Goal: Share content: Share content

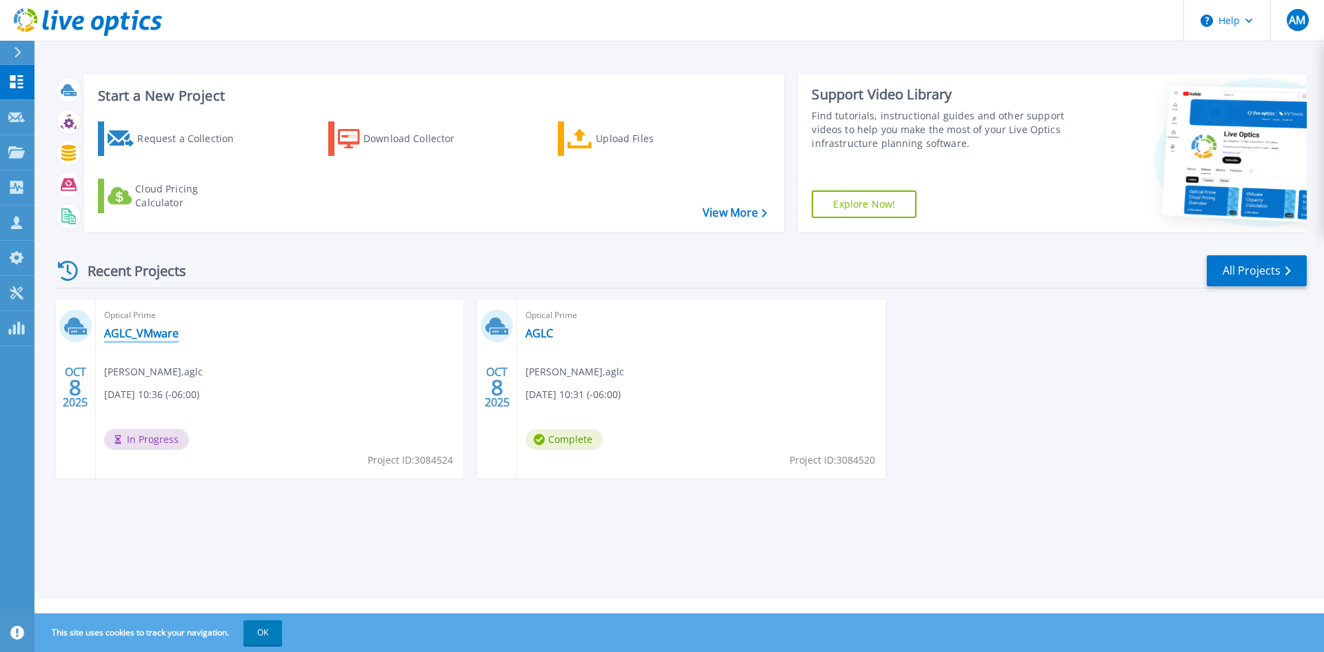
click at [159, 330] on link "AGLC_VMware" at bounding box center [141, 333] width 74 height 14
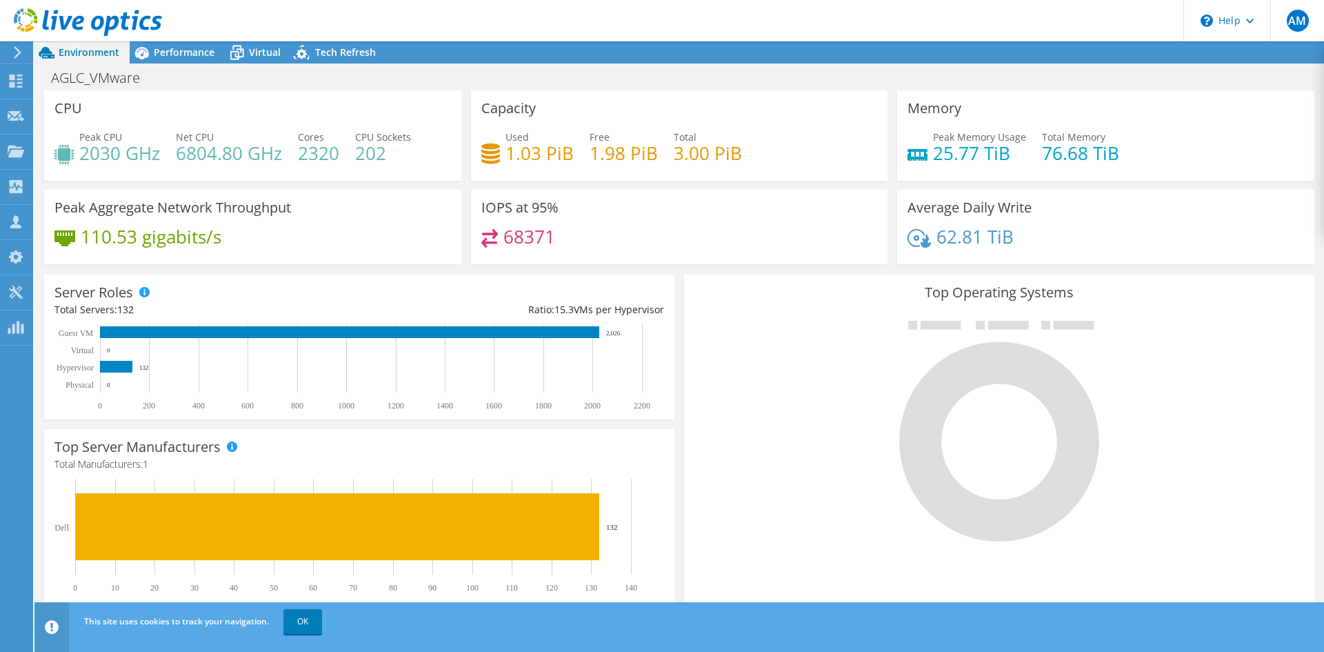
click at [1199, 413] on div at bounding box center [999, 430] width 610 height 232
click at [184, 41] on div "Performance" at bounding box center [177, 52] width 95 height 22
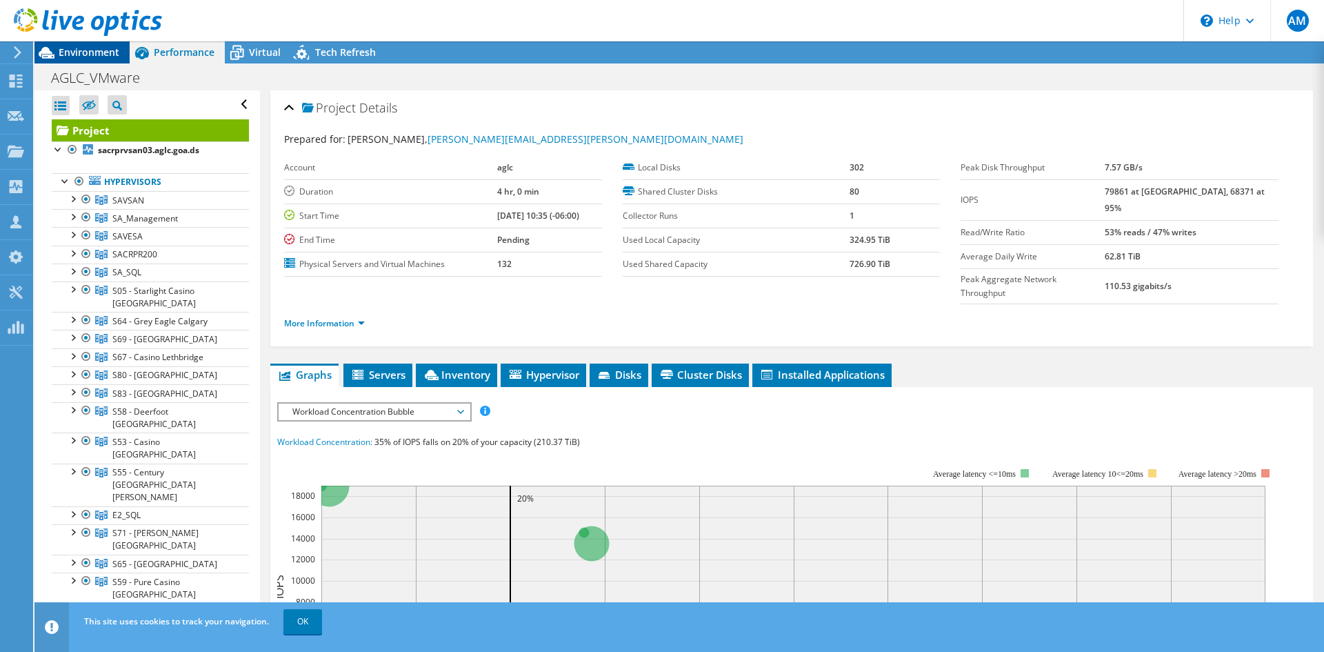
click at [85, 52] on span "Environment" at bounding box center [89, 52] width 61 height 13
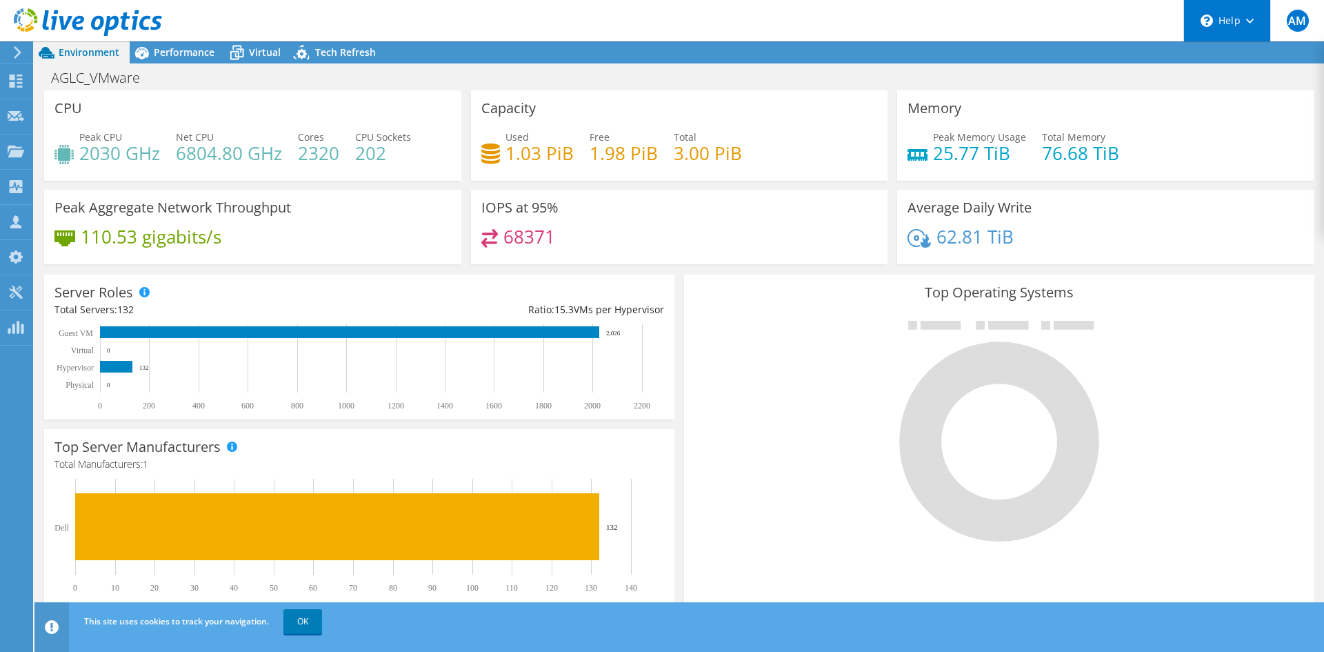
click at [1257, 28] on div "\n Help" at bounding box center [1226, 20] width 87 height 41
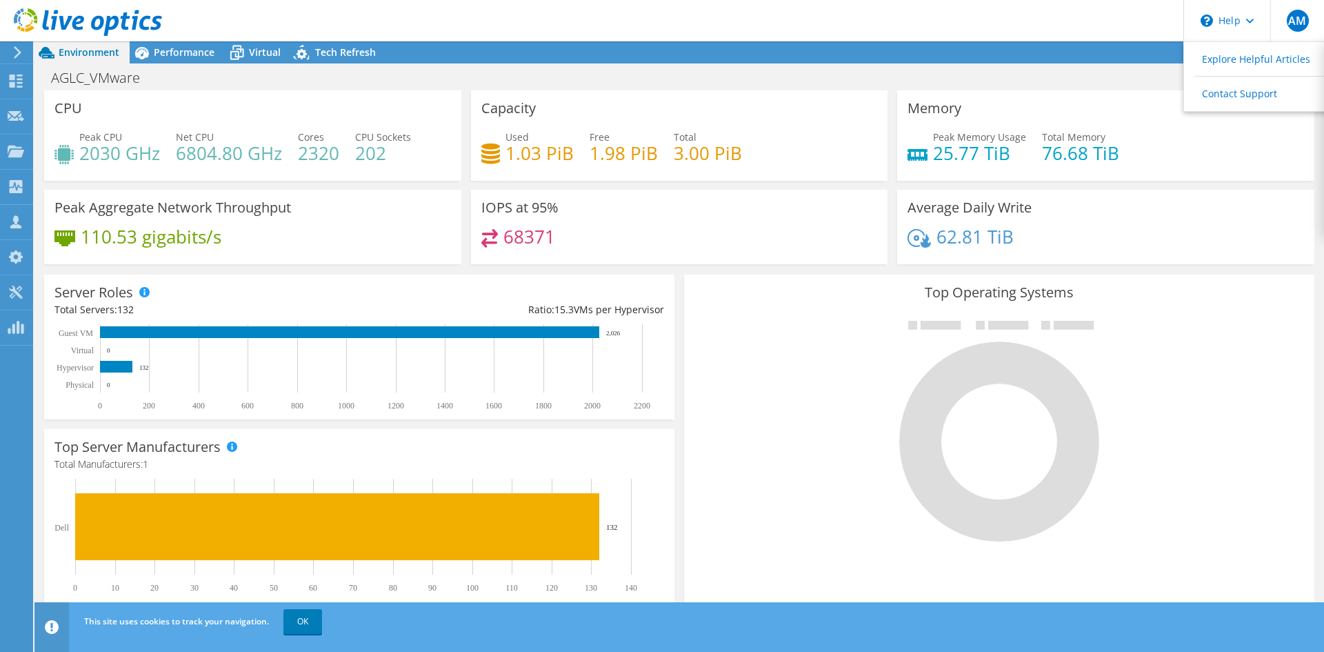
click at [1216, 151] on div "Peak Memory Usage 25.77 TiB Total Memory 76.68 TiB" at bounding box center [1106, 152] width 397 height 45
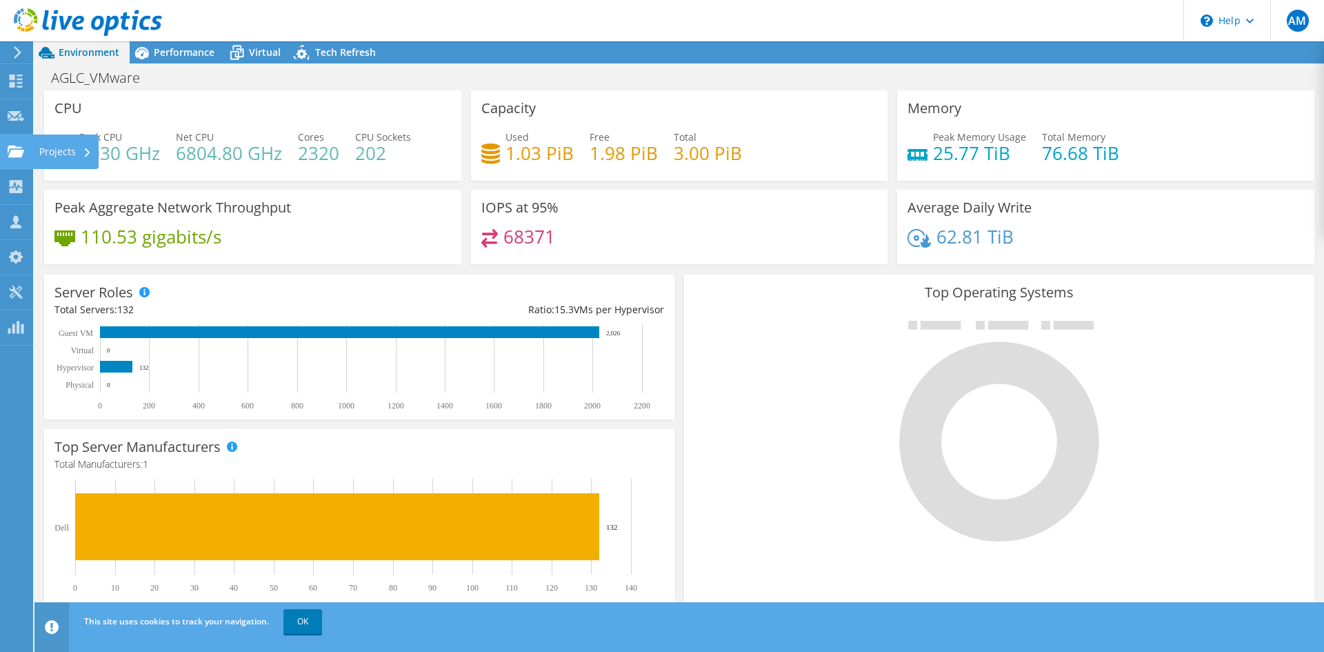
click at [12, 152] on use at bounding box center [16, 151] width 17 height 12
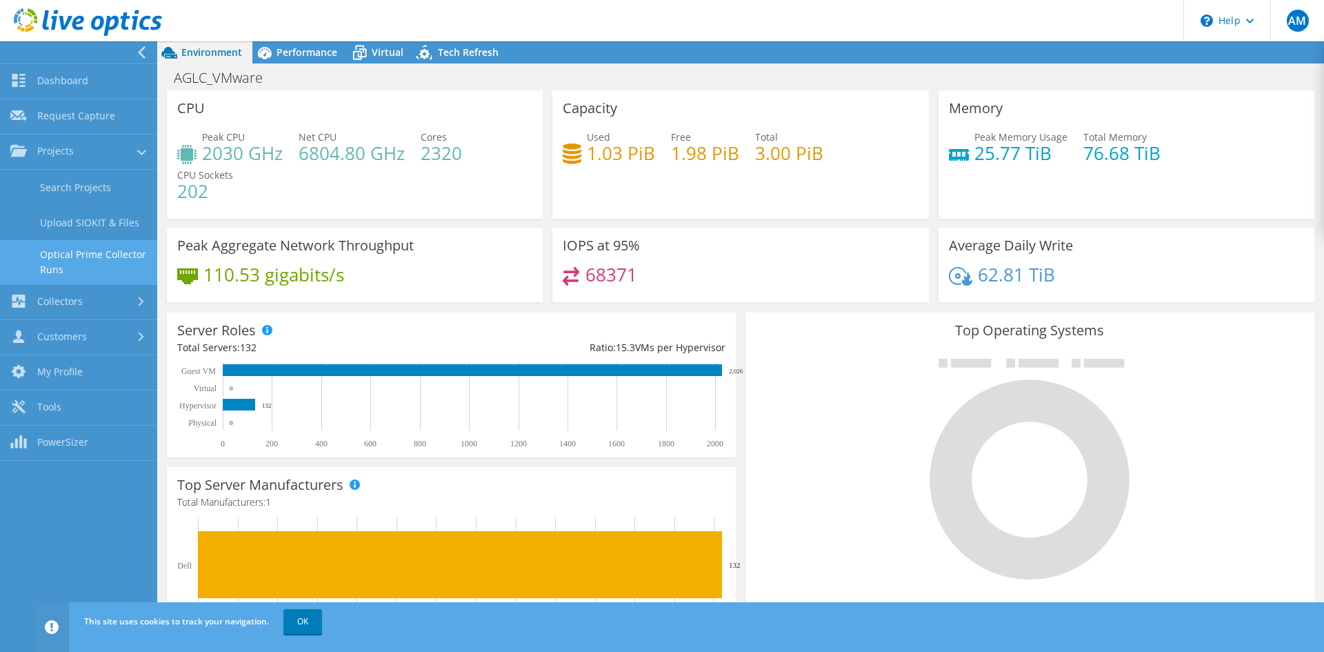
click at [65, 250] on link "Optical Prime Collector Runs" at bounding box center [78, 262] width 157 height 44
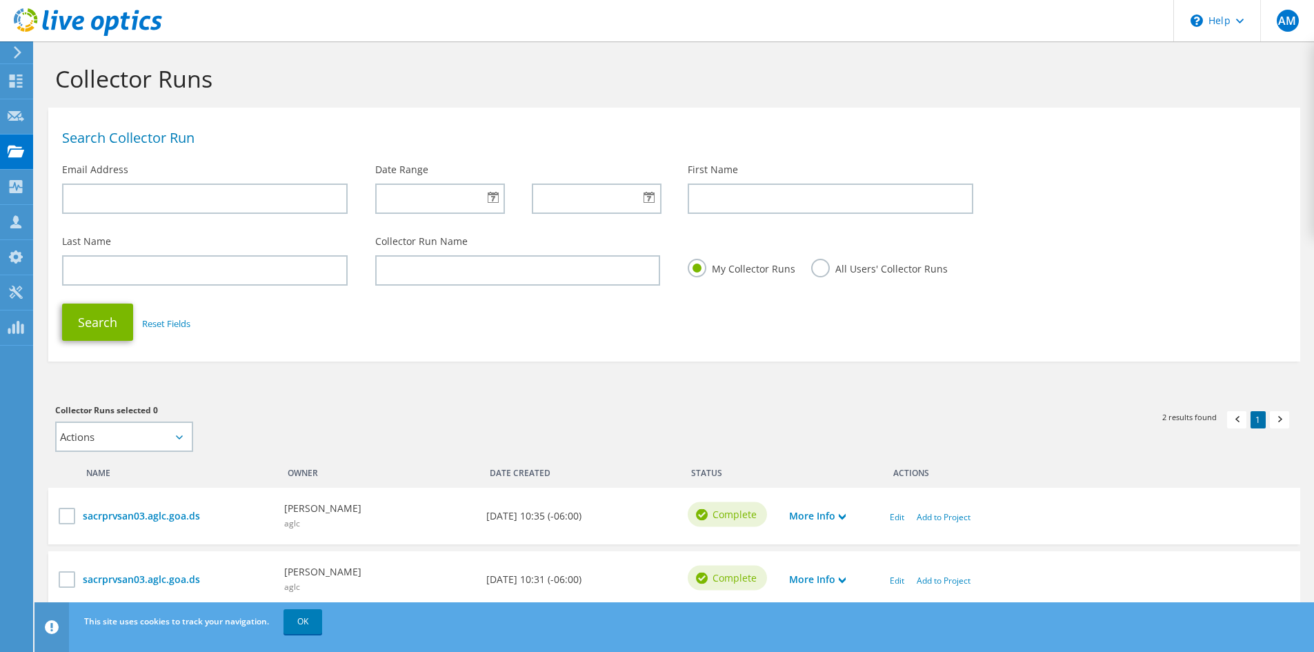
scroll to position [60, 0]
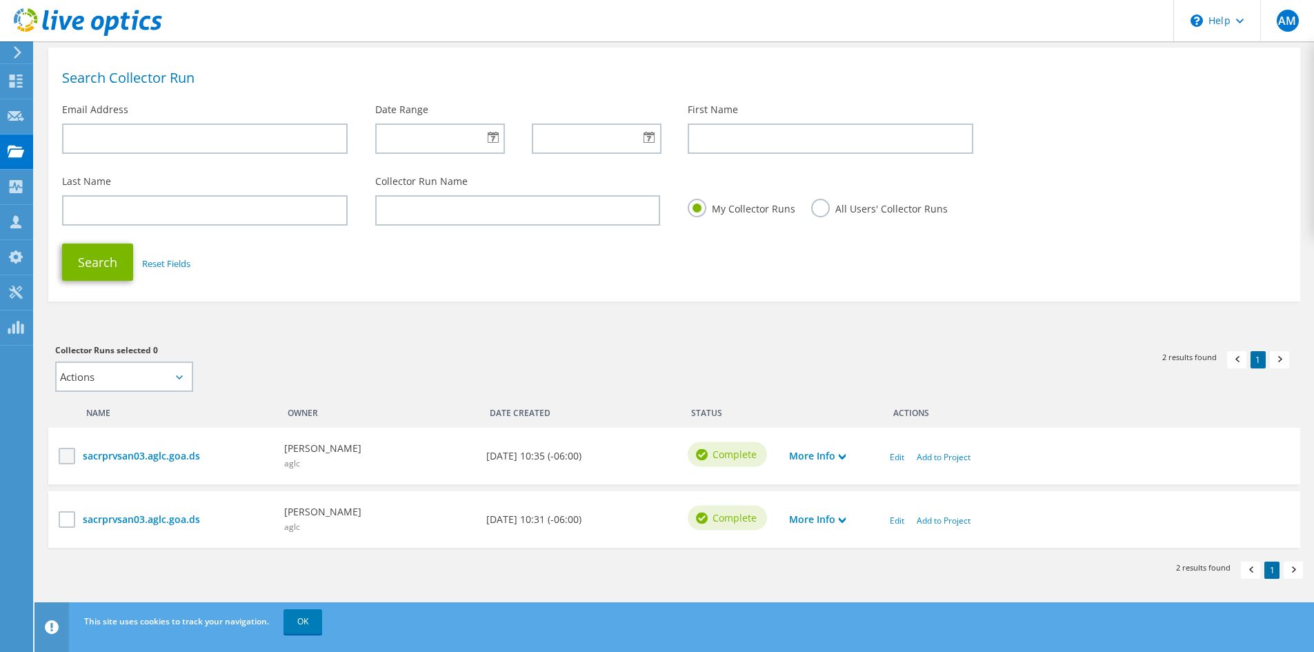
click at [73, 452] on label at bounding box center [69, 456] width 20 height 17
click at [0, 0] on input "checkbox" at bounding box center [0, 0] width 0 height 0
click at [843, 455] on icon at bounding box center [842, 456] width 7 height 7
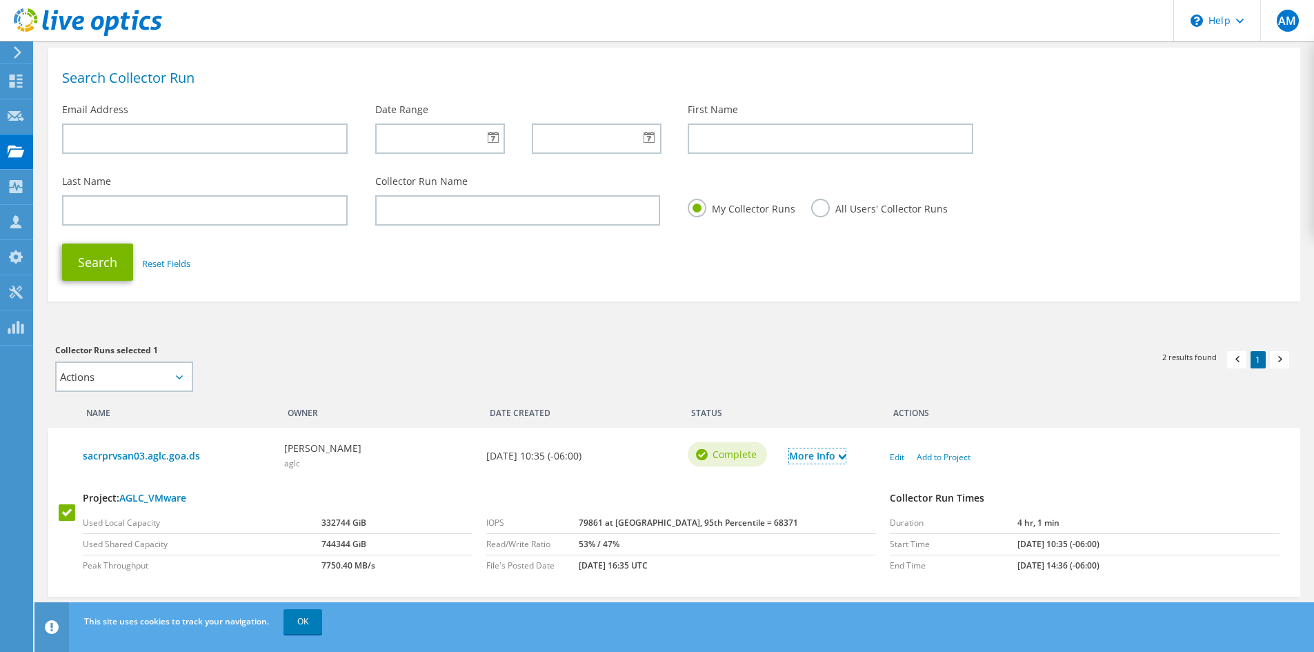
scroll to position [172, 0]
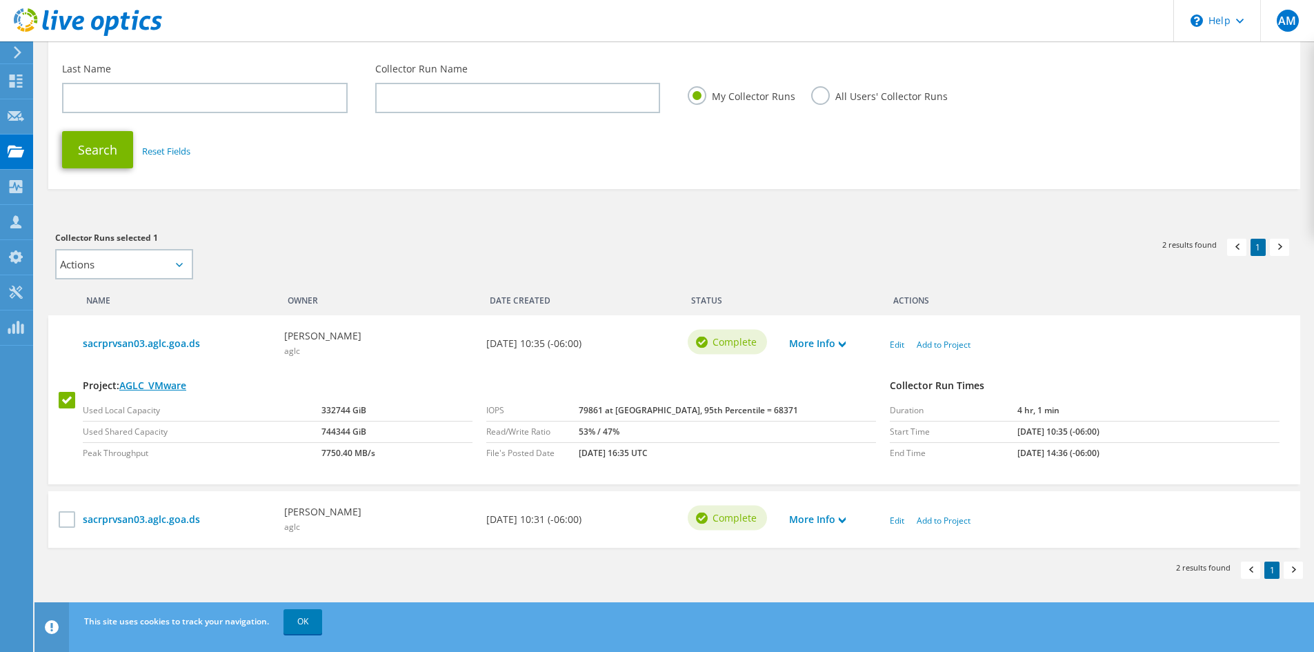
click at [167, 381] on link "AGLC_VMware" at bounding box center [152, 385] width 67 height 13
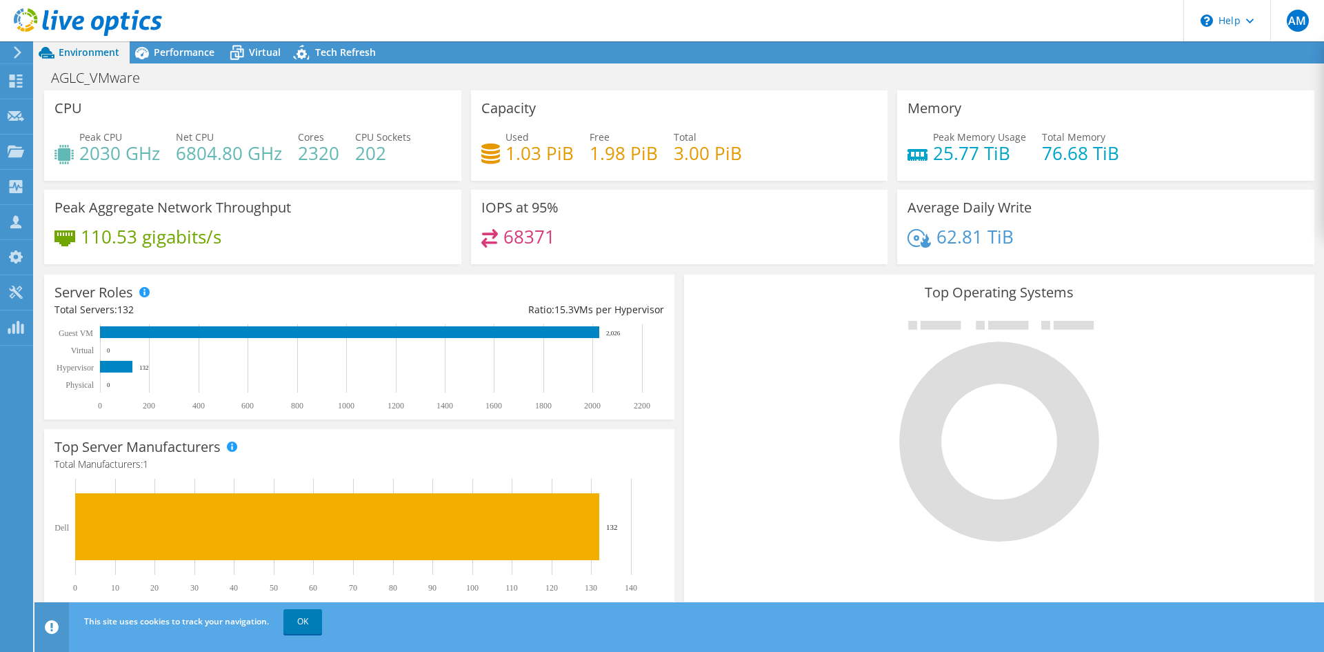
click at [94, 51] on span "Environment" at bounding box center [89, 52] width 61 height 13
click at [262, 50] on span "Virtual" at bounding box center [265, 52] width 32 height 13
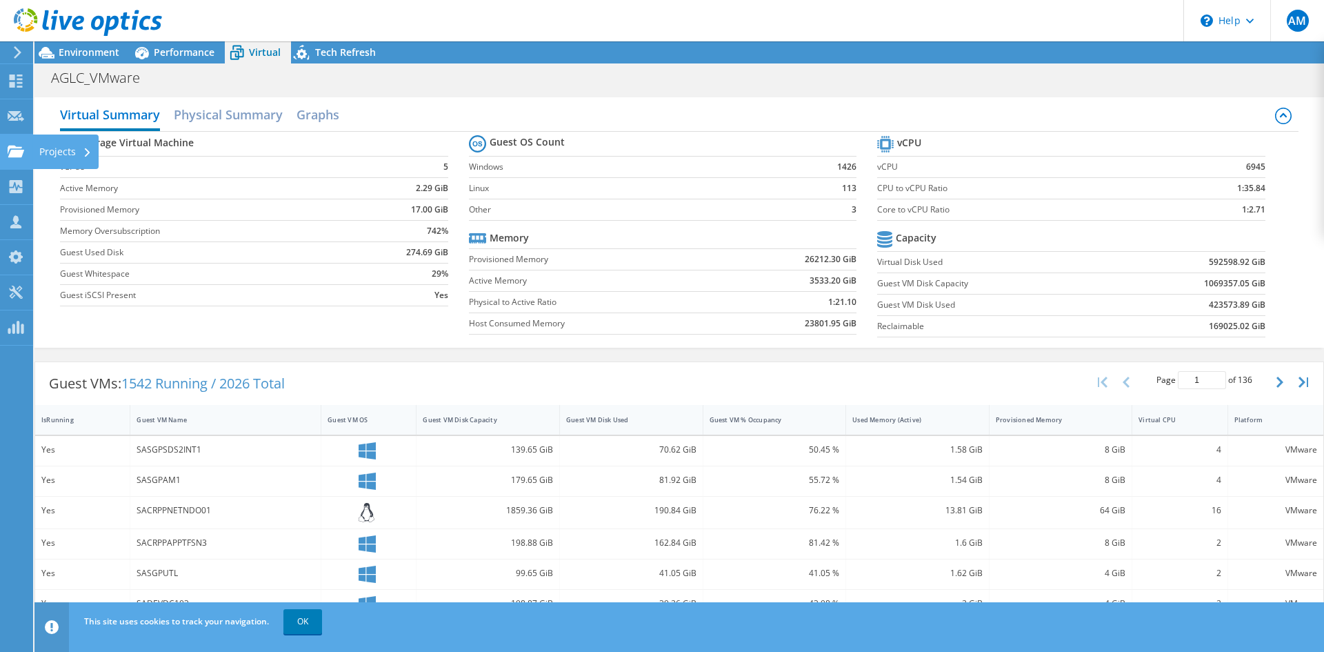
click at [44, 149] on div "Projects" at bounding box center [65, 151] width 66 height 34
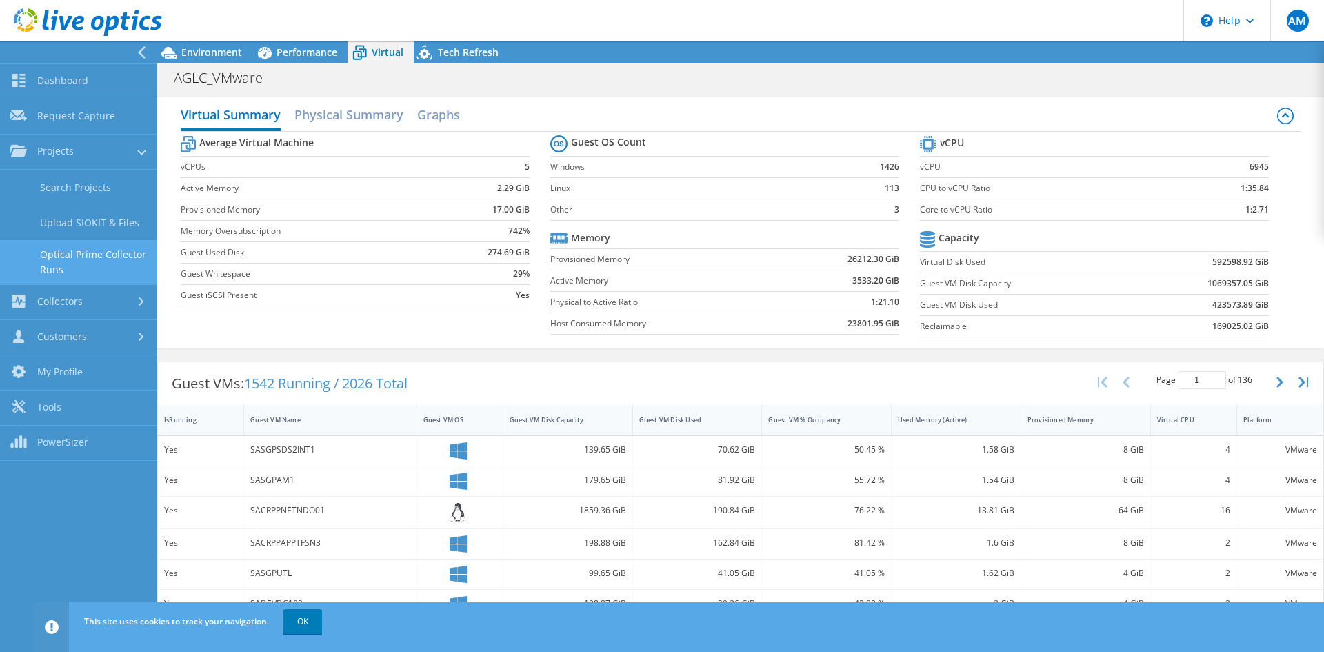
click at [78, 244] on link "Optical Prime Collector Runs" at bounding box center [78, 262] width 157 height 44
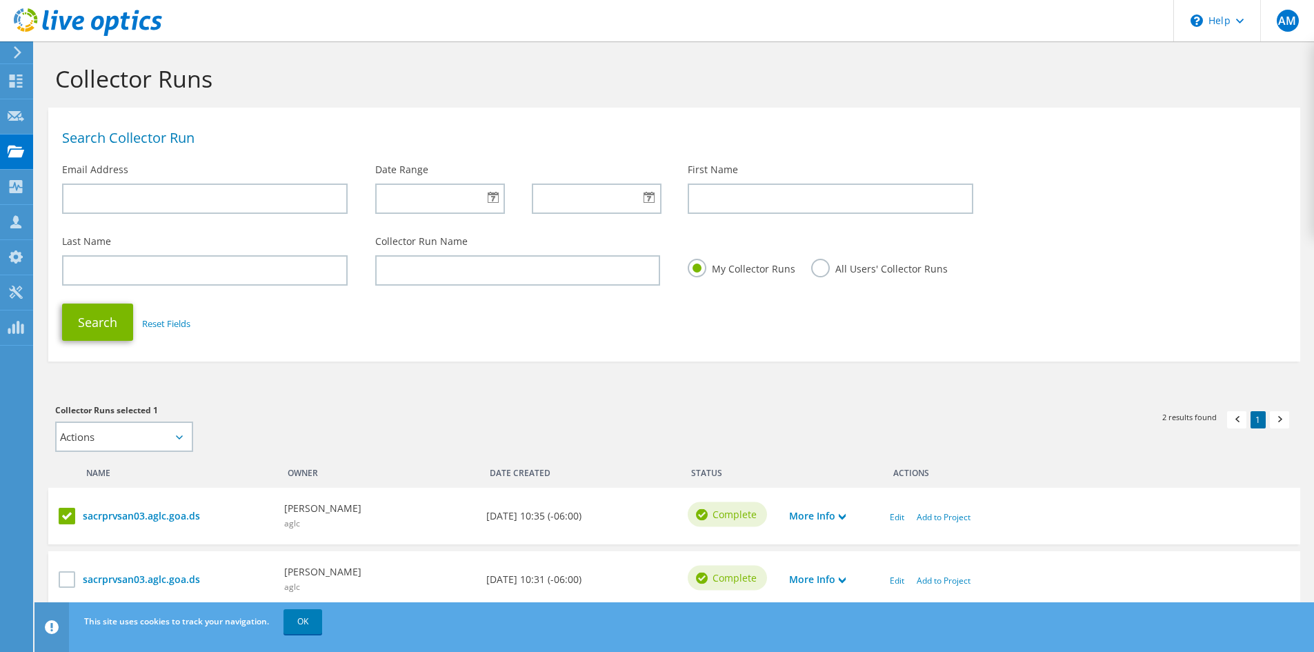
scroll to position [60, 0]
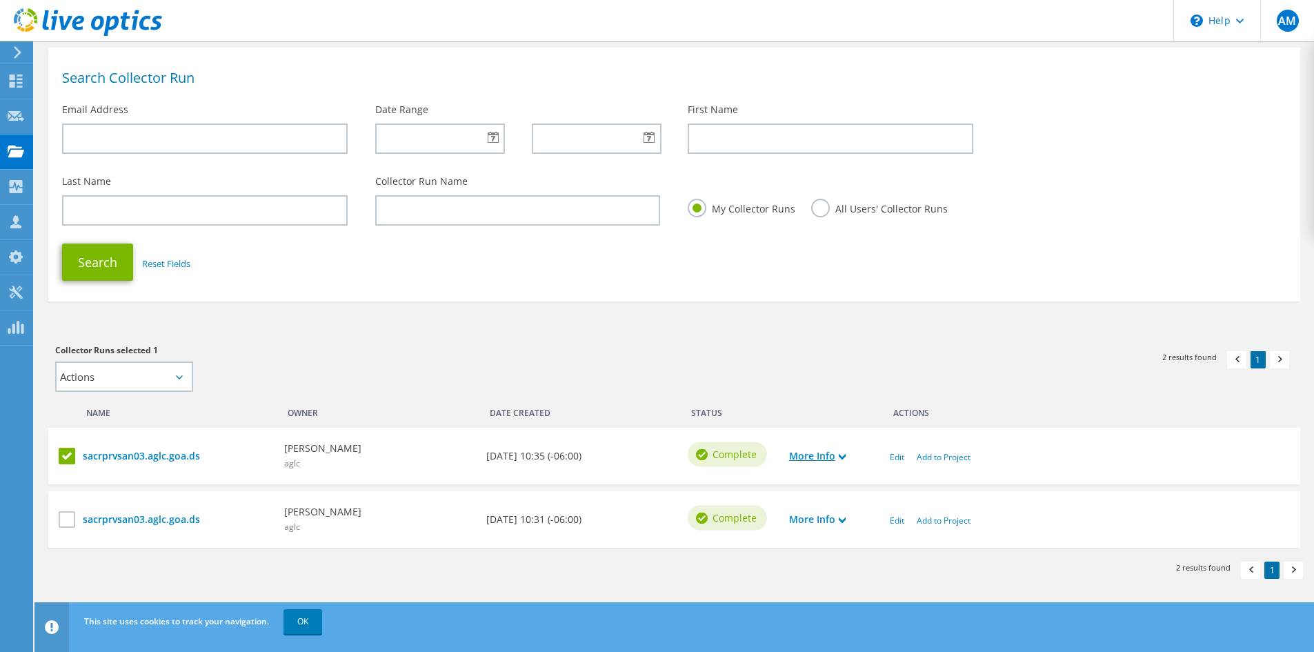
click at [840, 459] on icon at bounding box center [842, 456] width 7 height 7
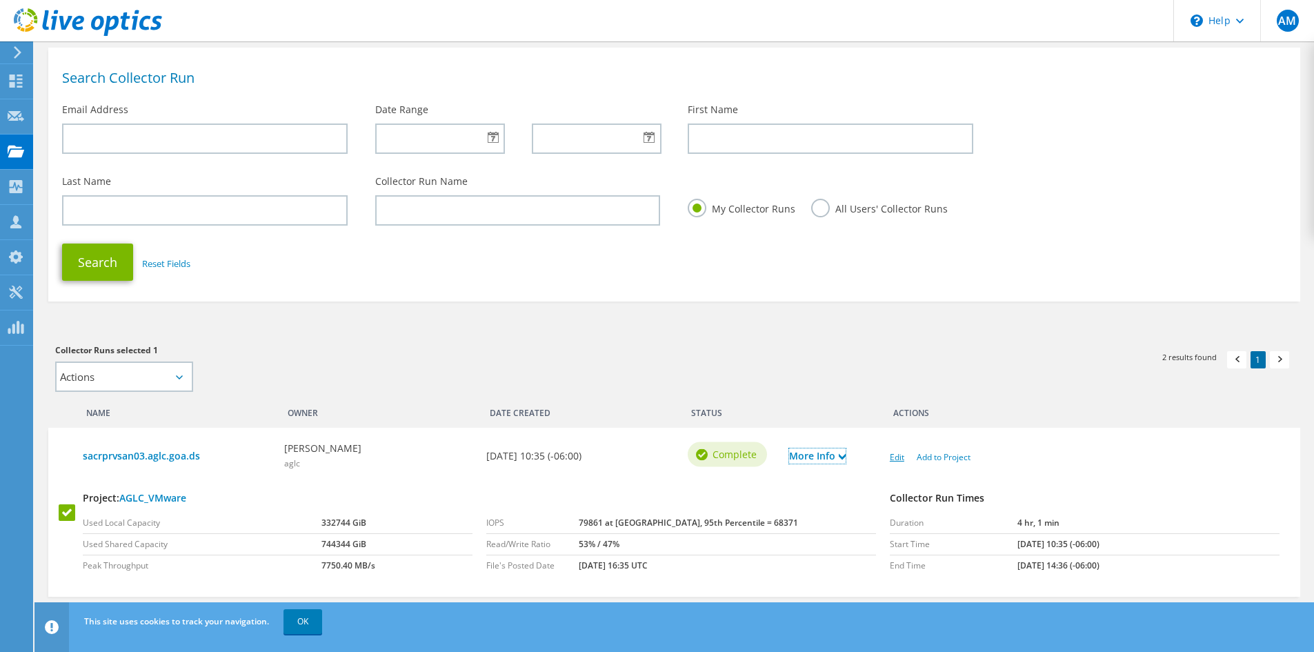
scroll to position [172, 0]
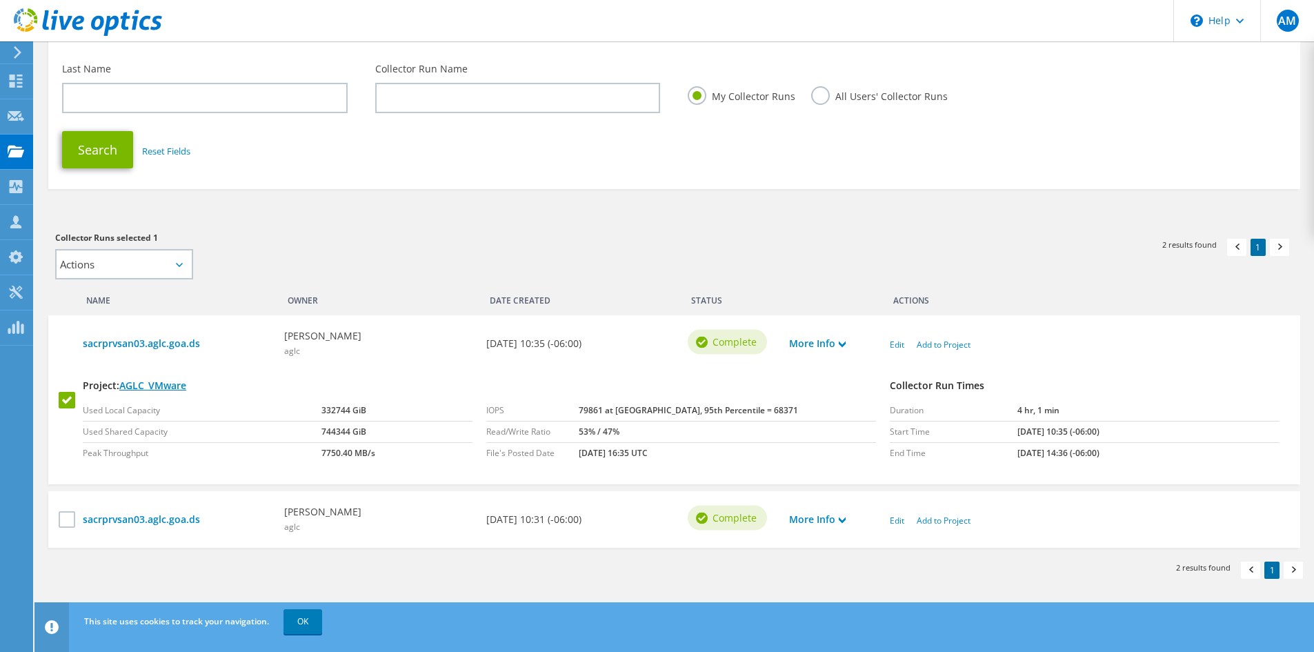
click at [174, 387] on link "AGLC_VMware" at bounding box center [152, 385] width 67 height 13
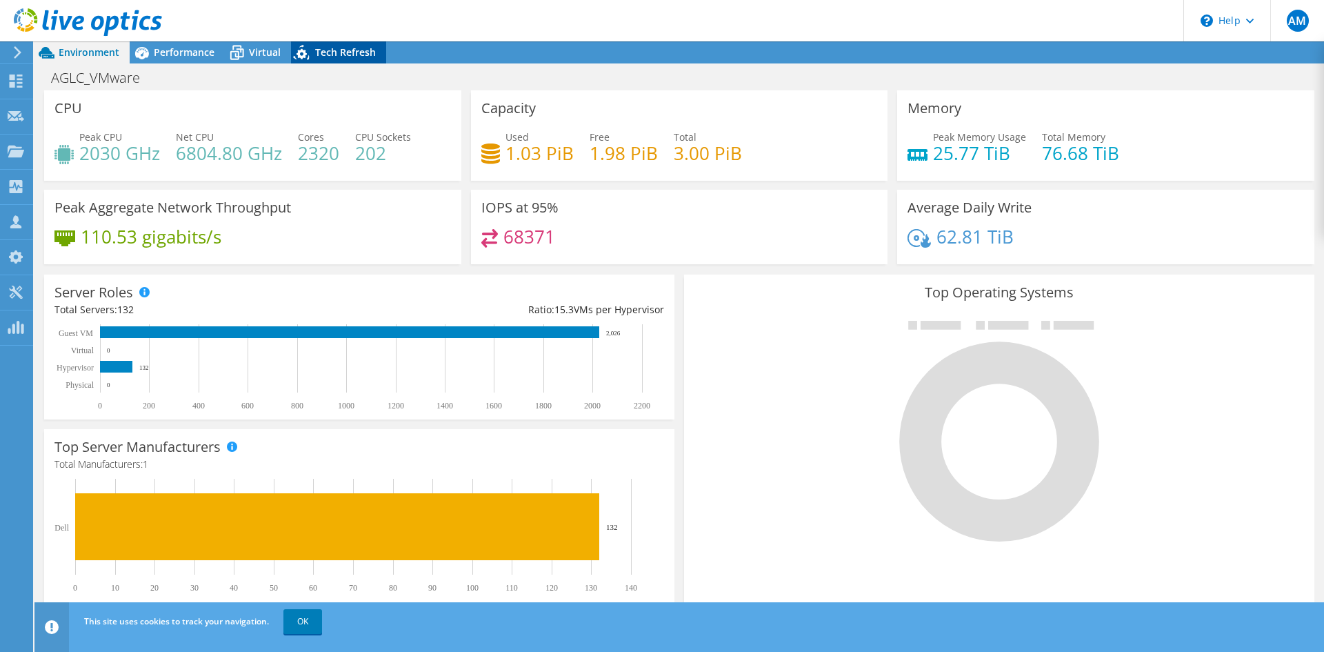
click at [302, 52] on icon at bounding box center [302, 52] width 16 height 15
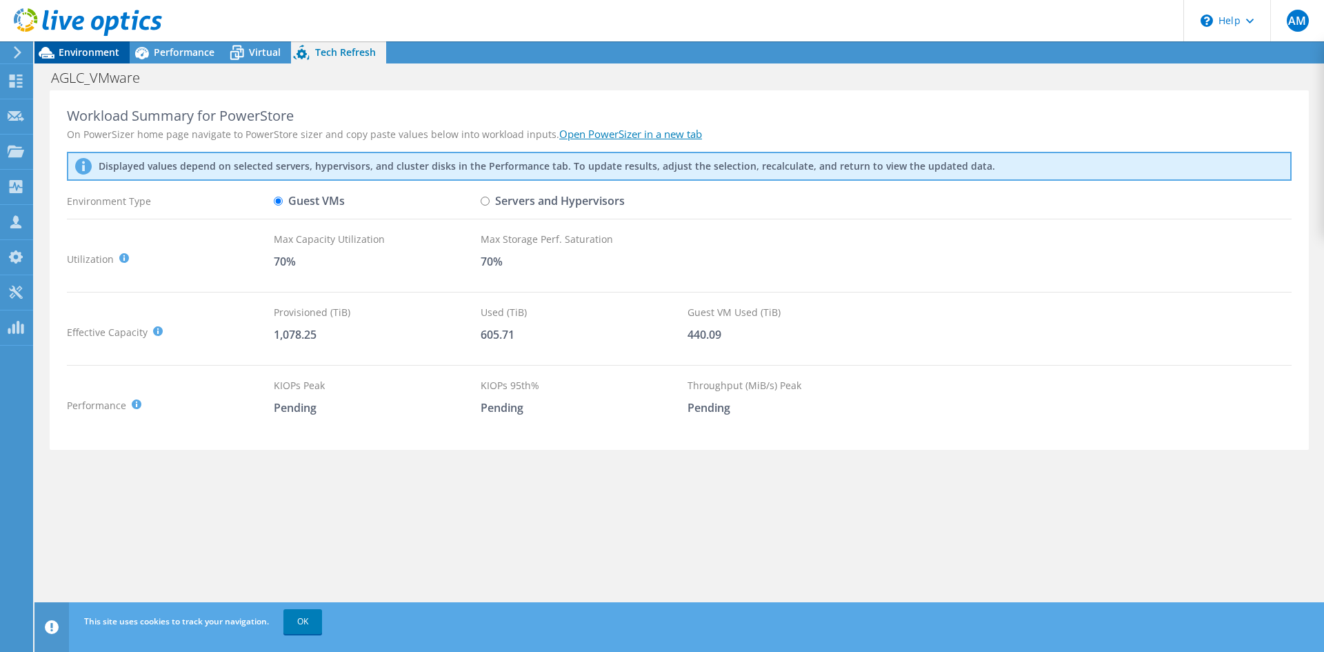
click at [72, 57] on span "Environment" at bounding box center [89, 52] width 61 height 13
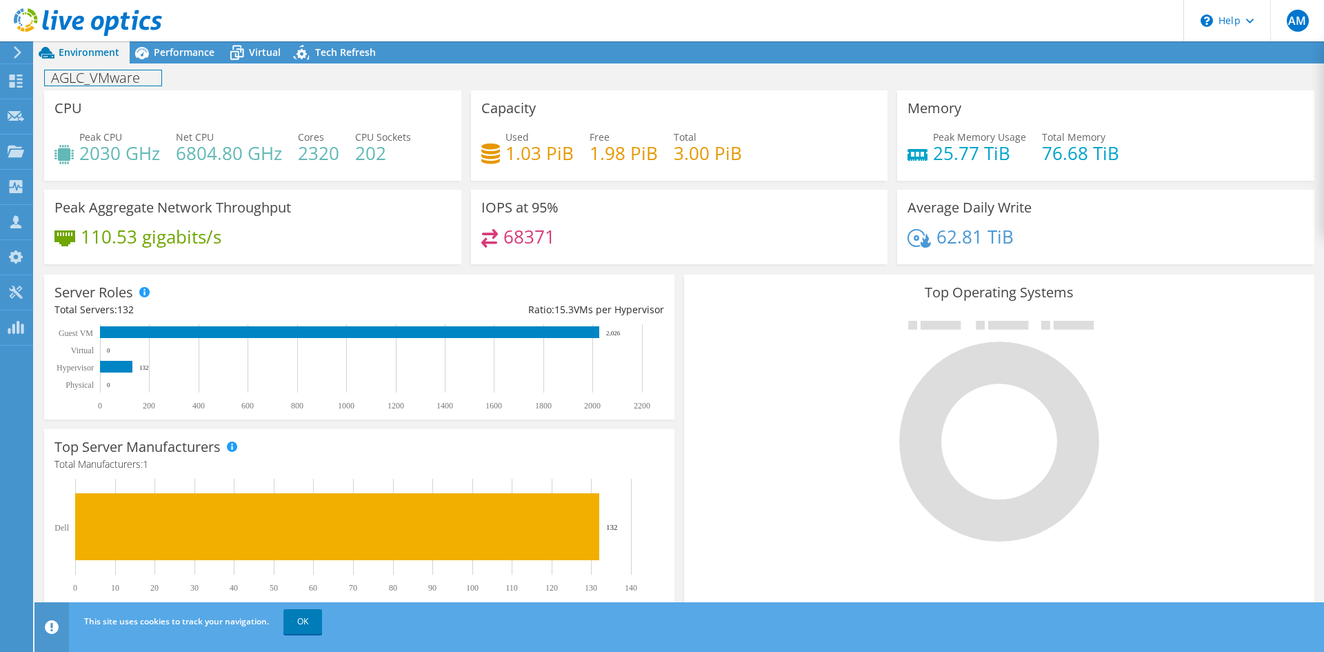
click at [87, 78] on h1 "AGLC_VMware" at bounding box center [103, 77] width 117 height 15
click at [147, 77] on h1 "AGLC_VMware" at bounding box center [103, 77] width 117 height 15
click at [50, 158] on div "Projects" at bounding box center [65, 151] width 66 height 34
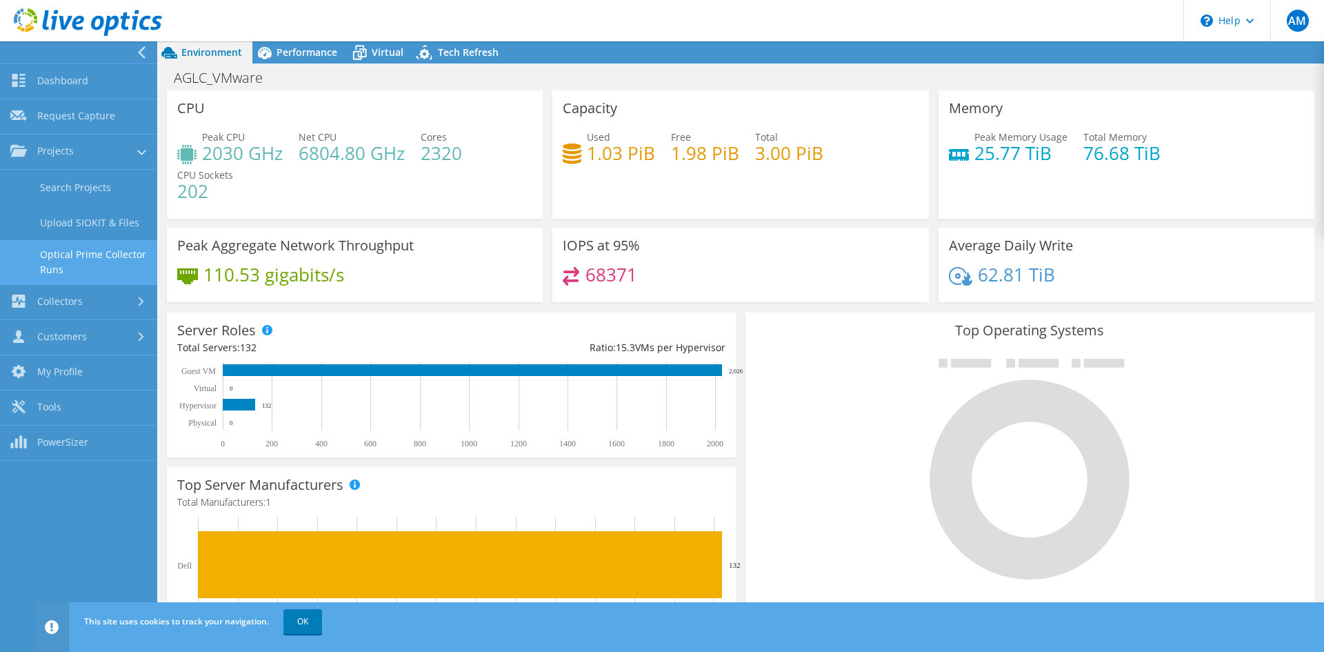
click at [104, 261] on link "Optical Prime Collector Runs" at bounding box center [78, 262] width 157 height 44
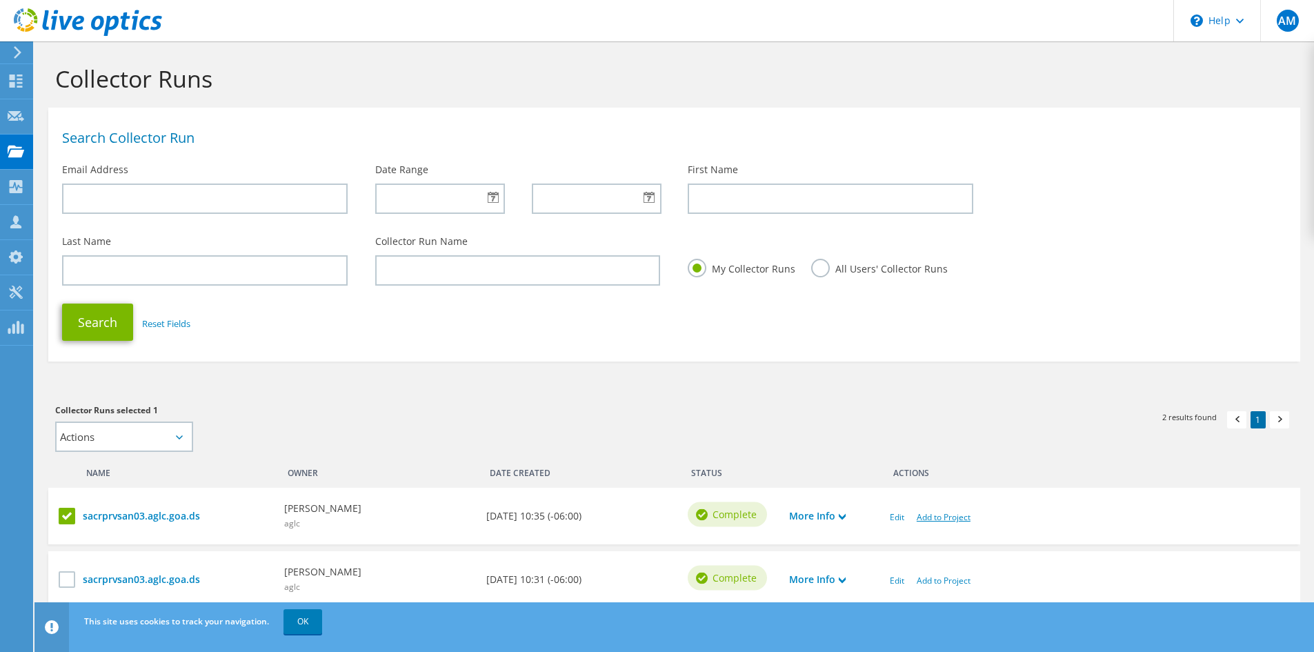
click at [934, 517] on link "Add to Project" at bounding box center [943, 517] width 54 height 12
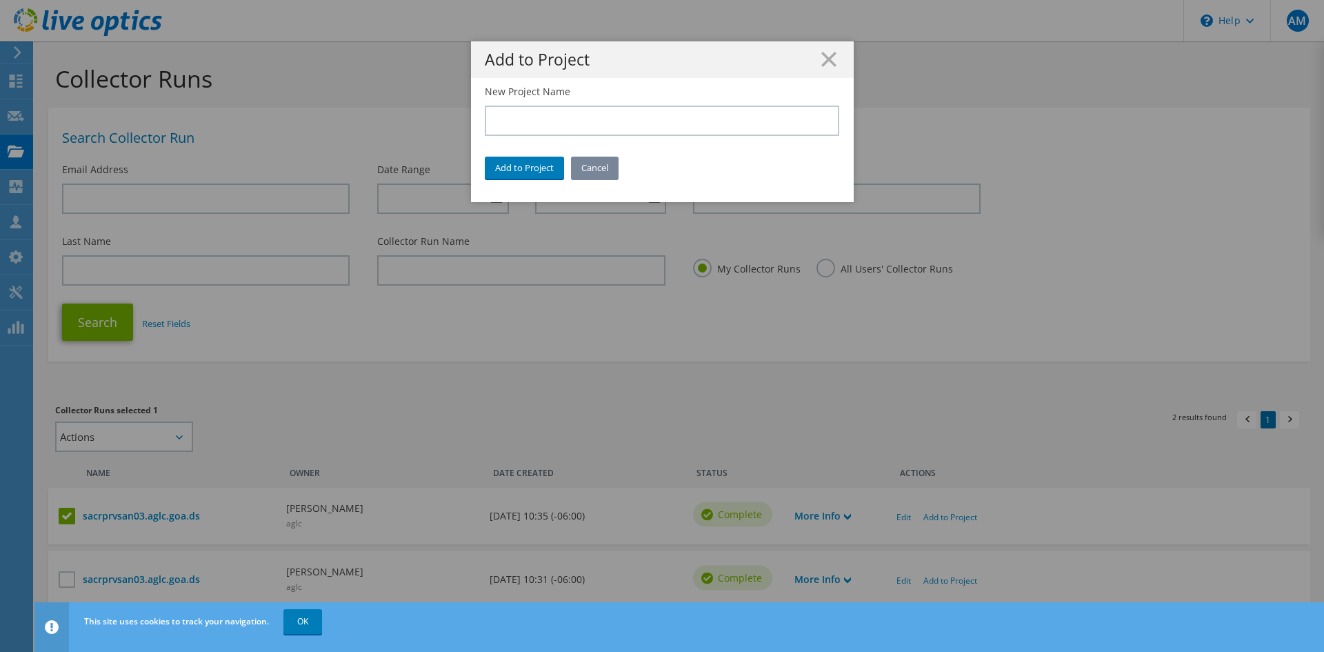
click at [601, 169] on link "Cancel" at bounding box center [595, 168] width 48 height 22
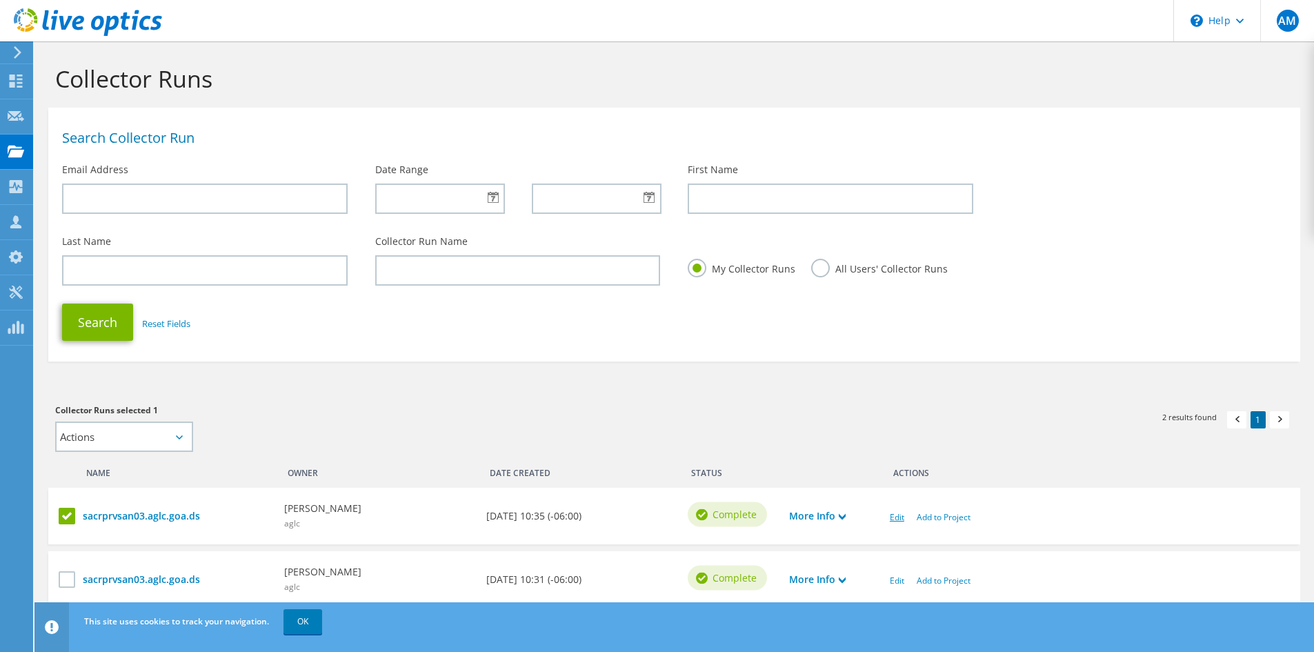
click at [890, 517] on link "Edit" at bounding box center [897, 517] width 14 height 12
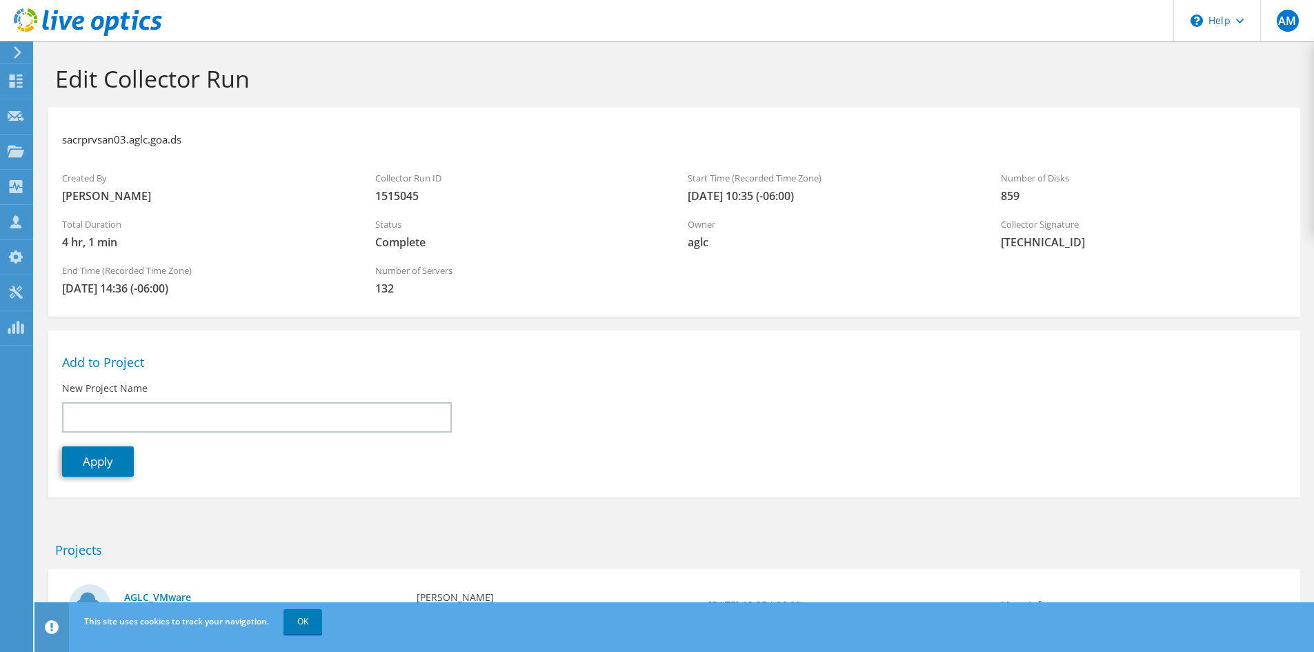
scroll to position [72, 0]
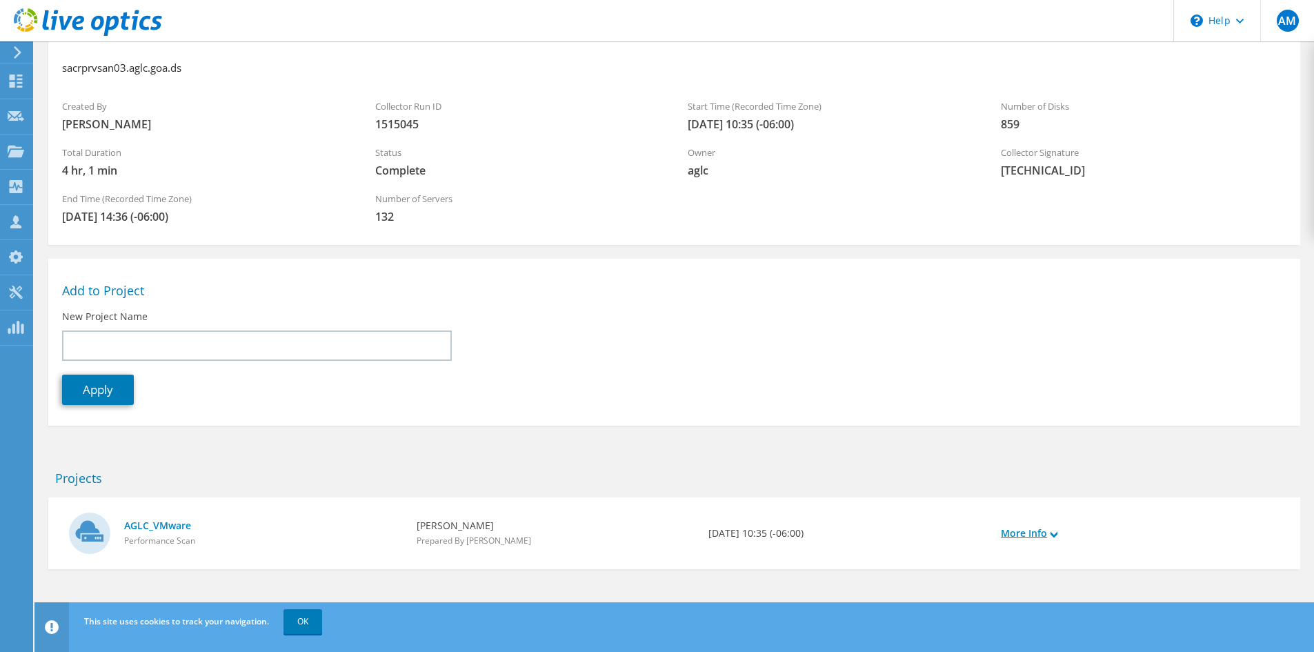
click at [1054, 530] on link "More Info" at bounding box center [1029, 532] width 57 height 15
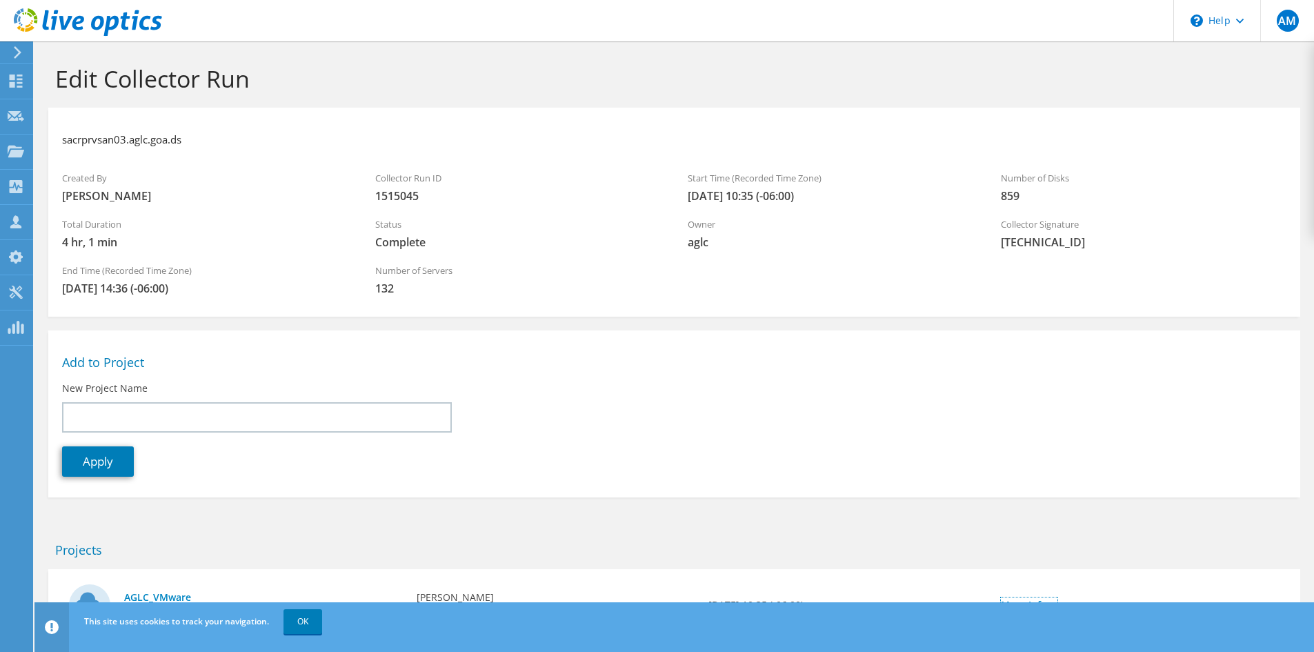
scroll to position [194, 0]
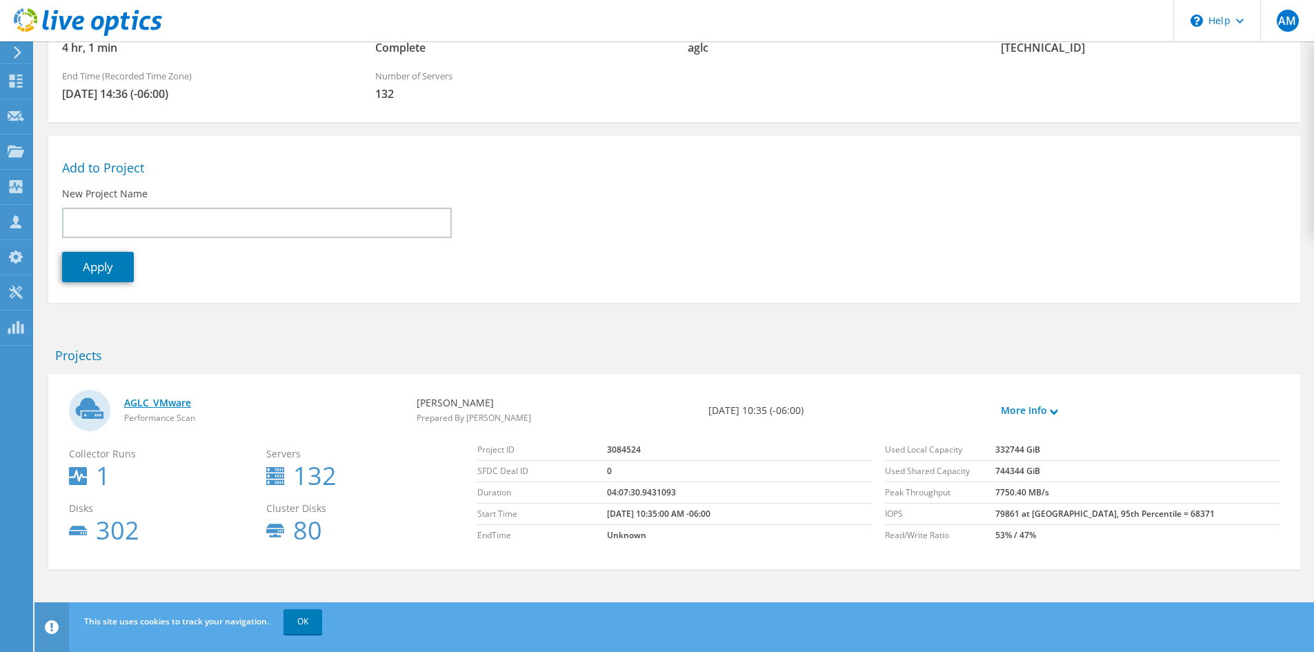
click at [126, 401] on link "AGLC_VMware" at bounding box center [263, 402] width 279 height 15
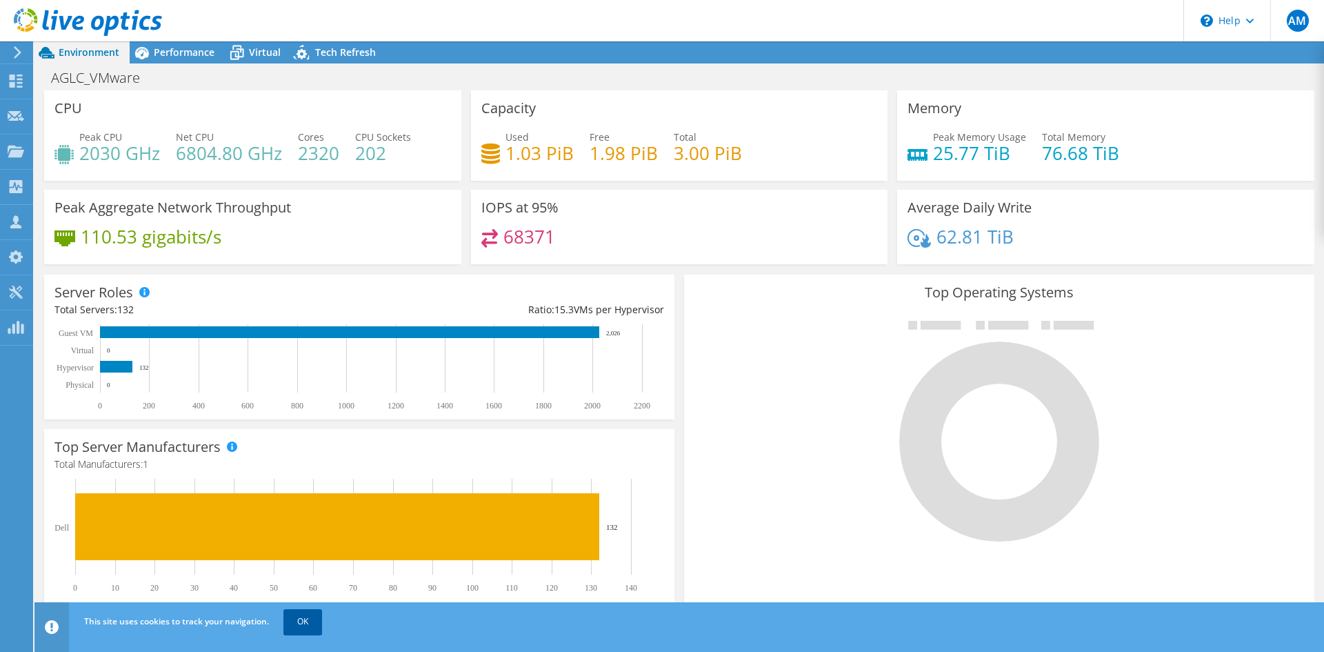
click at [318, 618] on link "OK" at bounding box center [302, 621] width 39 height 25
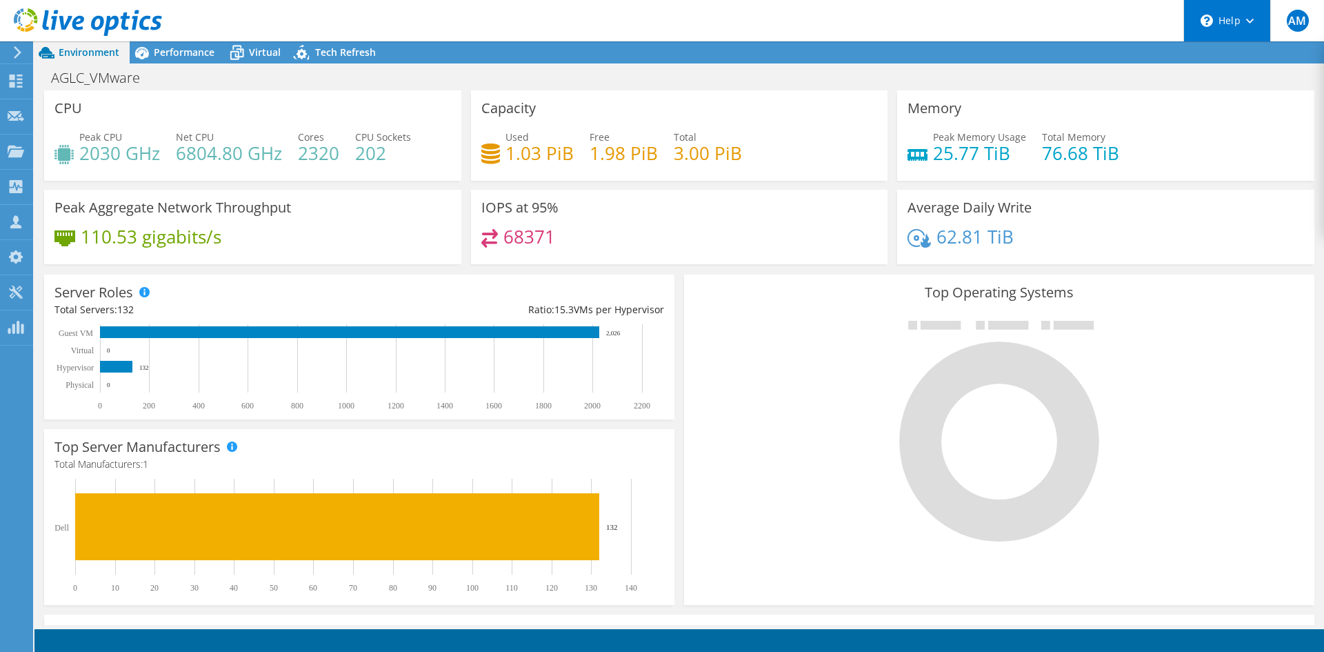
click at [1248, 23] on icon at bounding box center [1250, 21] width 8 height 5
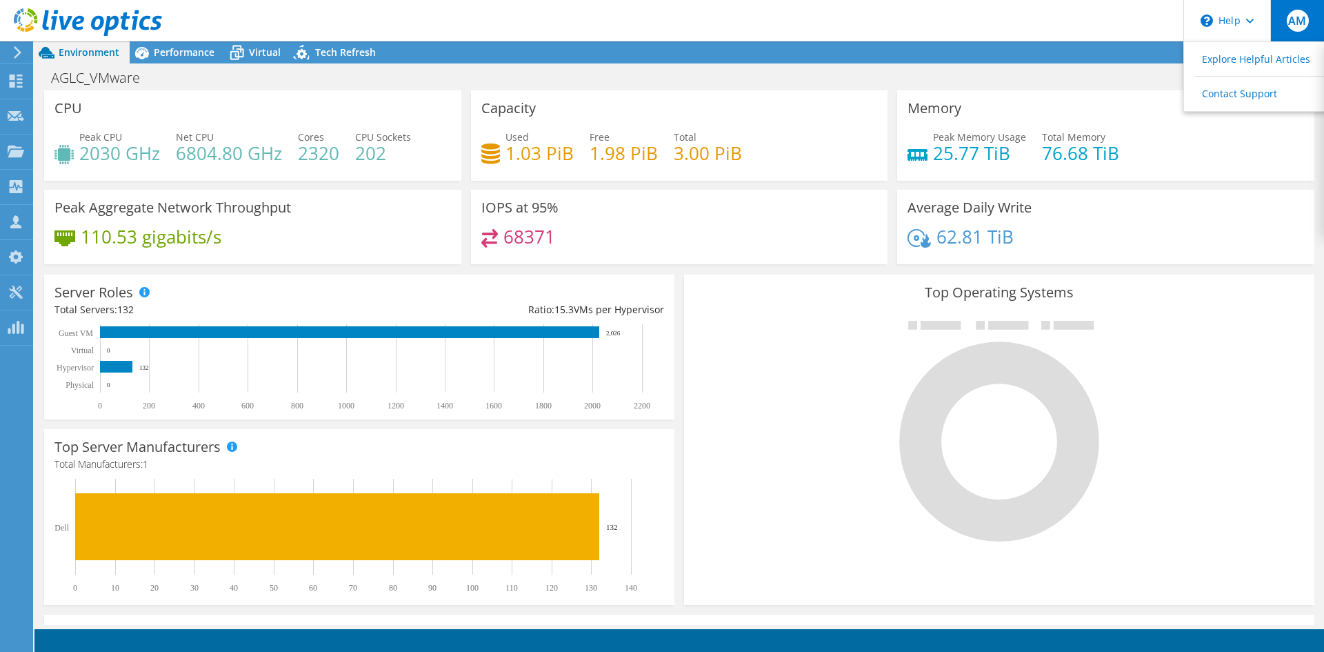
click at [1310, 21] on div "AM" at bounding box center [1297, 20] width 54 height 41
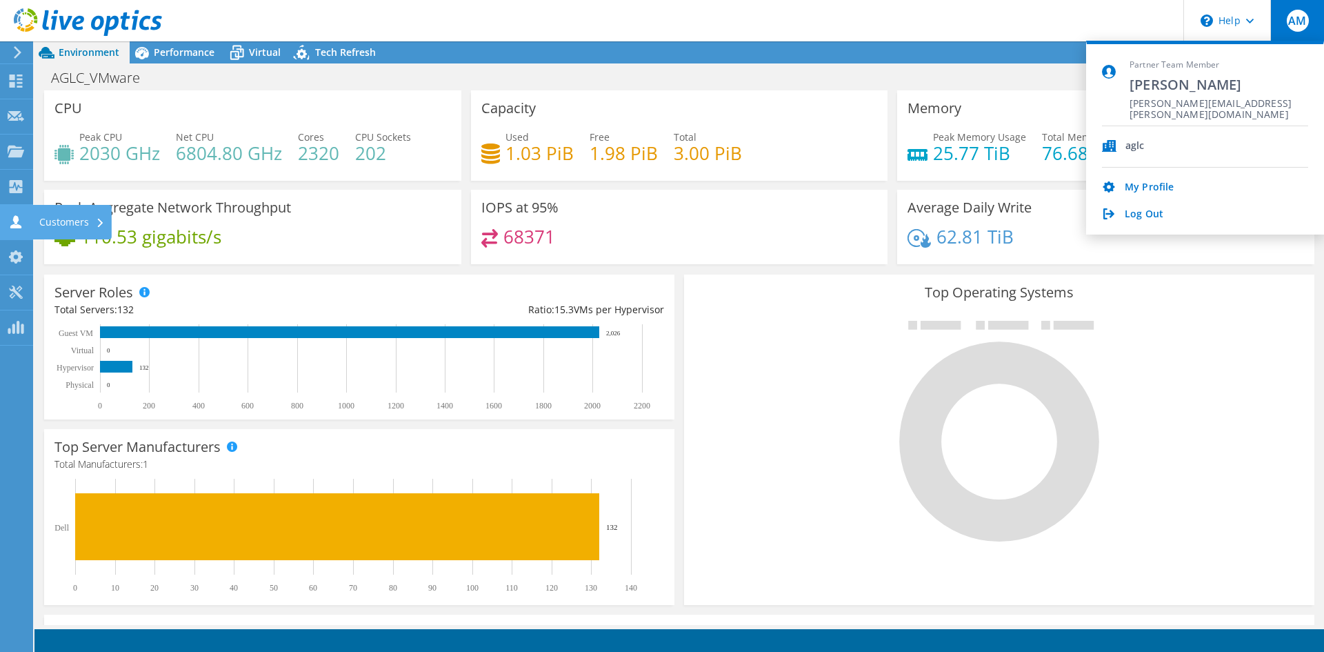
click at [18, 215] on icon at bounding box center [16, 221] width 17 height 13
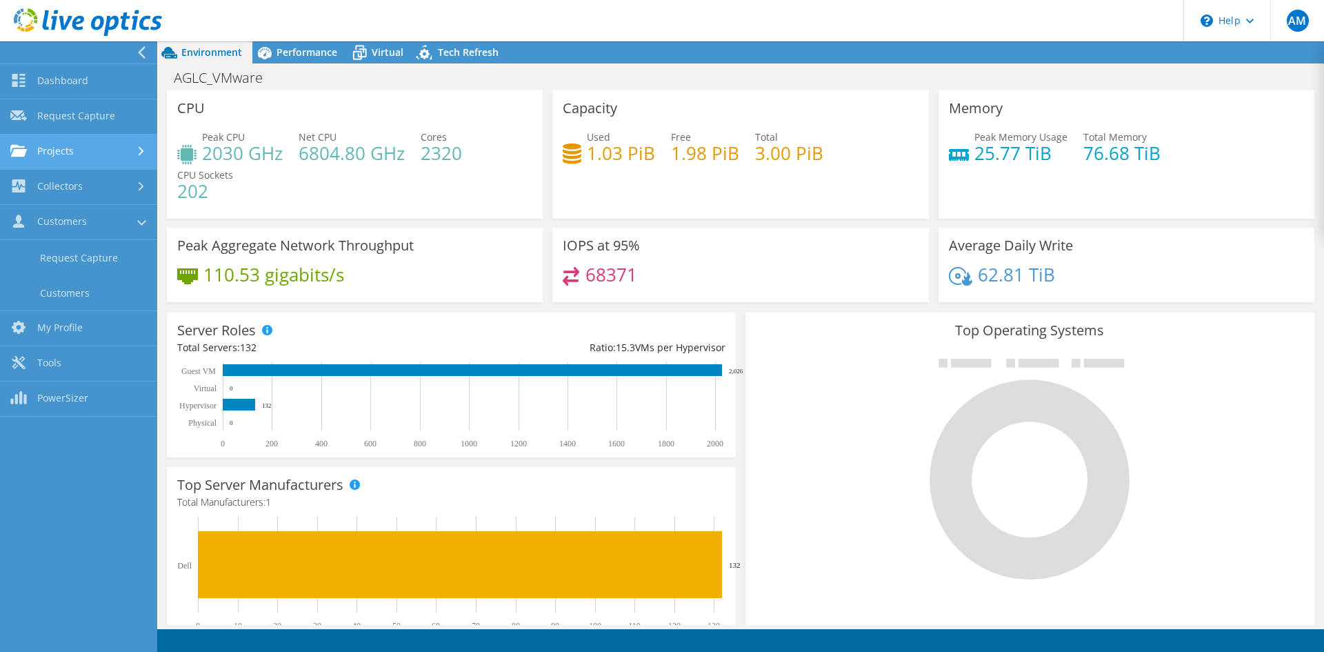
click at [60, 144] on link "Projects" at bounding box center [78, 151] width 157 height 35
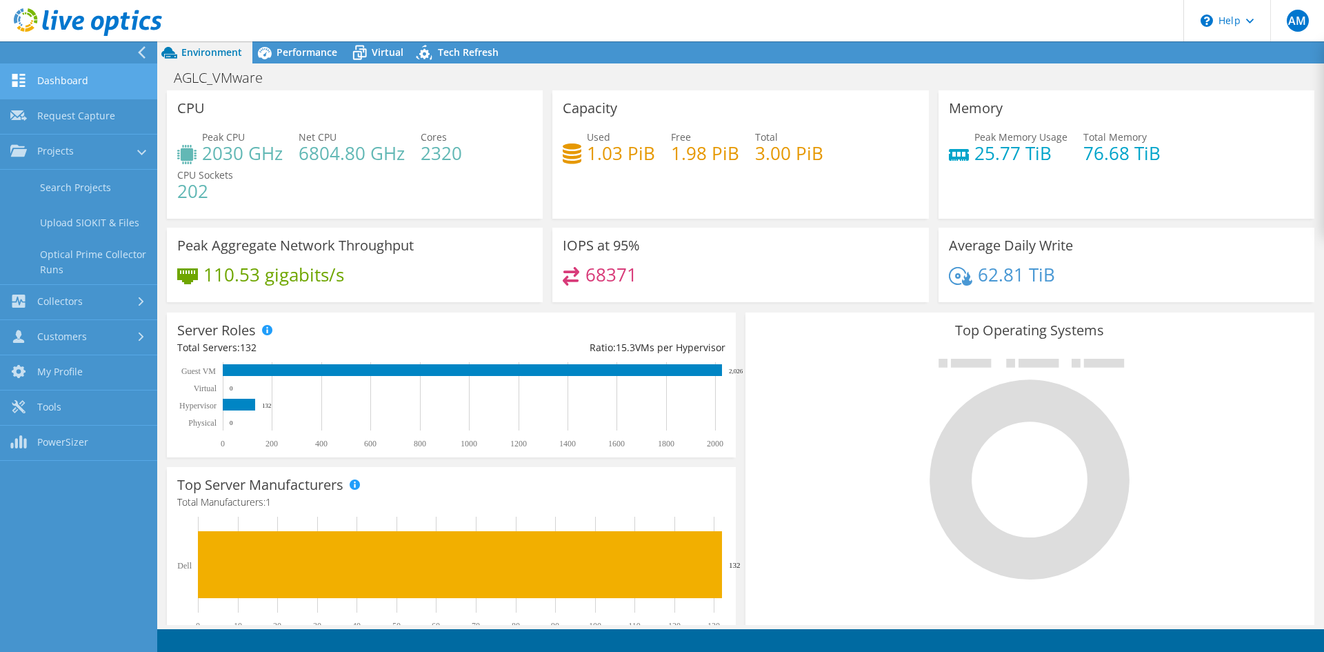
click at [79, 83] on link "Dashboard" at bounding box center [78, 81] width 157 height 35
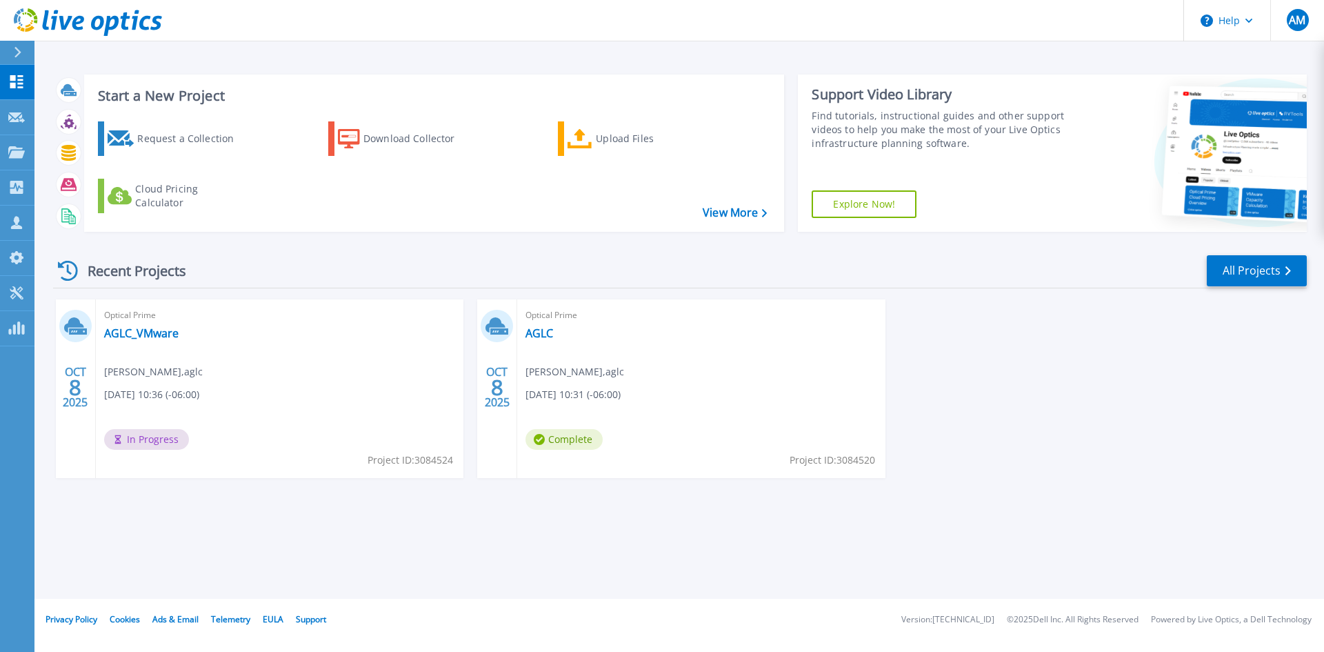
click at [559, 322] on span "Optical Prime" at bounding box center [700, 315] width 351 height 15
click at [548, 332] on link "AGLC" at bounding box center [539, 333] width 28 height 14
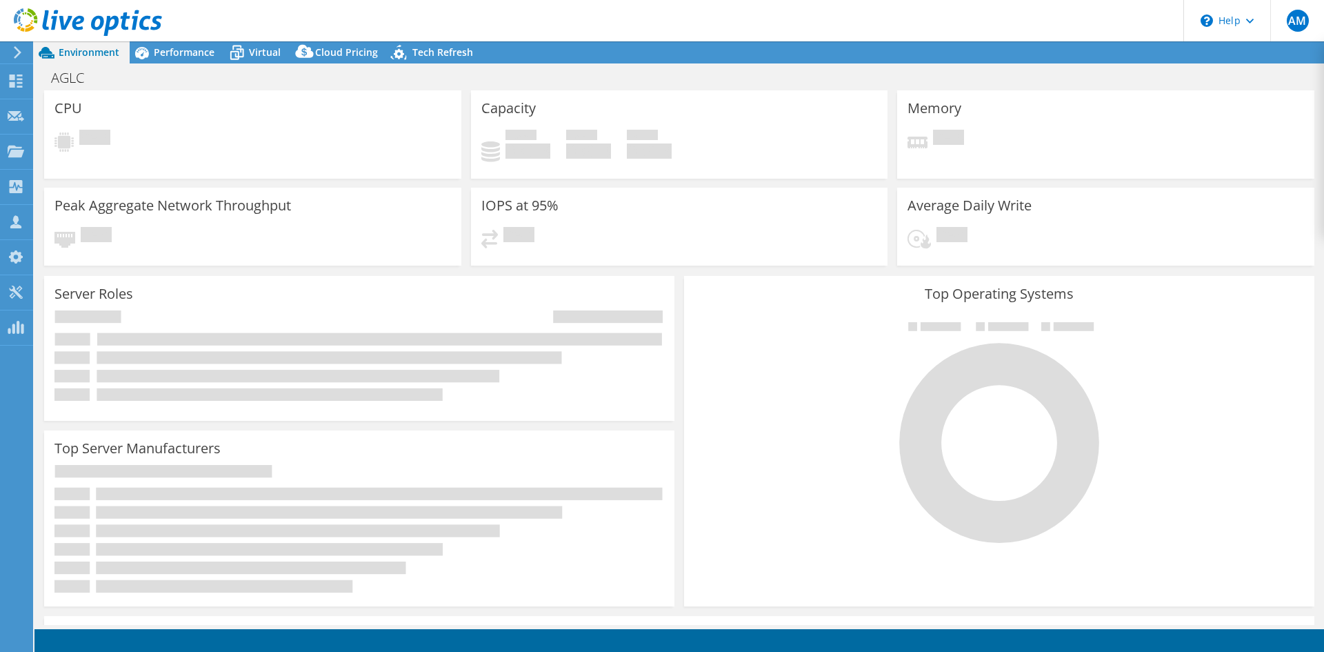
select select "USD"
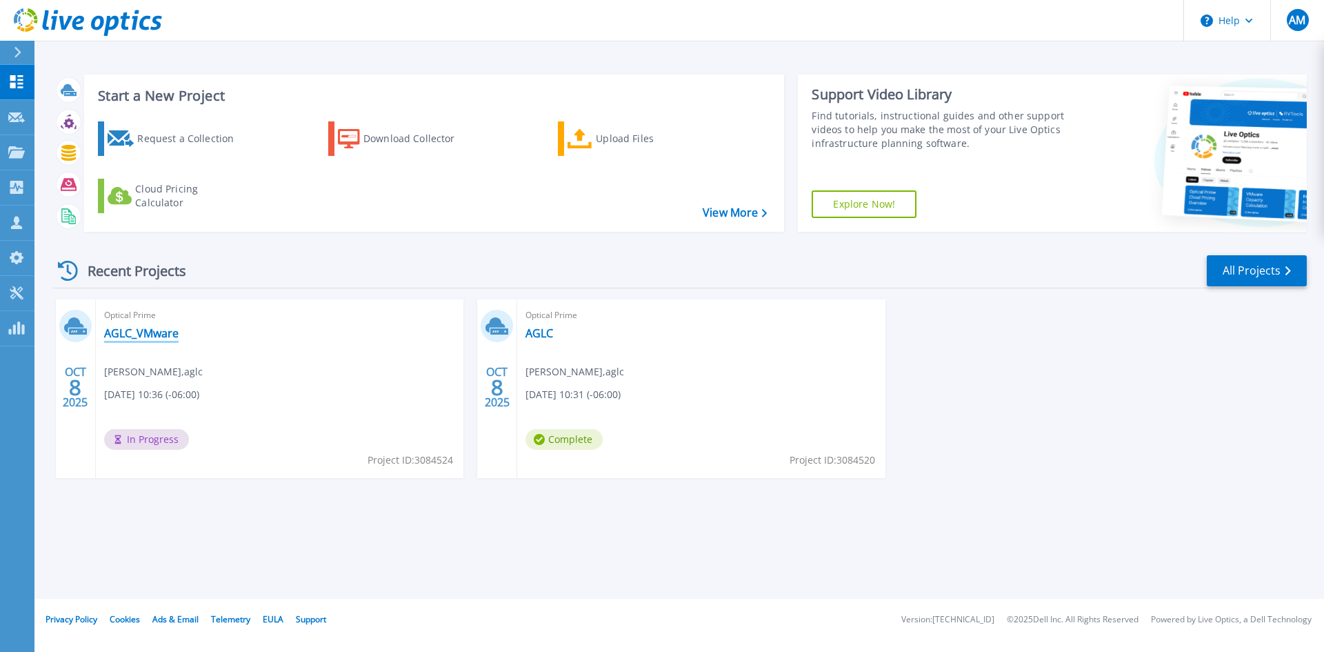
click at [168, 335] on link "AGLC_VMware" at bounding box center [141, 333] width 74 height 14
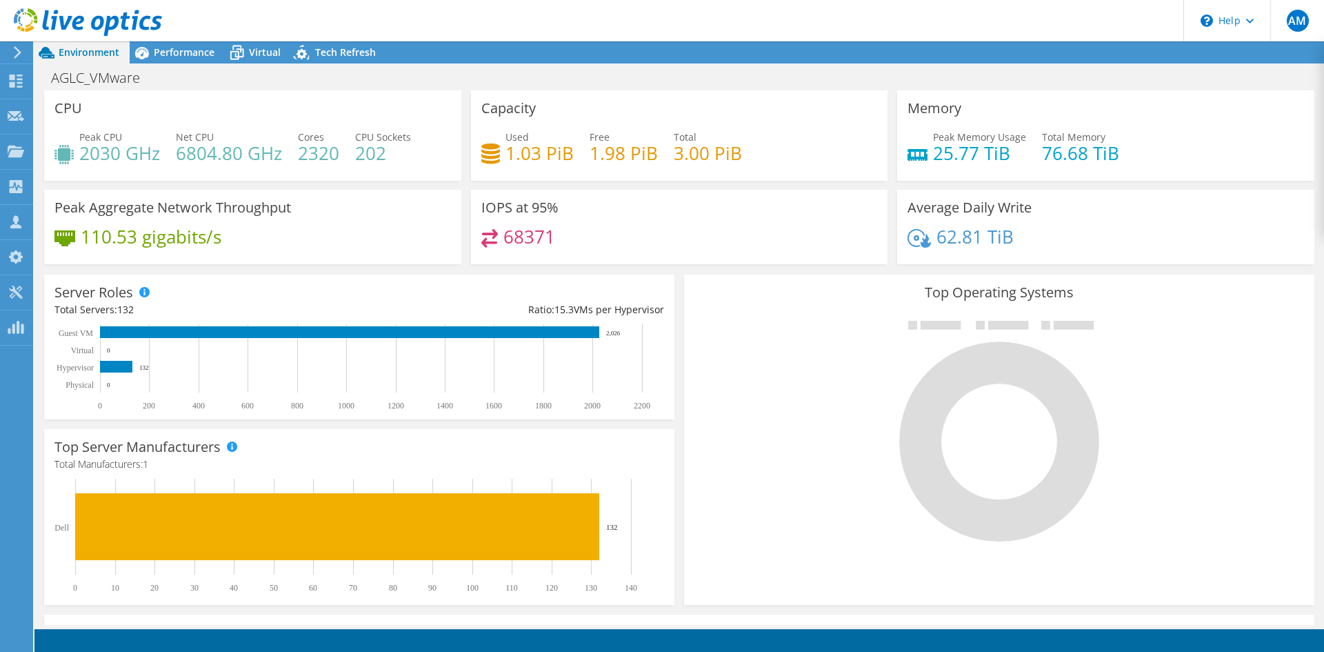
click at [1219, 49] on div "Environment Performance Virtual Upgrades Tech Refresh" at bounding box center [679, 52] width 1290 height 22
click at [1279, 49] on div "Environment Performance Virtual Upgrades Tech Refresh" at bounding box center [679, 52] width 1290 height 22
click at [1295, 50] on div "Environment Performance Virtual Upgrades Tech Refresh" at bounding box center [679, 52] width 1290 height 22
click at [1308, 50] on div "Environment Performance Virtual Upgrades Tech Refresh" at bounding box center [679, 52] width 1290 height 22
click at [1310, 50] on div "Environment Performance Virtual Upgrades Tech Refresh" at bounding box center [679, 52] width 1290 height 22
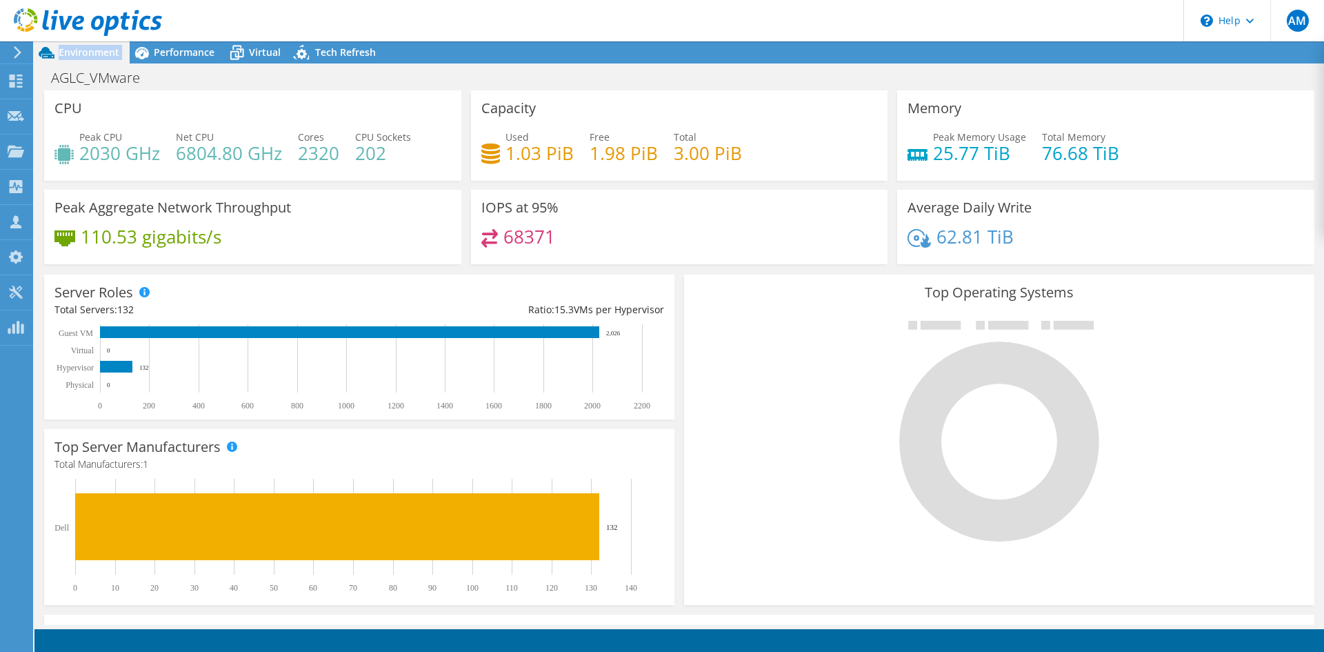
click at [1310, 50] on div "Environment Performance Virtual Upgrades Tech Refresh" at bounding box center [679, 52] width 1290 height 22
click at [1279, 50] on div "Environment Performance Virtual Upgrades Tech Refresh" at bounding box center [679, 52] width 1290 height 22
click at [1263, 52] on div "Environment Performance Virtual Upgrades Tech Refresh" at bounding box center [679, 52] width 1290 height 22
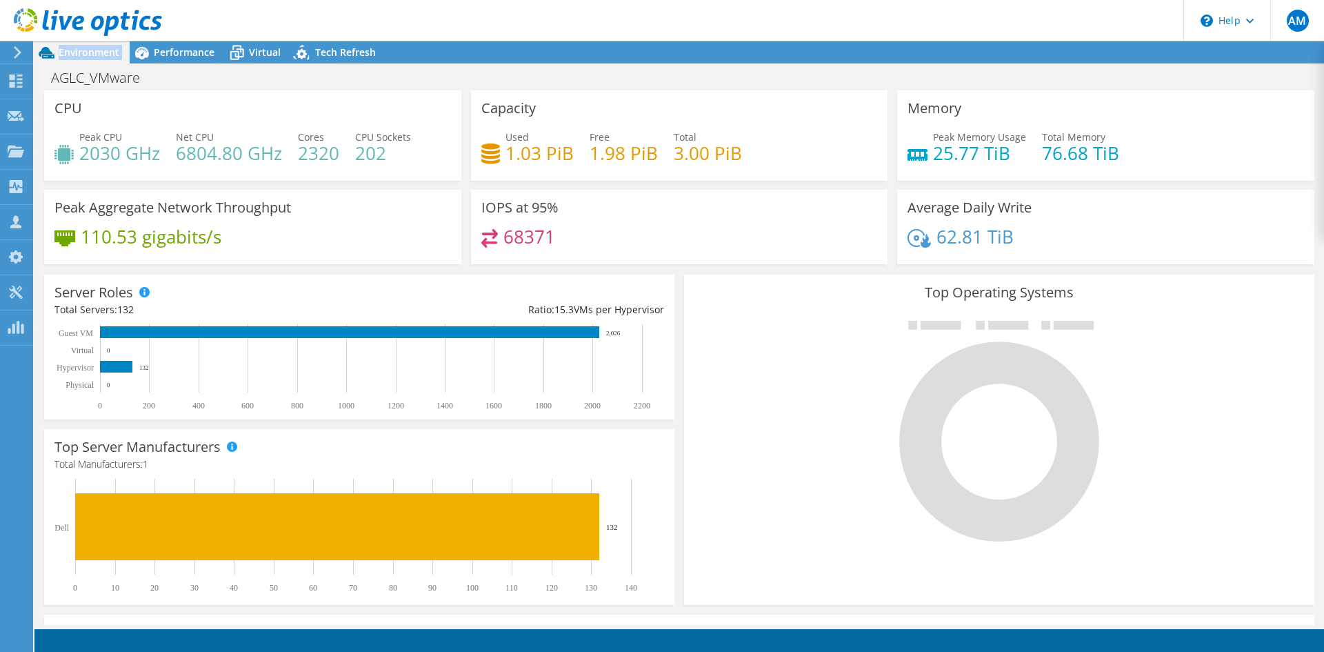
click at [1263, 52] on div "Environment Performance Virtual Upgrades Tech Refresh" at bounding box center [679, 52] width 1290 height 22
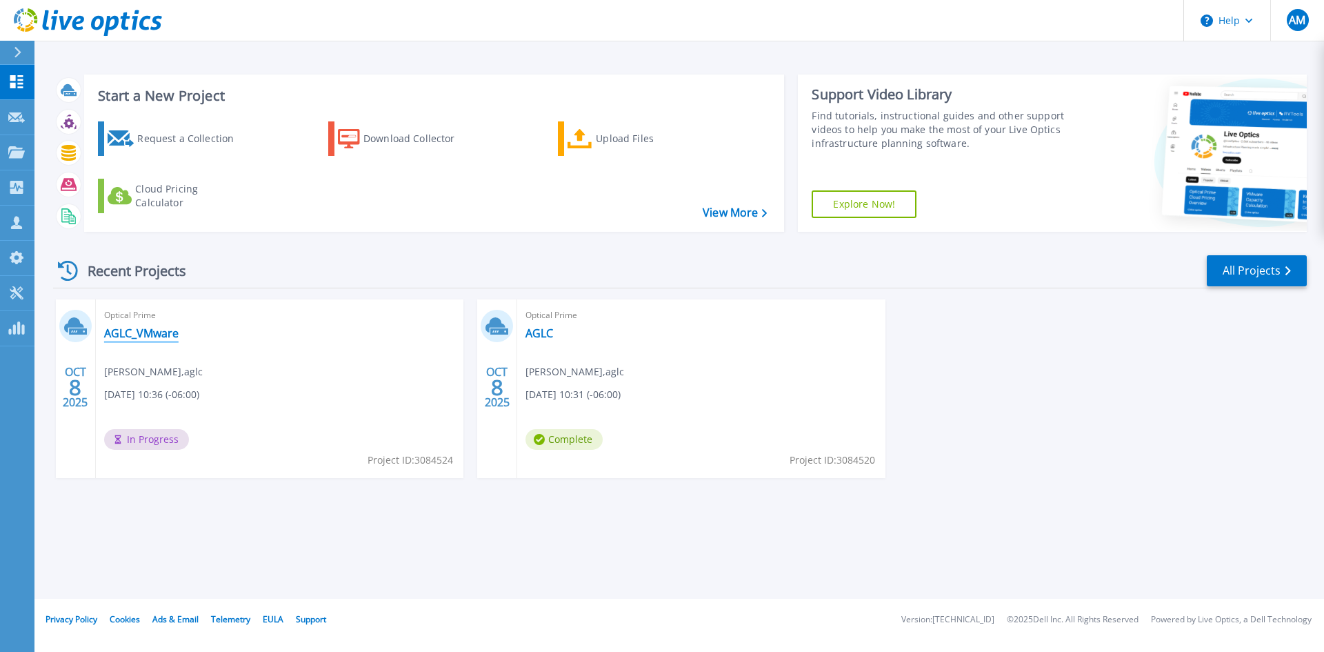
click at [175, 329] on link "AGLC_VMware" at bounding box center [141, 333] width 74 height 14
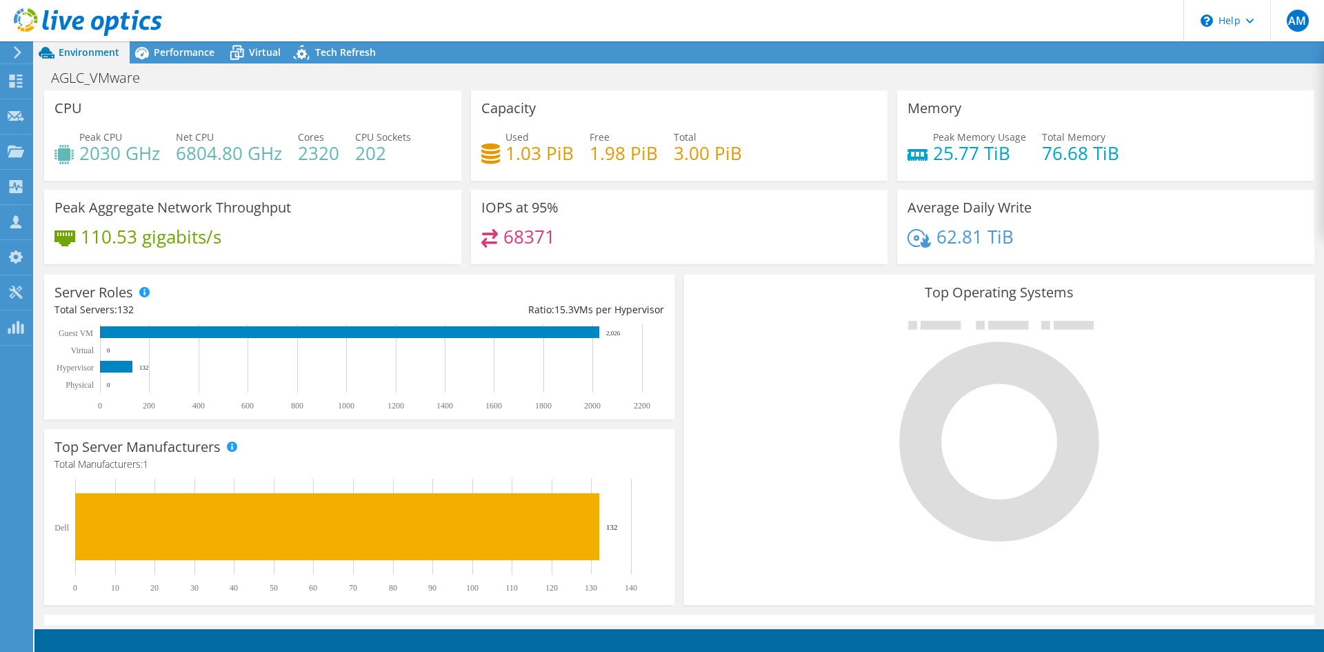
scroll to position [10, 0]
click at [60, 181] on div "Collectors" at bounding box center [69, 187] width 75 height 34
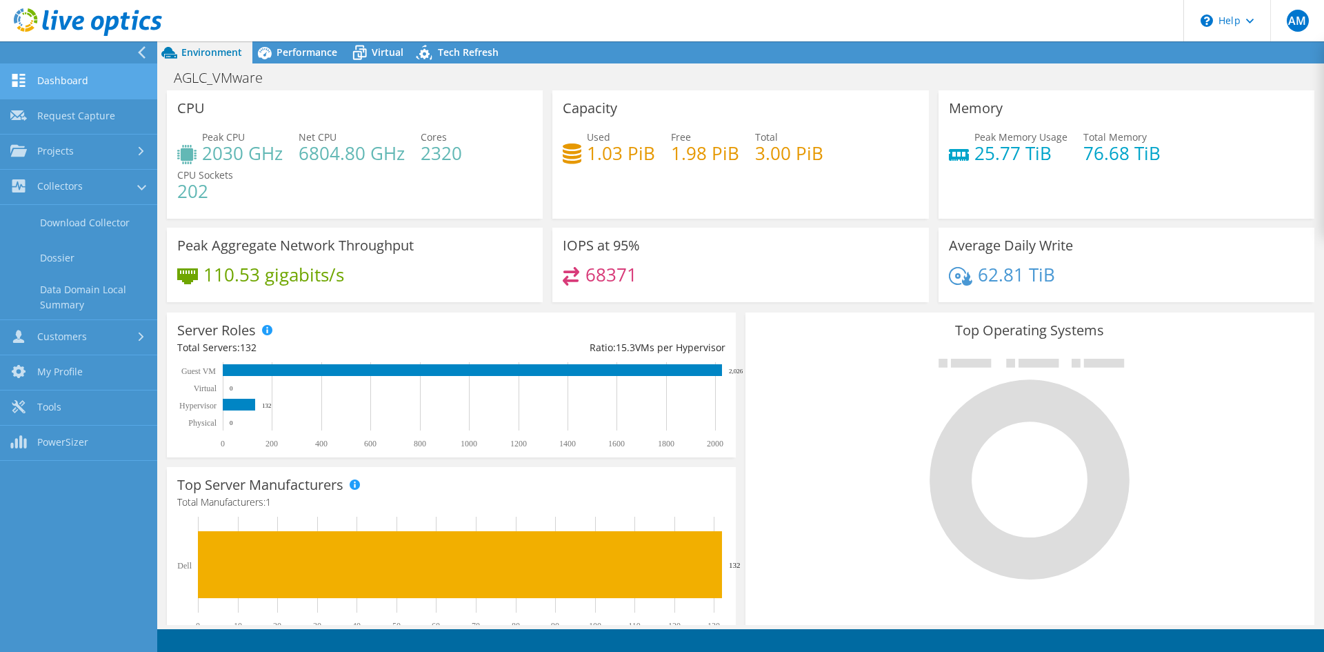
click at [66, 87] on link "Dashboard" at bounding box center [78, 81] width 157 height 35
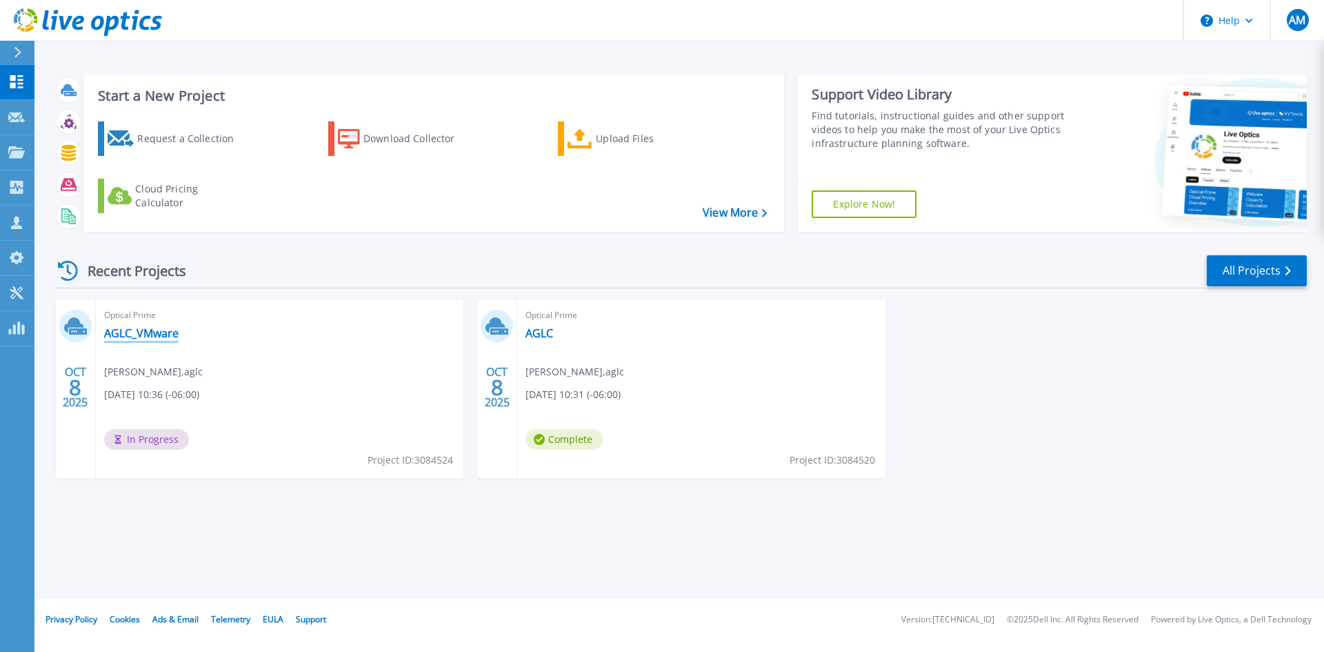
click at [159, 330] on link "AGLC_VMware" at bounding box center [141, 333] width 74 height 14
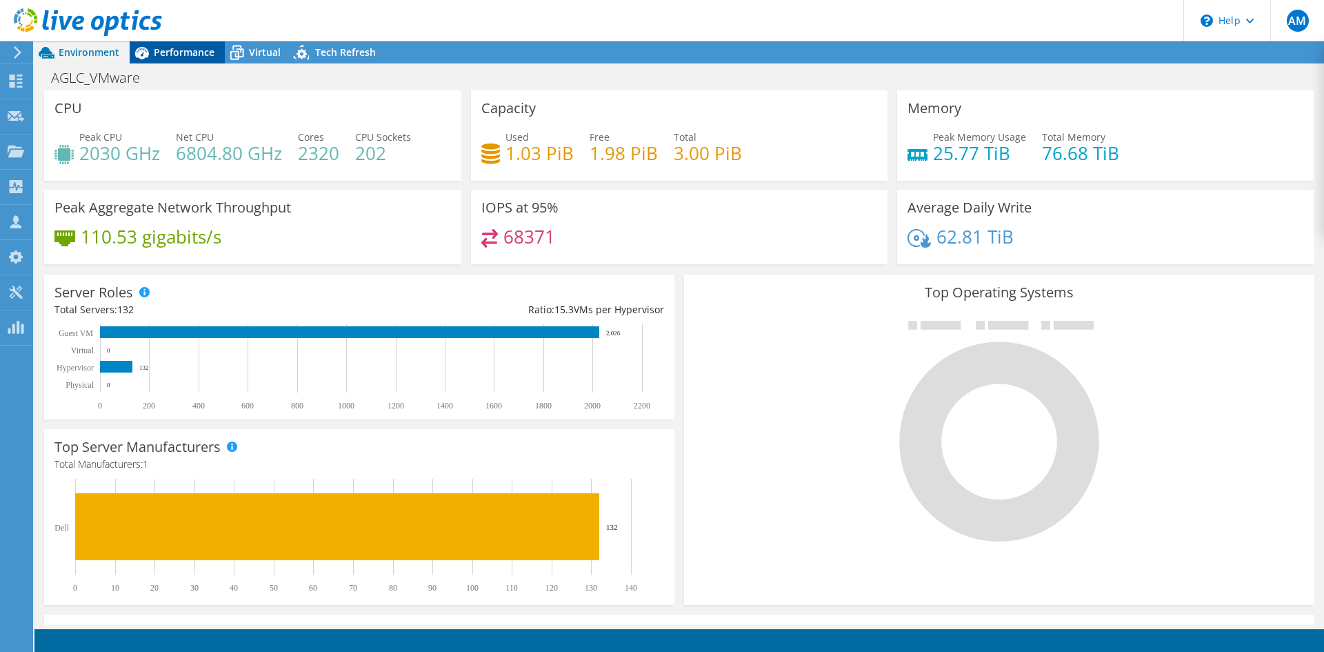
click at [206, 54] on span "Performance" at bounding box center [184, 52] width 61 height 13
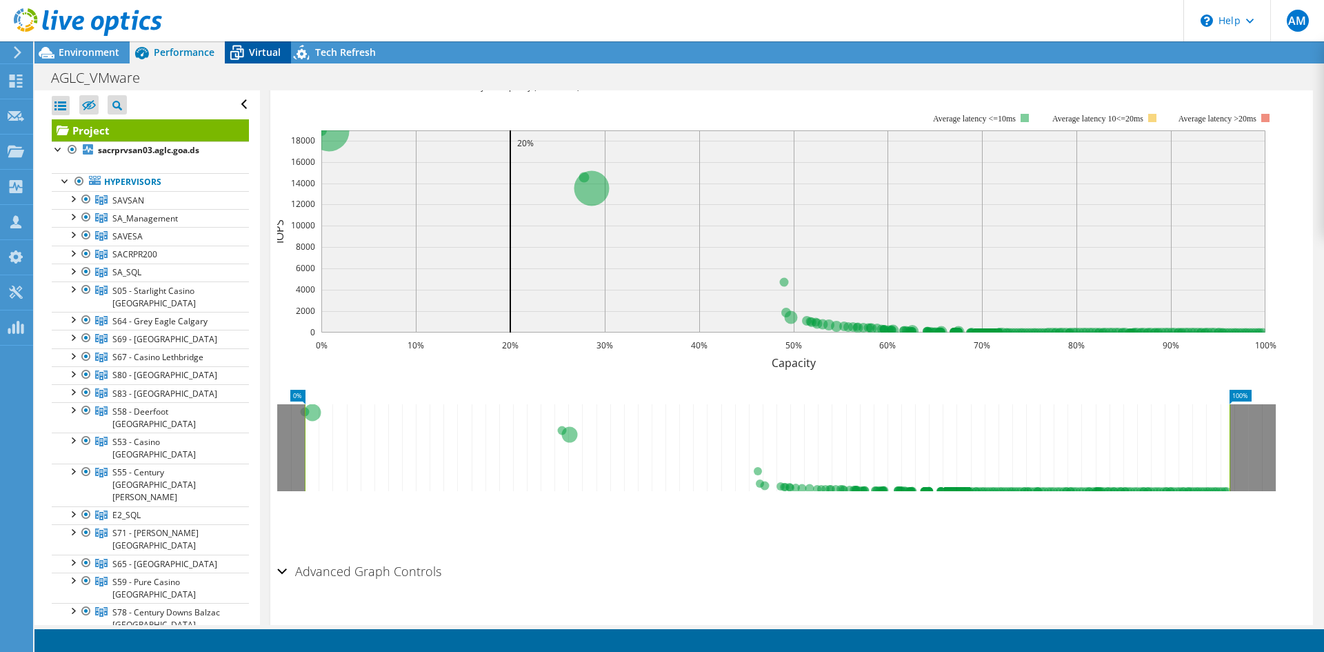
click at [279, 52] on span "Virtual" at bounding box center [265, 52] width 32 height 13
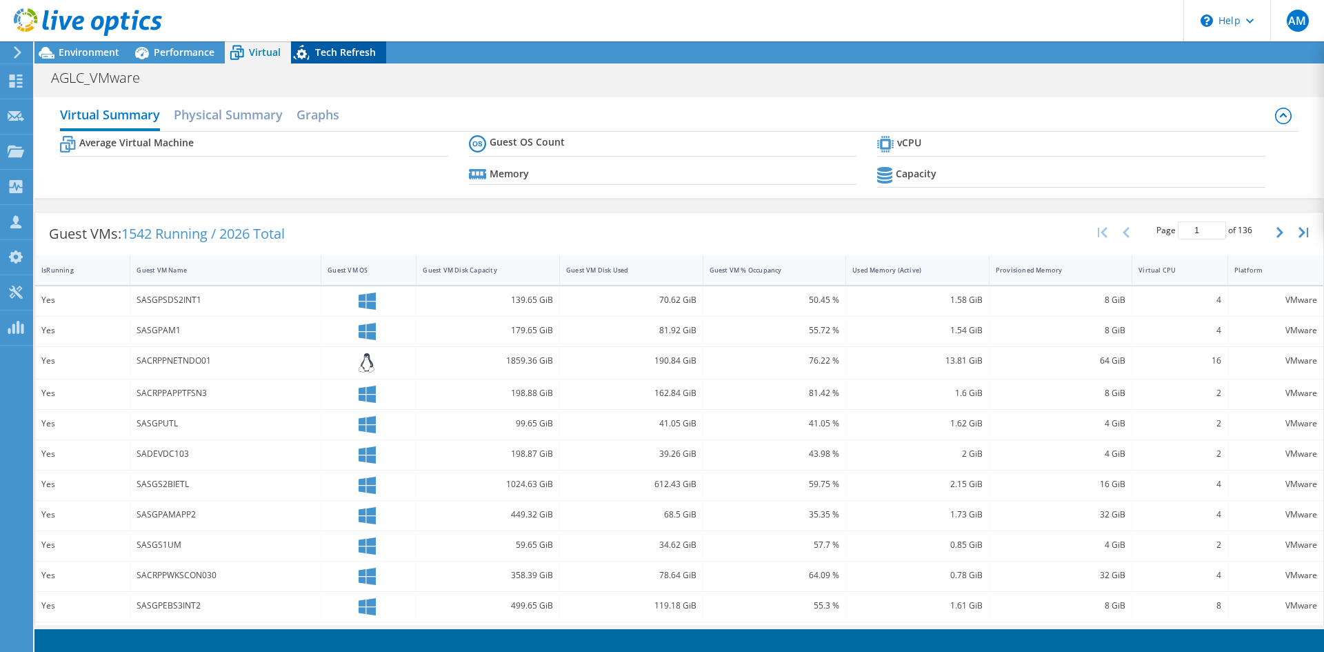
click at [311, 50] on icon at bounding box center [303, 55] width 24 height 28
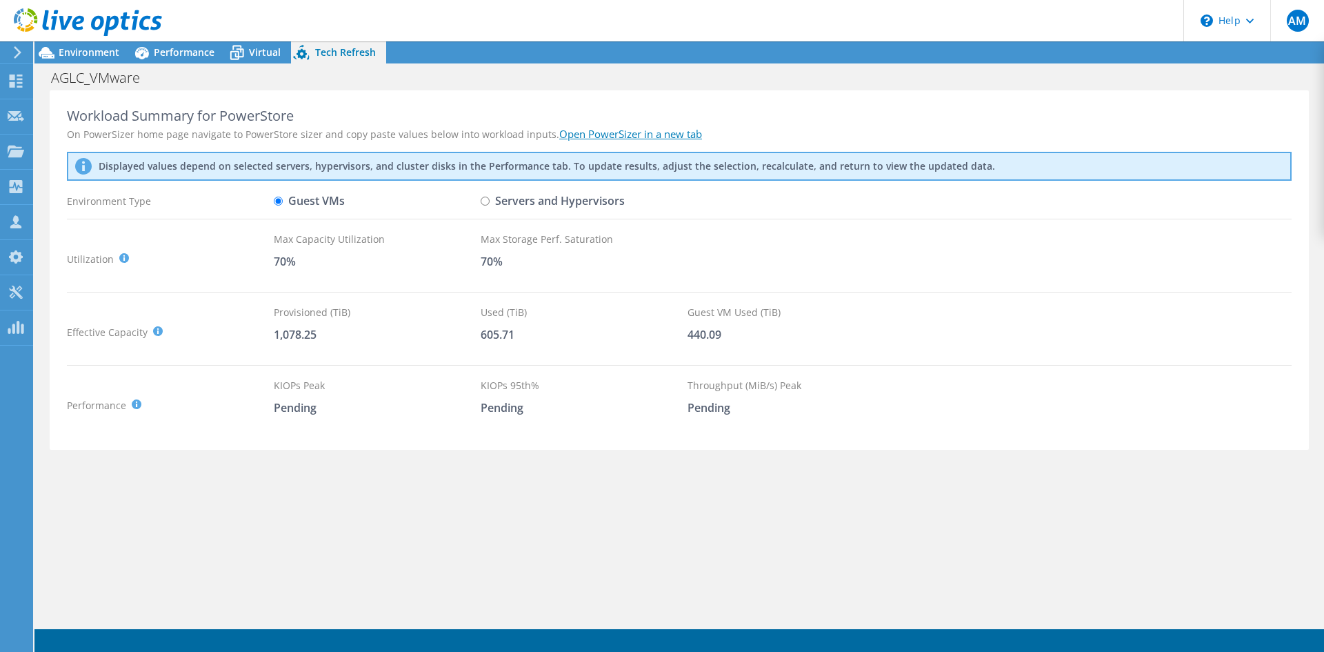
click at [109, 46] on div at bounding box center [81, 23] width 162 height 46
click at [111, 53] on span "Environment" at bounding box center [89, 52] width 61 height 13
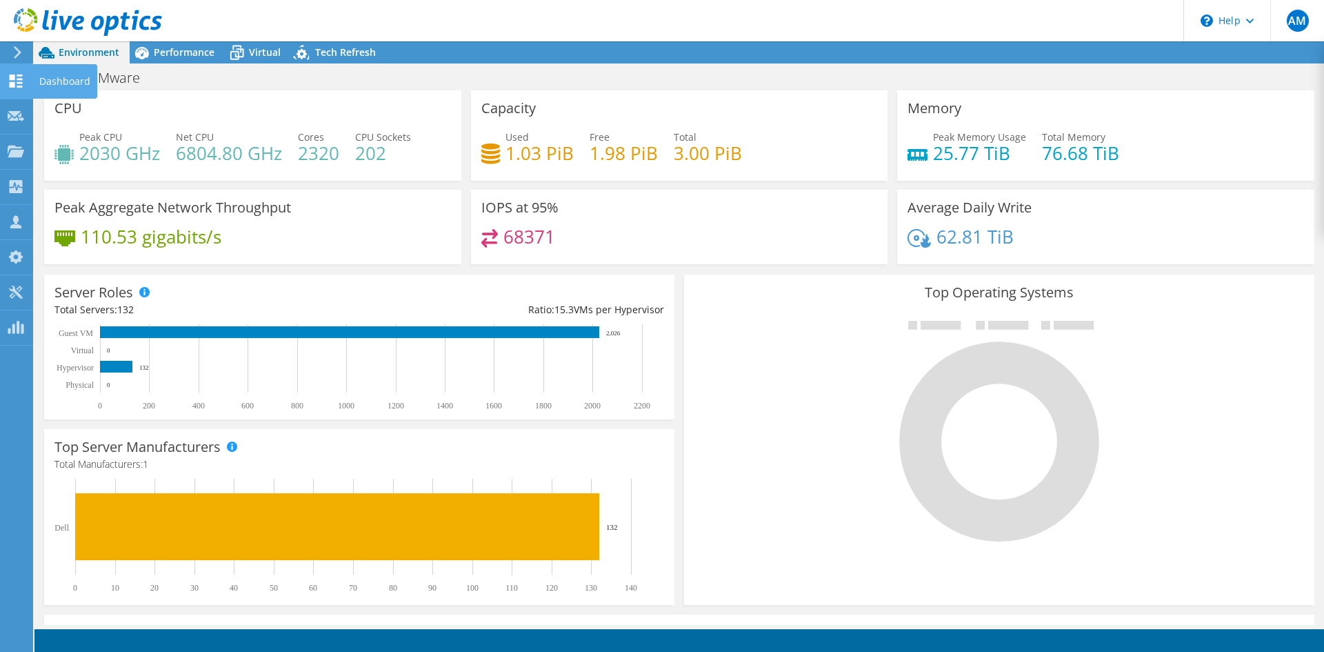
click at [21, 81] on icon at bounding box center [16, 80] width 17 height 13
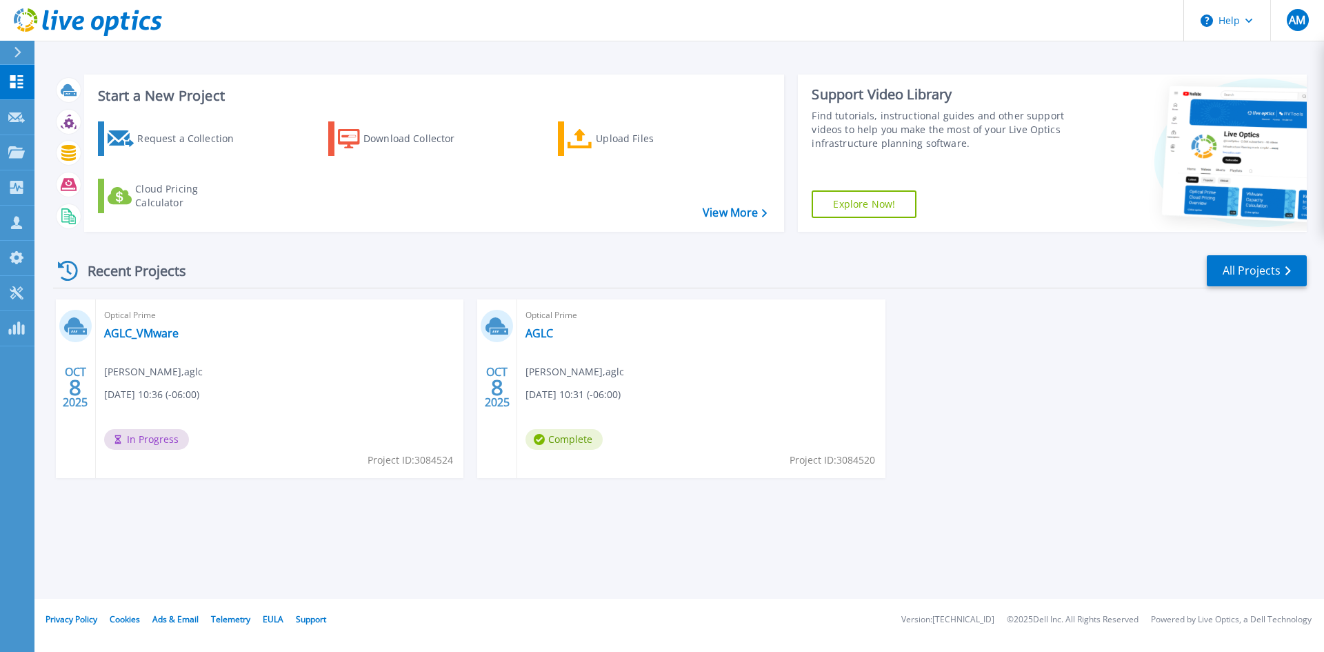
click at [503, 569] on div "Start a New Project Request a Collection Download Collector Upload Files Cloud …" at bounding box center [679, 299] width 1290 height 599
click at [177, 393] on span "10/08/2025, 10:36 (-06:00)" at bounding box center [151, 394] width 95 height 15
click at [154, 329] on link "AGLC_VMware" at bounding box center [141, 333] width 74 height 14
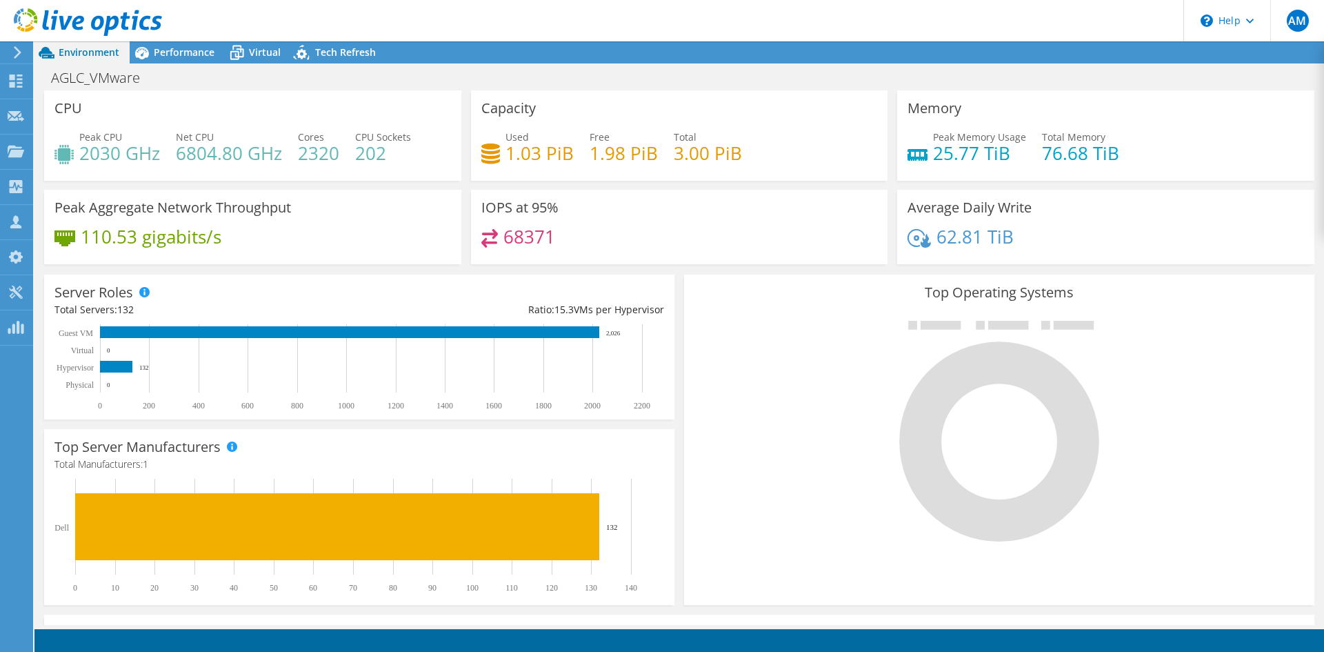
click at [14, 57] on icon at bounding box center [17, 52] width 10 height 12
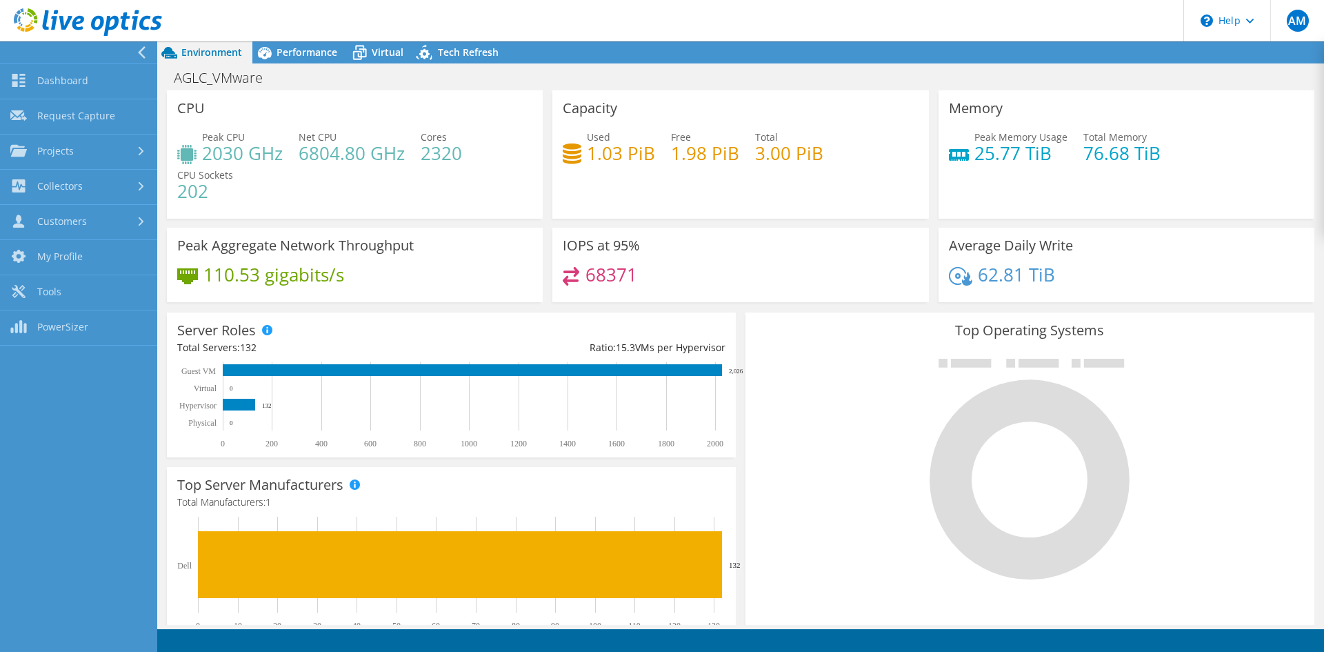
click at [149, 51] on div at bounding box center [144, 52] width 15 height 12
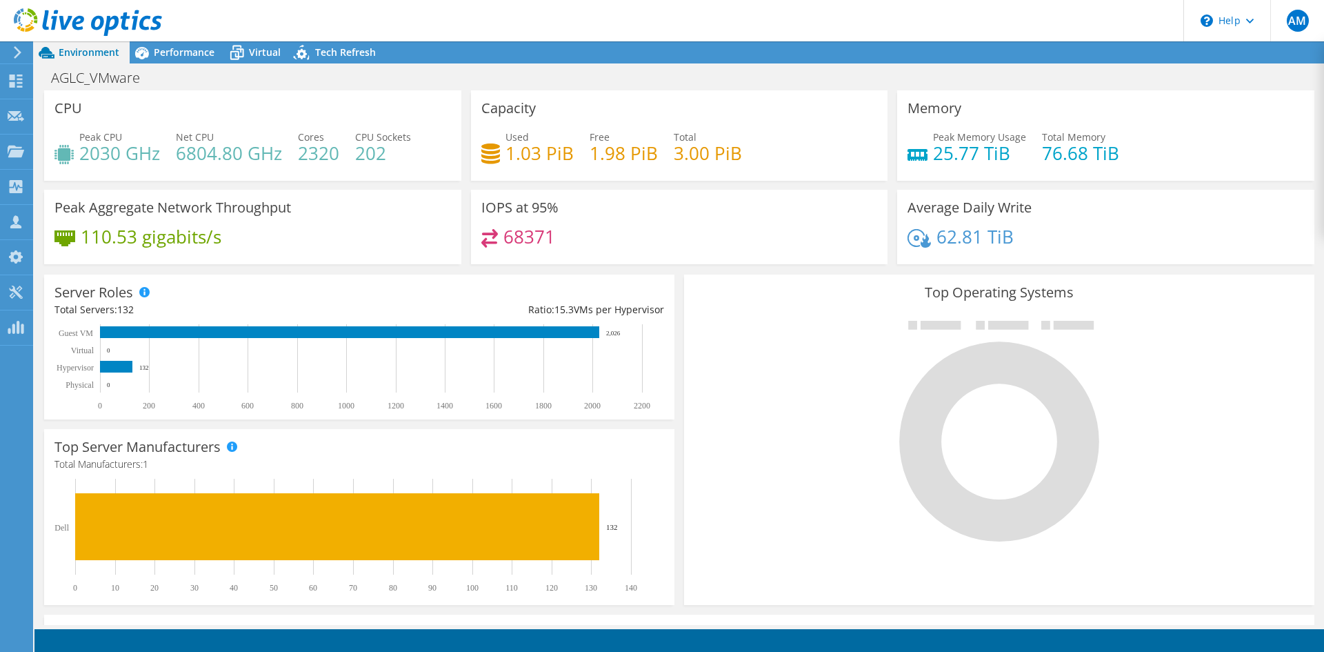
click at [1105, 24] on header "AM Partner Team Member Anish Maredia anish.maredia@aglc.ca aglc My Profile Log …" at bounding box center [662, 20] width 1324 height 41
click at [1301, 28] on span "AM" at bounding box center [1298, 21] width 22 height 22
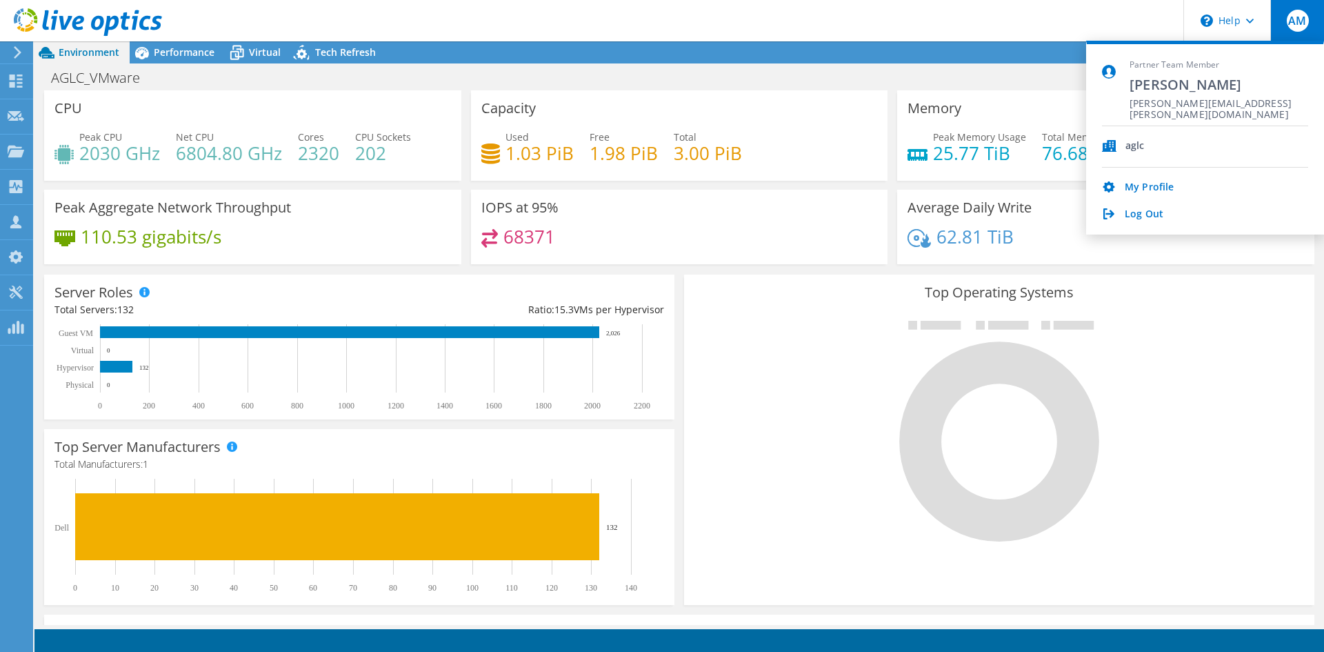
click at [1212, 272] on div "Top Operating Systems Windows Linux VMware" at bounding box center [999, 440] width 640 height 340
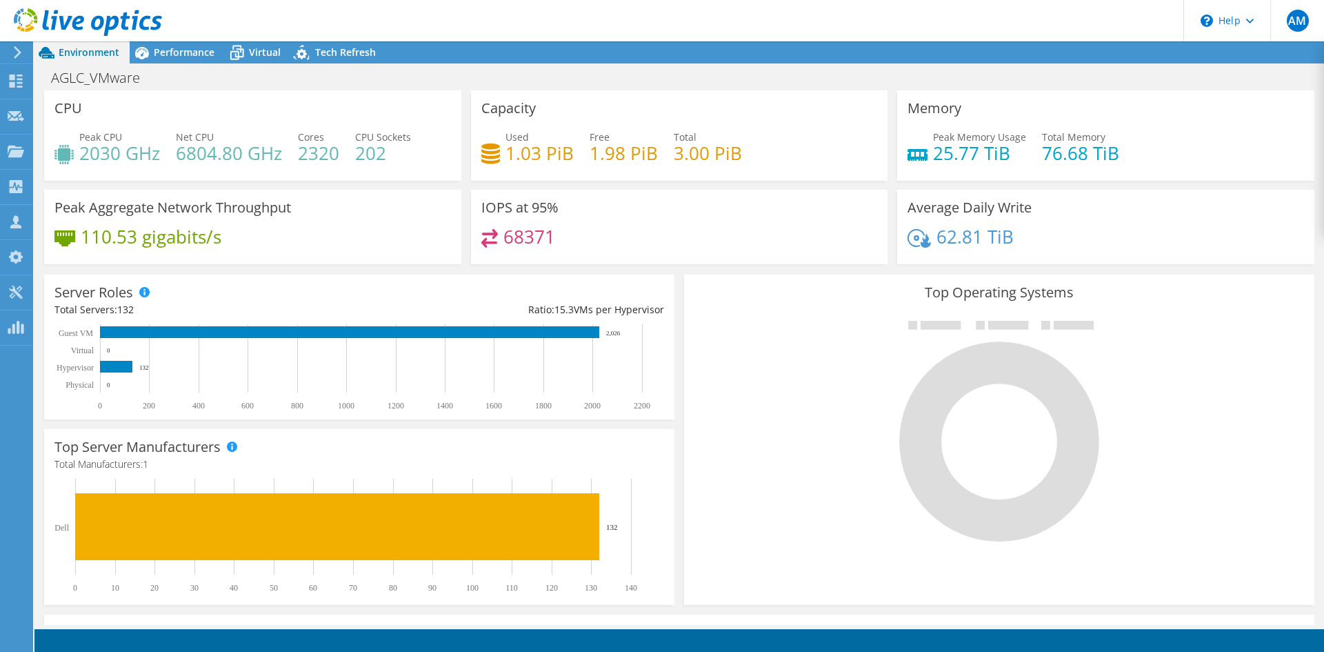
scroll to position [268, 0]
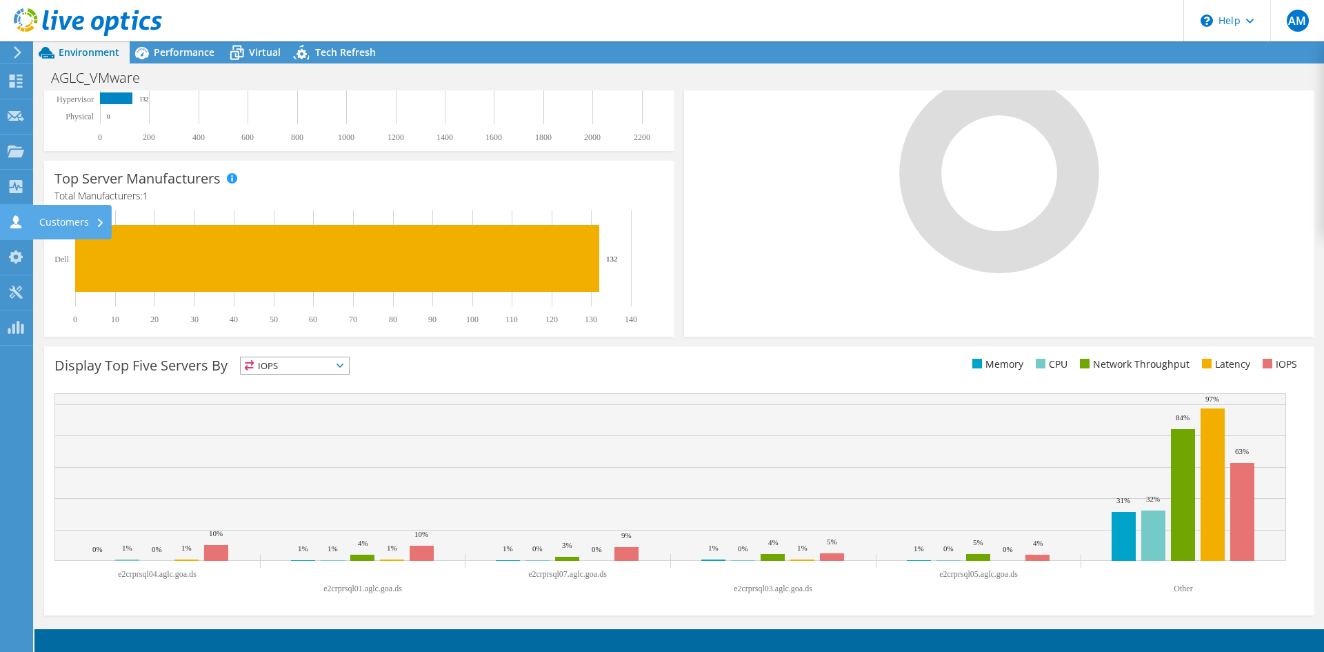
click at [19, 221] on icon at bounding box center [16, 221] width 17 height 13
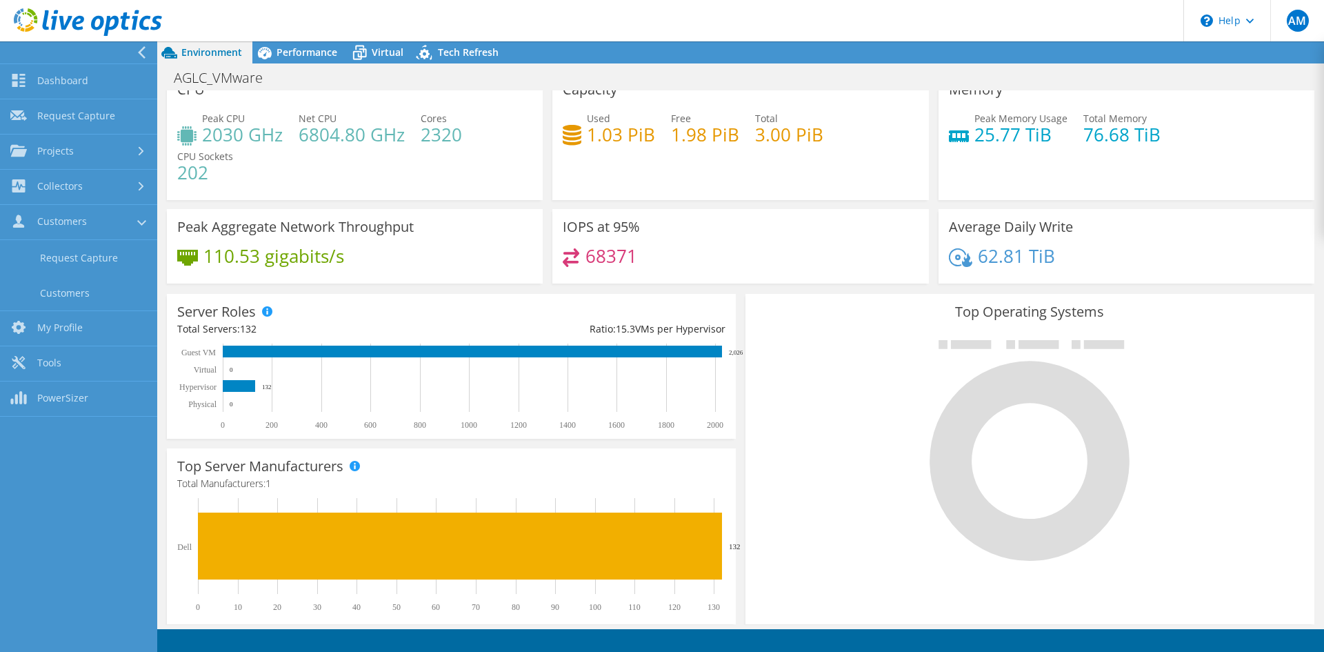
scroll to position [0, 0]
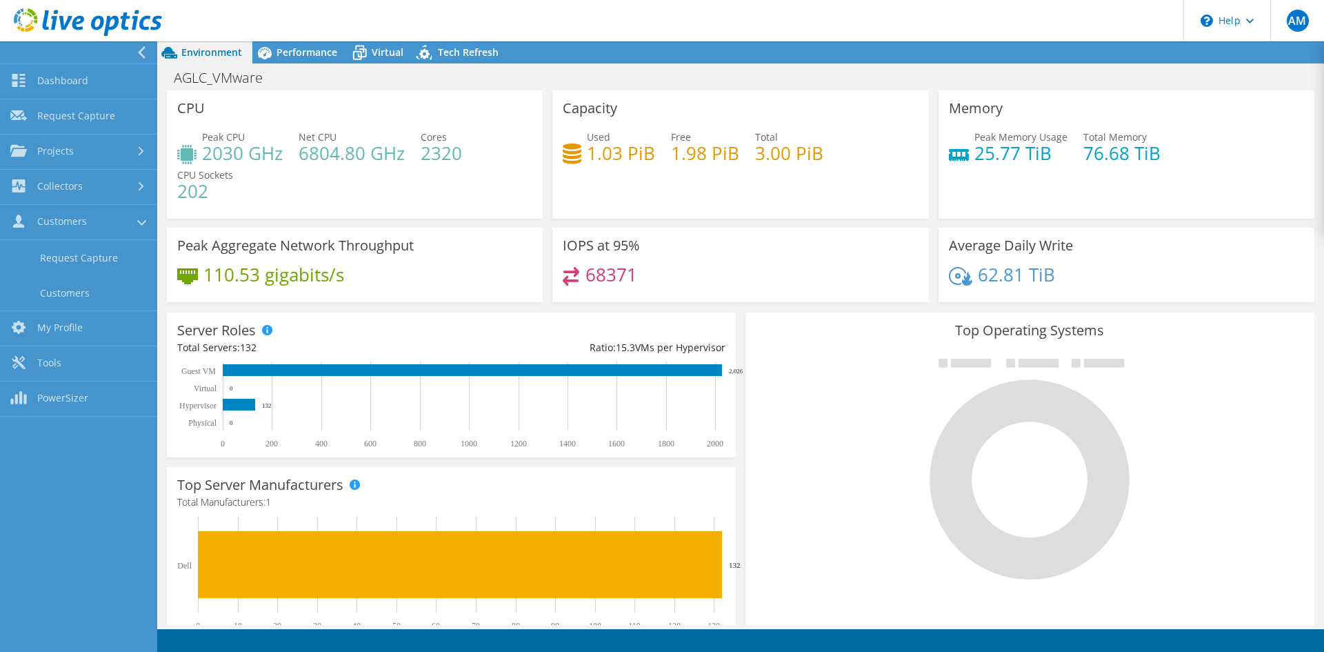
click at [203, 44] on div "Environment" at bounding box center [204, 52] width 95 height 22
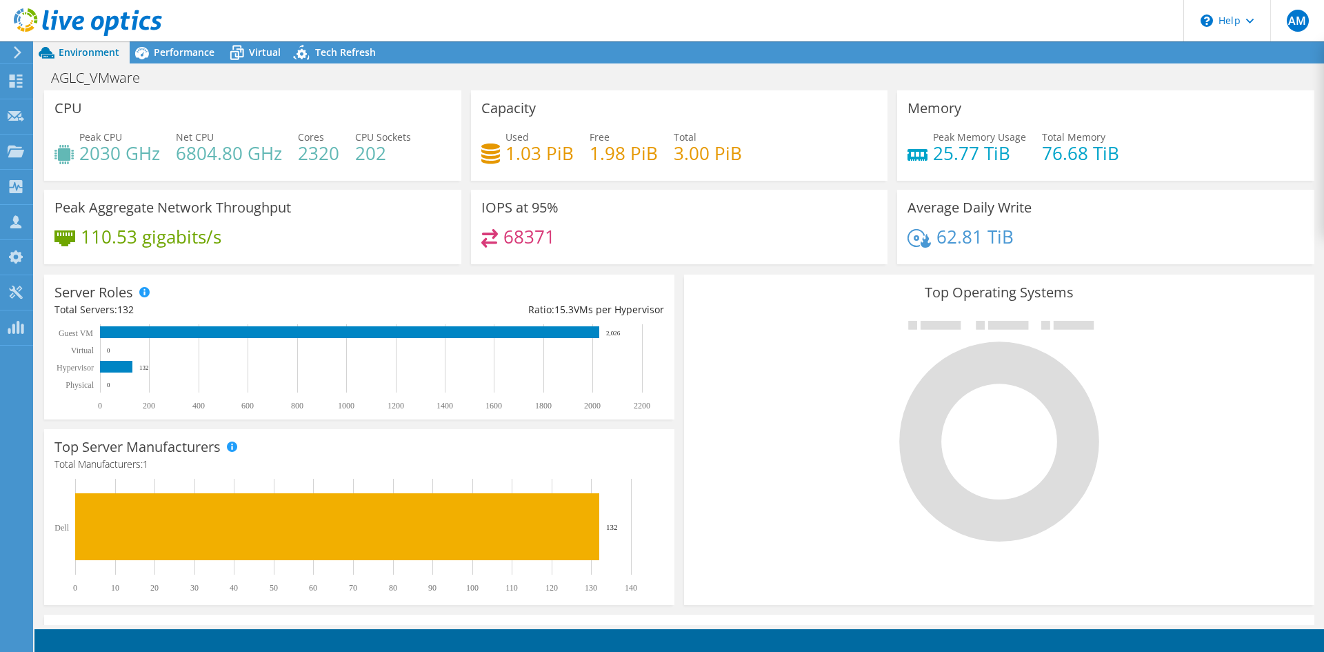
click at [1310, 47] on div "Environment Performance Virtual Upgrades Tech Refresh" at bounding box center [679, 52] width 1290 height 22
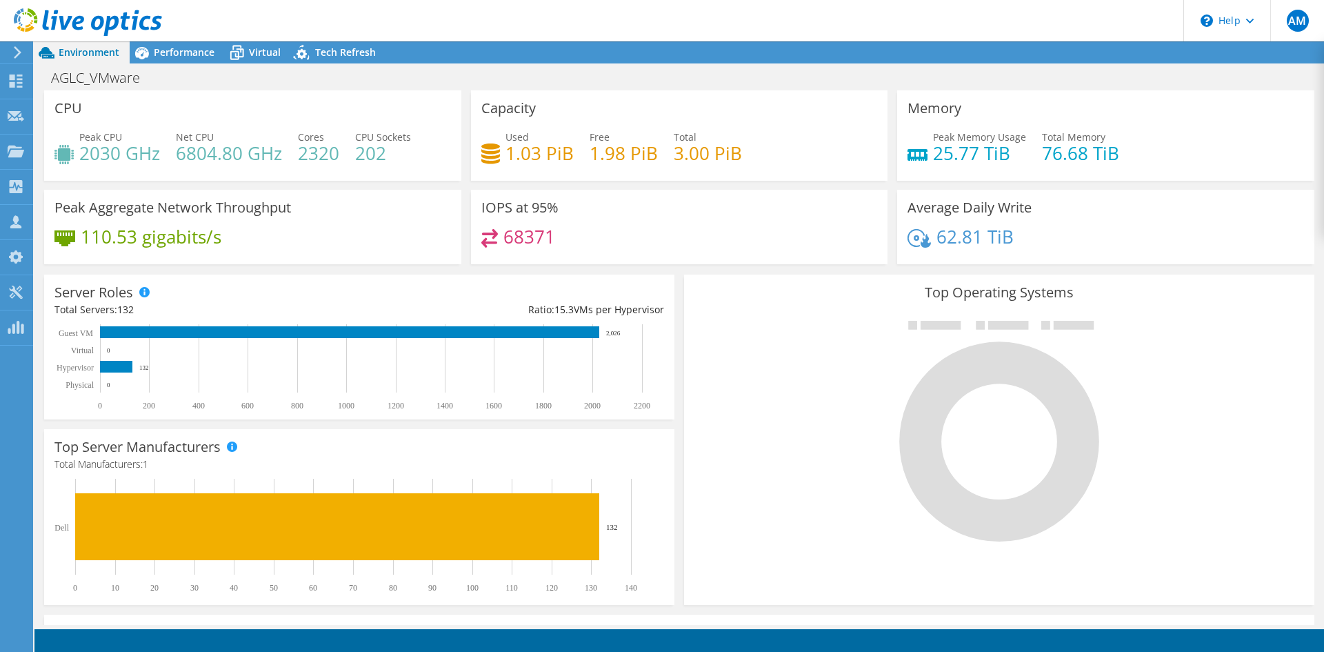
click at [20, 50] on icon at bounding box center [17, 52] width 10 height 12
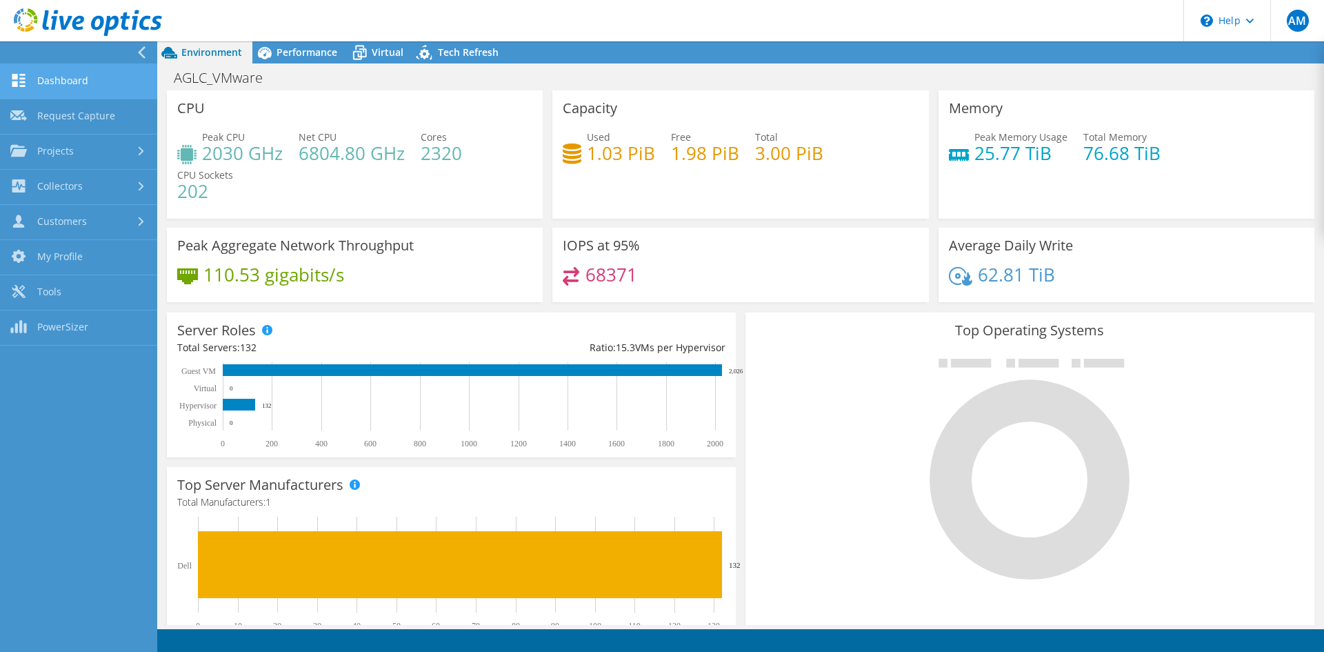
click at [28, 73] on link "Dashboard" at bounding box center [78, 81] width 157 height 35
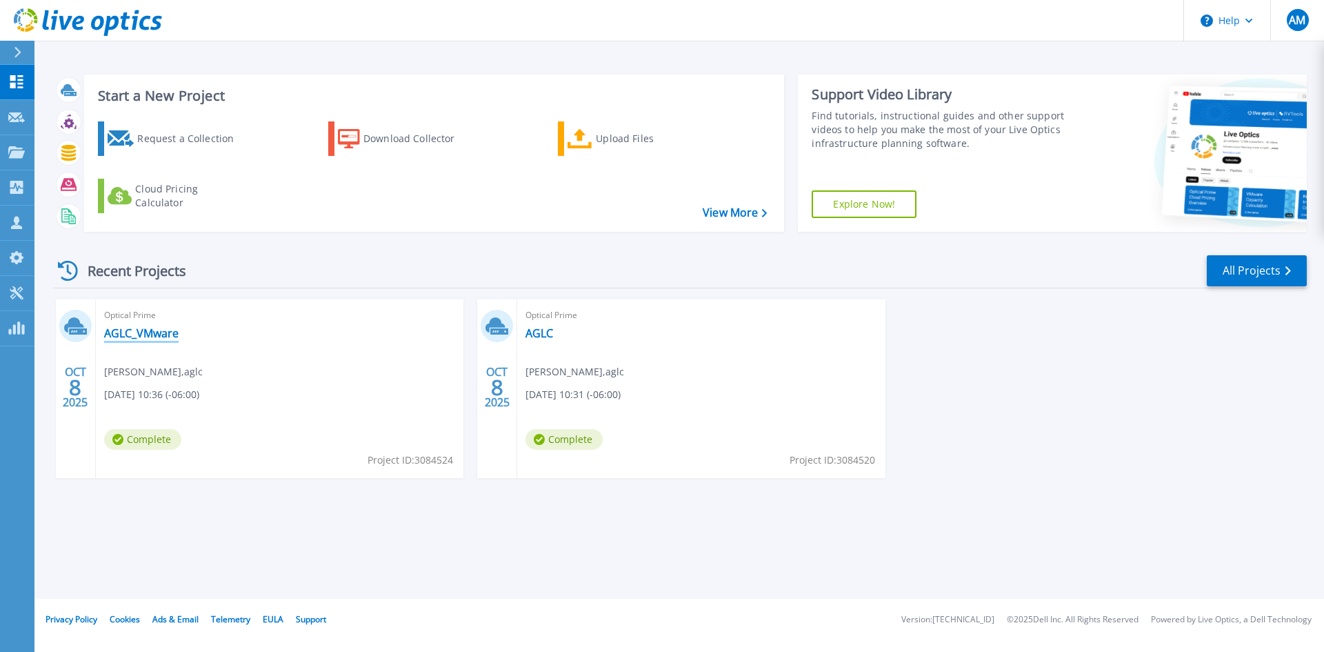
click at [156, 337] on link "AGLC_VMware" at bounding box center [141, 333] width 74 height 14
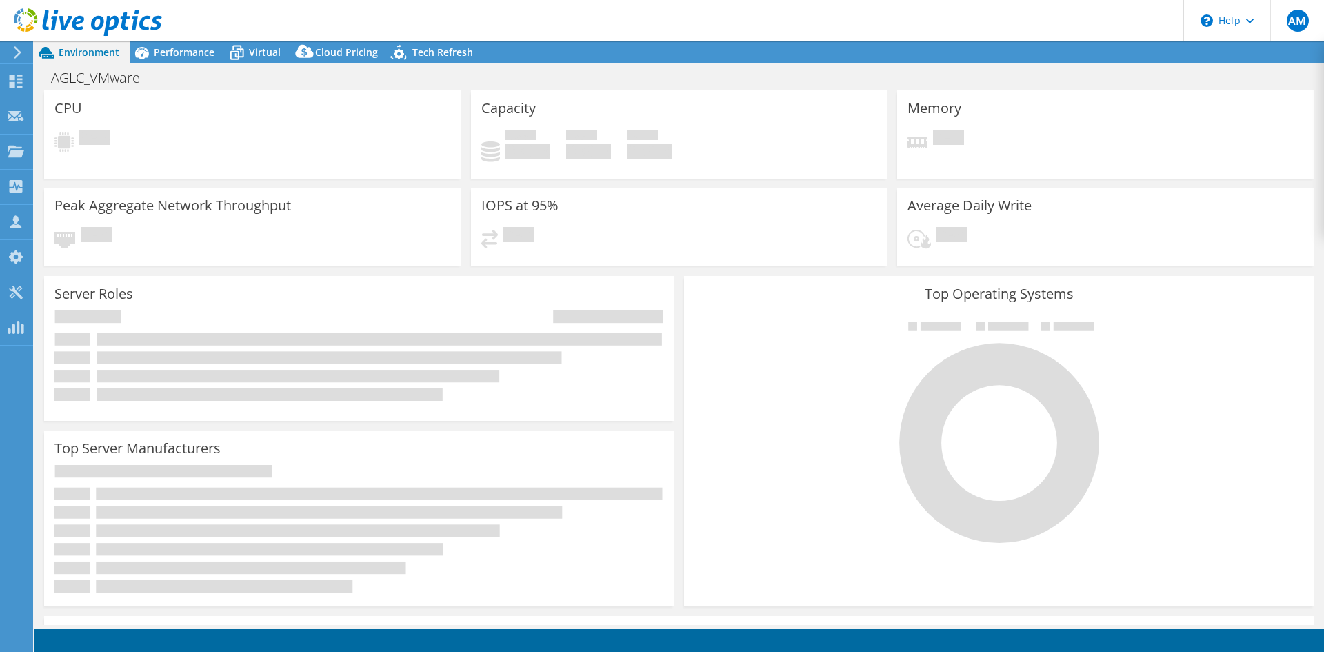
select select "USD"
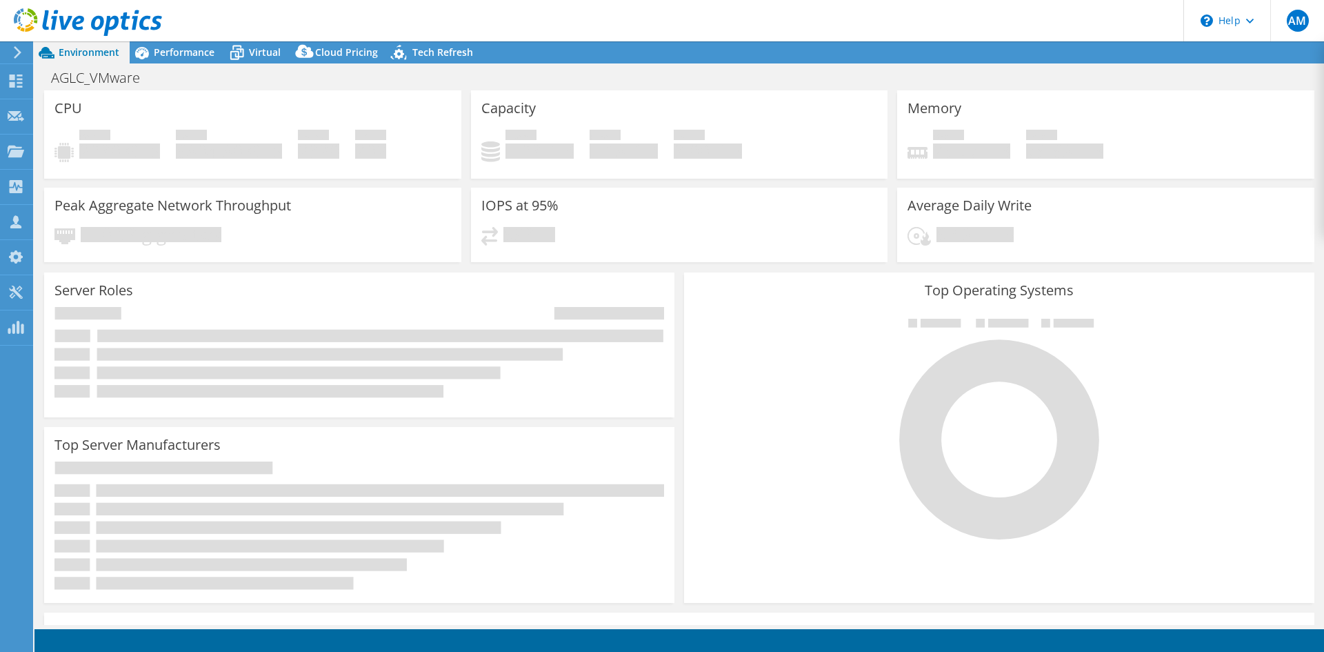
click at [22, 51] on icon at bounding box center [17, 52] width 10 height 12
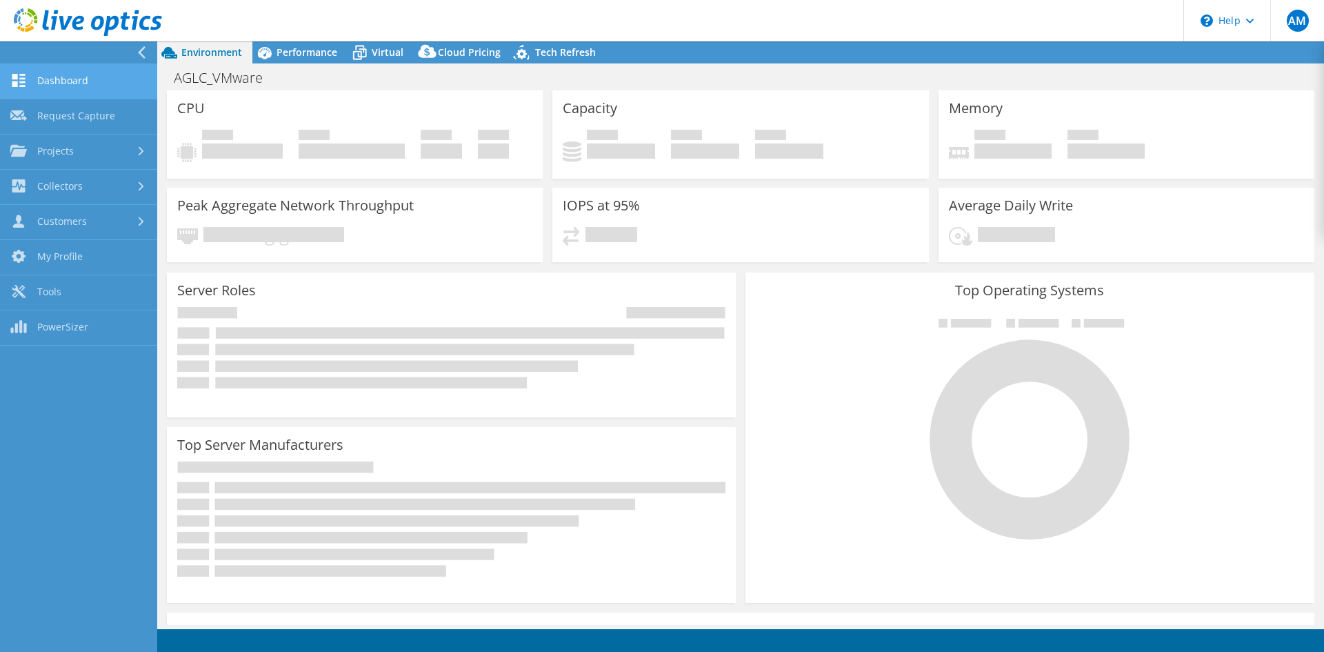
click at [69, 83] on link "Dashboard" at bounding box center [78, 81] width 157 height 35
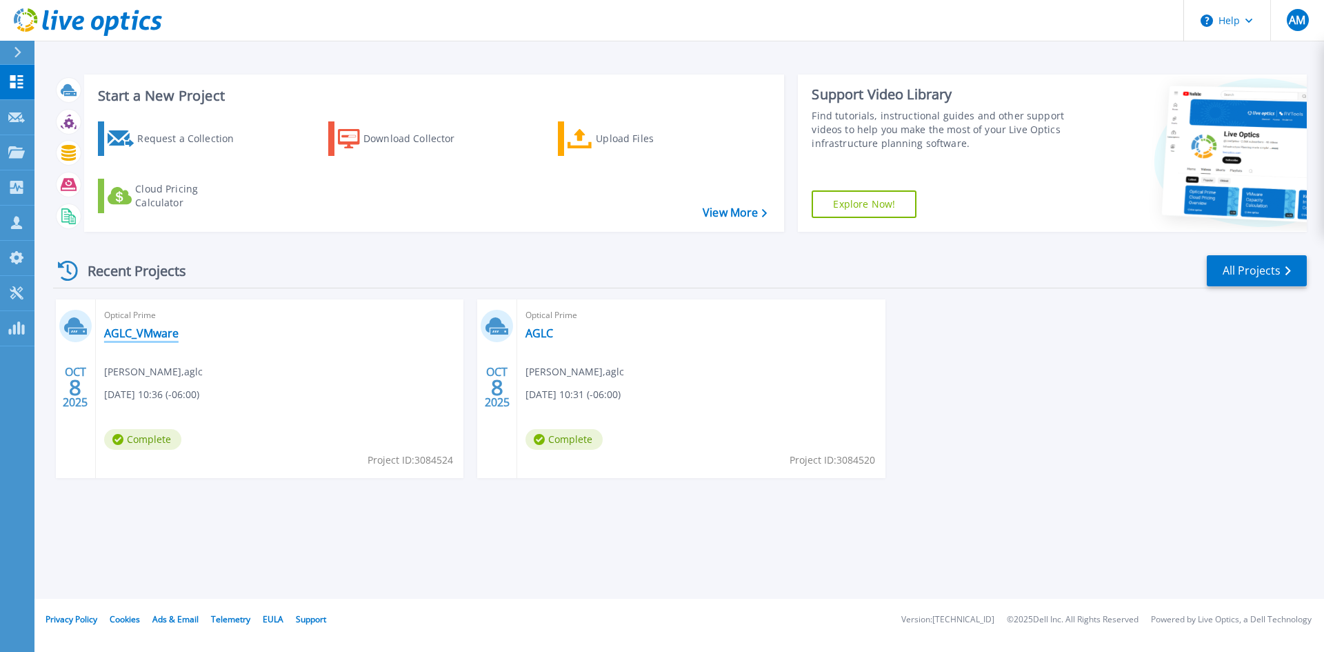
click at [139, 337] on link "AGLC_VMware" at bounding box center [141, 333] width 74 height 14
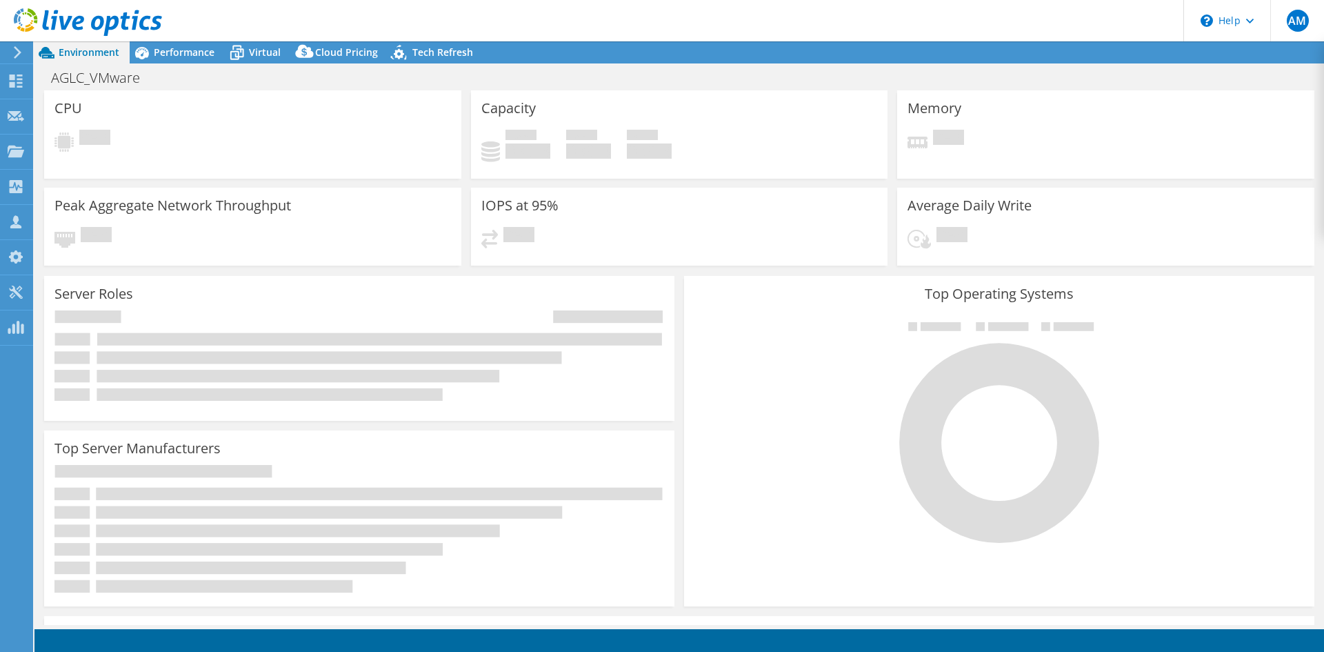
select select "USD"
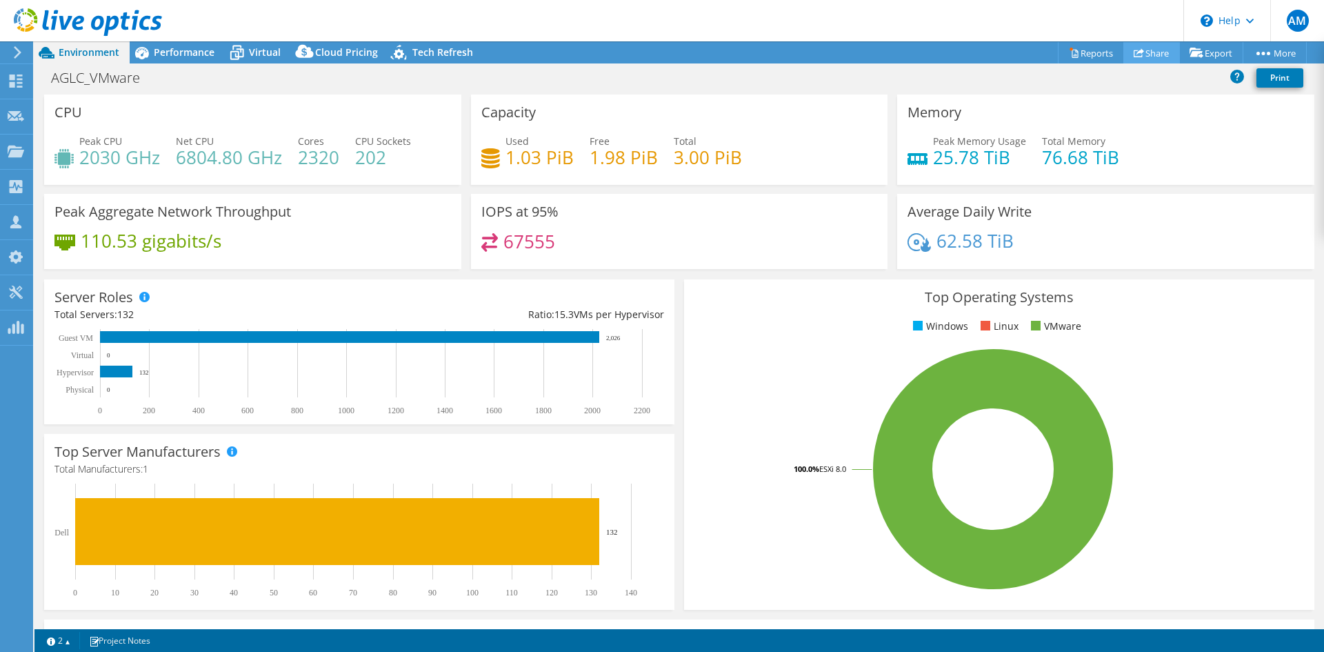
click at [1137, 51] on link "Share" at bounding box center [1151, 52] width 57 height 21
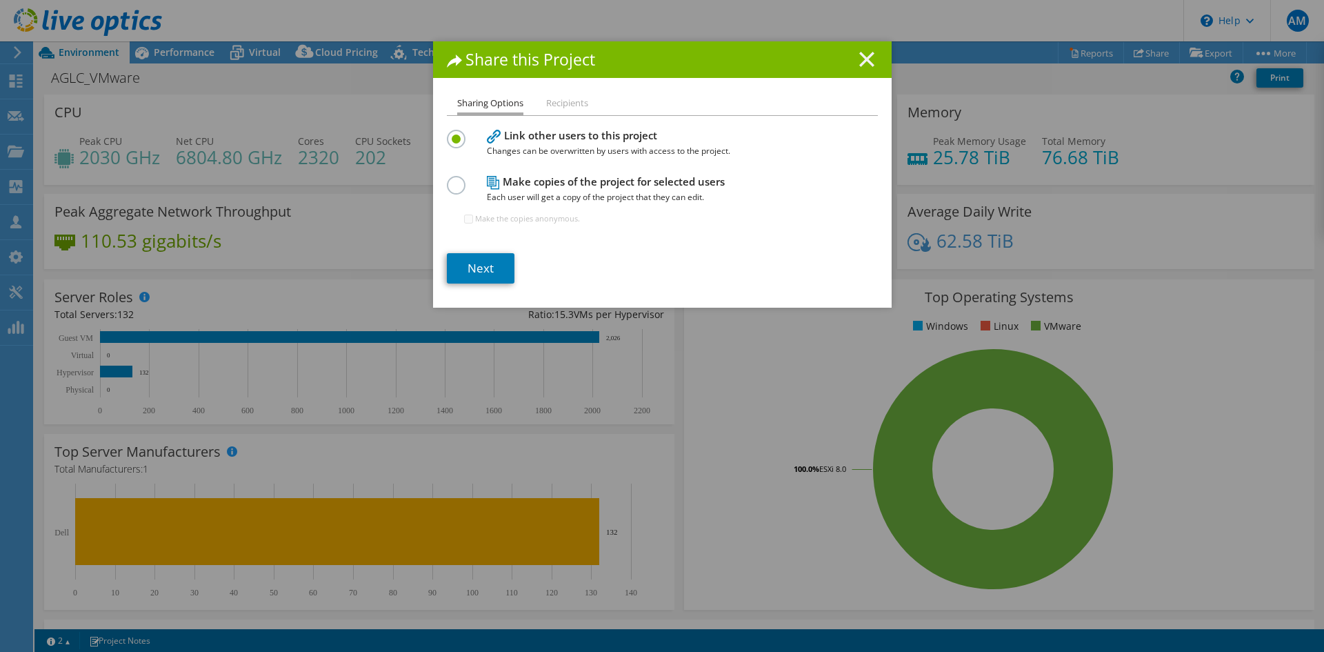
click at [861, 64] on icon at bounding box center [866, 59] width 15 height 15
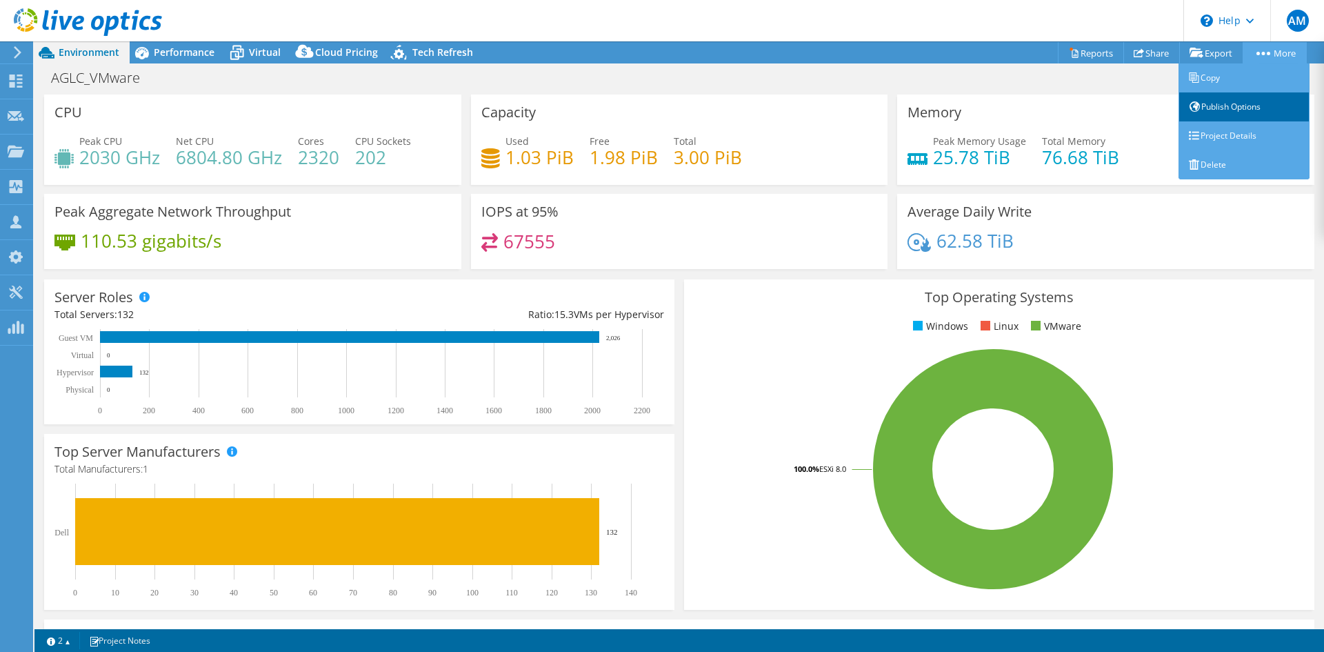
click at [1232, 108] on link "Publish Options" at bounding box center [1244, 106] width 131 height 29
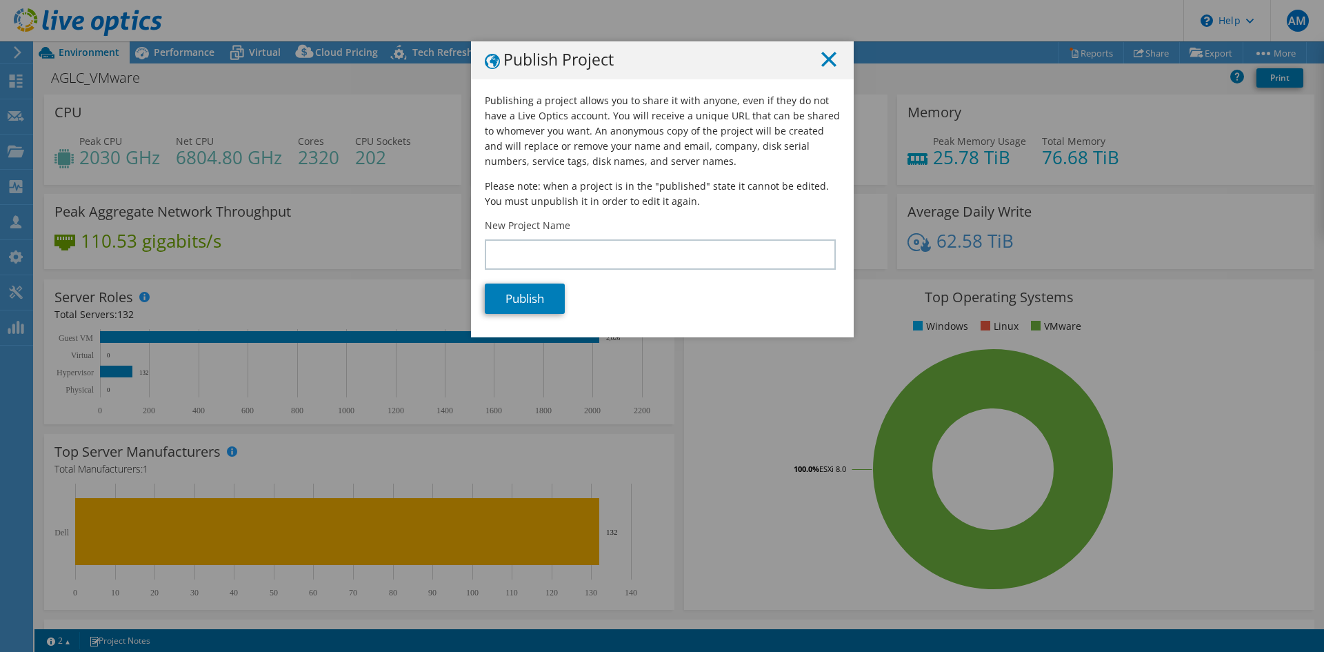
click at [824, 60] on line at bounding box center [829, 59] width 14 height 14
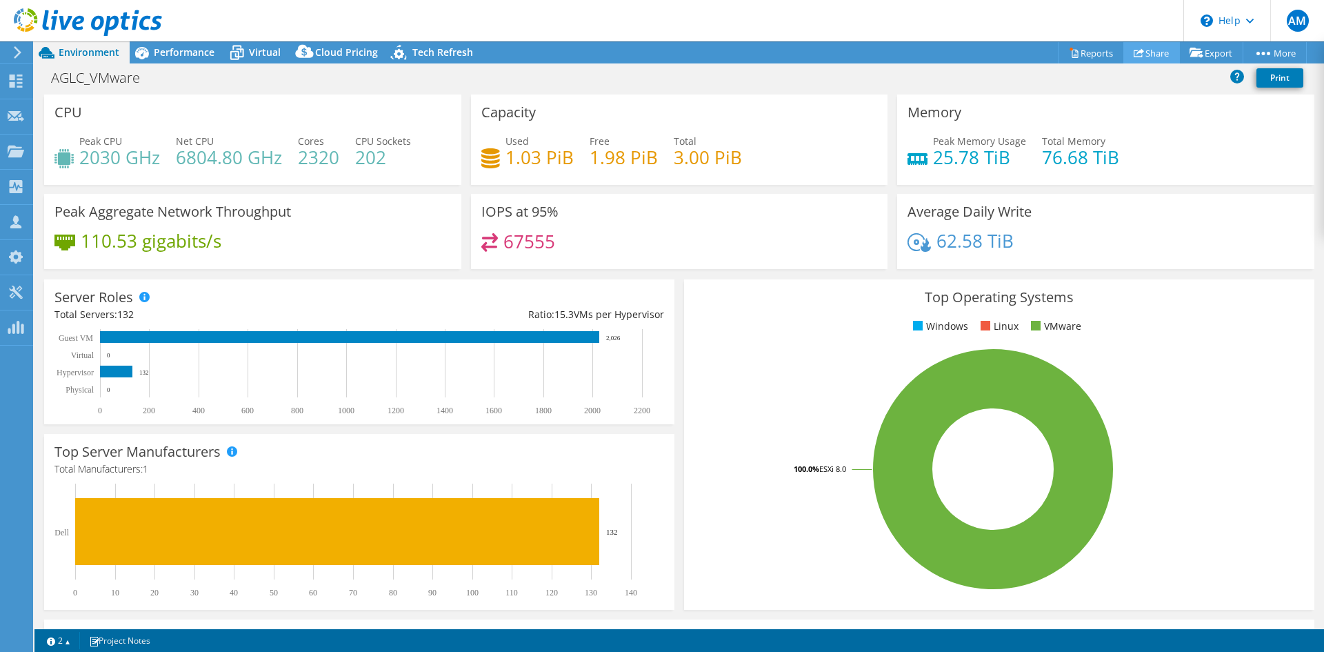
click at [1152, 51] on link "Share" at bounding box center [1151, 52] width 57 height 21
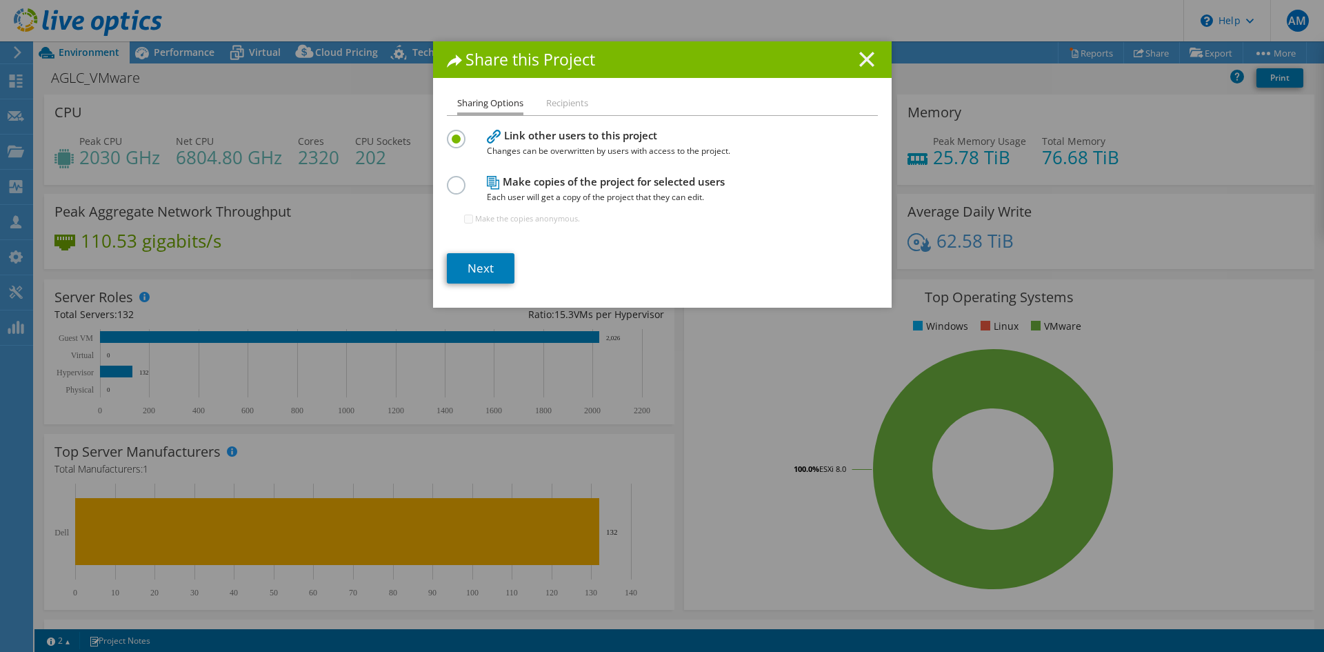
click at [860, 55] on line at bounding box center [867, 59] width 14 height 14
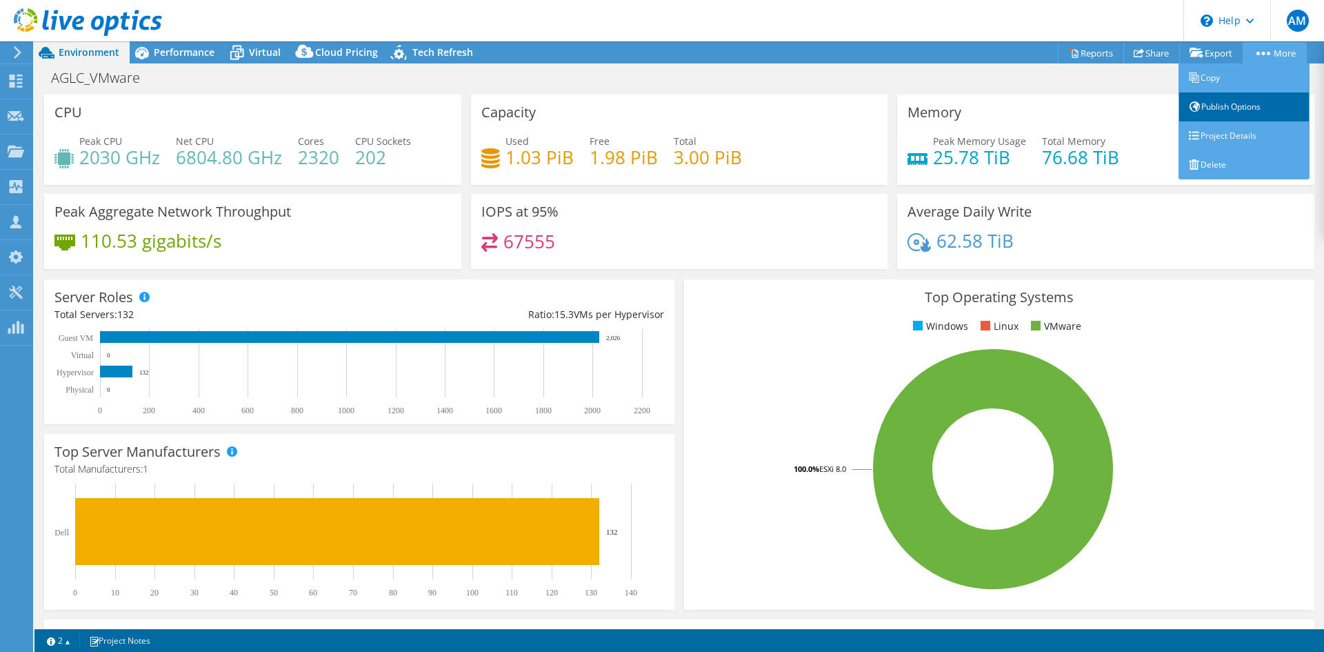
click at [1238, 113] on link "Publish Options" at bounding box center [1244, 106] width 131 height 29
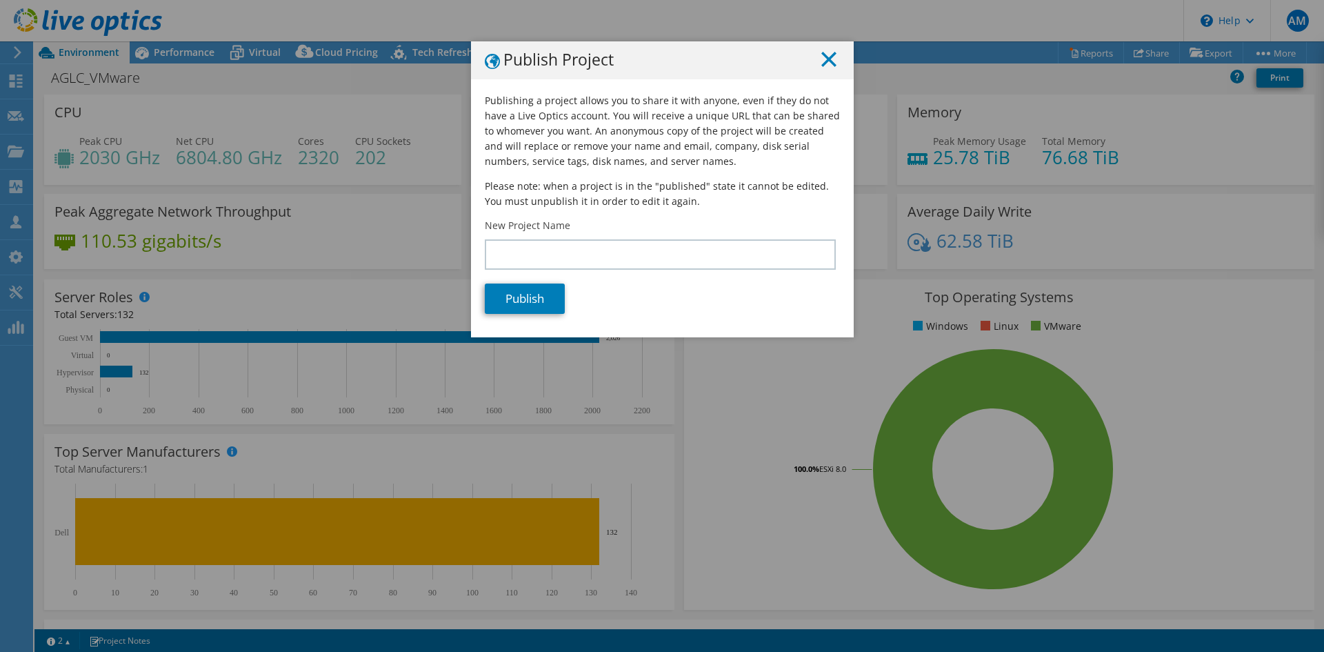
click at [827, 59] on icon at bounding box center [828, 59] width 15 height 15
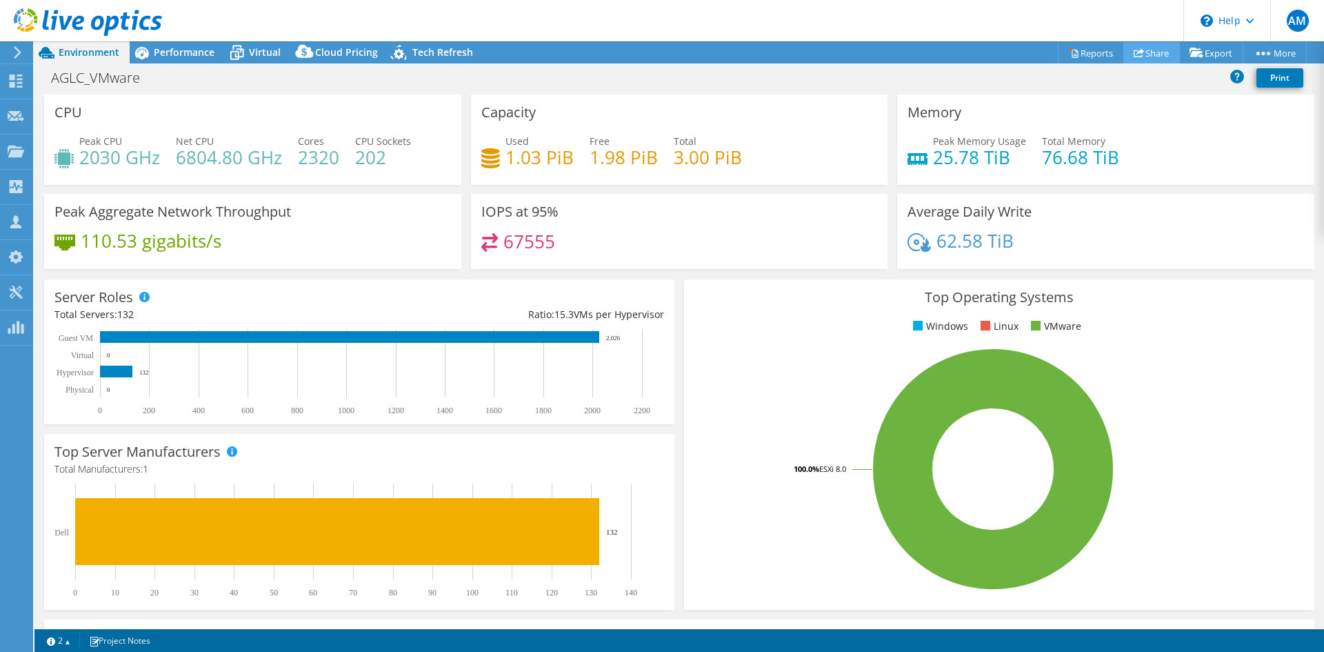
click at [1156, 50] on link "Share" at bounding box center [1151, 52] width 57 height 21
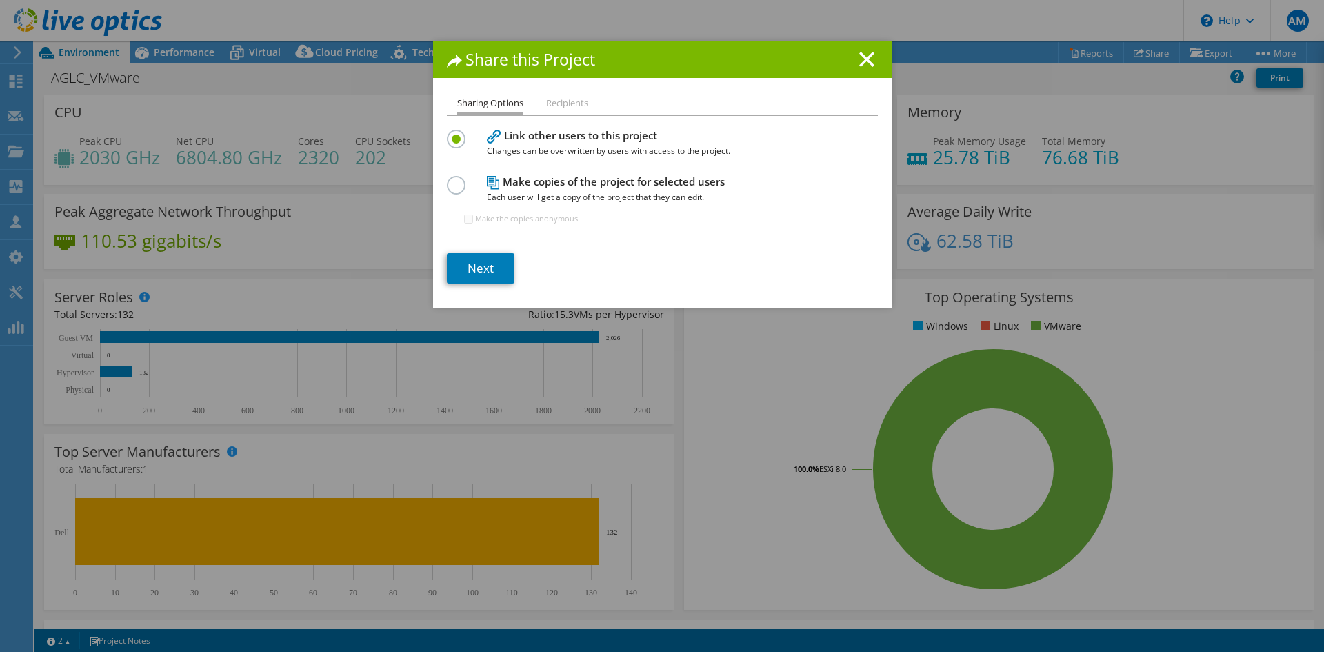
click at [461, 188] on div at bounding box center [459, 183] width 24 height 15
click at [457, 179] on label at bounding box center [459, 177] width 24 height 3
click at [0, 0] on input "radio" at bounding box center [0, 0] width 0 height 0
click at [492, 266] on link "Next" at bounding box center [481, 268] width 68 height 30
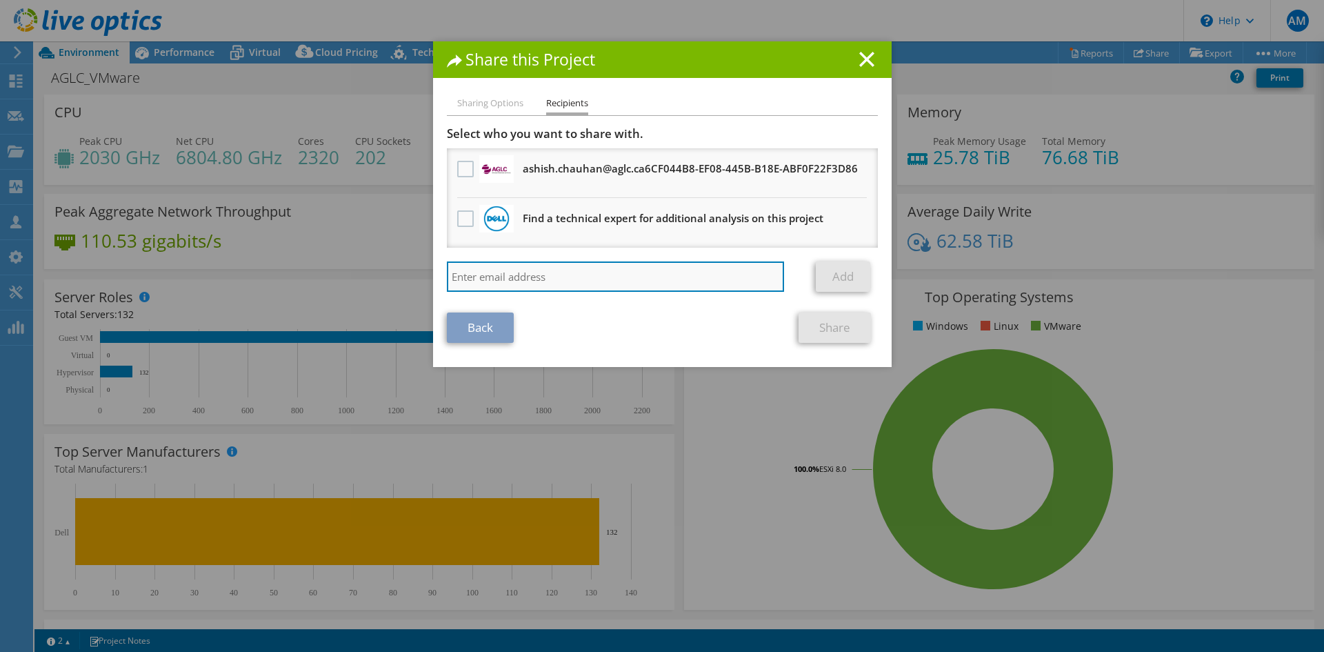
click at [527, 268] on input "search" at bounding box center [616, 276] width 338 height 30
drag, startPoint x: 483, startPoint y: 274, endPoint x: 437, endPoint y: 274, distance: 46.2
click at [437, 274] on div "Sharing Options Recipients Link other users to this project Changes can be over…" at bounding box center [662, 231] width 459 height 272
paste input ".warrington@dell.com"
type input "adrian.warrington@dell.com"
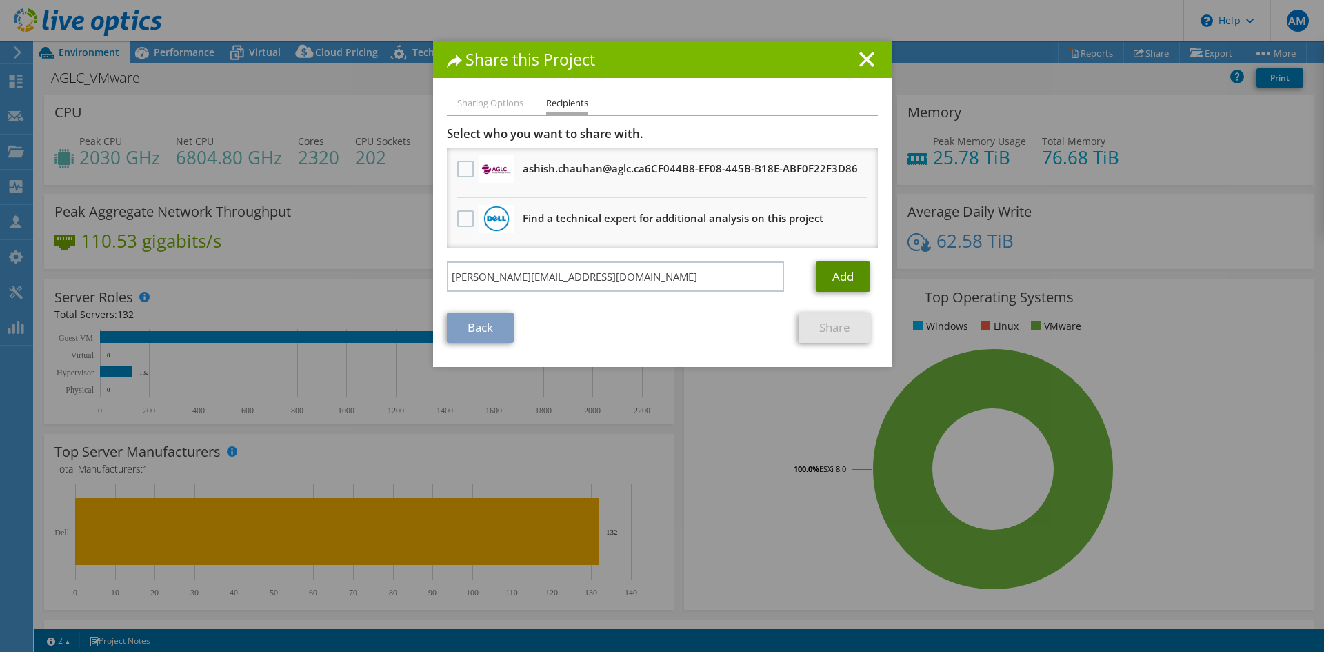
click at [830, 274] on link "Add" at bounding box center [843, 276] width 54 height 30
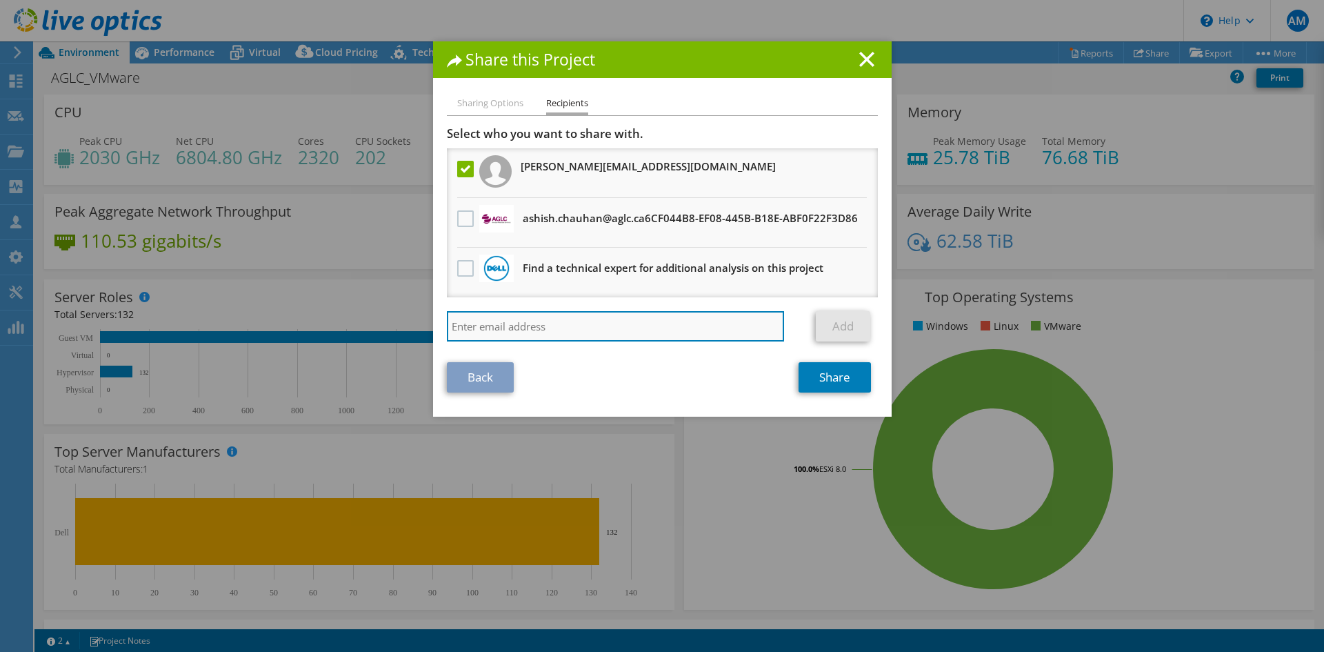
click at [625, 322] on input "search" at bounding box center [616, 326] width 338 height 30
type input "nilesh.patel@aglc.ca"
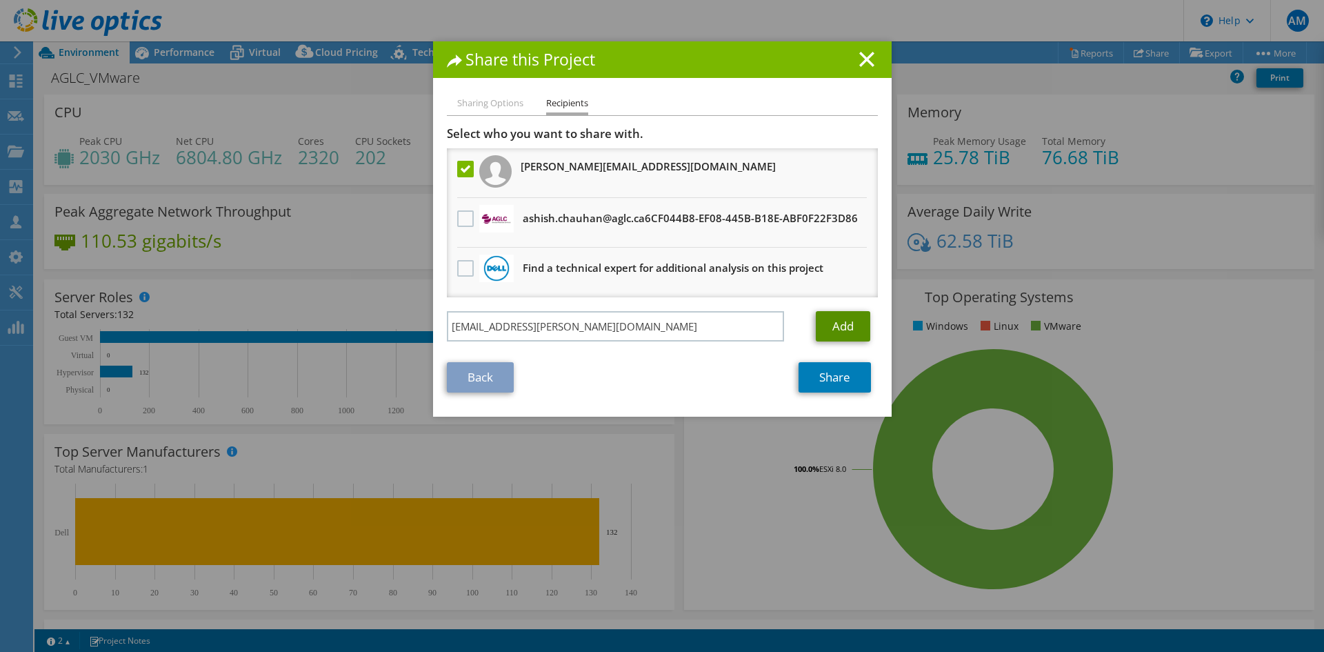
click at [832, 325] on link "Add" at bounding box center [843, 326] width 54 height 30
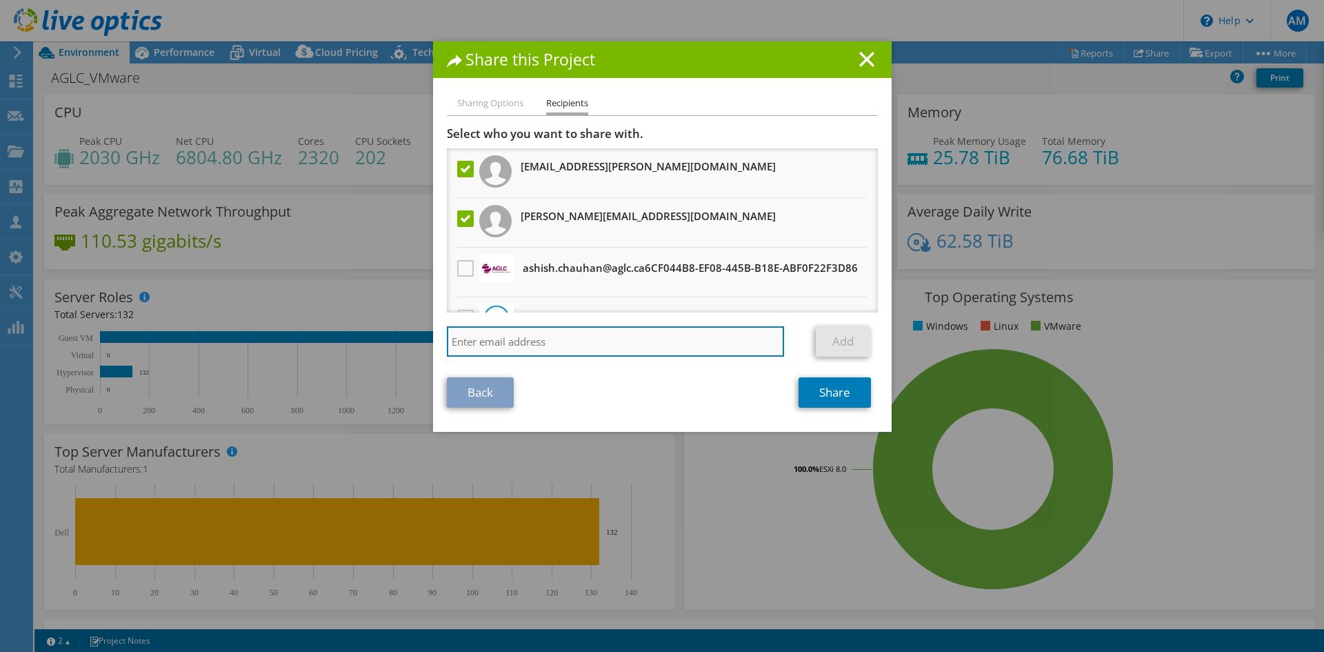
click at [715, 341] on input "search" at bounding box center [616, 341] width 338 height 30
type input "jatinder.singh@aglc.ca"
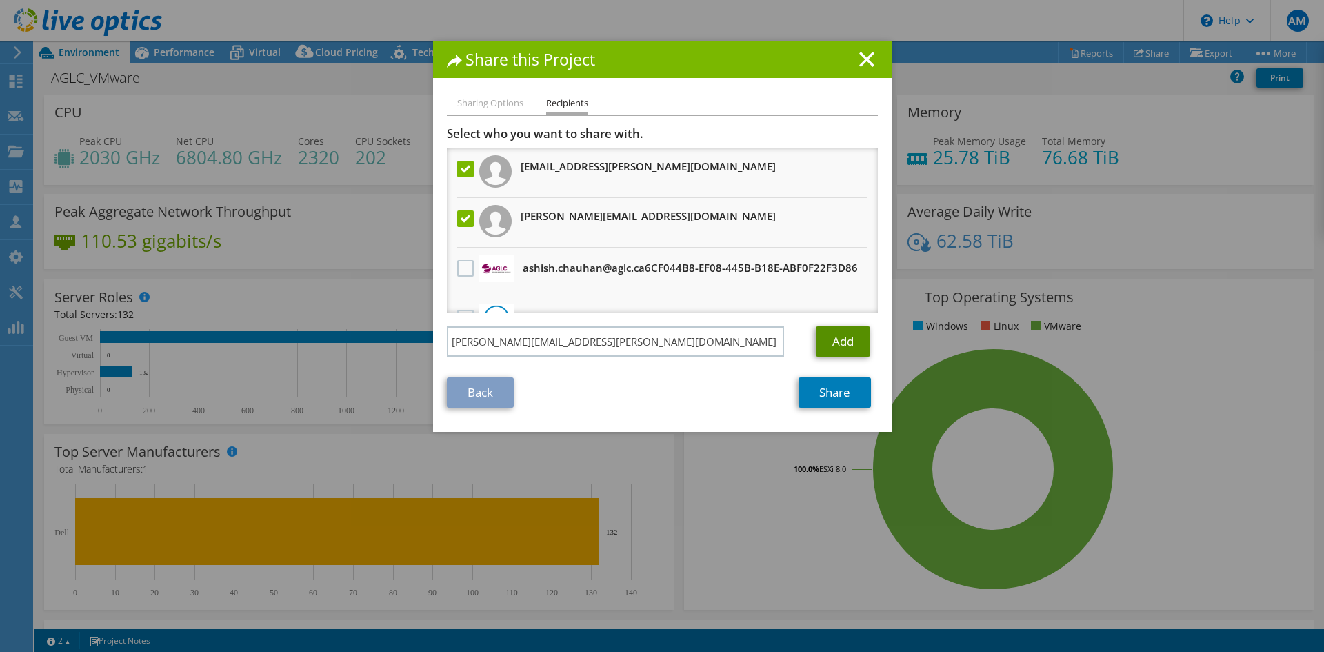
click at [828, 341] on link "Add" at bounding box center [843, 341] width 54 height 30
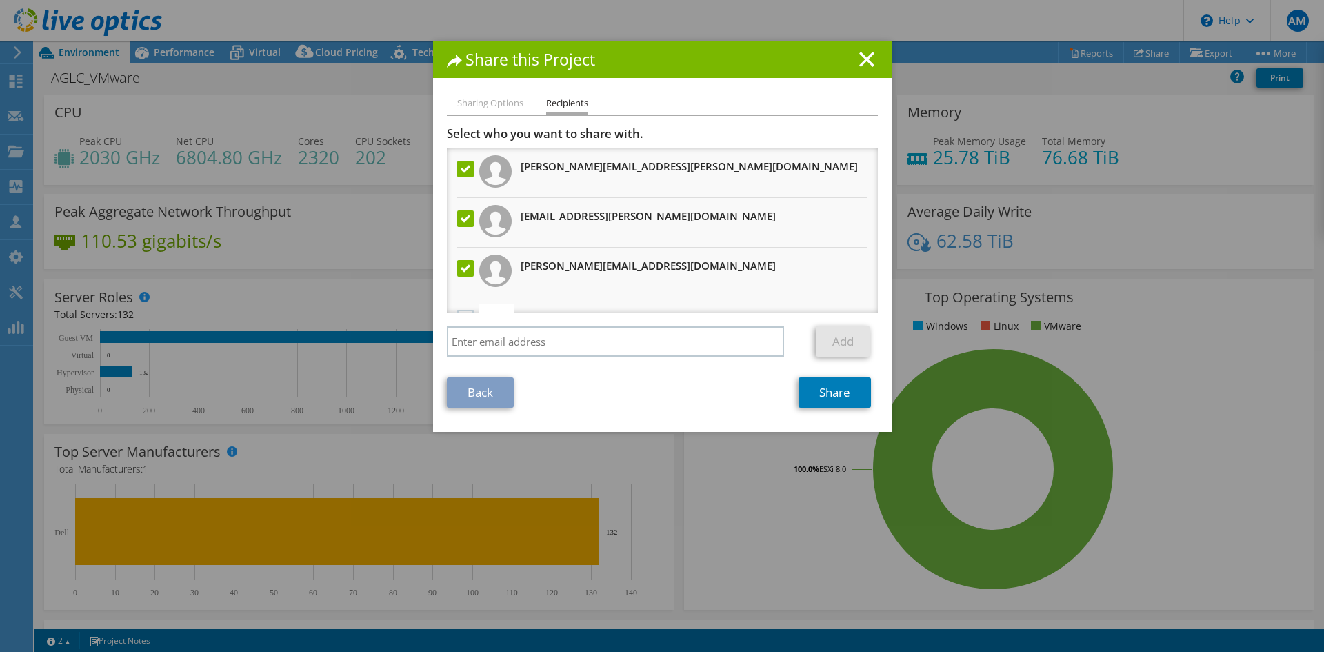
scroll to position [84, 0]
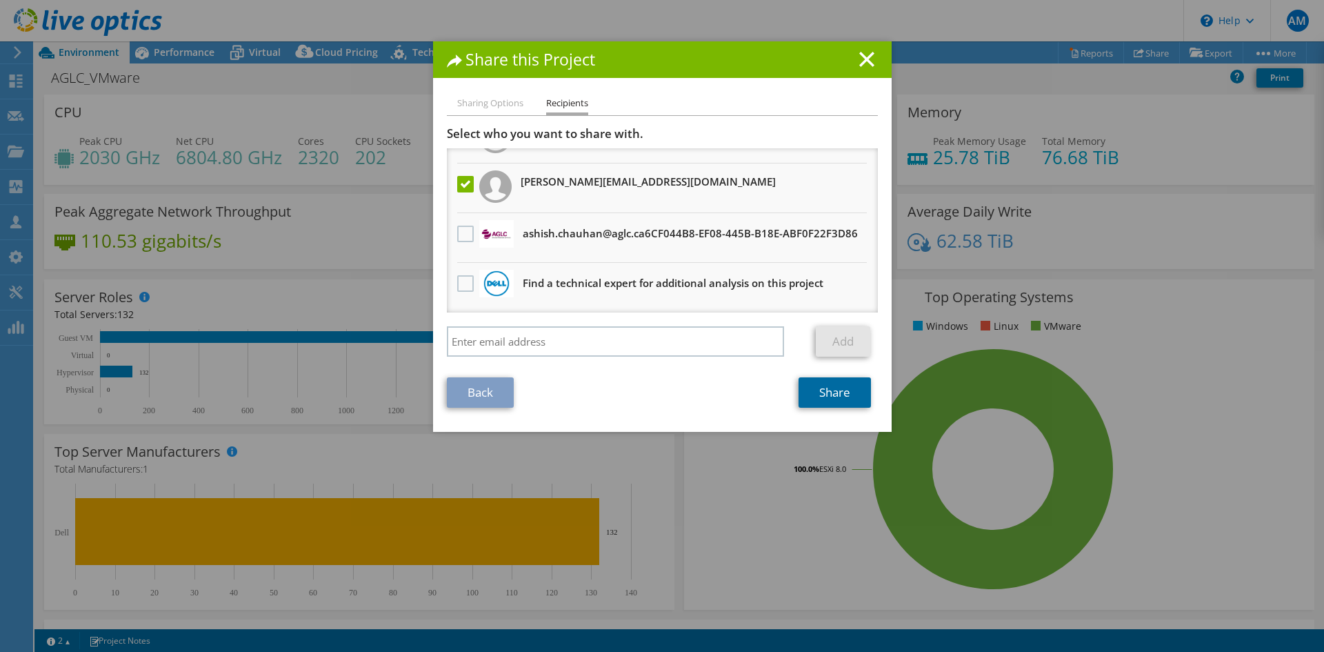
click at [828, 381] on link "Share" at bounding box center [835, 392] width 72 height 30
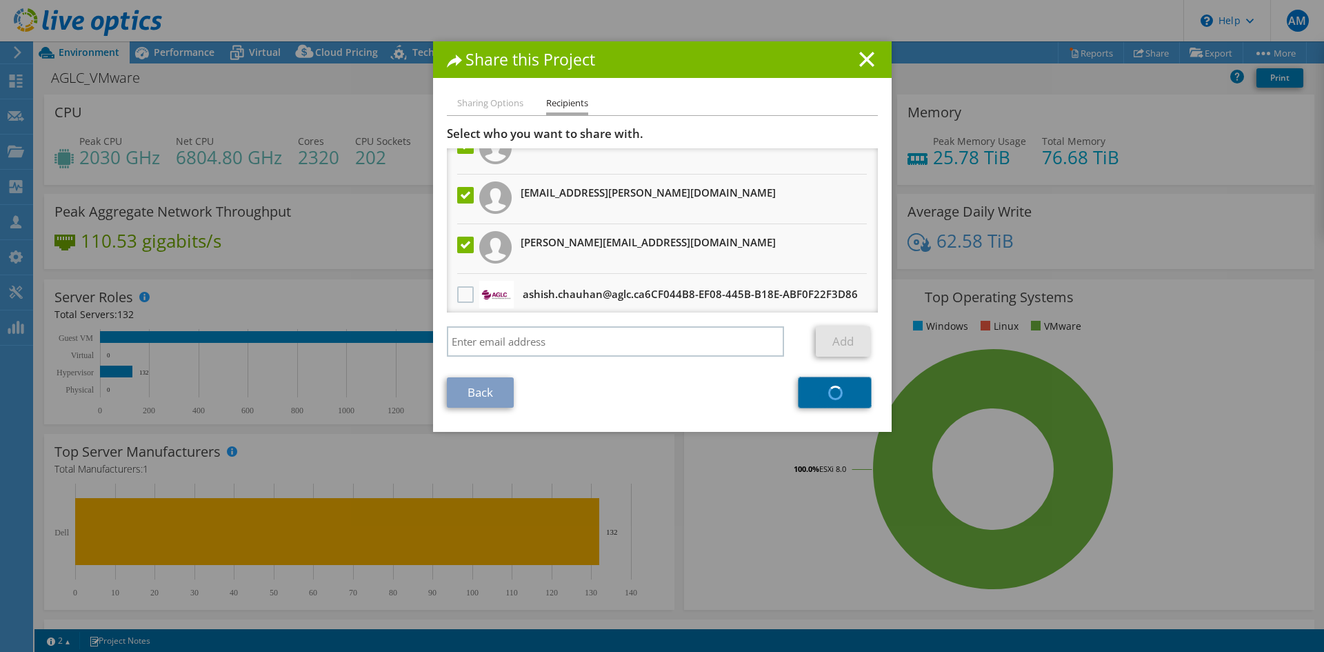
scroll to position [0, 0]
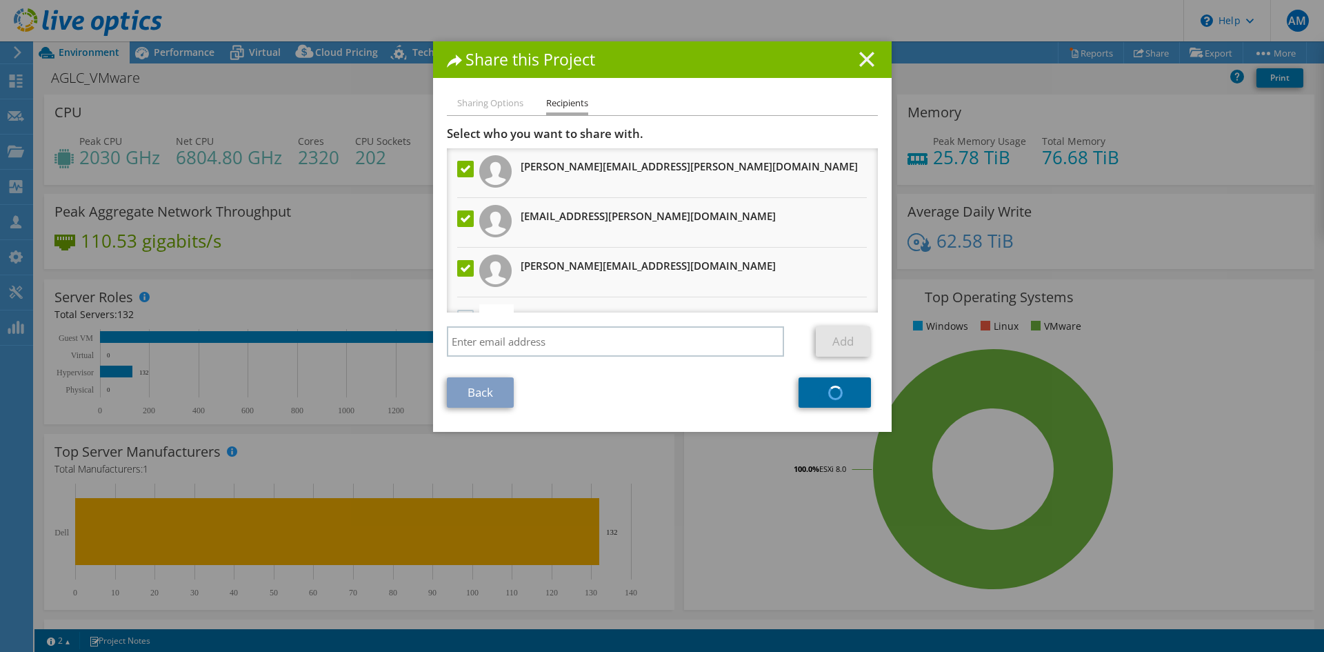
click at [863, 56] on icon at bounding box center [866, 59] width 15 height 15
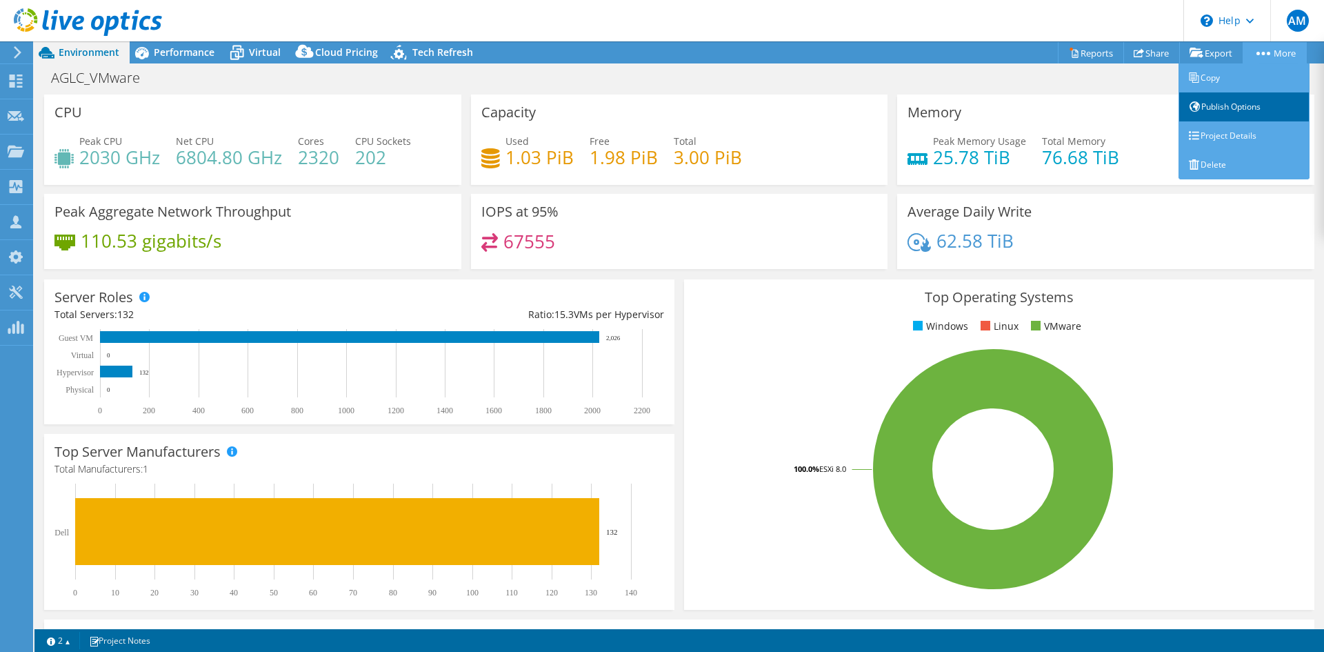
click at [1235, 105] on link "Publish Options" at bounding box center [1244, 106] width 131 height 29
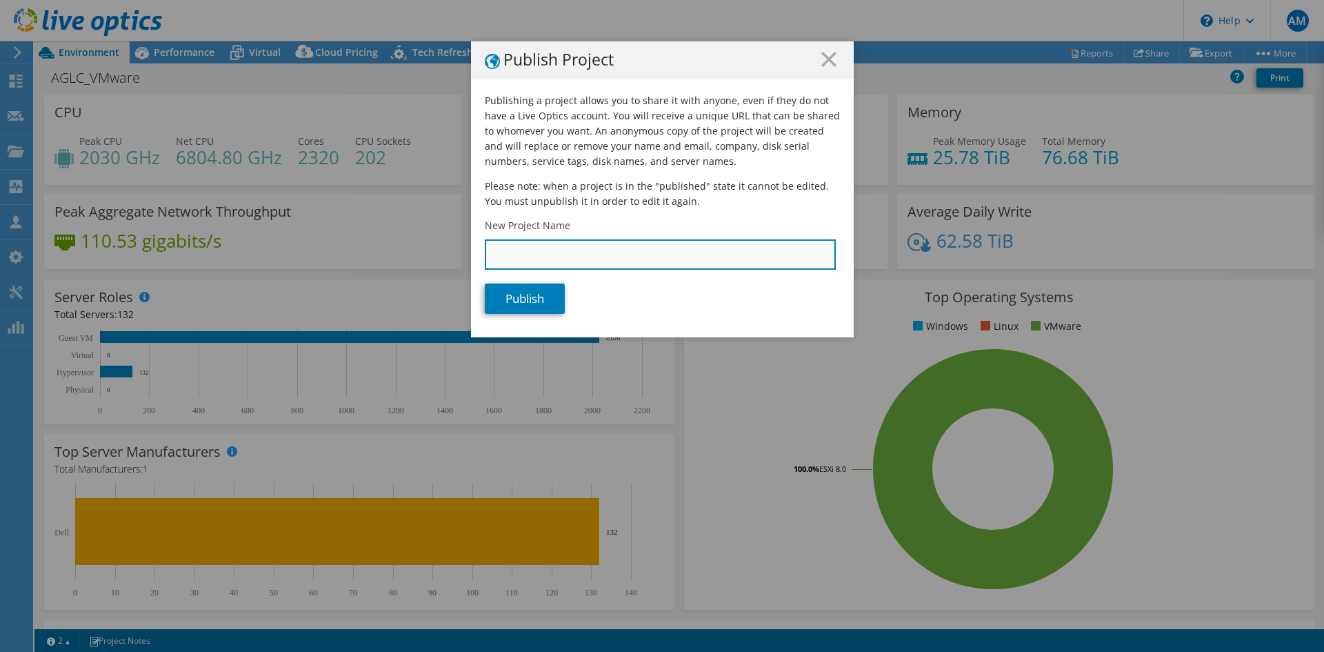
click at [696, 255] on input "New Project Name" at bounding box center [660, 254] width 351 height 30
click at [606, 265] on input "New Project Name" at bounding box center [660, 254] width 351 height 30
type input "AGLC"
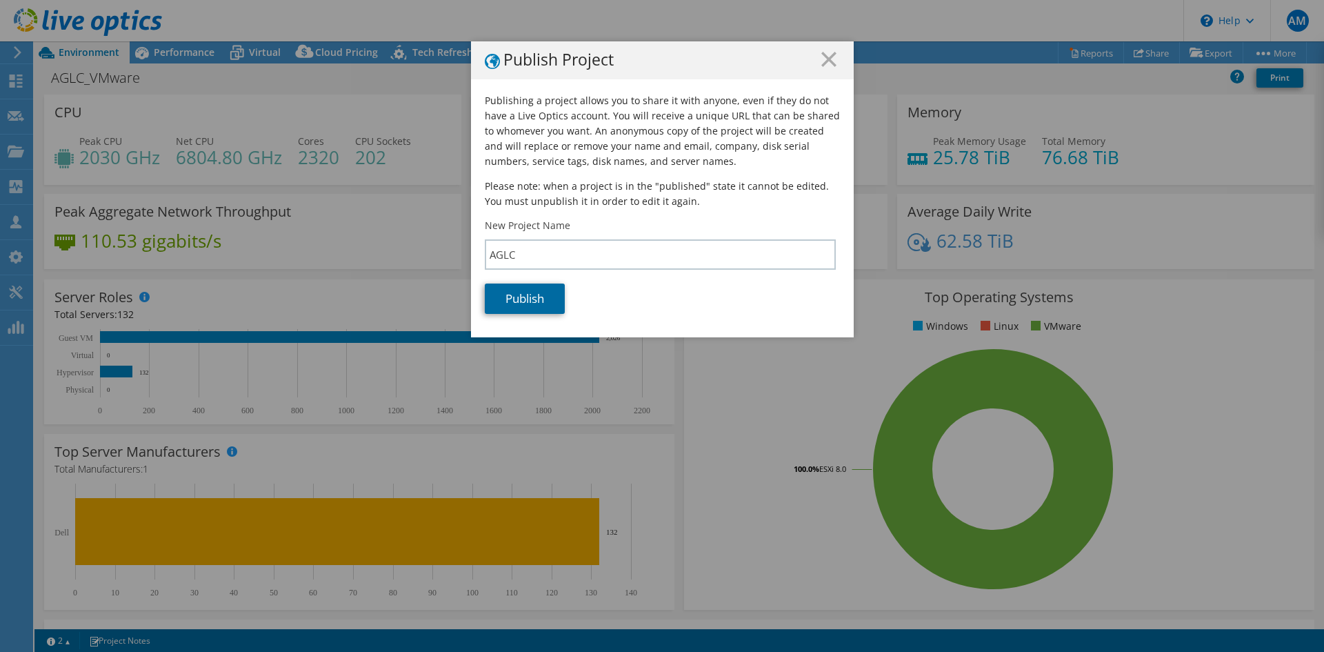
click at [525, 304] on link "Publish" at bounding box center [525, 298] width 80 height 30
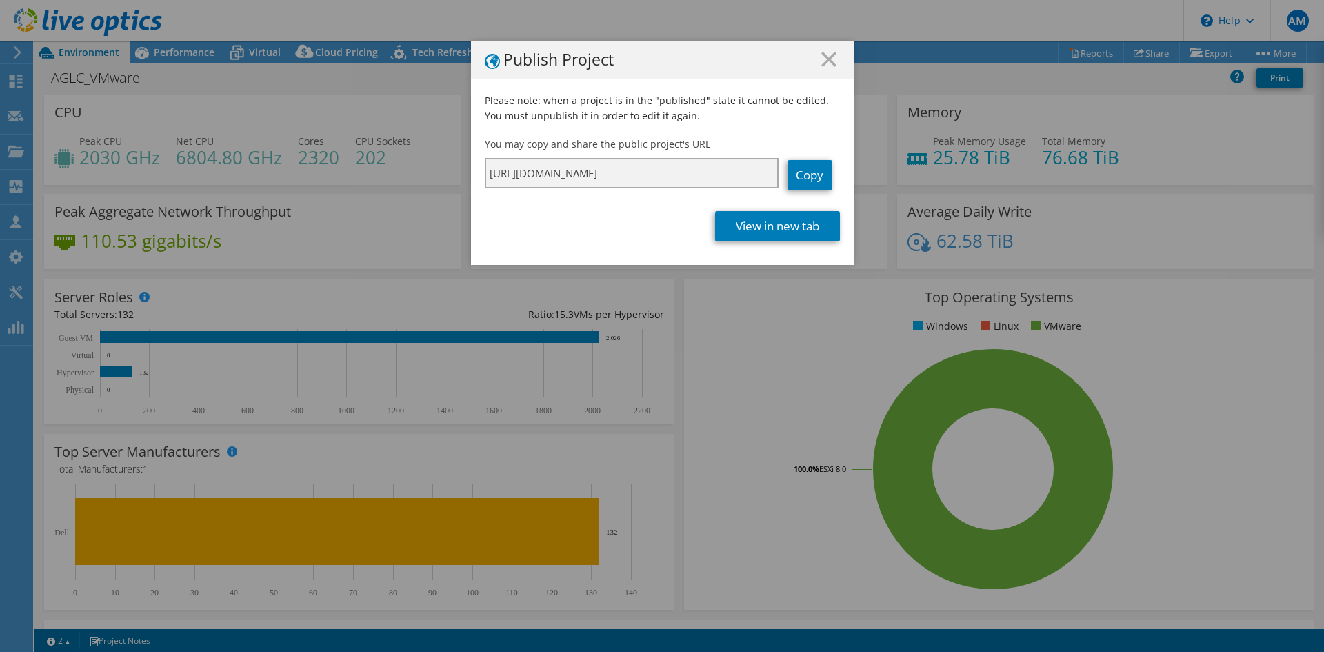
click at [705, 163] on input "https://app.liveoptics.com/dpackproject/50f0ab54-beb2-4a90-8fe9-0aaa51c2abf7" at bounding box center [632, 173] width 294 height 30
click at [824, 176] on link "Copy" at bounding box center [810, 175] width 45 height 30
click at [815, 177] on link "Copy" at bounding box center [810, 175] width 45 height 30
click at [823, 54] on icon at bounding box center [828, 59] width 15 height 15
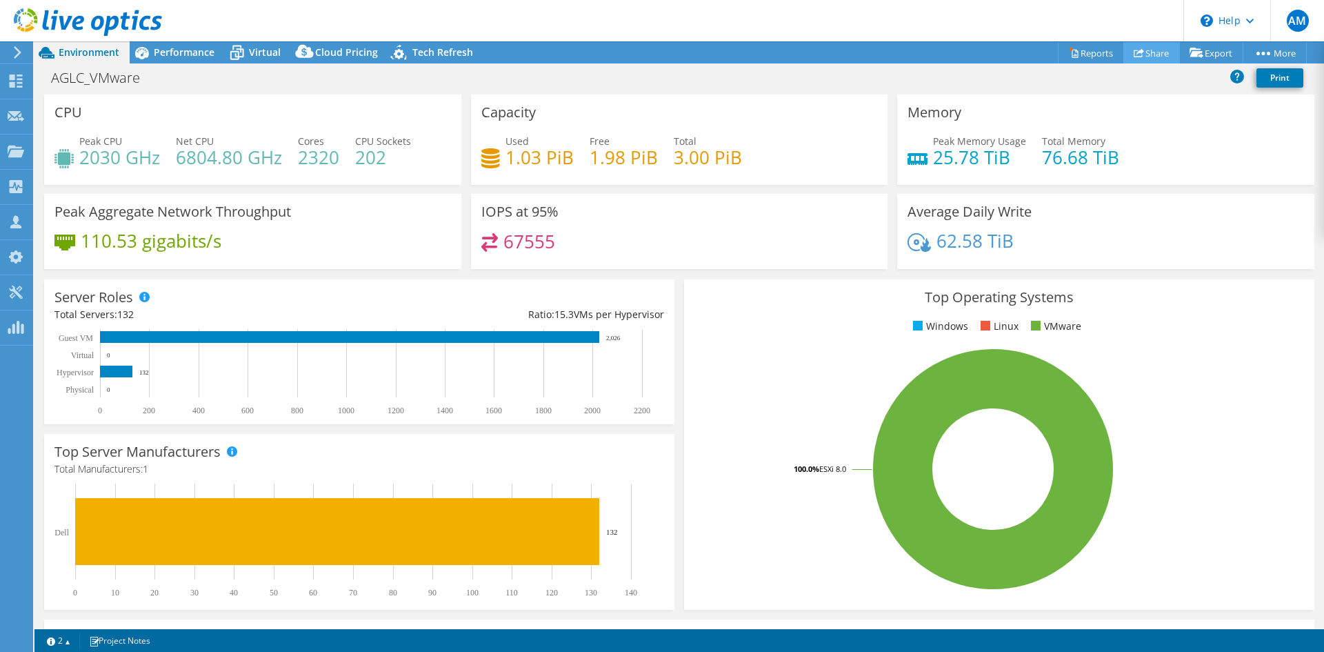
click at [1151, 52] on link "Share" at bounding box center [1151, 52] width 57 height 21
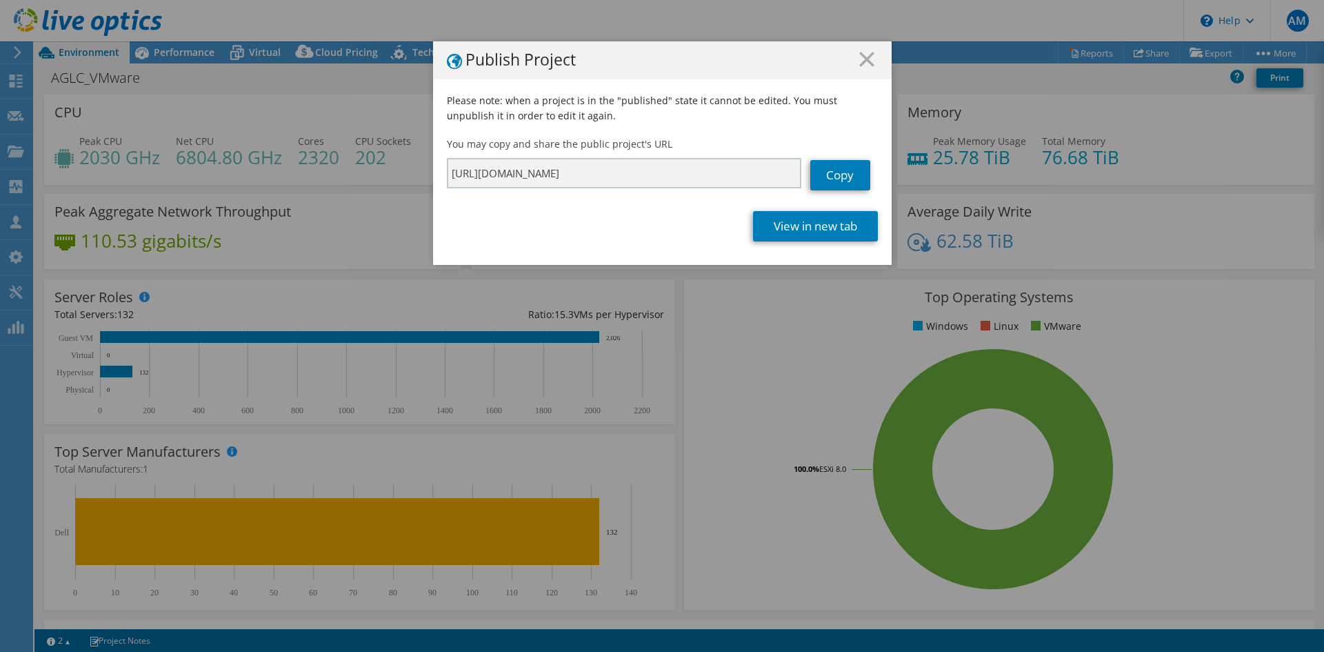
click at [872, 58] on h1 "Publish Project" at bounding box center [662, 60] width 431 height 17
click at [863, 58] on line at bounding box center [867, 59] width 14 height 14
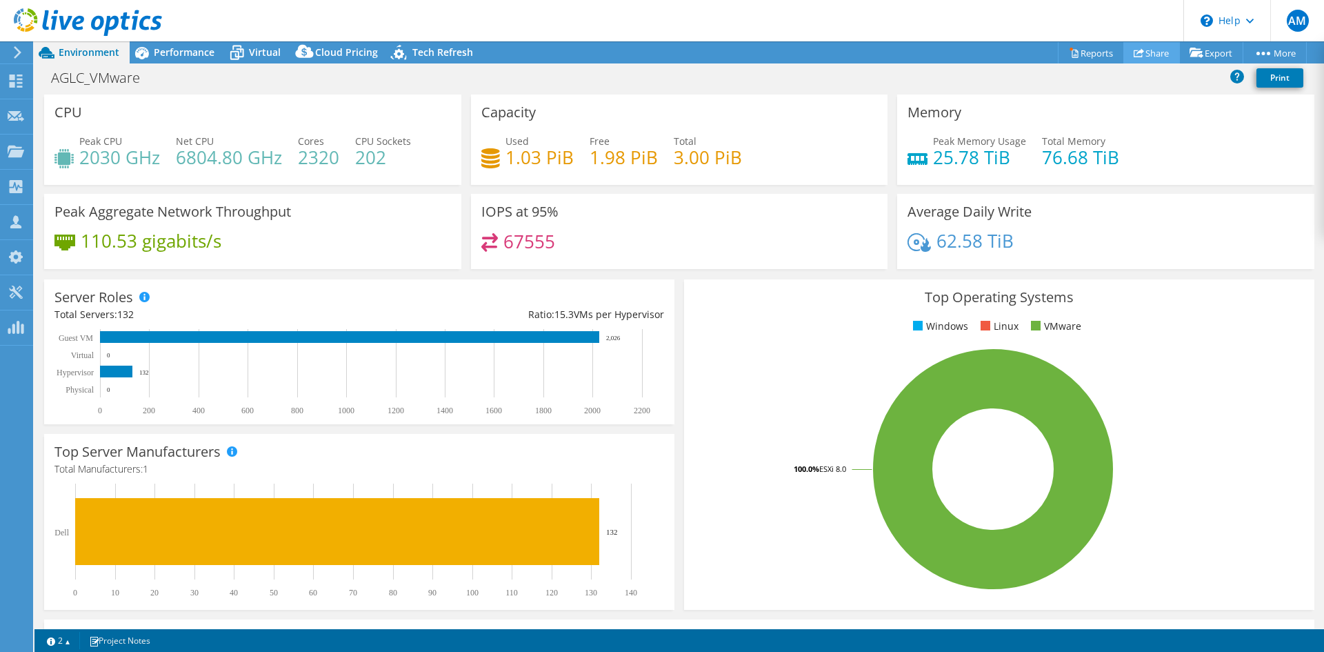
click at [1154, 54] on link "Share" at bounding box center [1151, 52] width 57 height 21
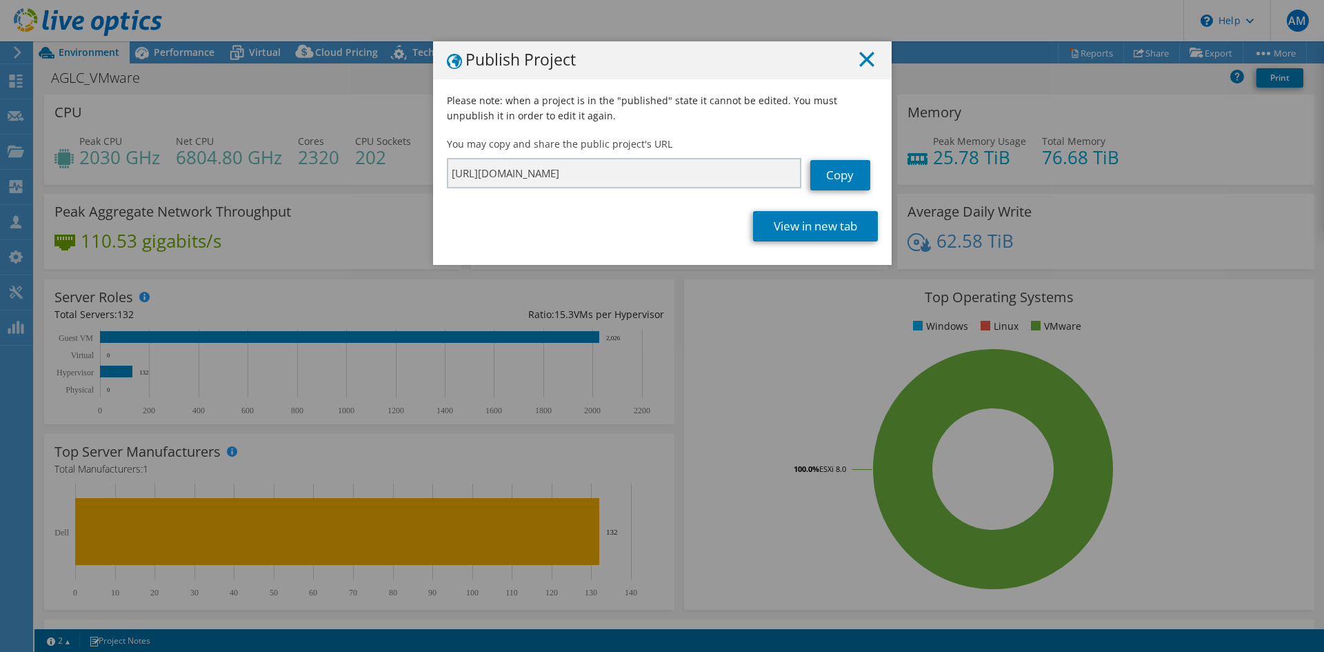
click at [861, 55] on icon at bounding box center [866, 59] width 15 height 15
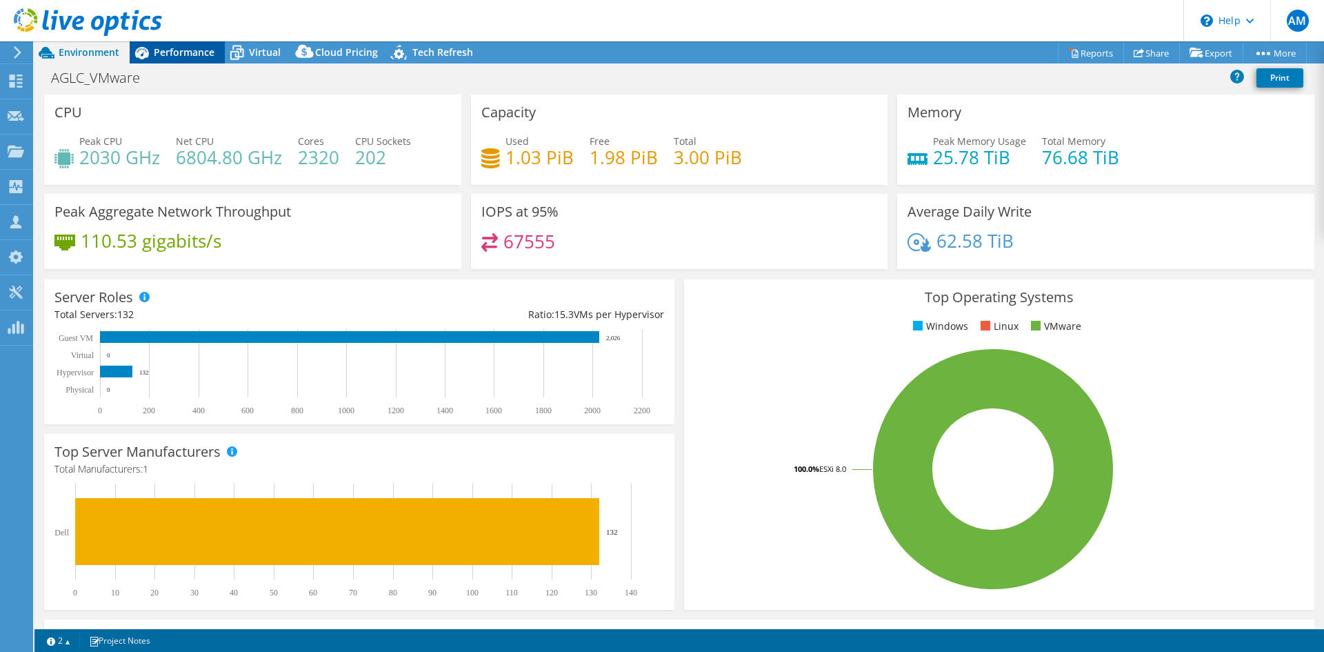
click at [192, 46] on span "Performance" at bounding box center [184, 52] width 61 height 13
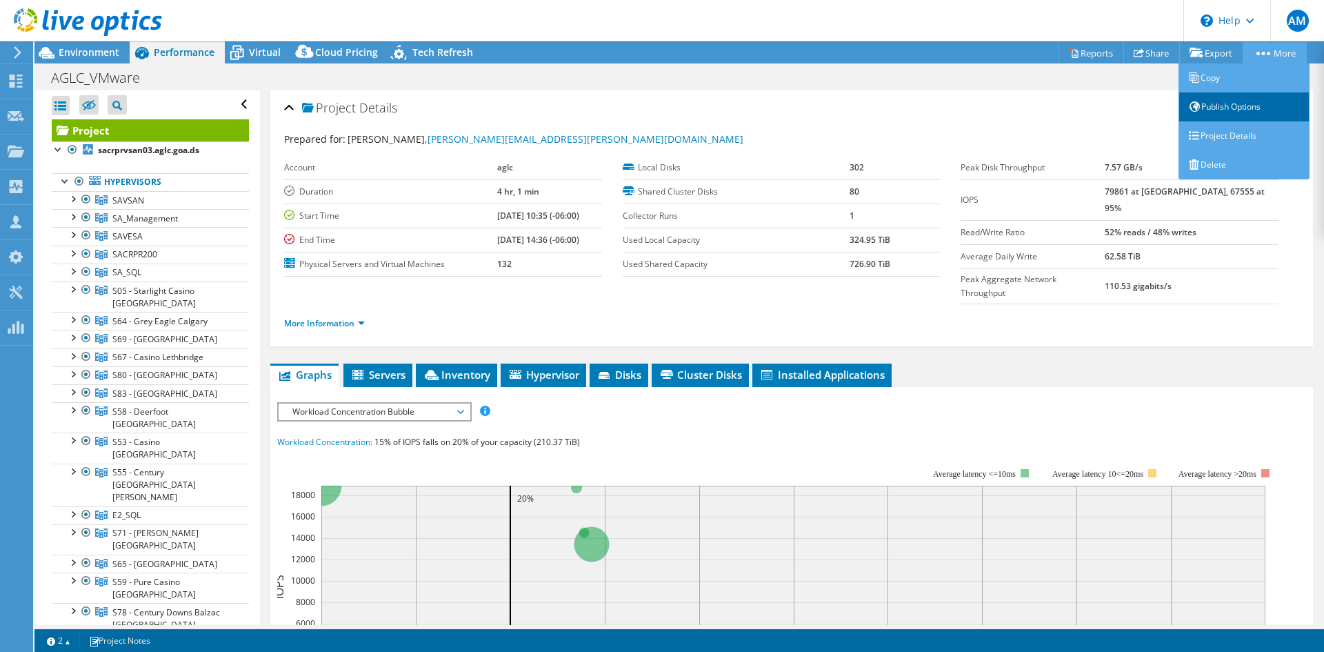
click at [1241, 106] on link "Publish Options" at bounding box center [1244, 106] width 131 height 29
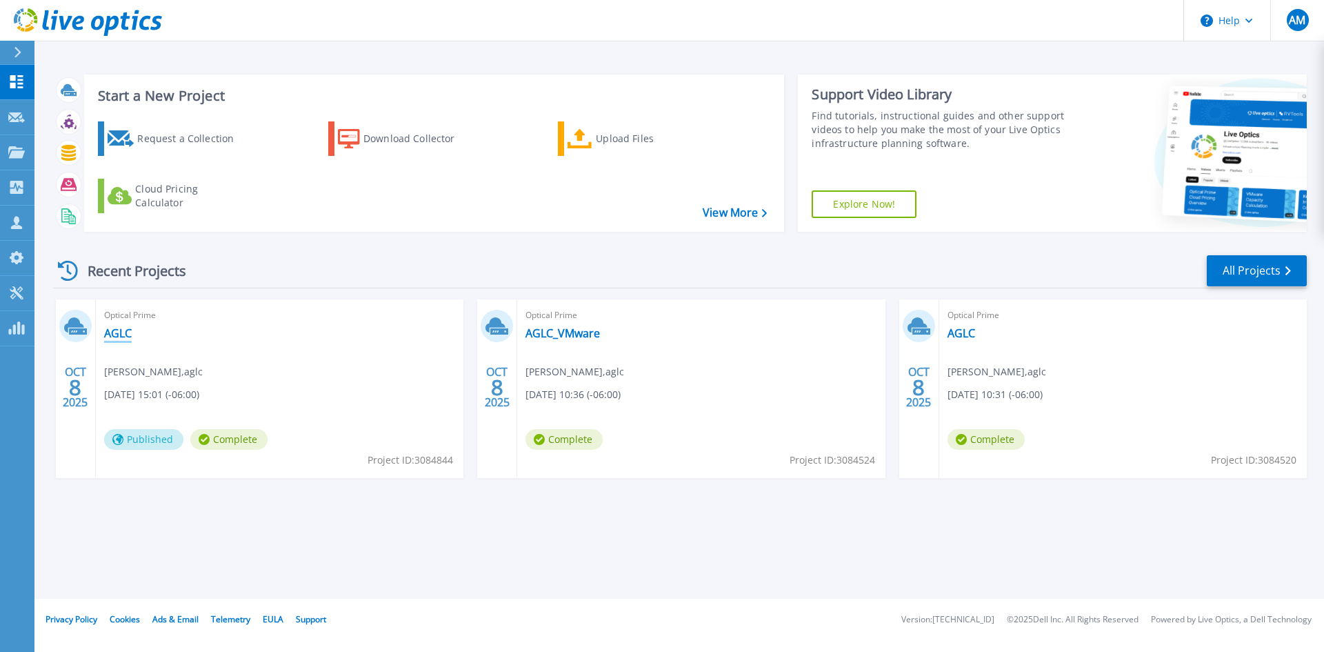
click at [123, 333] on link "AGLC" at bounding box center [118, 333] width 28 height 14
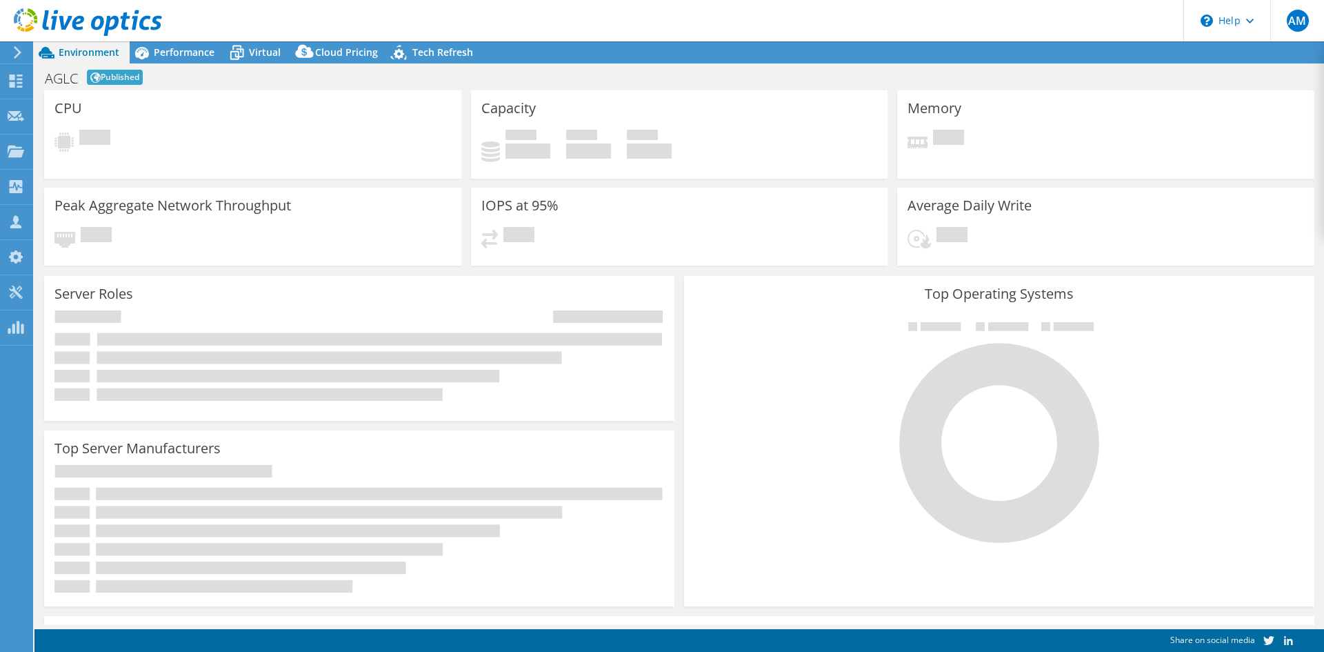
select select "USD"
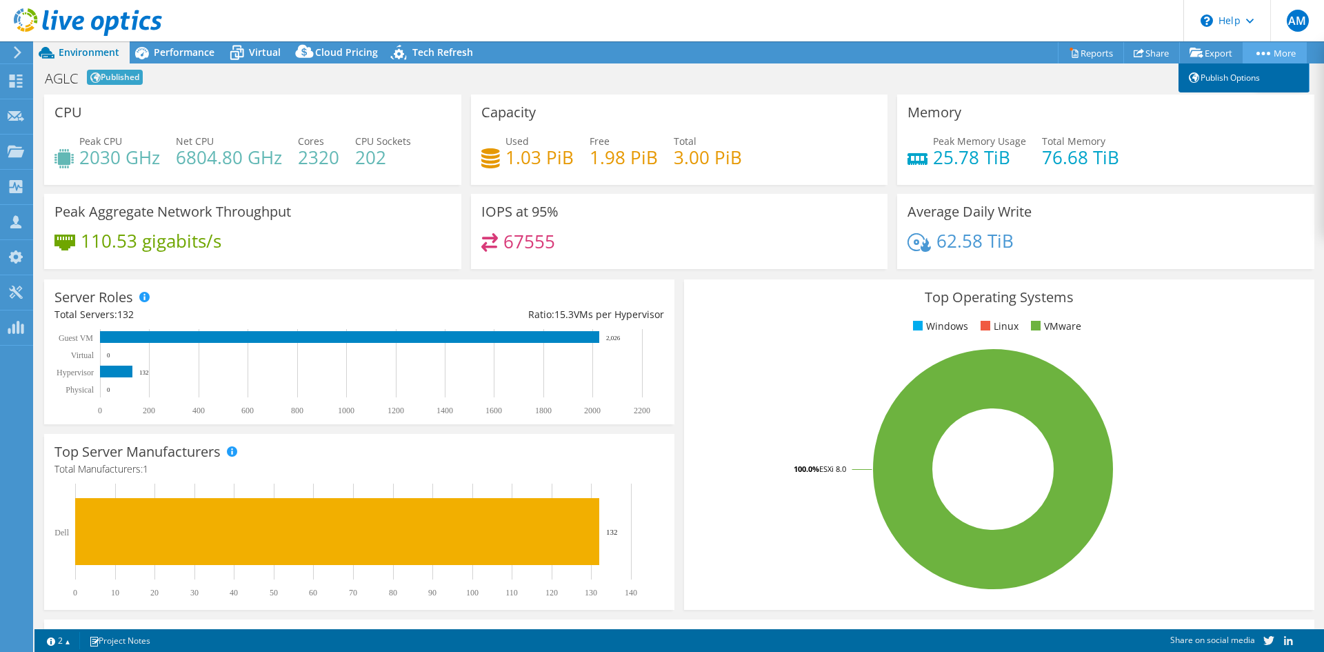
click at [1239, 75] on link "Publish Options" at bounding box center [1244, 77] width 131 height 29
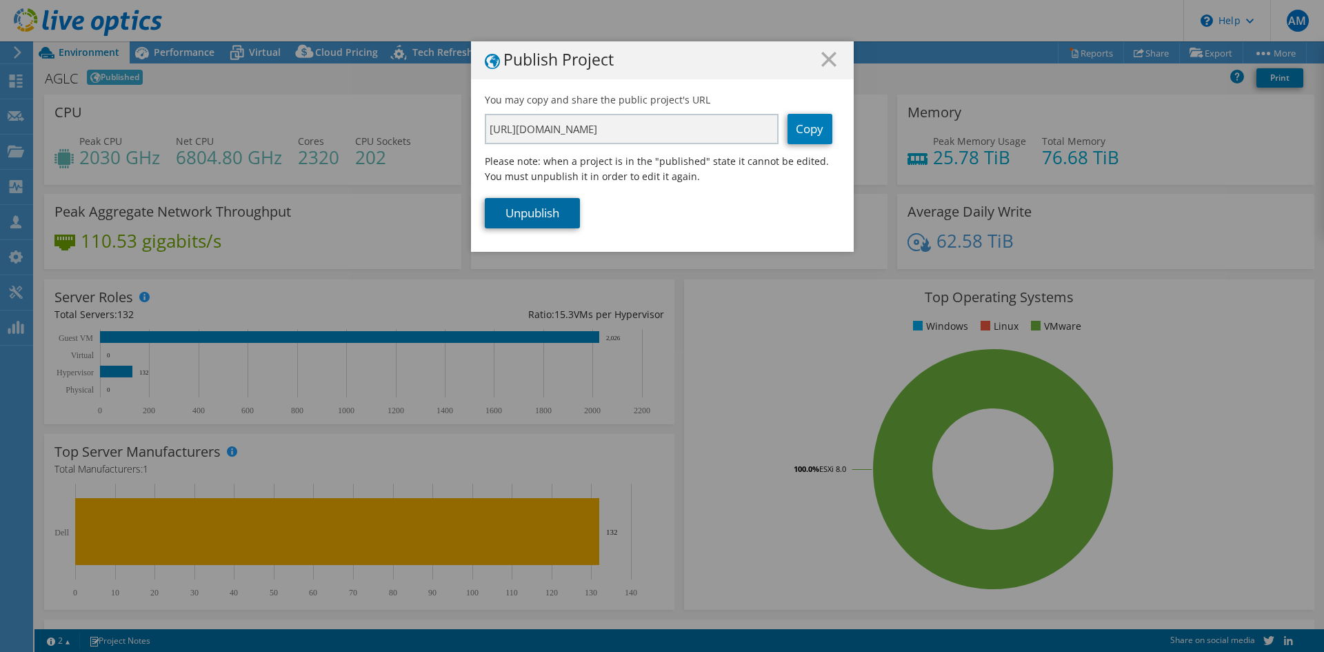
click at [563, 201] on link "Unpublish" at bounding box center [532, 213] width 95 height 30
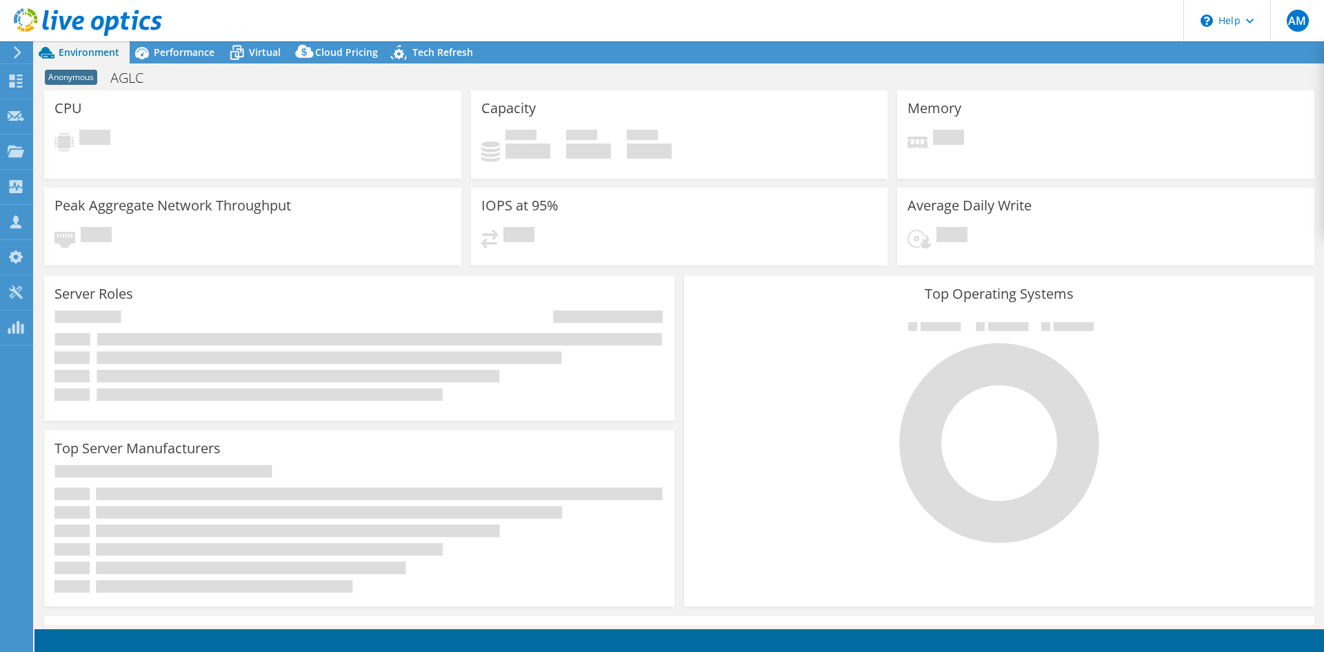
select select "USD"
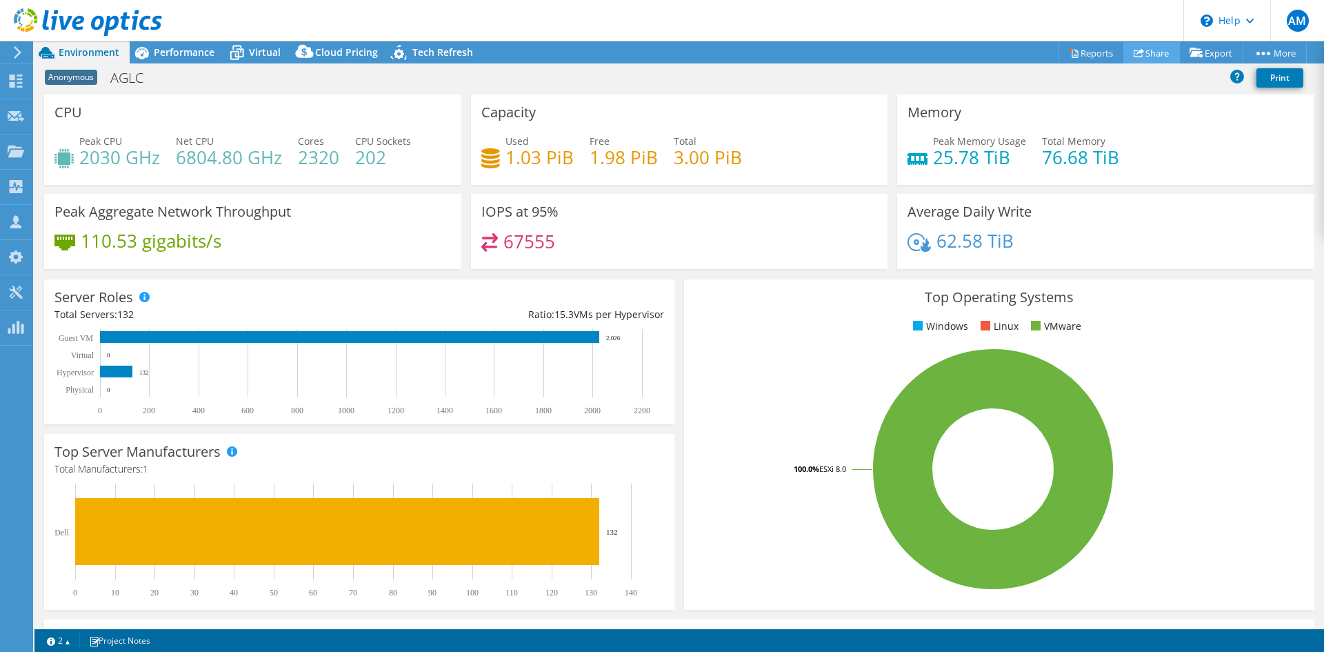
click at [1152, 52] on link "Share" at bounding box center [1151, 52] width 57 height 21
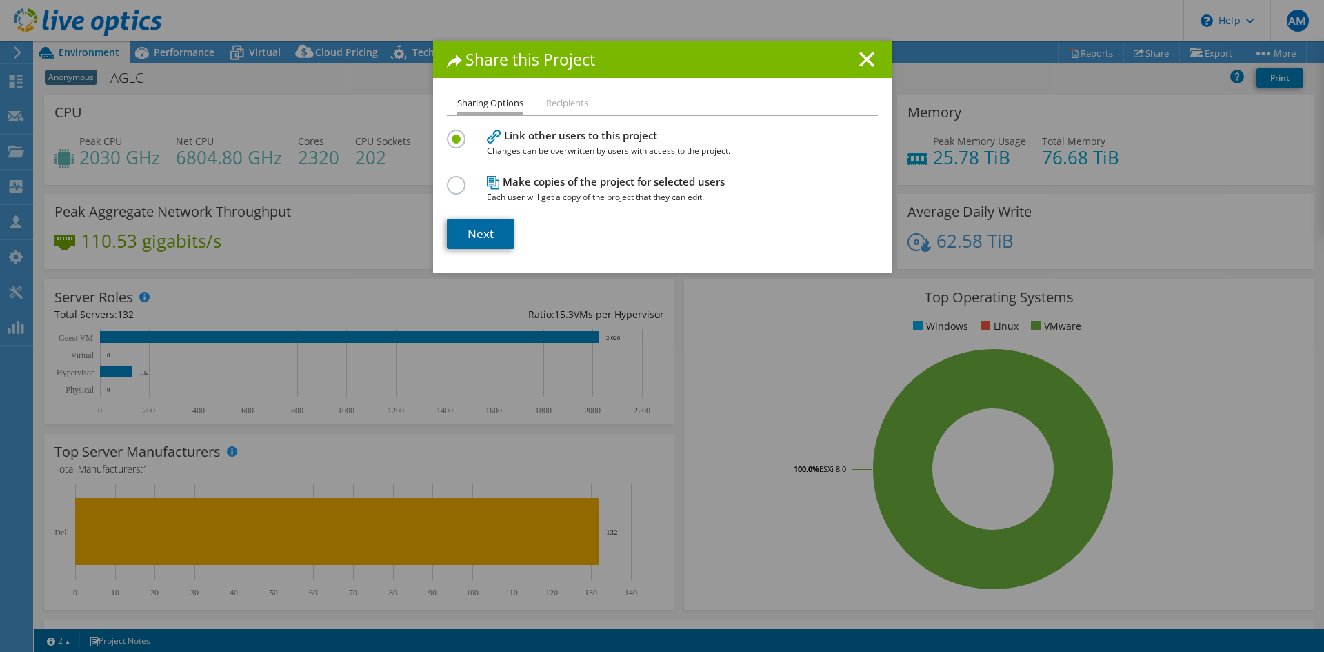
click at [499, 230] on link "Next" at bounding box center [481, 234] width 68 height 30
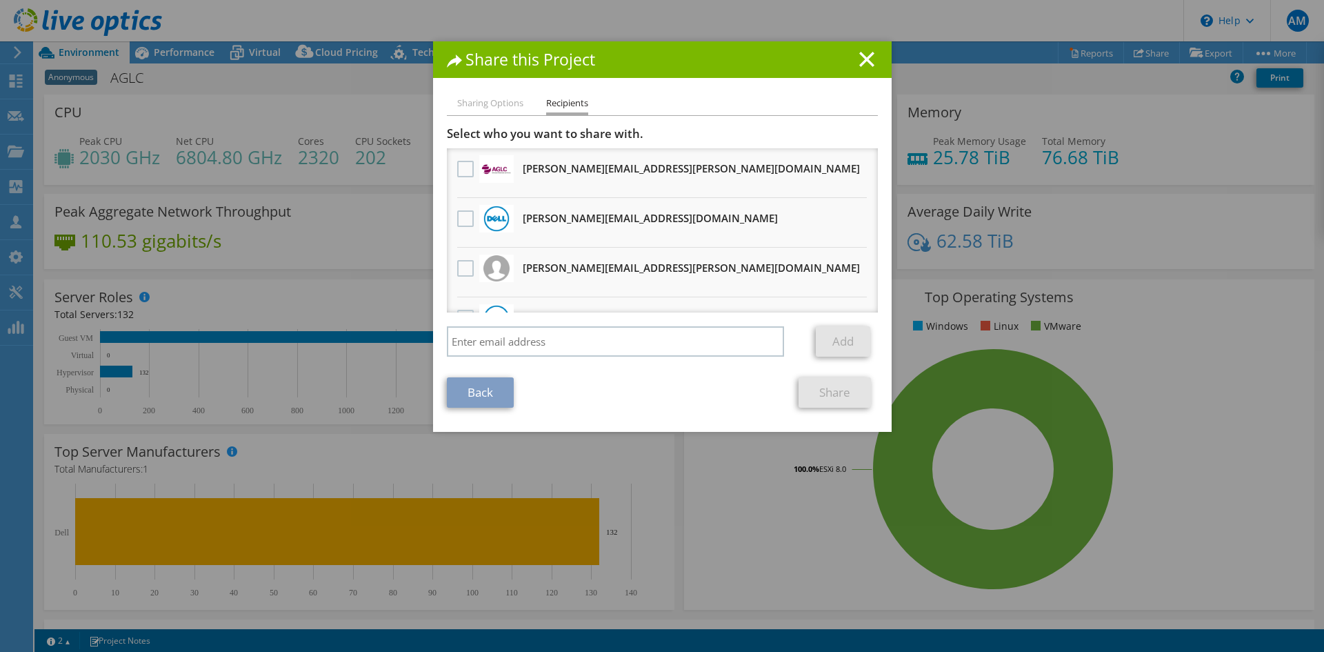
click at [488, 101] on li "Sharing Options" at bounding box center [490, 103] width 66 height 17
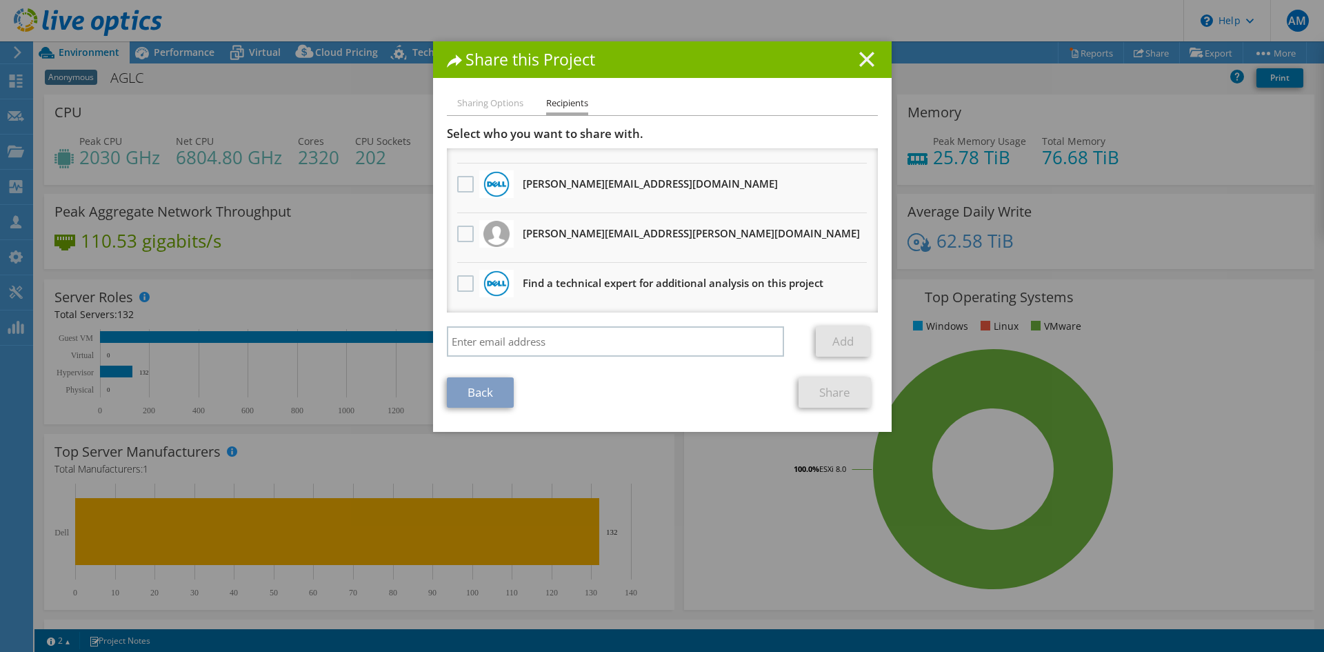
click at [861, 58] on line at bounding box center [867, 59] width 14 height 14
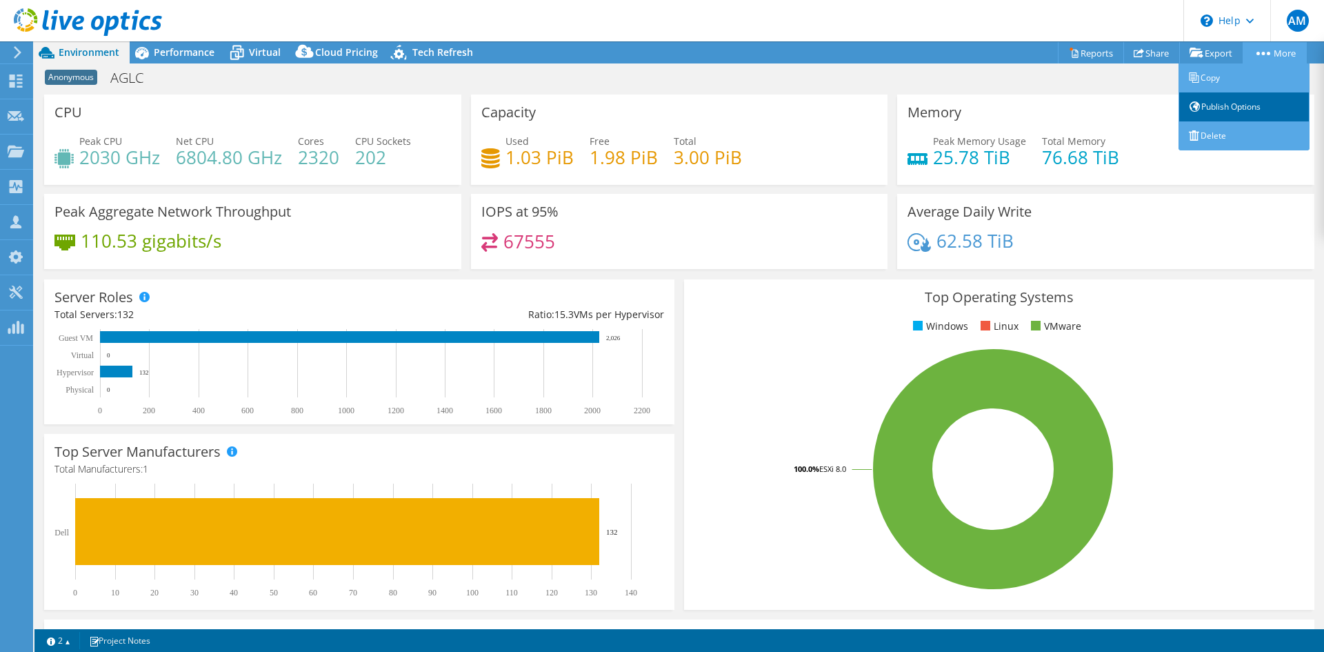
click at [1234, 108] on link "Publish Options" at bounding box center [1244, 106] width 131 height 29
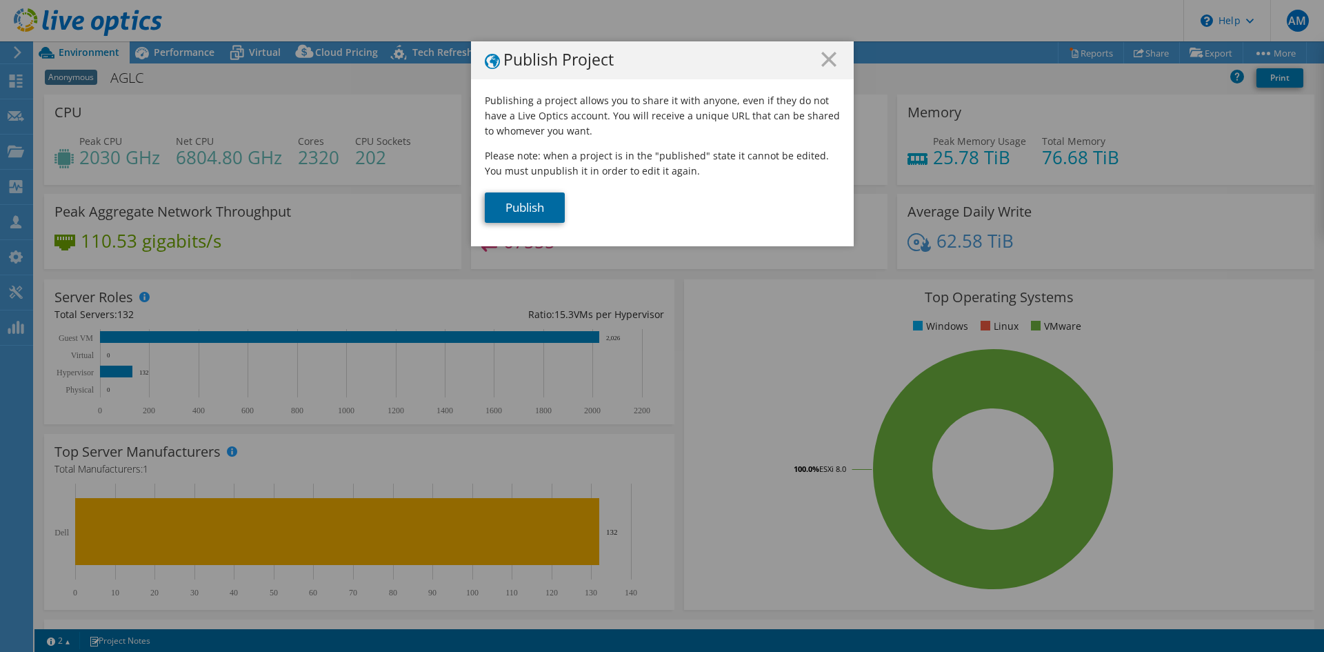
click at [559, 204] on link "Publish" at bounding box center [525, 207] width 80 height 30
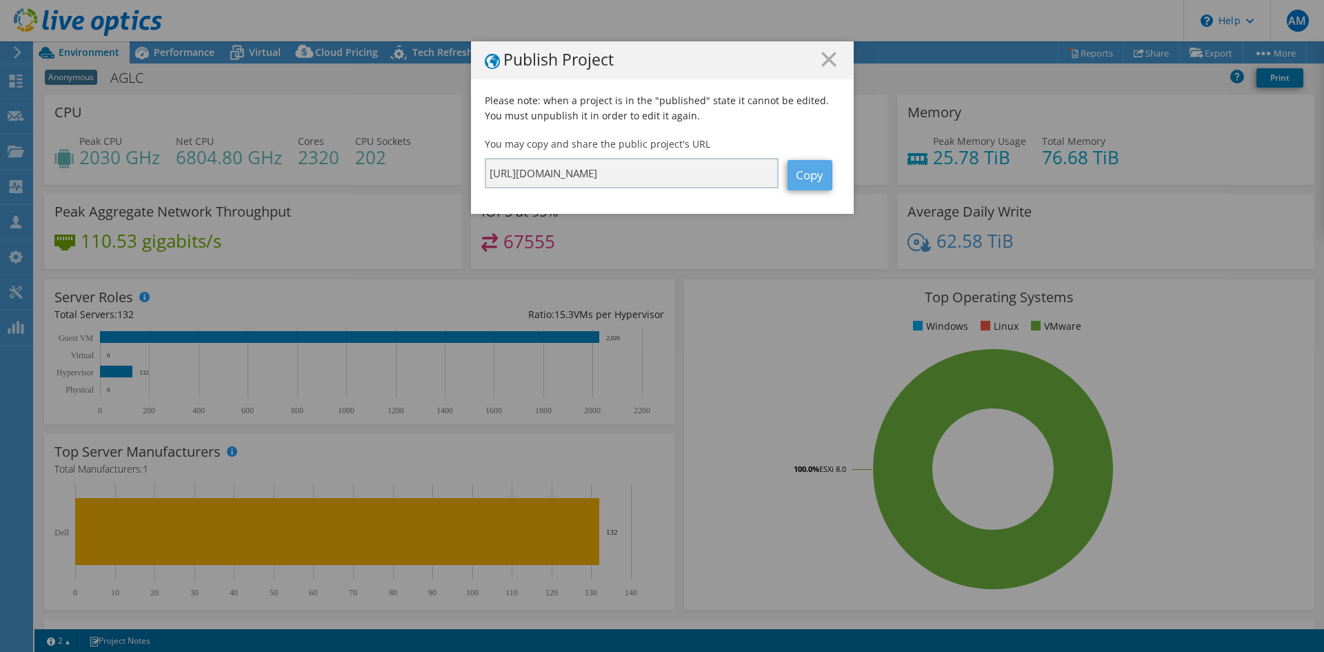
click at [807, 170] on link "Copy" at bounding box center [810, 175] width 45 height 30
click at [802, 182] on link "Copy" at bounding box center [810, 175] width 45 height 30
click at [811, 57] on h1 "Publish Project" at bounding box center [662, 60] width 355 height 17
click at [813, 57] on h1 "Publish Project" at bounding box center [662, 60] width 355 height 17
click at [815, 59] on h1 "Publish Project" at bounding box center [662, 60] width 355 height 17
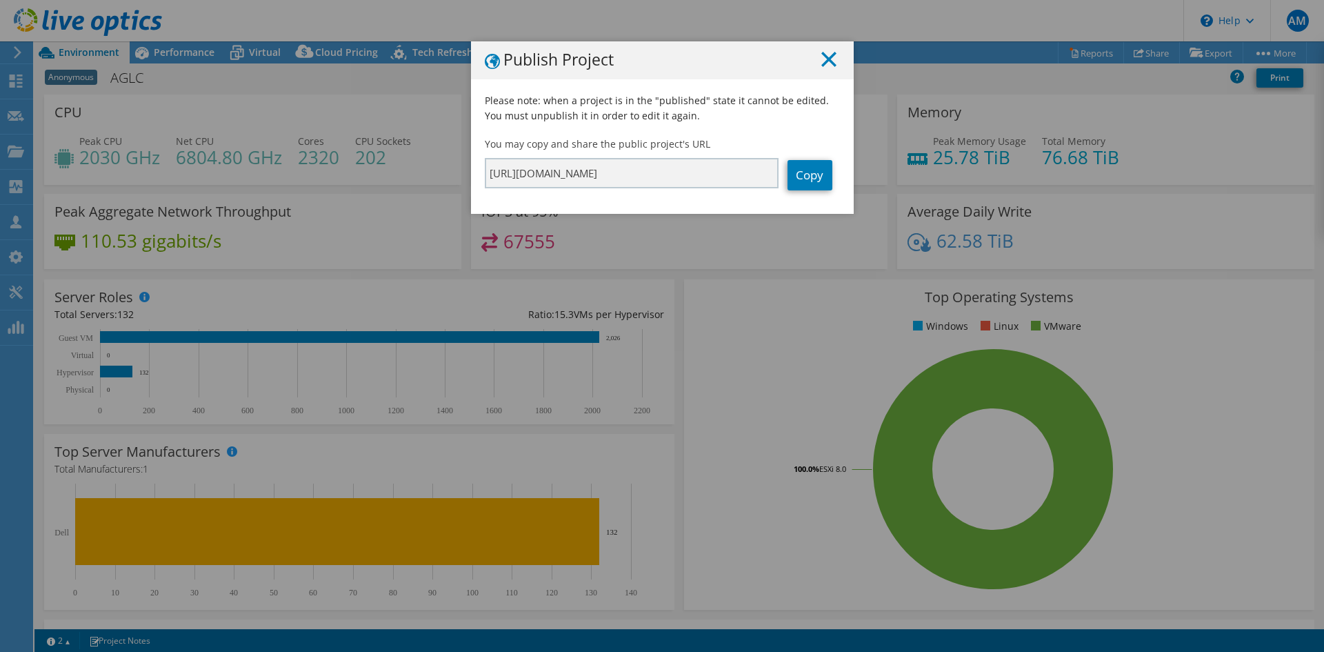
drag, startPoint x: 818, startPoint y: 61, endPoint x: 830, endPoint y: 66, distance: 13.1
click at [821, 62] on icon at bounding box center [828, 59] width 15 height 15
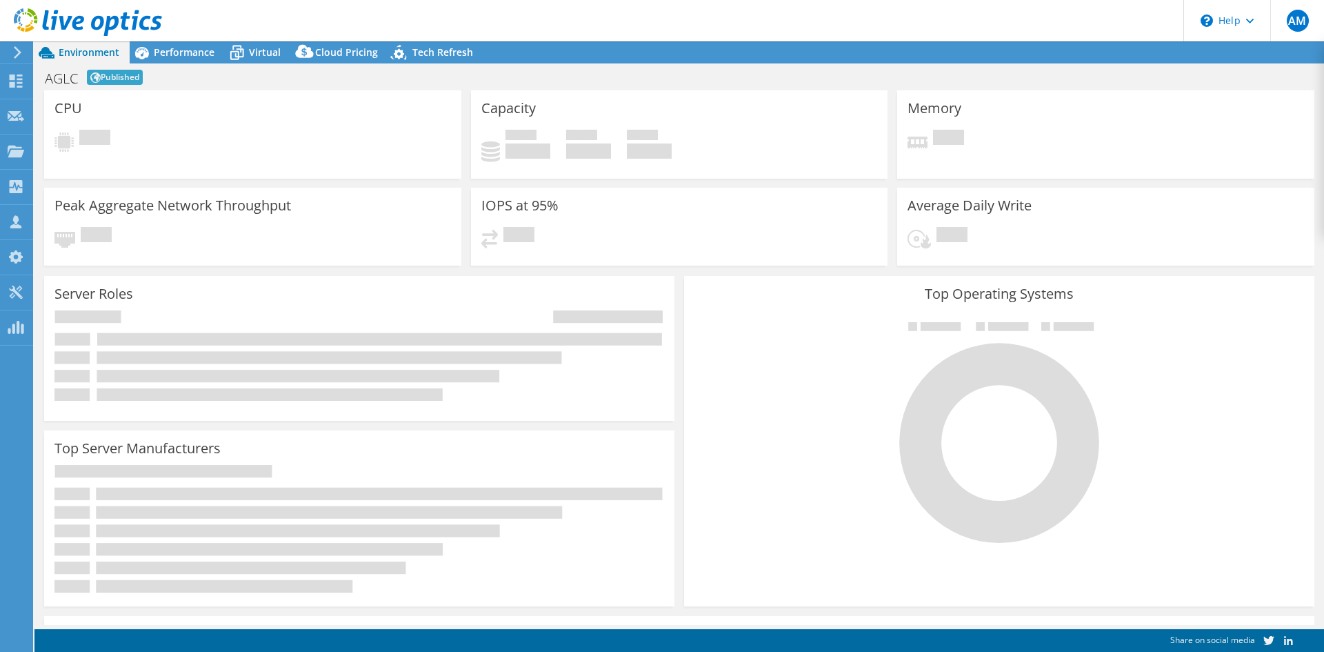
select select "USD"
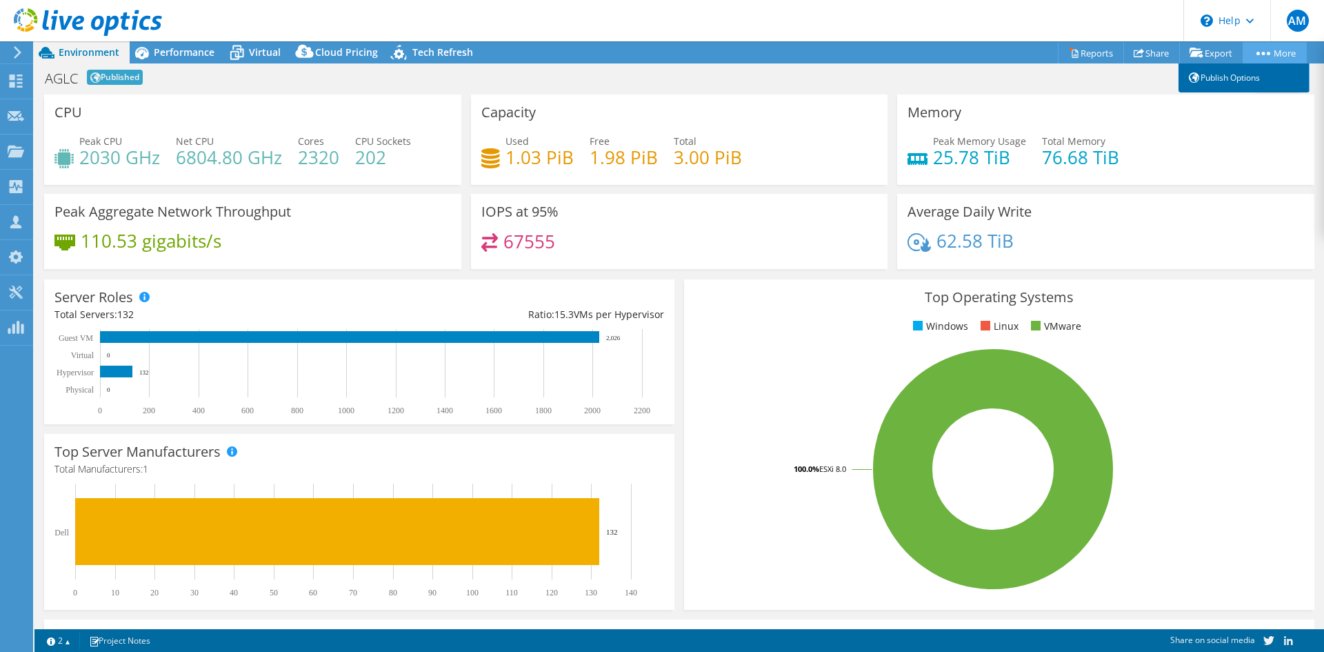
click at [1244, 70] on link "Publish Options" at bounding box center [1244, 77] width 131 height 29
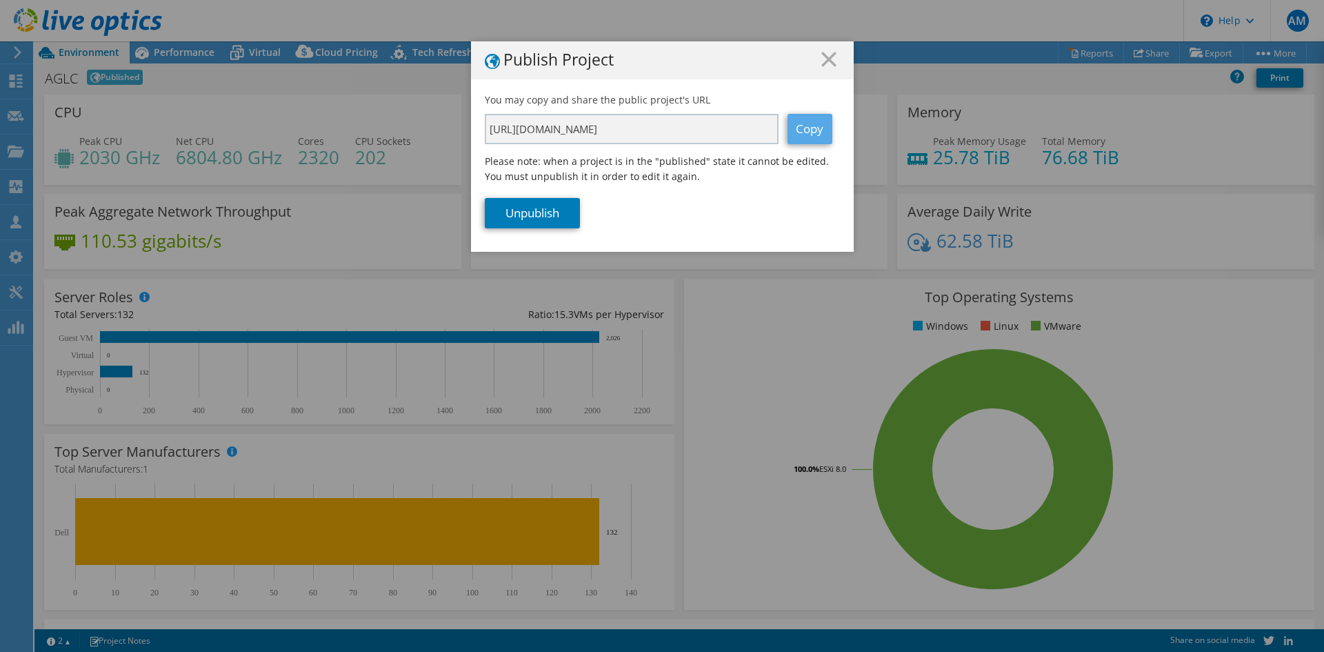
click at [814, 130] on link "Copy" at bounding box center [810, 129] width 45 height 30
click at [821, 61] on icon at bounding box center [828, 59] width 15 height 15
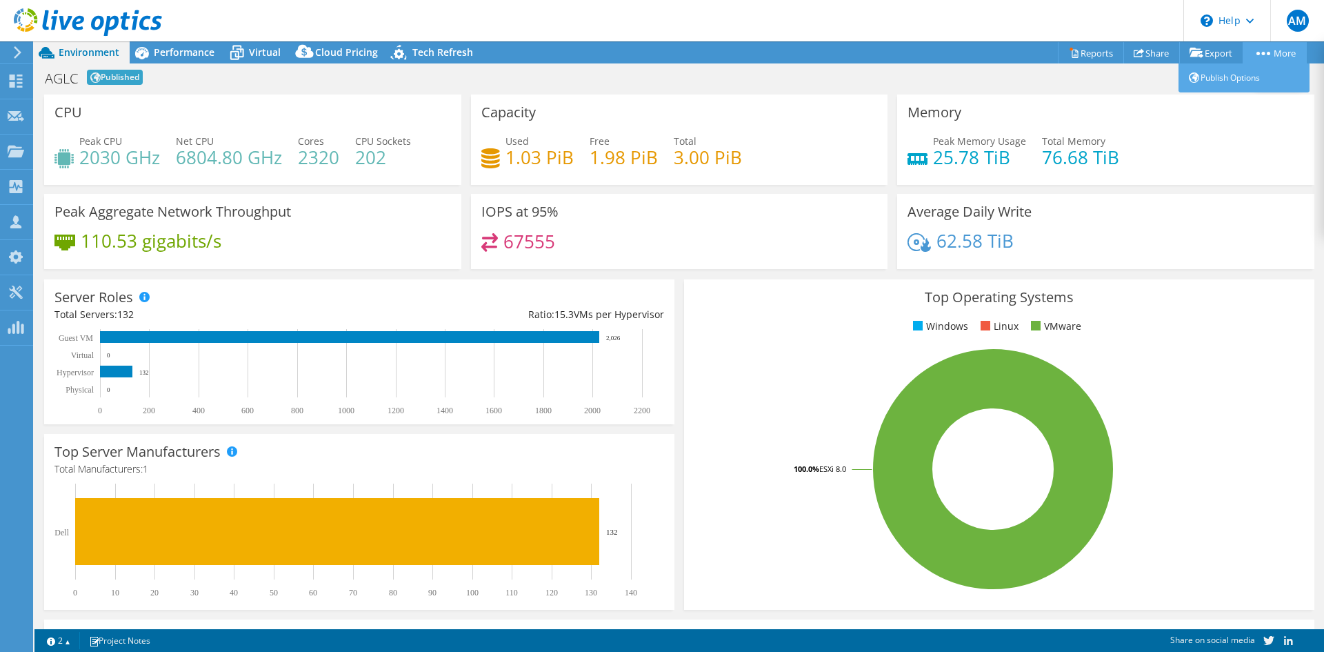
click at [1267, 54] on circle at bounding box center [1268, 53] width 3 height 3
click at [1134, 51] on use at bounding box center [1139, 52] width 10 height 9
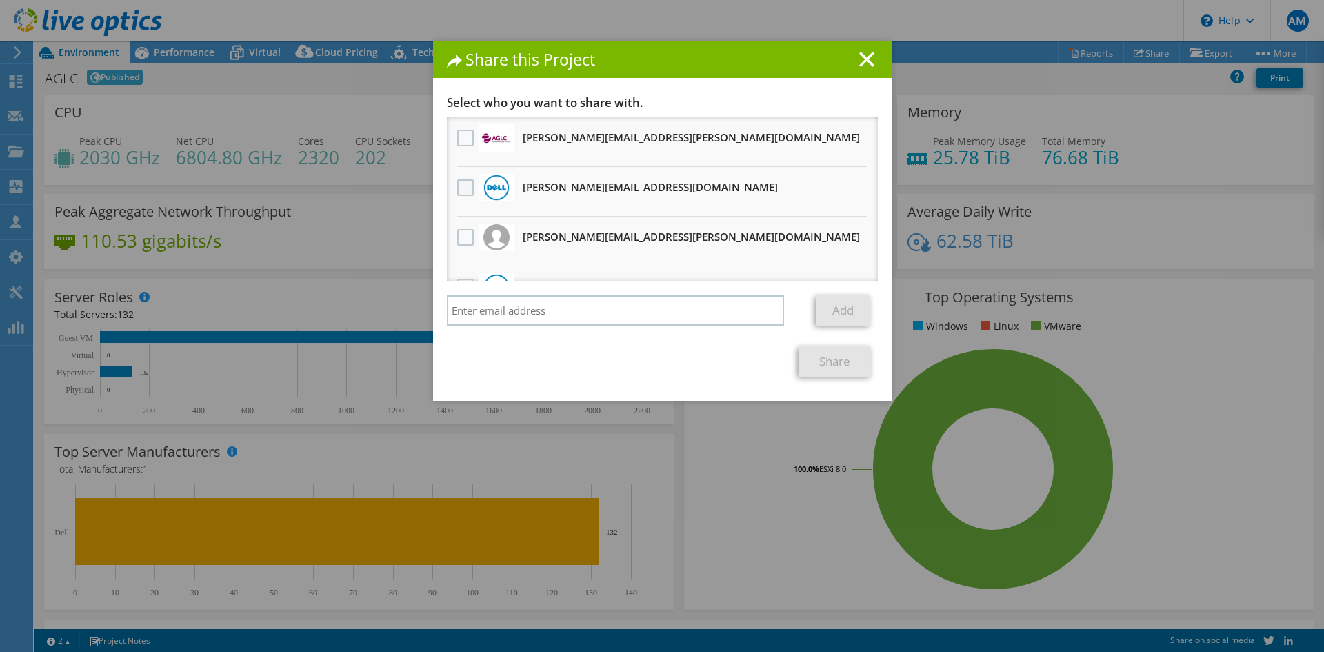
click at [459, 186] on label at bounding box center [467, 187] width 20 height 17
click at [0, 0] on input "checkbox" at bounding box center [0, 0] width 0 height 0
click at [458, 184] on label at bounding box center [467, 187] width 20 height 17
click at [0, 0] on input "checkbox" at bounding box center [0, 0] width 0 height 0
click at [860, 61] on line at bounding box center [867, 59] width 14 height 14
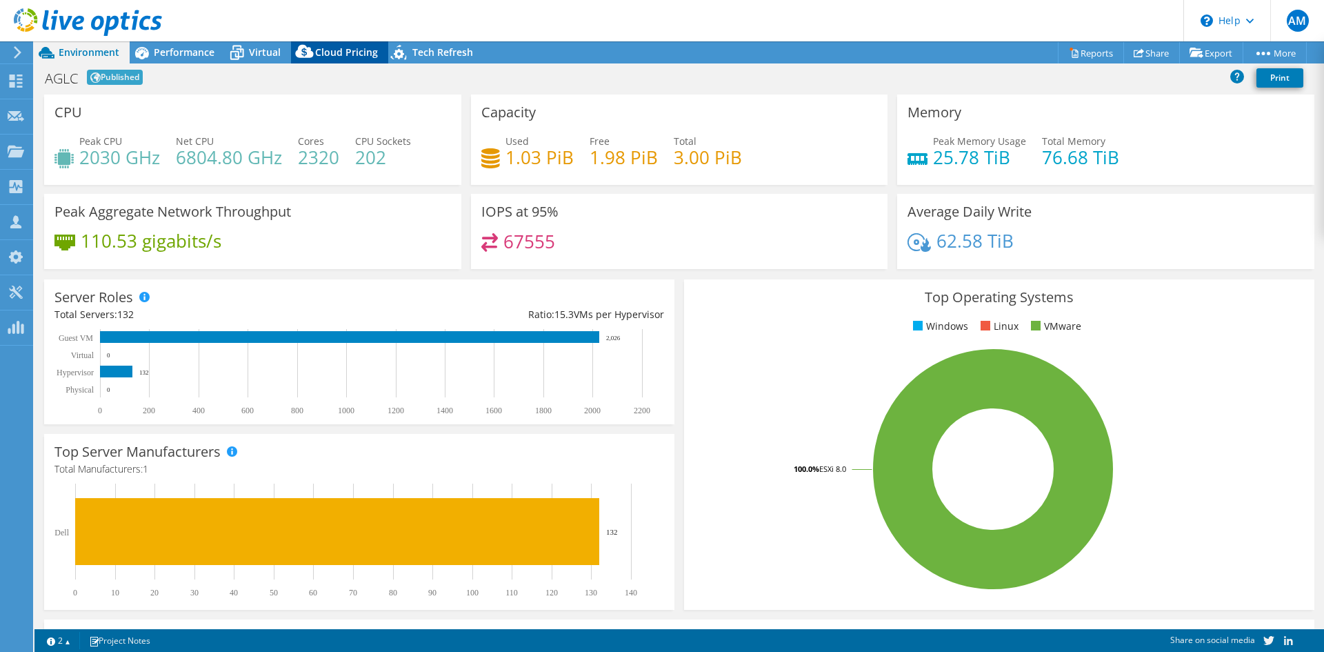
click at [345, 53] on span "Cloud Pricing" at bounding box center [346, 52] width 63 height 13
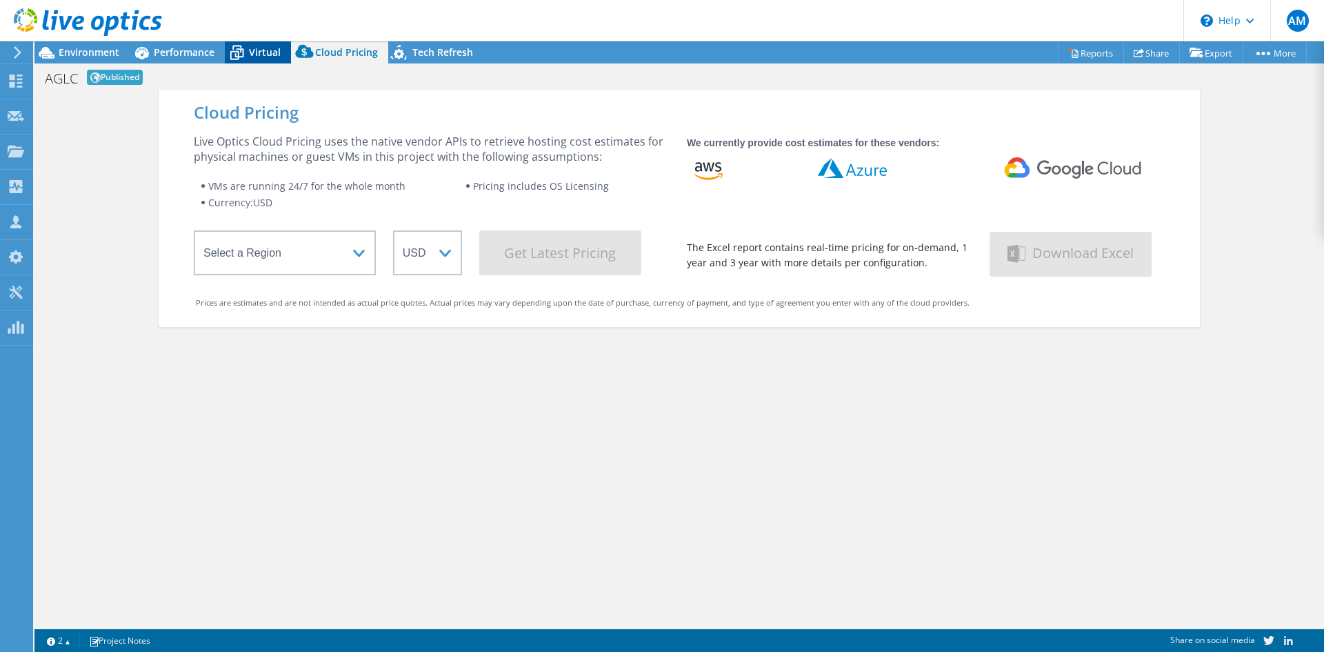
click at [277, 44] on div "Virtual" at bounding box center [258, 52] width 66 height 22
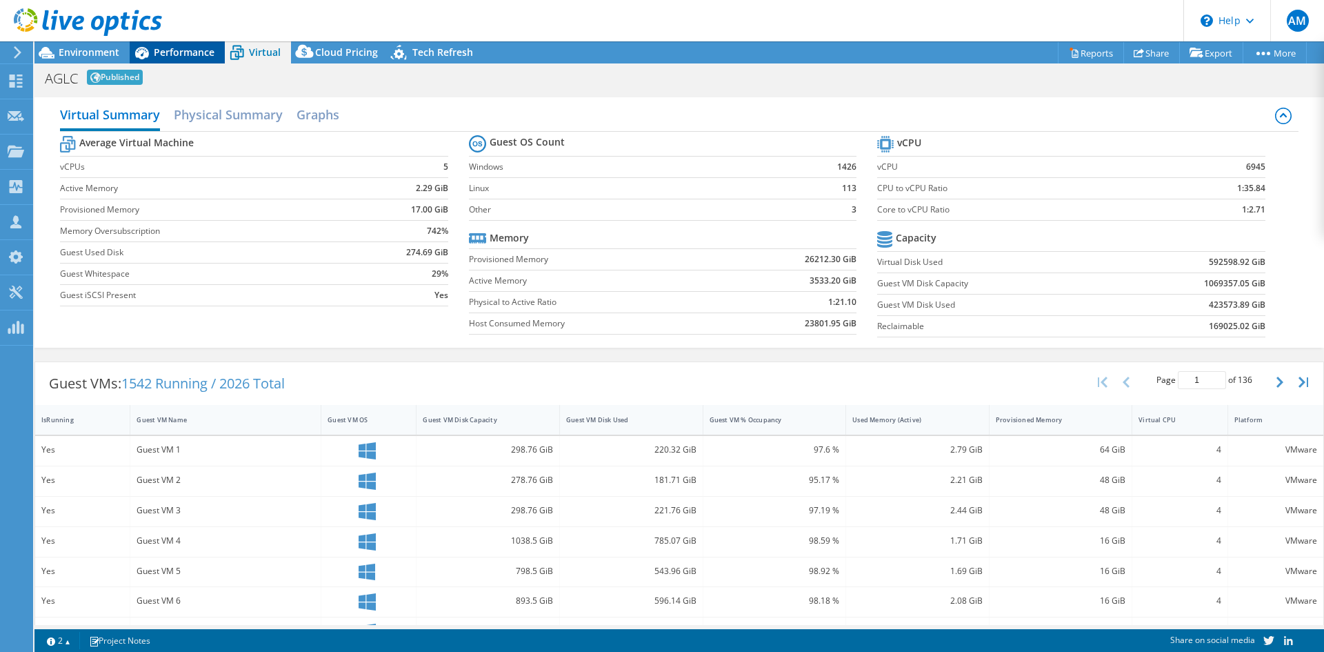
click at [200, 46] on span "Performance" at bounding box center [184, 52] width 61 height 13
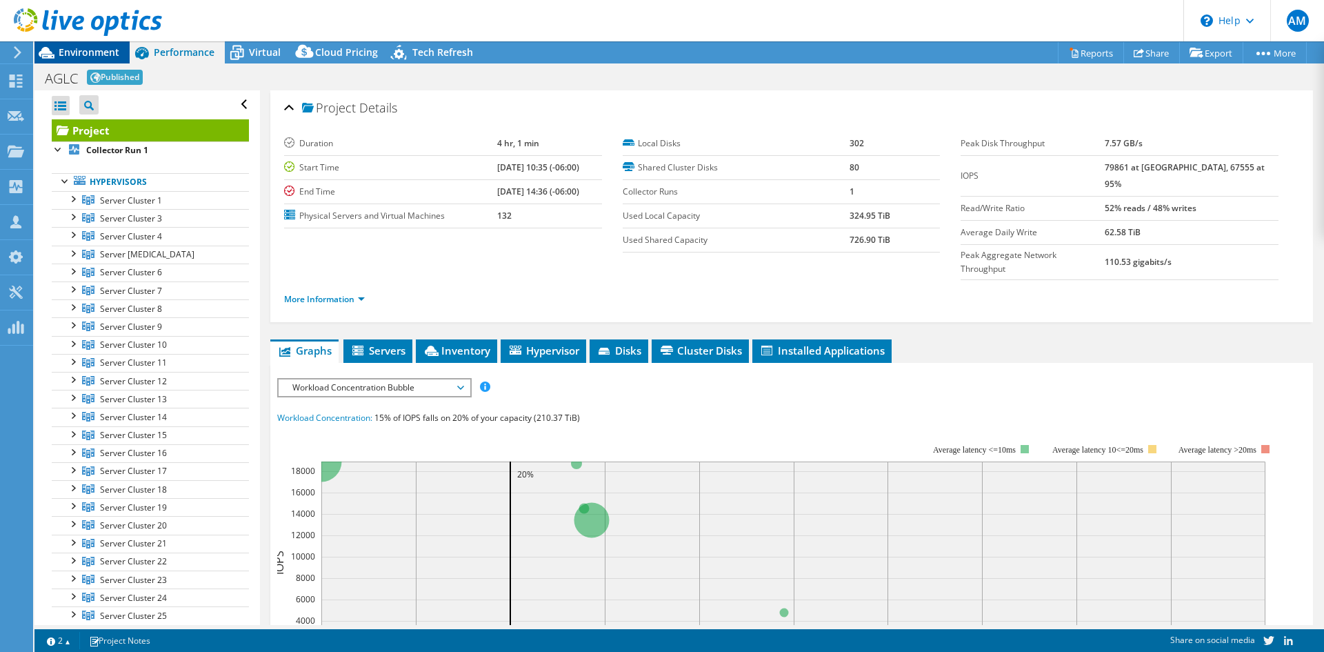
click at [105, 51] on span "Environment" at bounding box center [89, 52] width 61 height 13
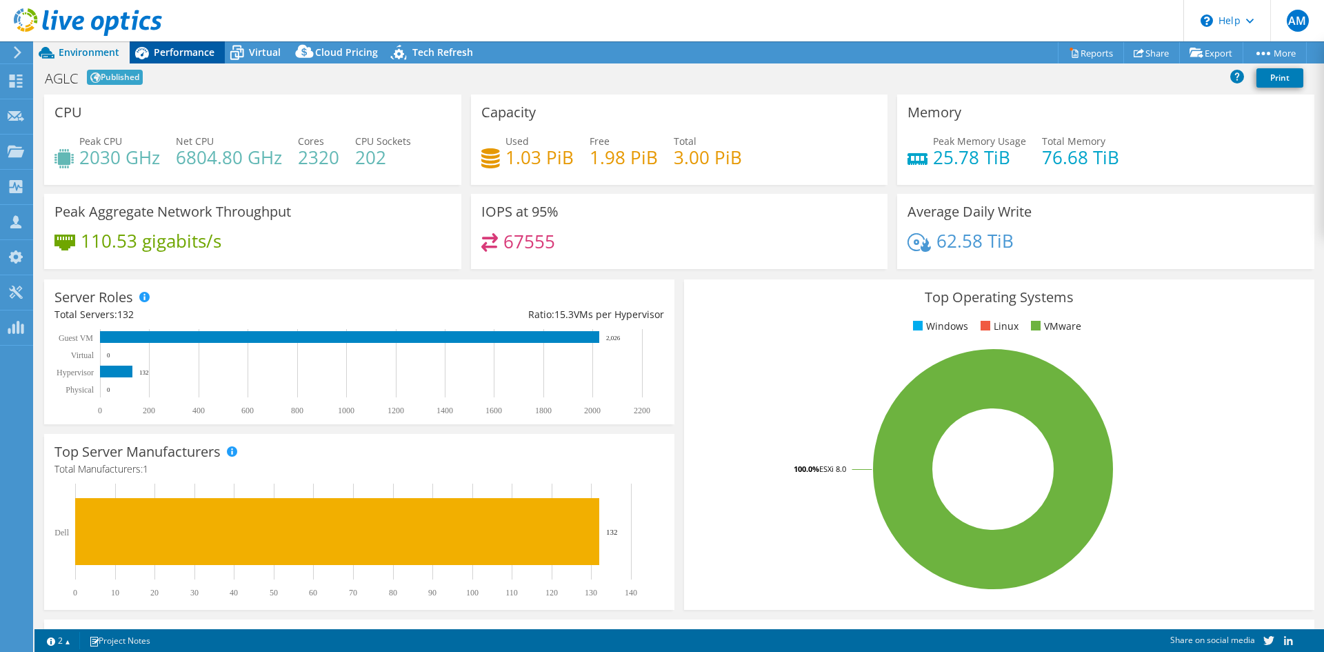
click at [179, 48] on span "Performance" at bounding box center [184, 52] width 61 height 13
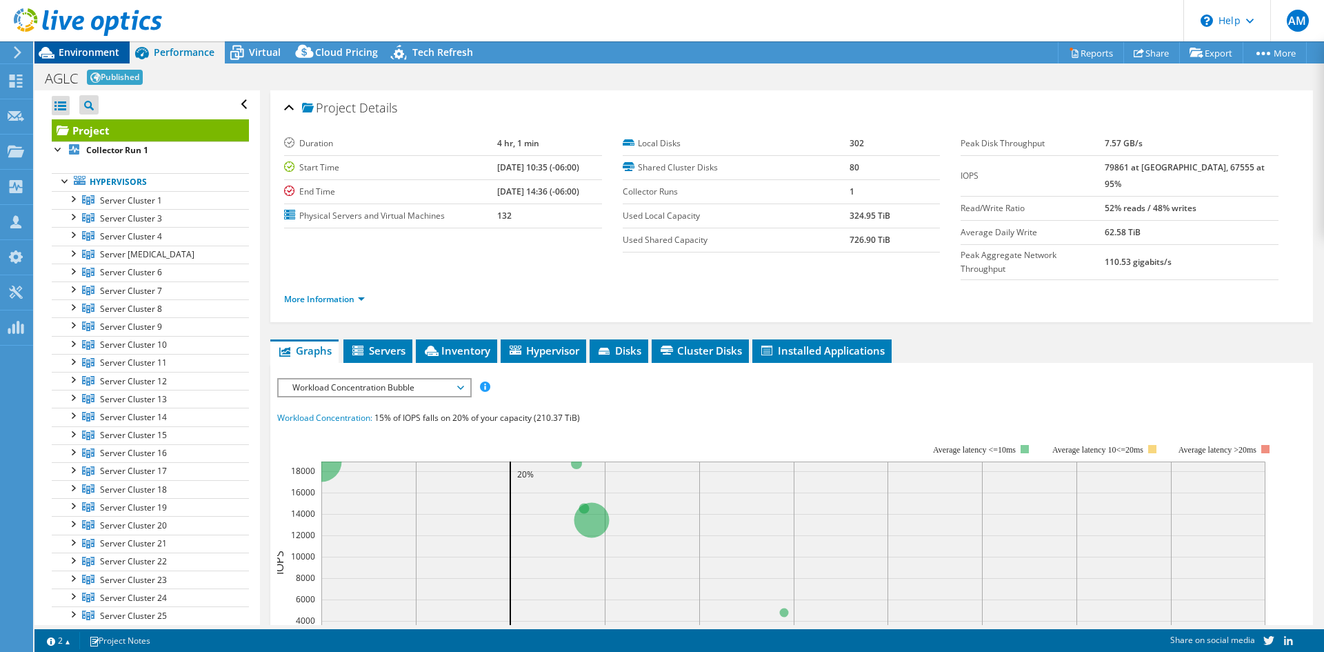
click at [108, 51] on span "Environment" at bounding box center [89, 52] width 61 height 13
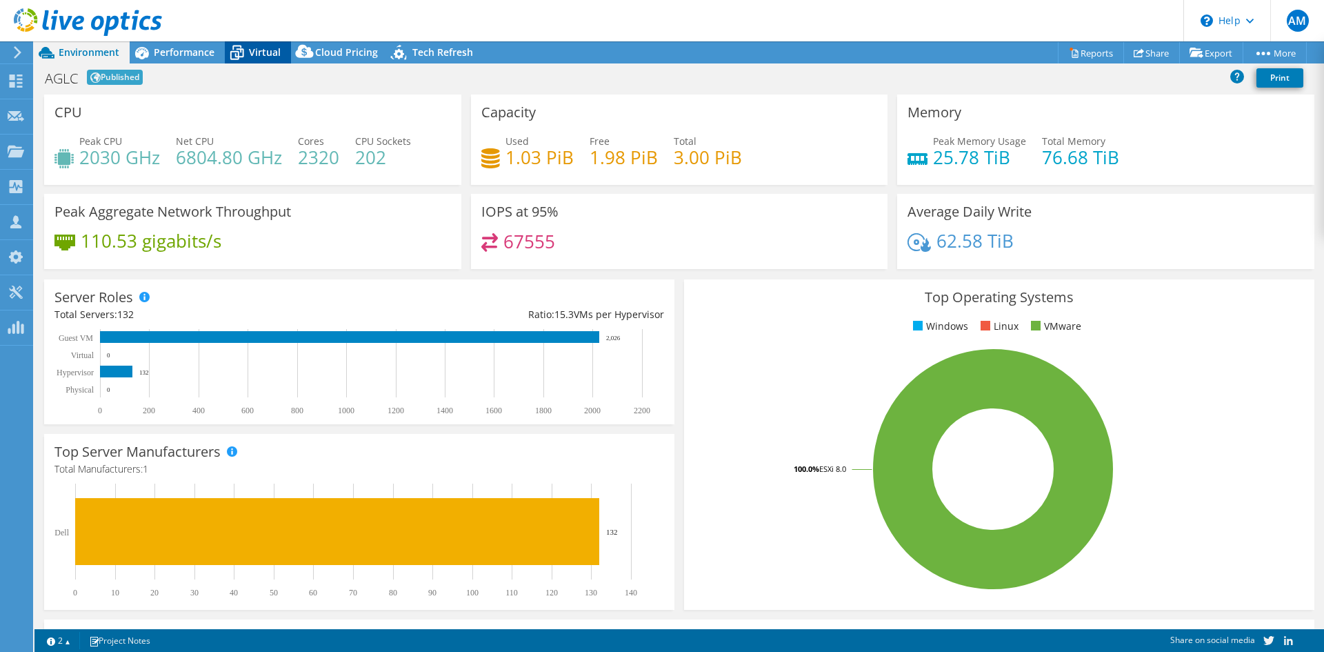
click at [261, 46] on span "Virtual" at bounding box center [265, 52] width 32 height 13
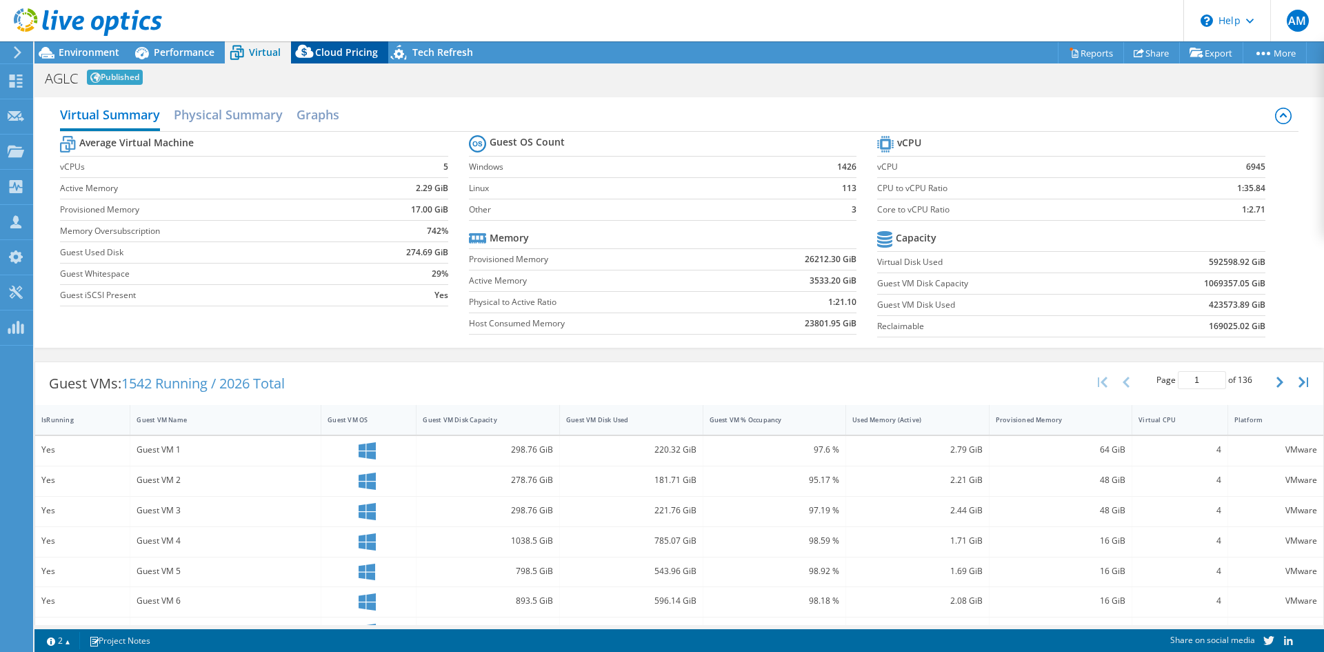
click at [317, 52] on icon at bounding box center [305, 55] width 28 height 28
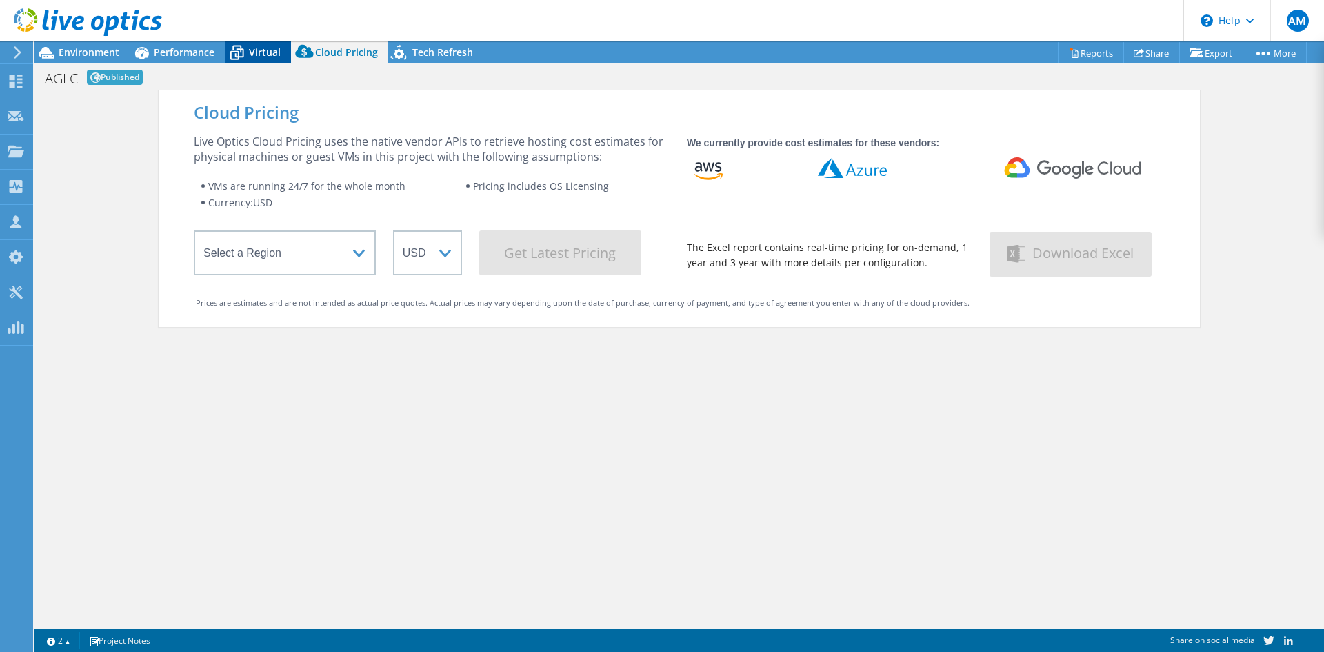
click at [225, 46] on icon at bounding box center [237, 53] width 24 height 24
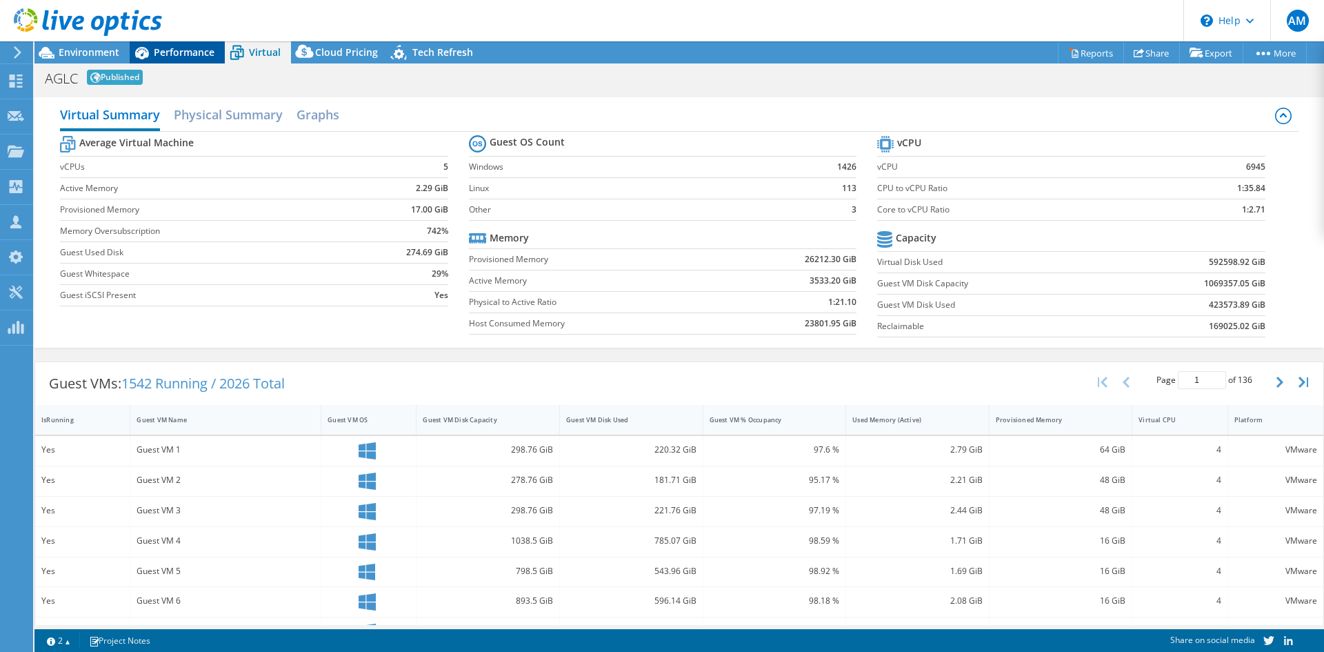
click at [206, 48] on span "Performance" at bounding box center [184, 52] width 61 height 13
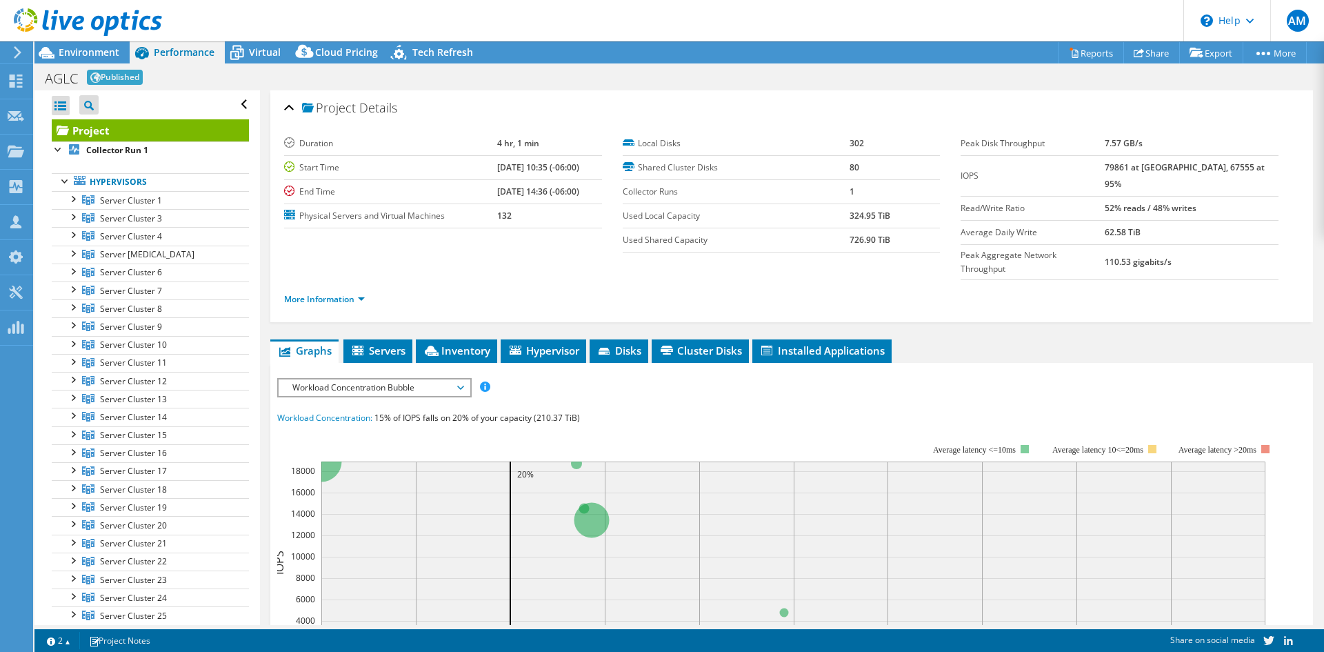
click at [11, 54] on div at bounding box center [15, 52] width 15 height 12
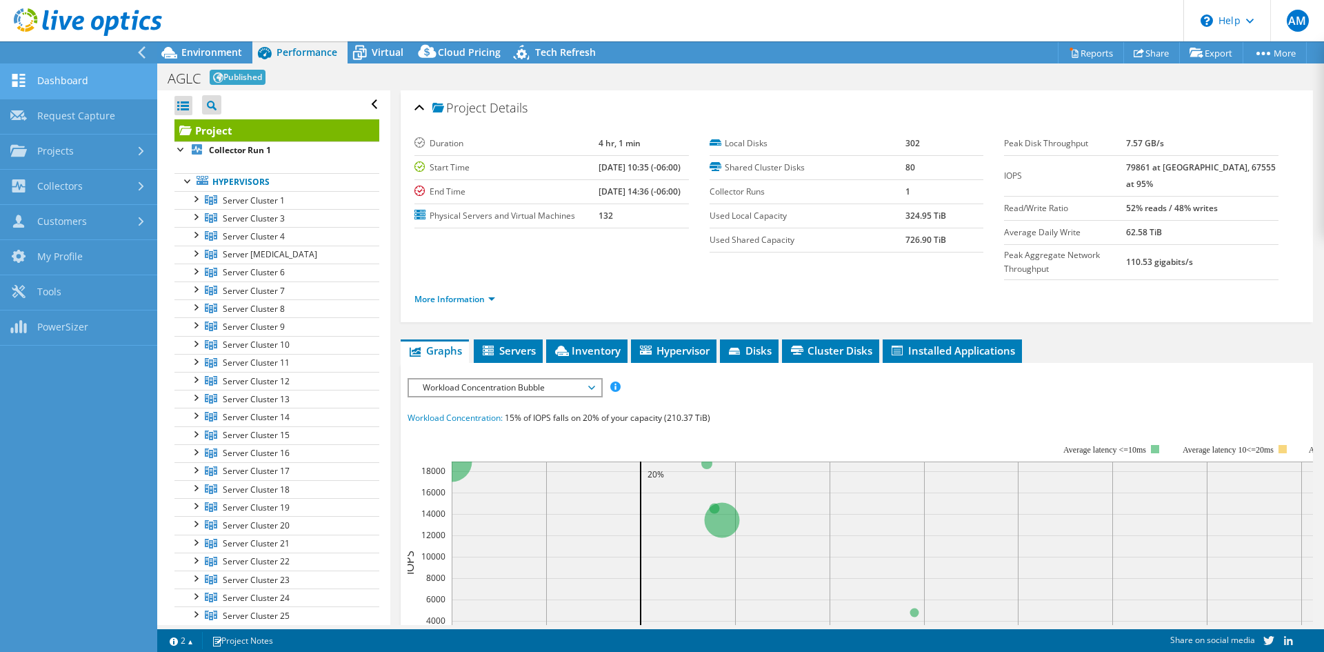
click at [54, 89] on link "Dashboard" at bounding box center [78, 81] width 157 height 35
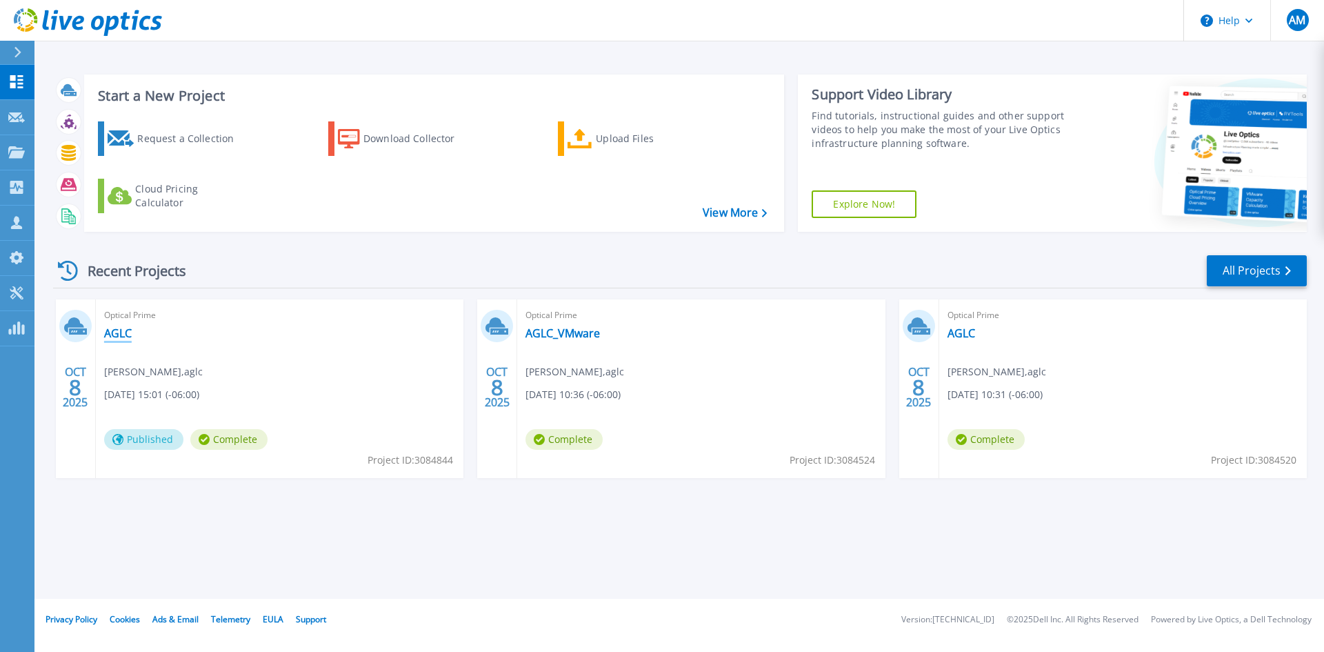
click at [114, 336] on link "AGLC" at bounding box center [118, 333] width 28 height 14
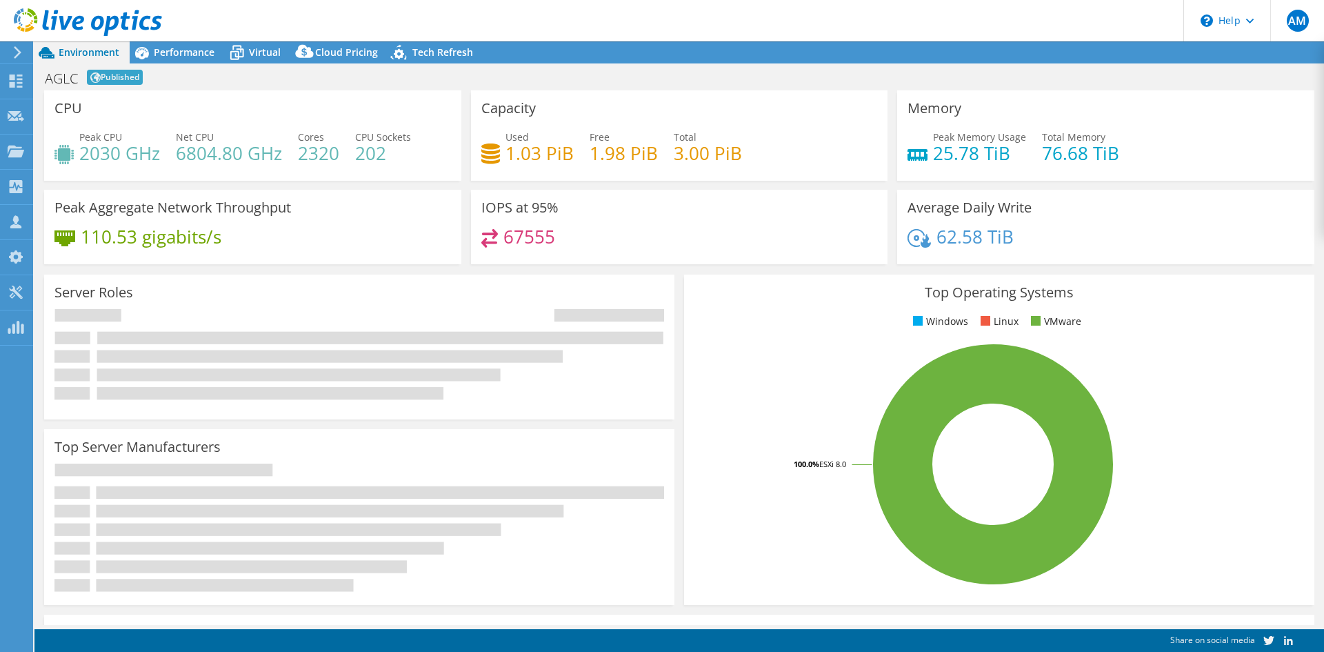
select select "USD"
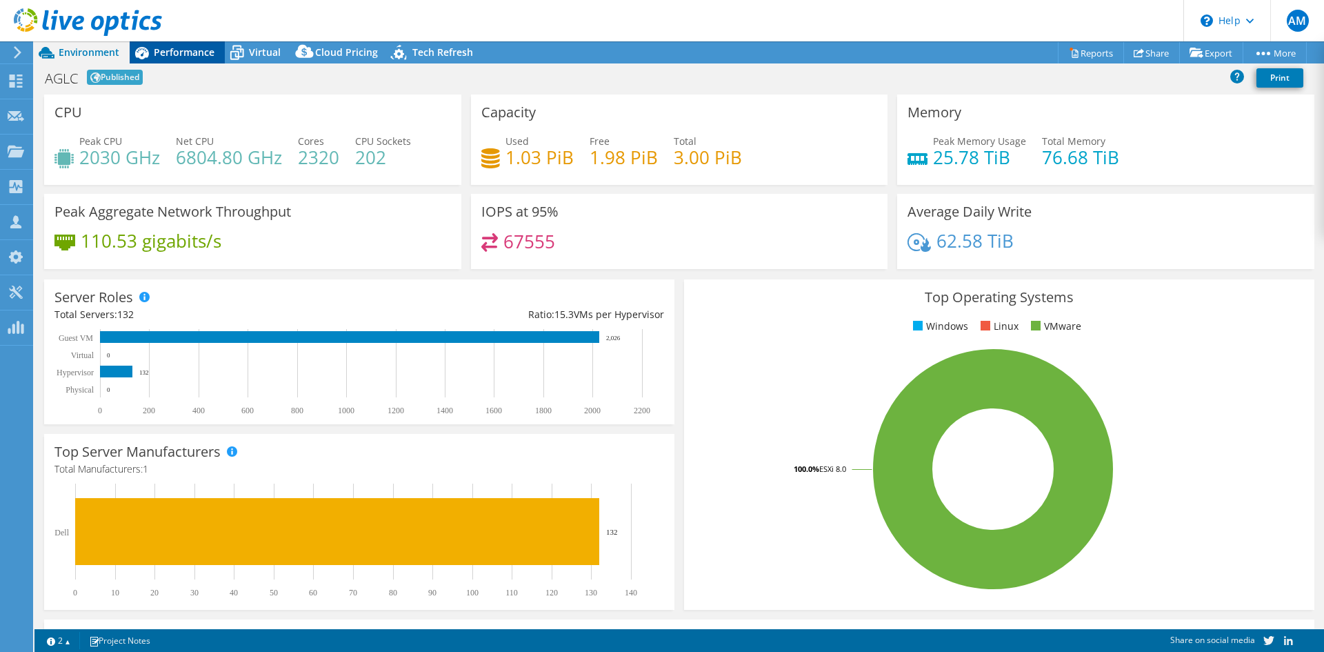
click at [173, 54] on span "Performance" at bounding box center [184, 52] width 61 height 13
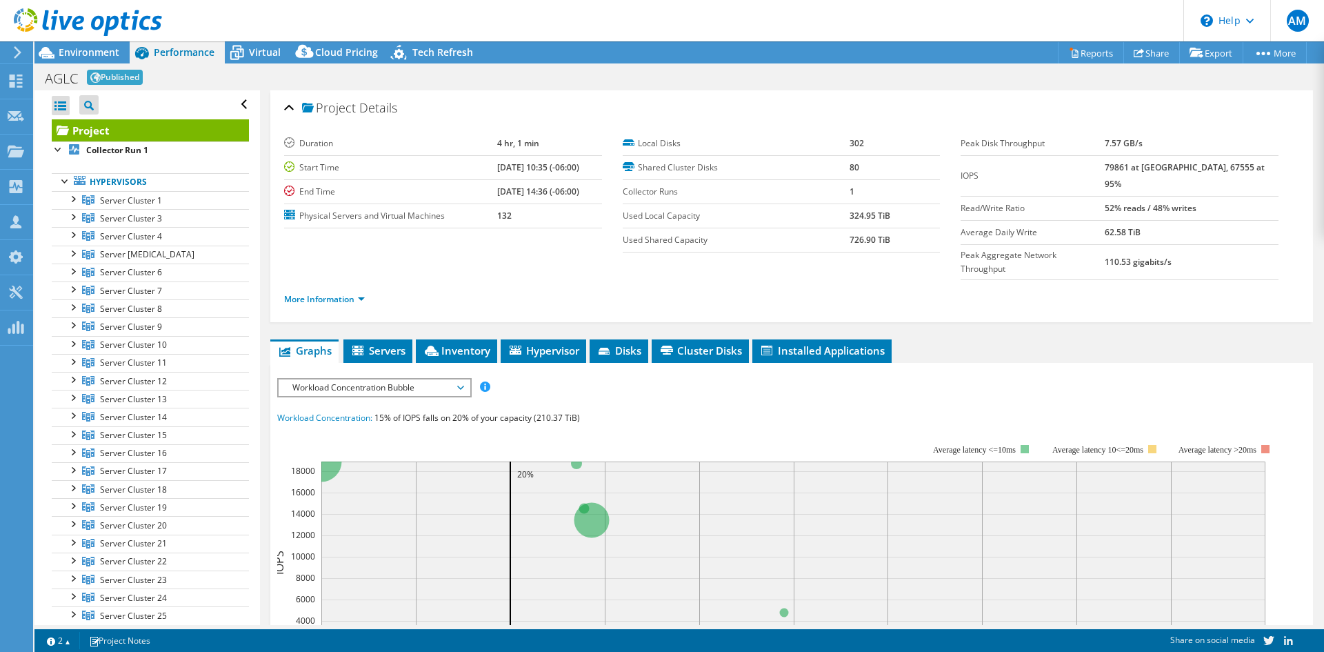
click at [19, 50] on icon at bounding box center [17, 52] width 10 height 12
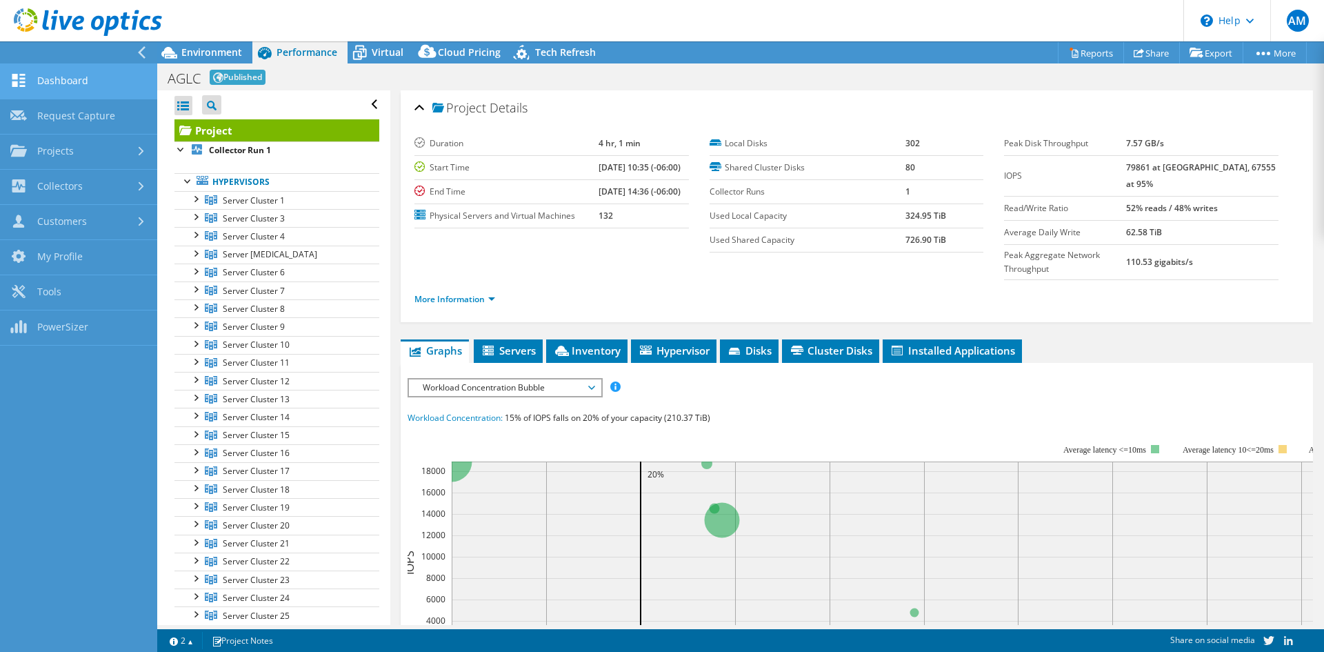
click at [64, 81] on link "Dashboard" at bounding box center [78, 81] width 157 height 35
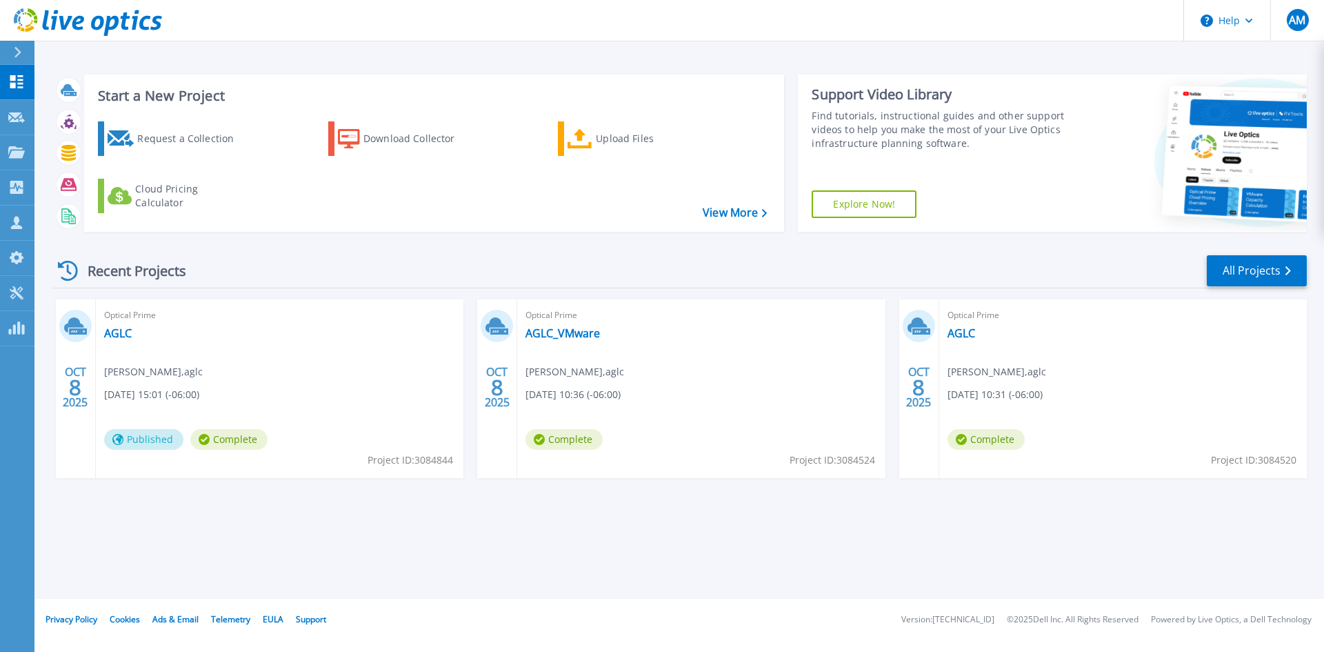
click at [560, 341] on div "Optical Prime AGLC_VMware [PERSON_NAME] , aglc [DATE] 10:36 (-06:00) Complete P…" at bounding box center [701, 388] width 368 height 179
click at [563, 336] on link "AGLC_VMware" at bounding box center [562, 333] width 74 height 14
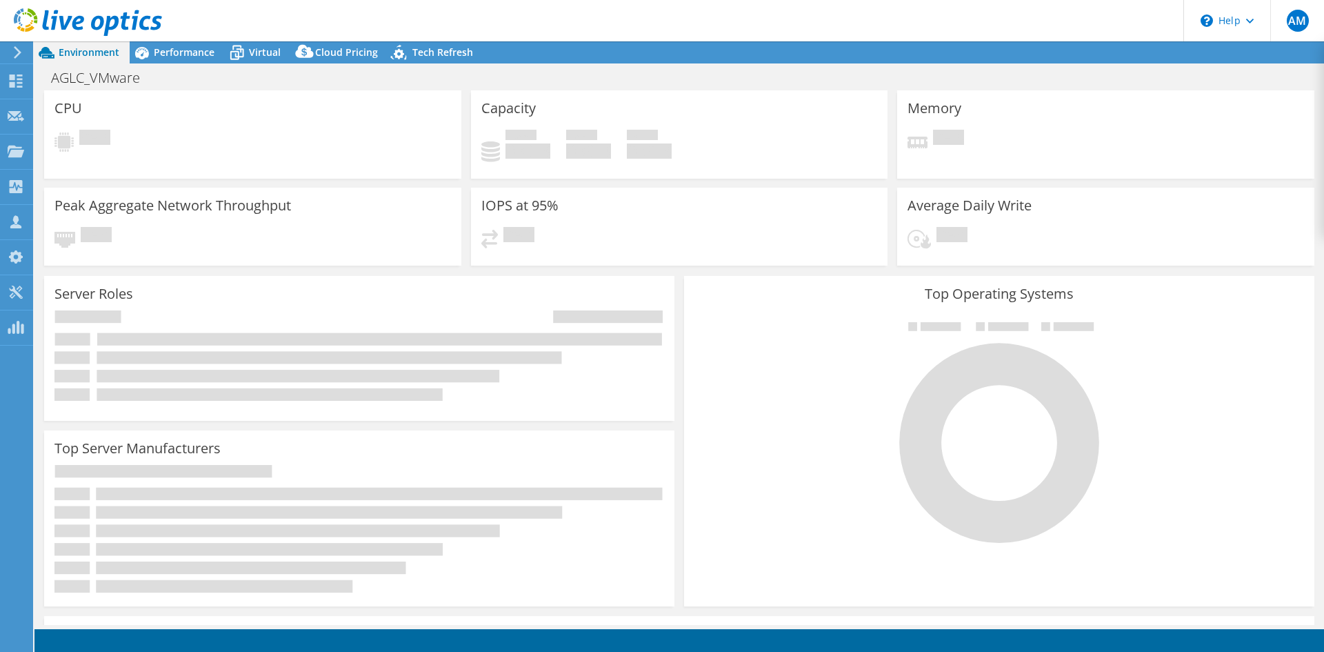
select select "USD"
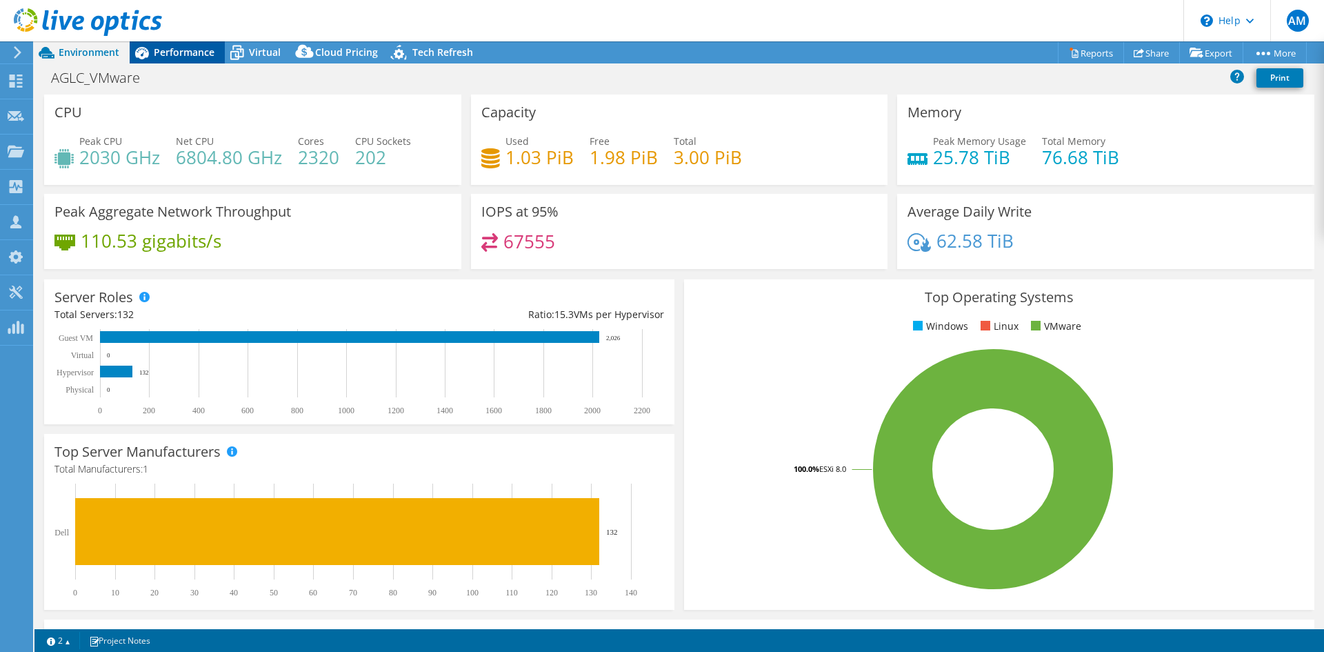
click at [170, 57] on span "Performance" at bounding box center [184, 52] width 61 height 13
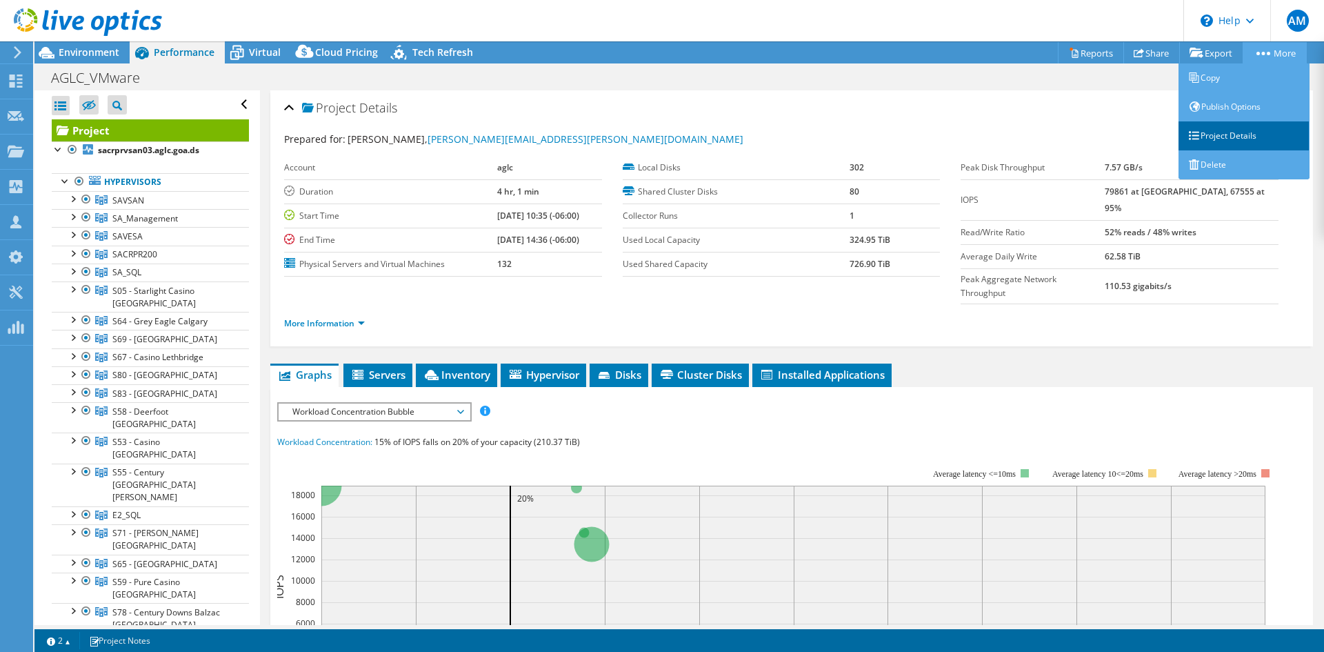
click at [1189, 131] on icon at bounding box center [1194, 135] width 10 height 10
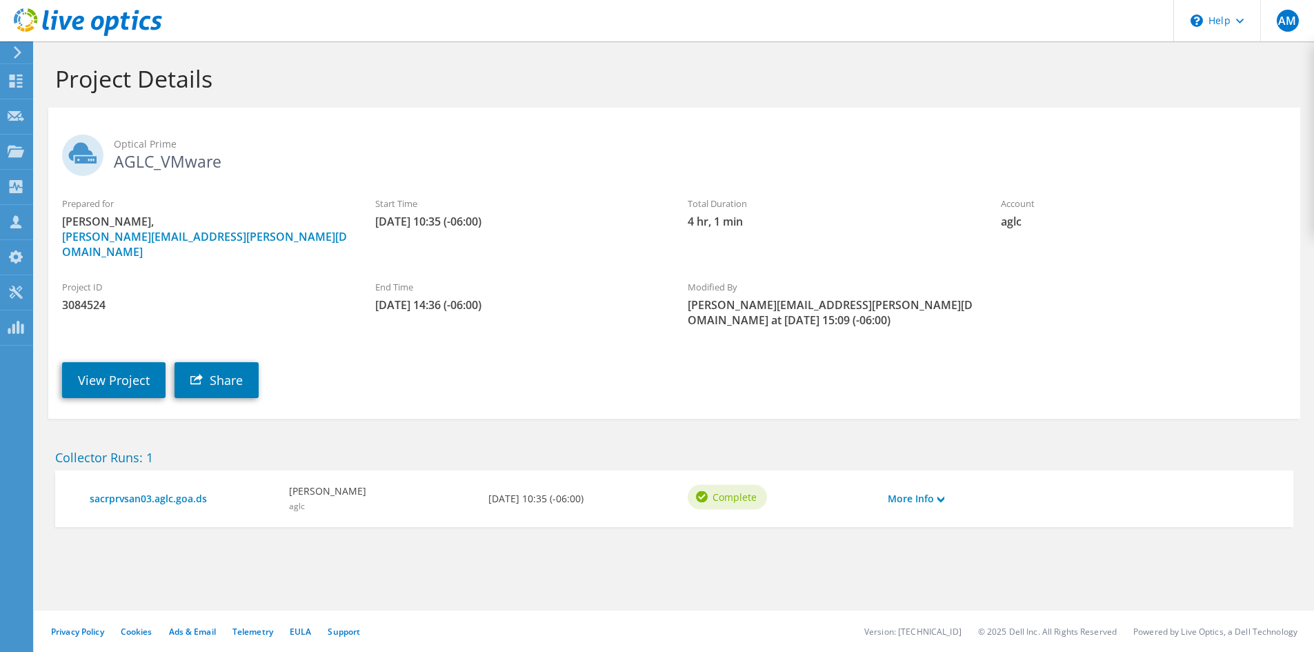
click at [947, 484] on div "More Info" at bounding box center [931, 498] width 100 height 29
click at [942, 496] on icon at bounding box center [940, 499] width 7 height 7
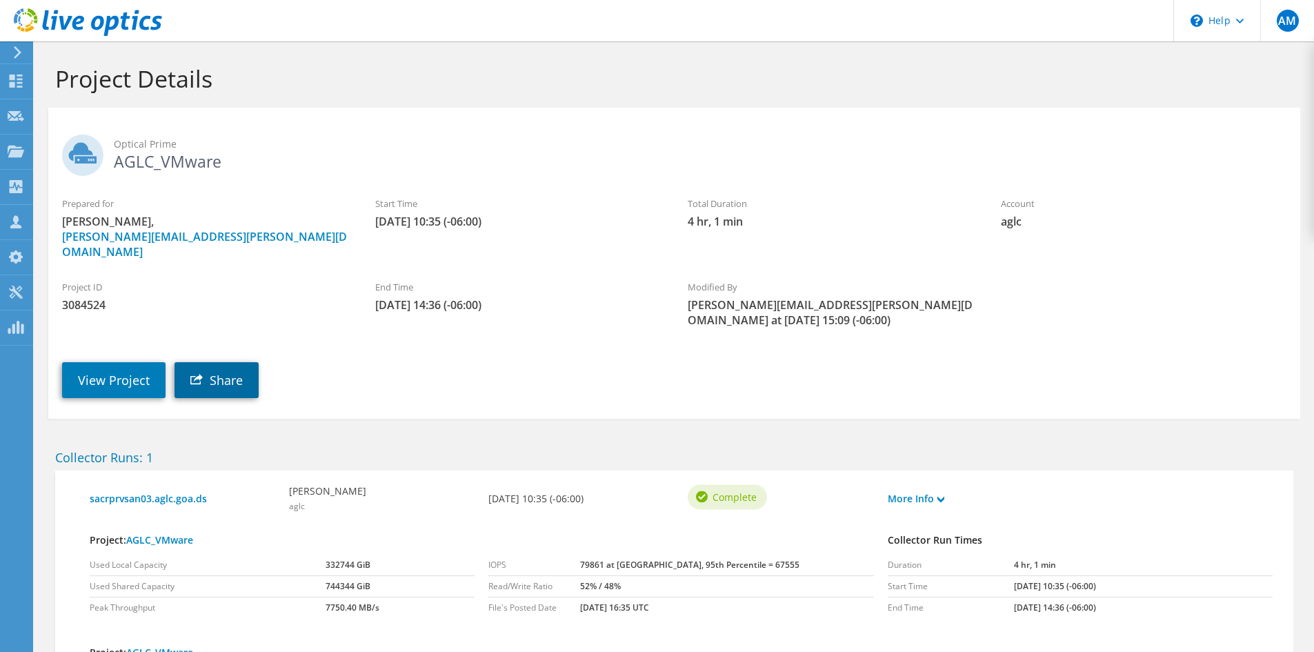
click at [223, 362] on link "Share" at bounding box center [216, 380] width 84 height 36
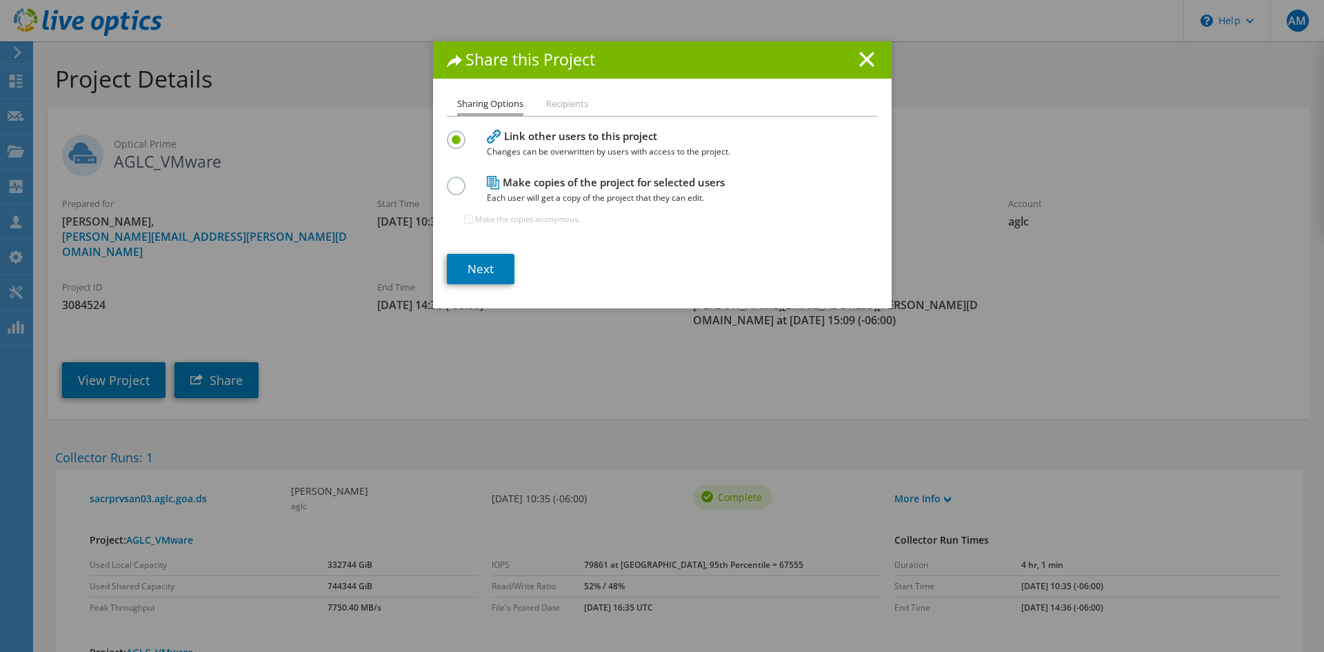
click at [559, 101] on li "Recipients" at bounding box center [567, 103] width 42 height 17
click at [483, 272] on link "Next" at bounding box center [481, 268] width 68 height 30
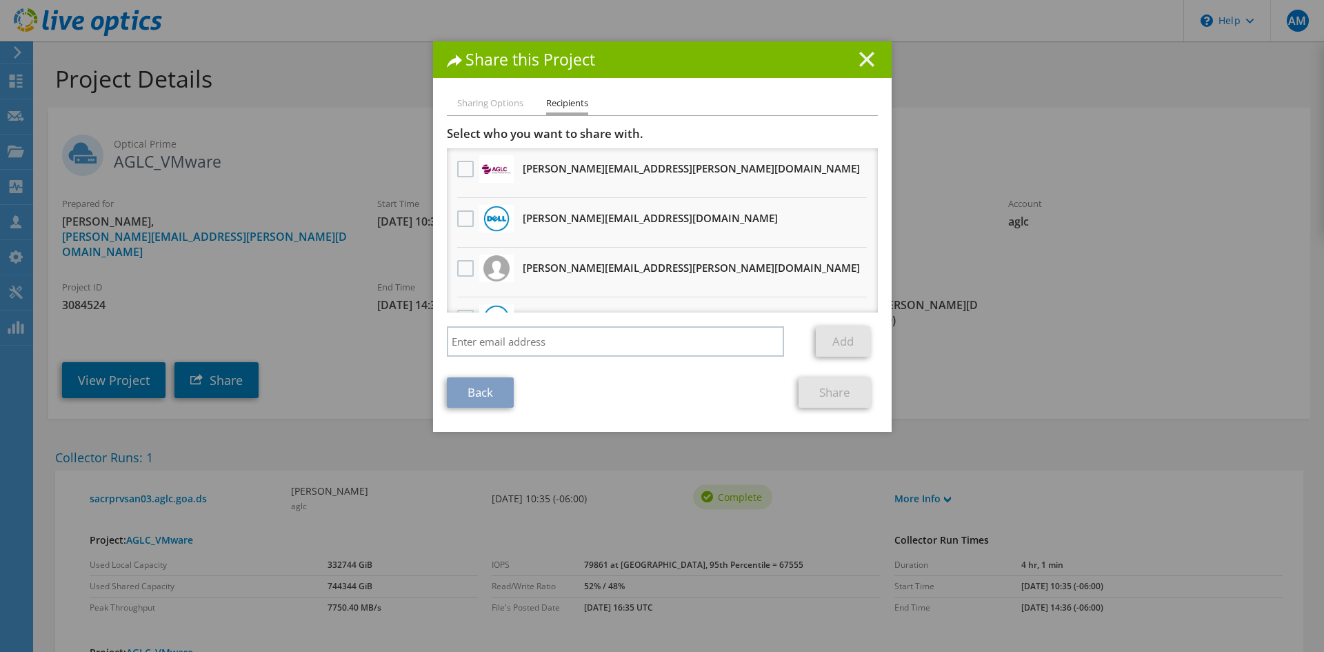
click at [861, 57] on icon at bounding box center [866, 59] width 15 height 15
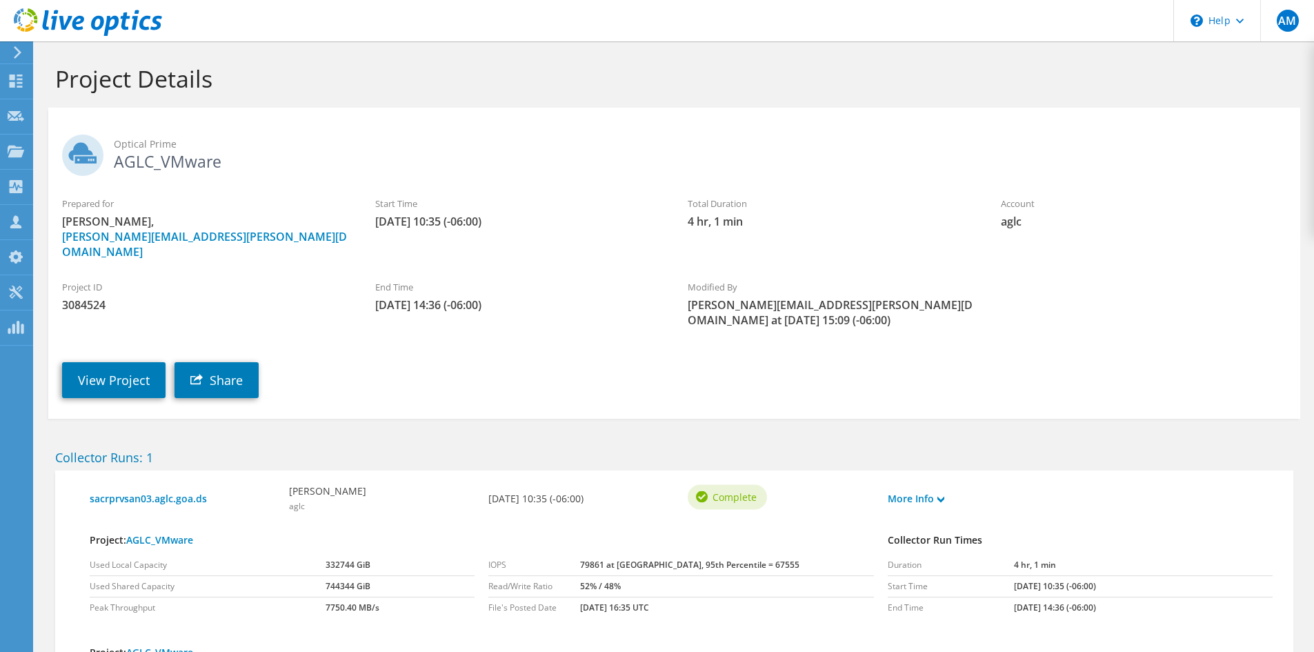
click at [21, 52] on use at bounding box center [18, 52] width 8 height 12
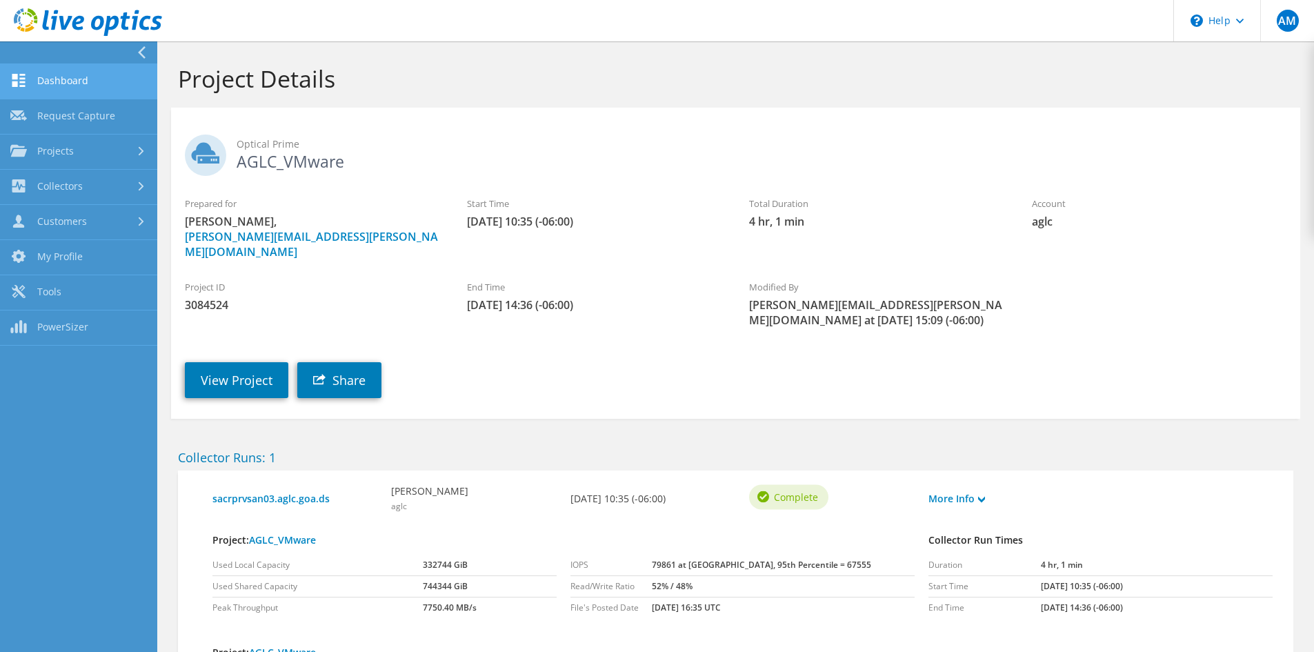
click at [80, 85] on link "Dashboard" at bounding box center [78, 81] width 157 height 35
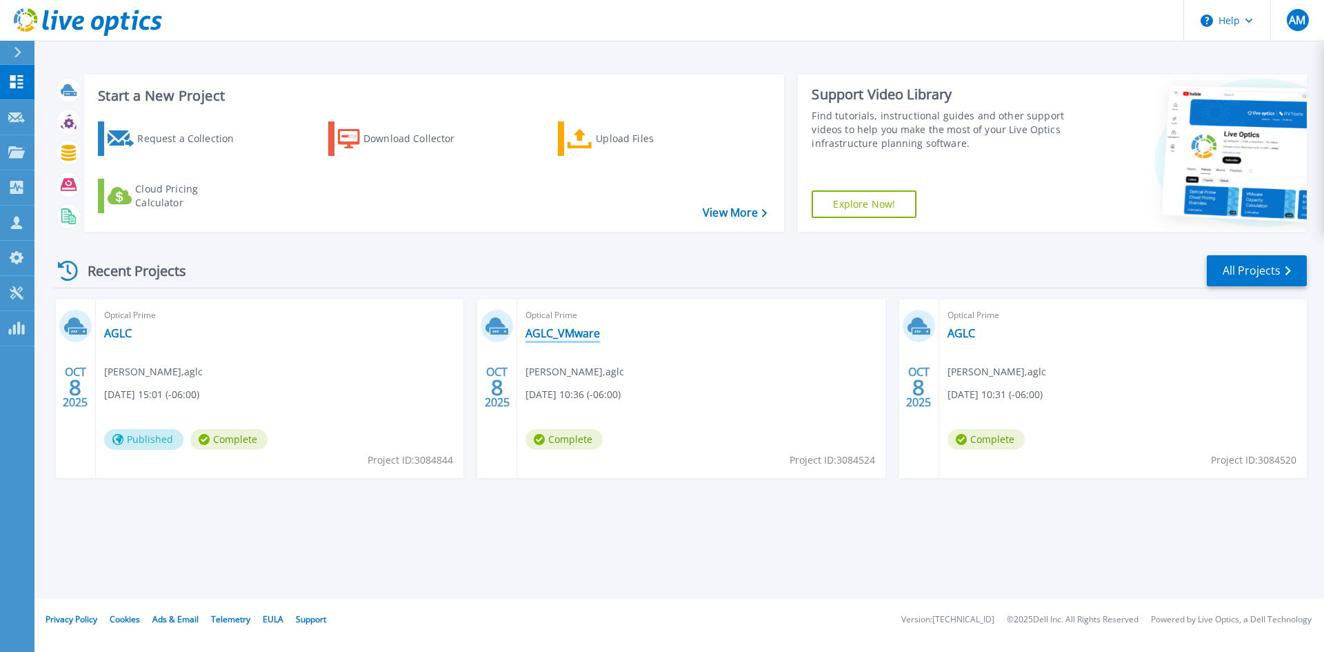
click at [566, 330] on link "AGLC_VMware" at bounding box center [562, 333] width 74 height 14
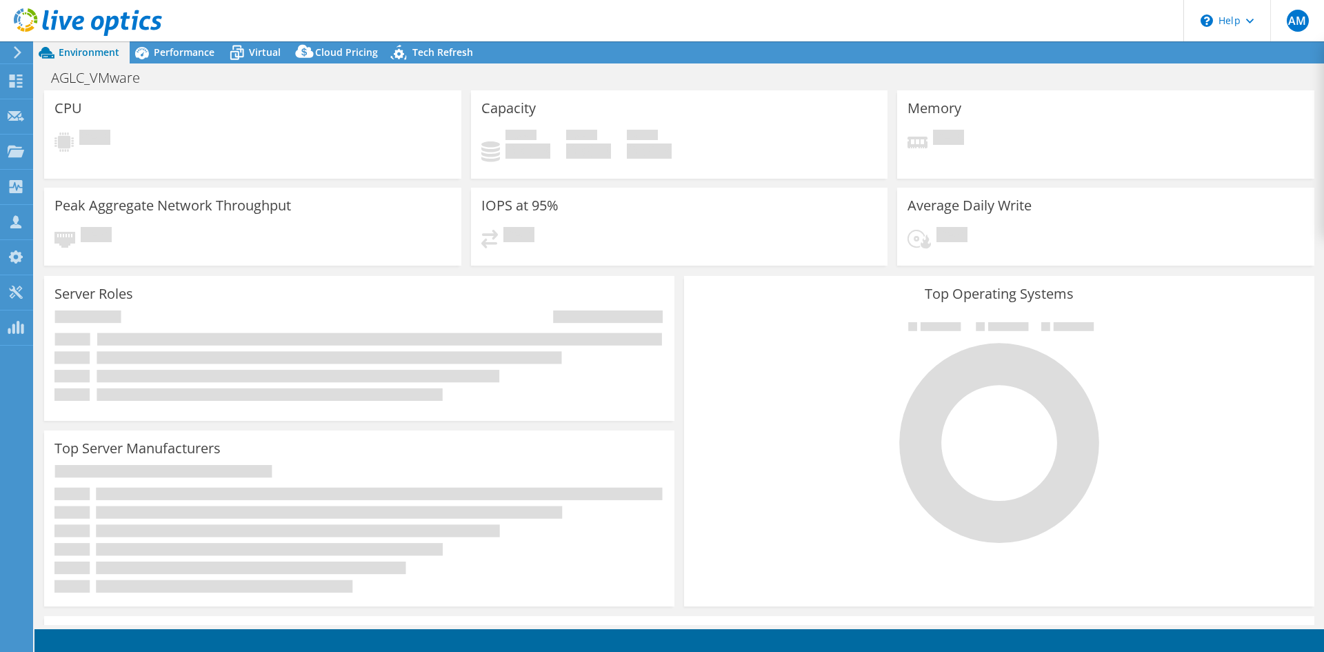
select select "USD"
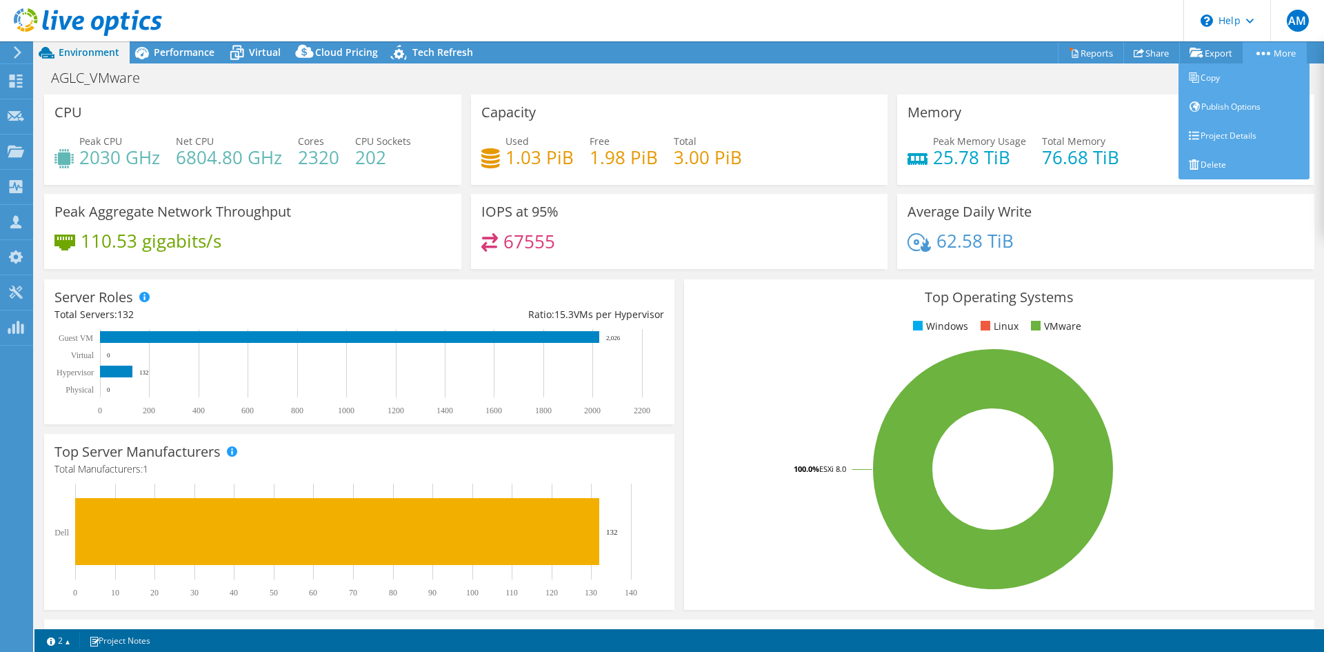
click at [1259, 55] on link "More" at bounding box center [1275, 52] width 64 height 21
click at [1219, 169] on link "Delete" at bounding box center [1244, 164] width 131 height 29
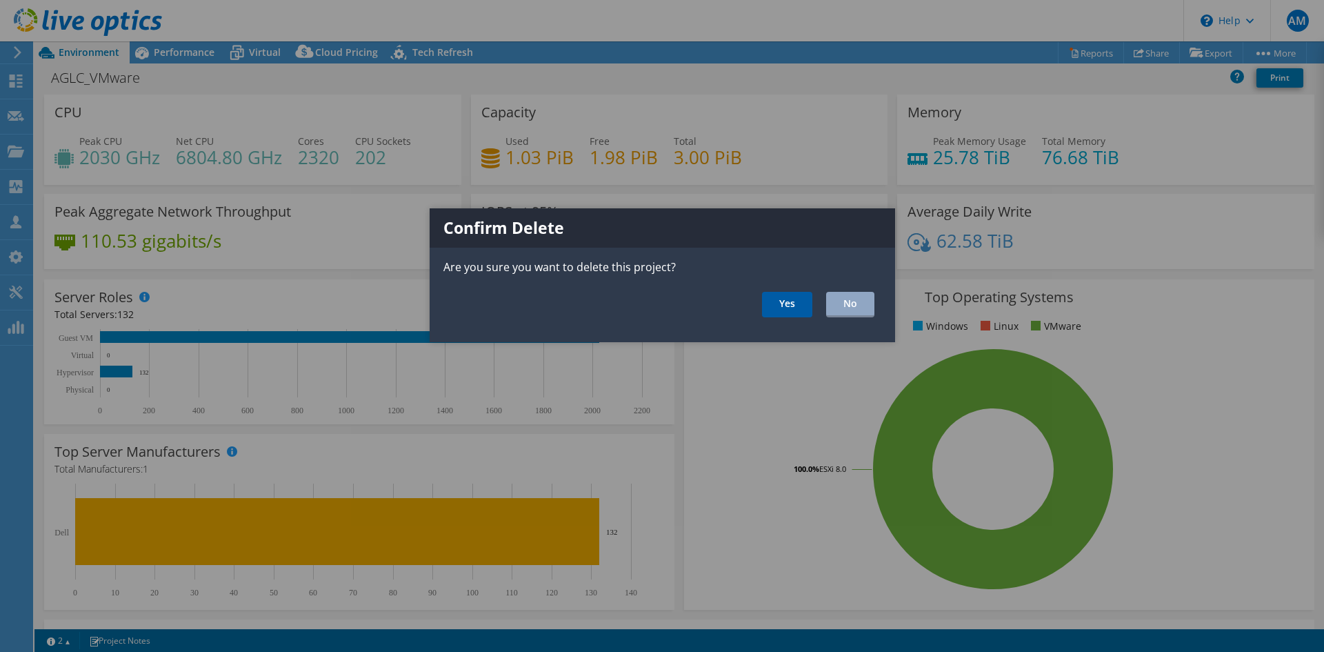
click at [803, 304] on link "Yes" at bounding box center [787, 305] width 50 height 26
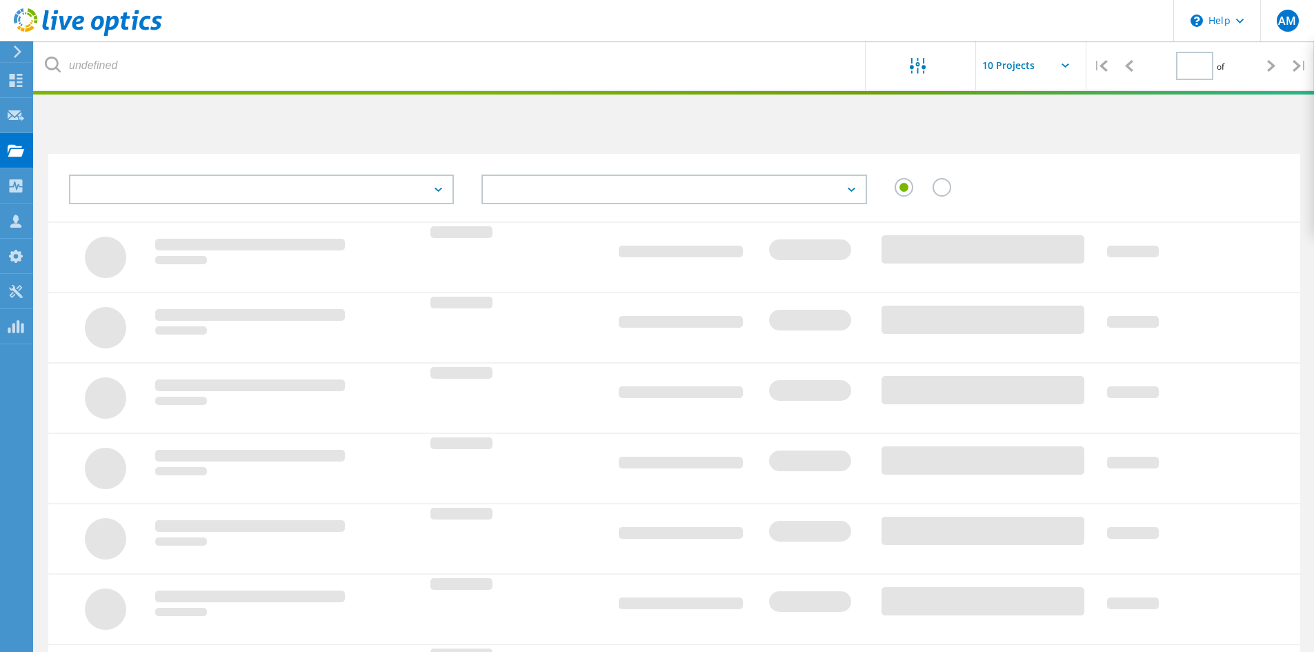
type input "1"
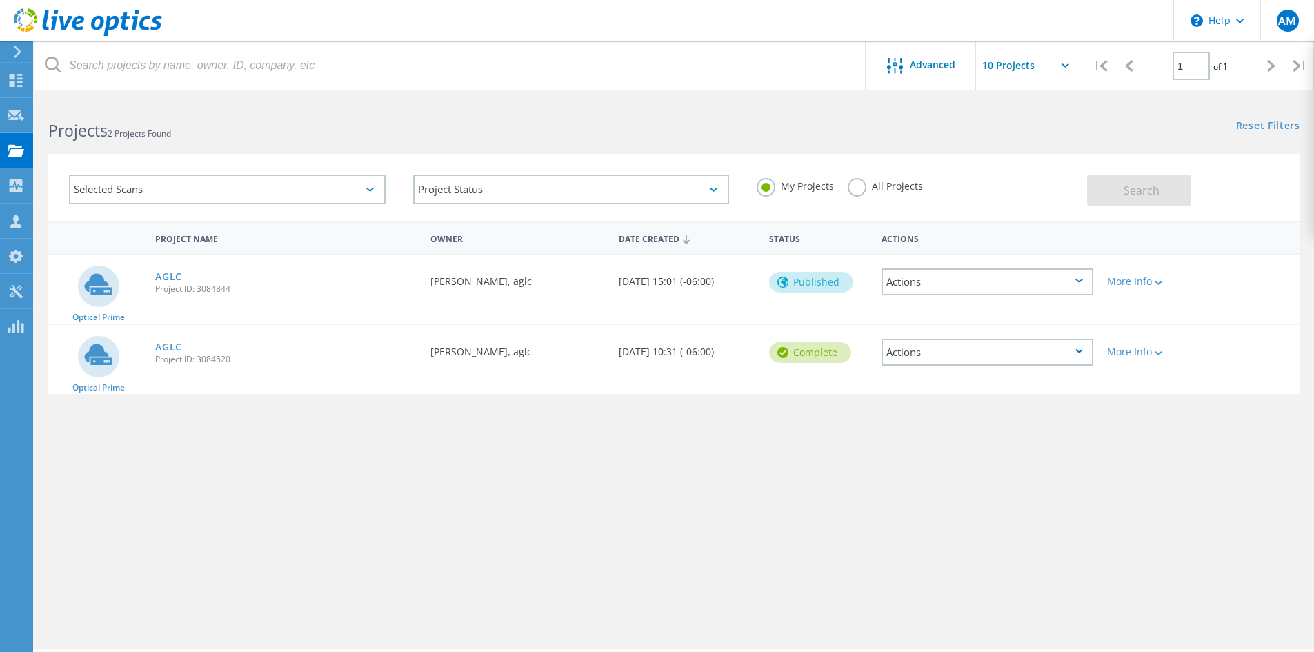
click at [174, 278] on link "AGLC" at bounding box center [168, 277] width 27 height 10
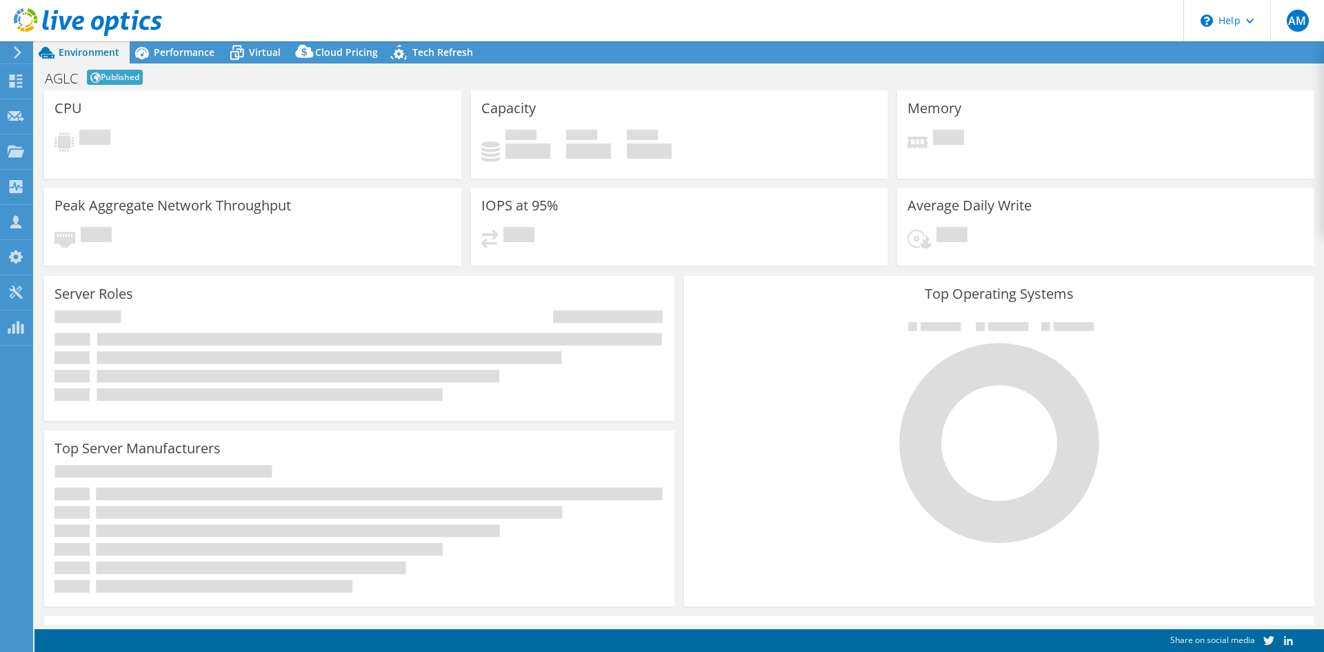
select select "USD"
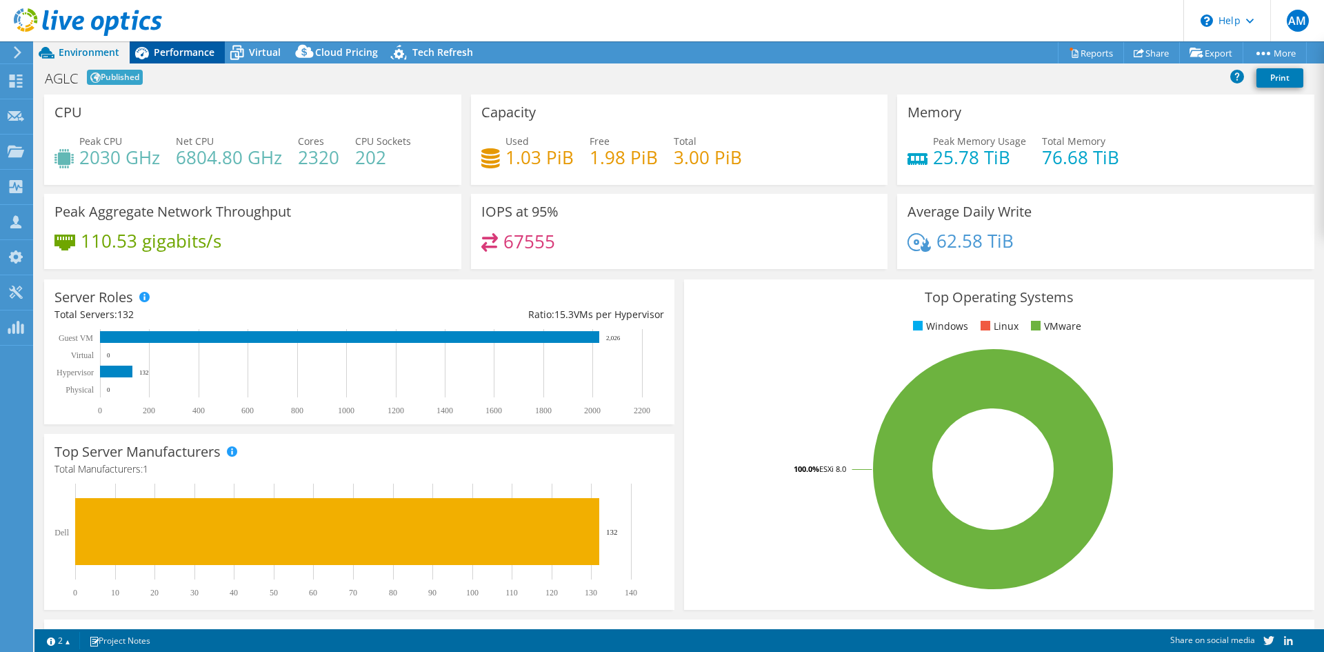
click at [173, 54] on span "Performance" at bounding box center [184, 52] width 61 height 13
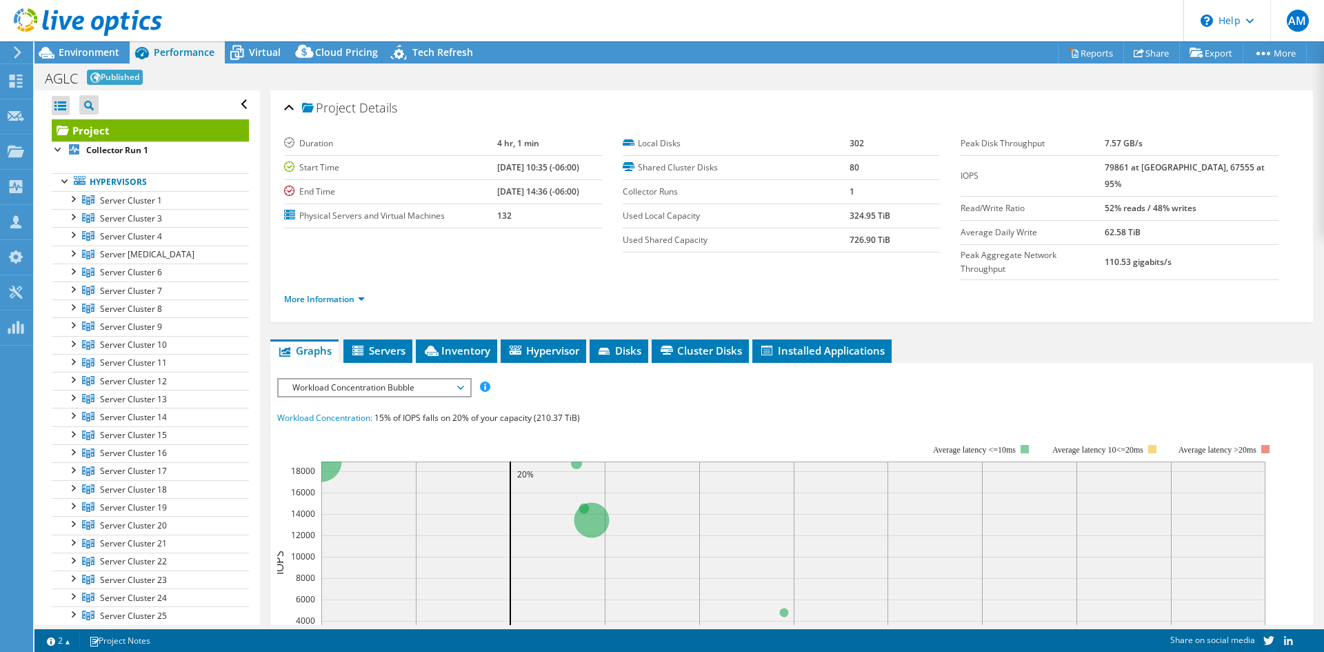
click at [13, 54] on icon at bounding box center [17, 52] width 10 height 12
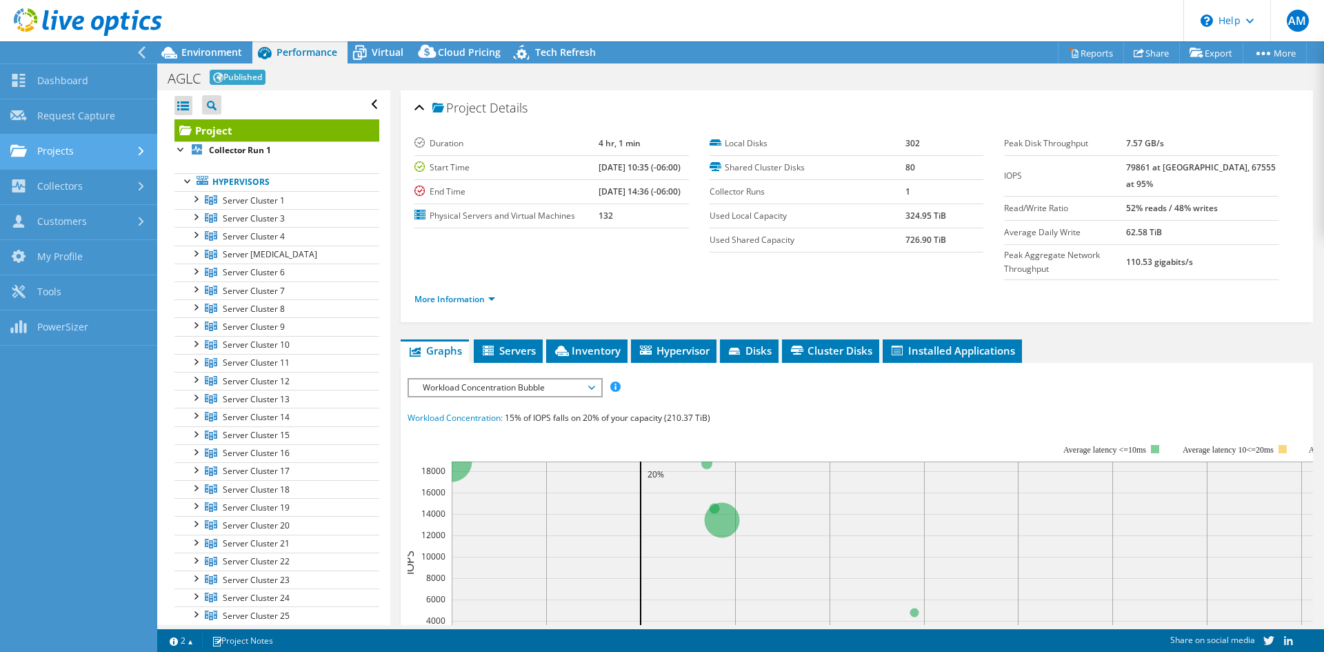
click at [78, 157] on link "Projects" at bounding box center [78, 151] width 157 height 35
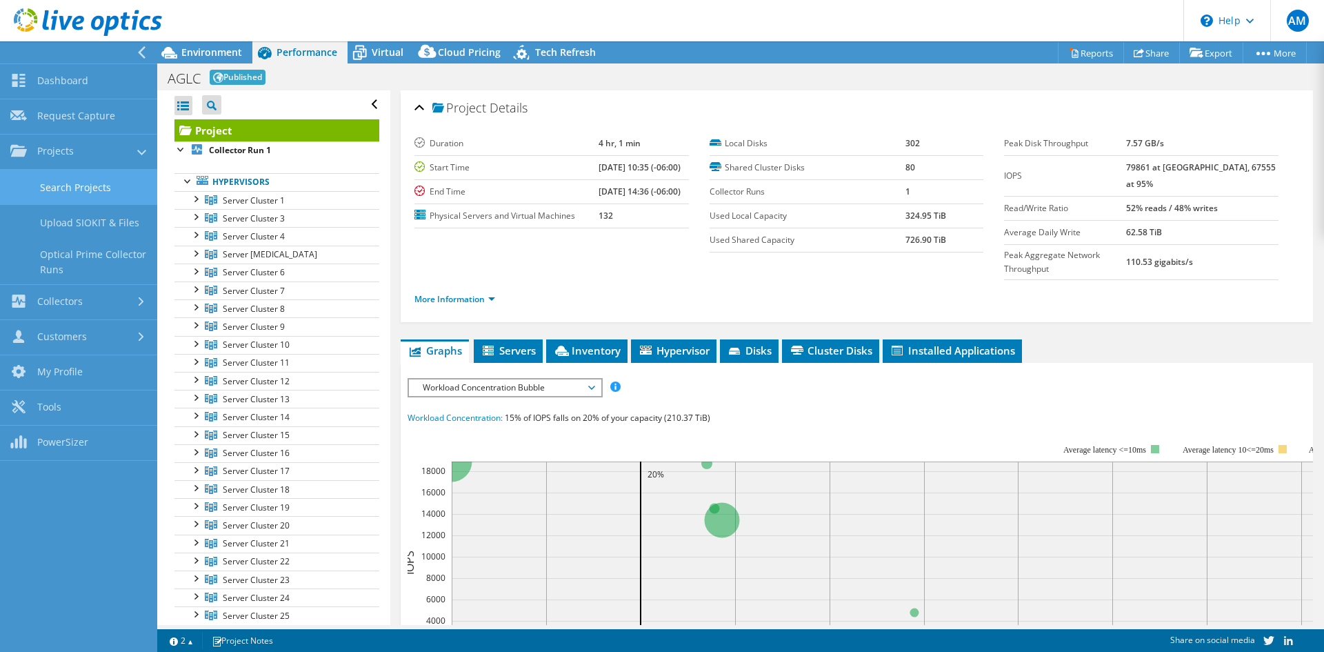
click at [77, 186] on link "Search Projects" at bounding box center [78, 187] width 157 height 35
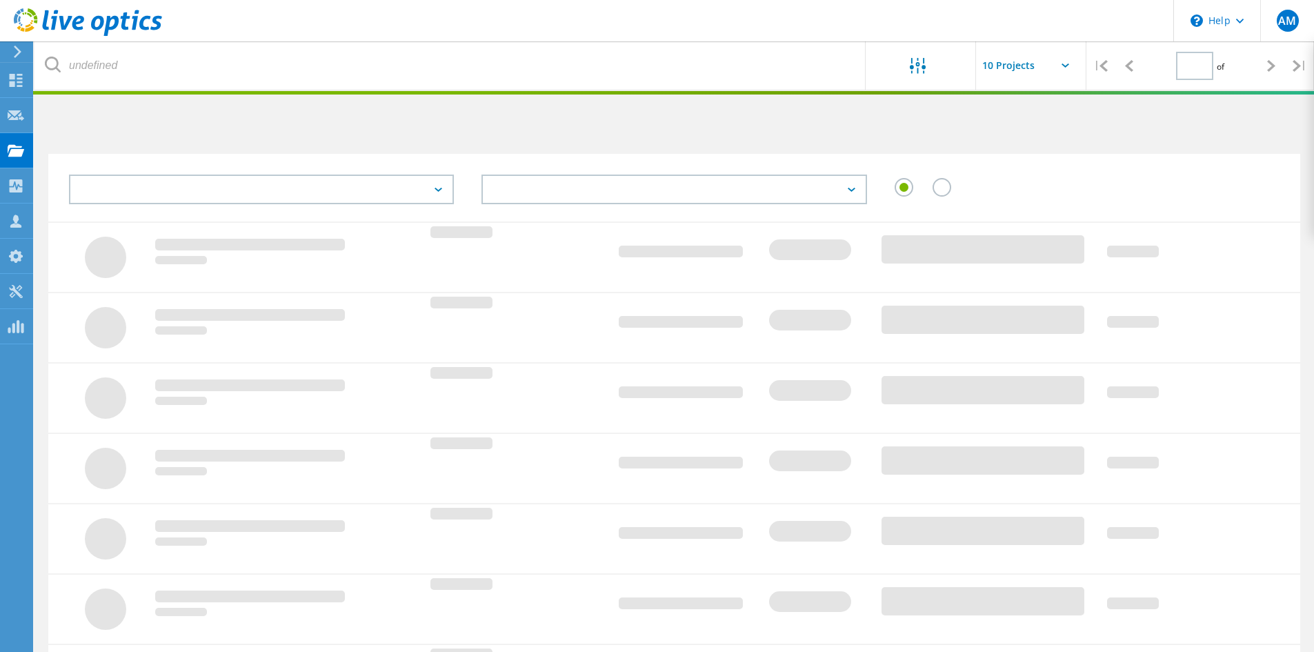
type input "1"
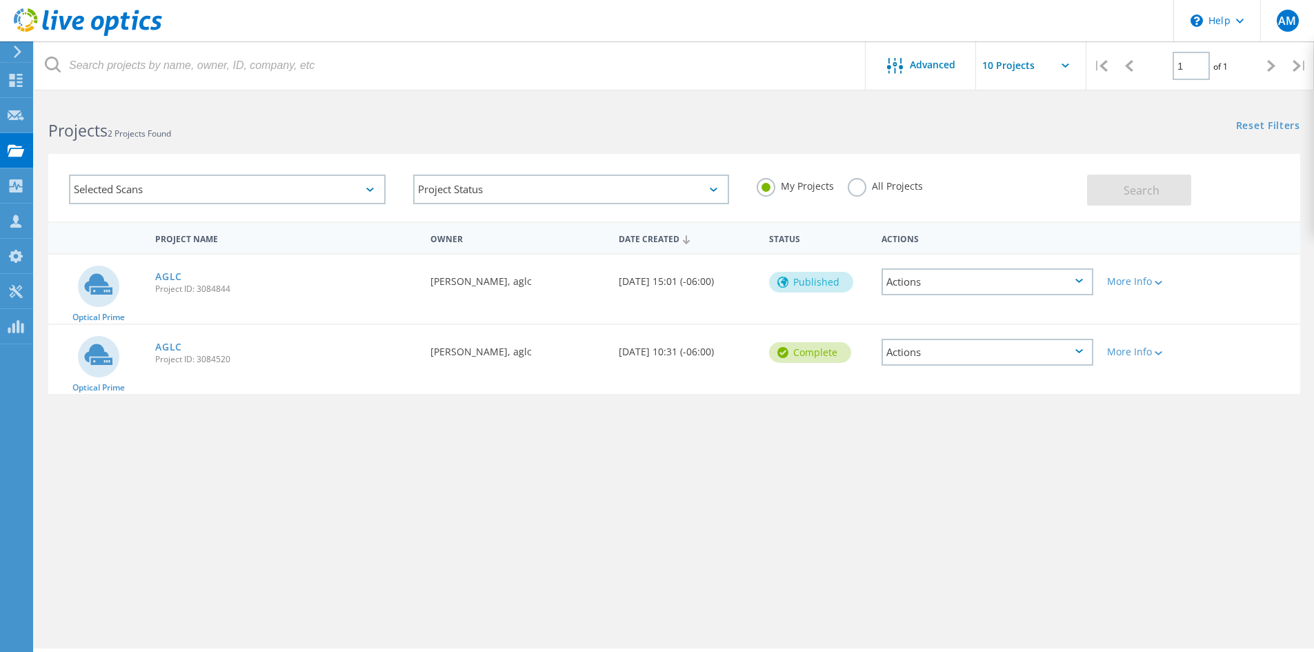
click at [985, 359] on div "Actions" at bounding box center [987, 352] width 212 height 27
click at [932, 386] on div "Delete" at bounding box center [987, 384] width 209 height 21
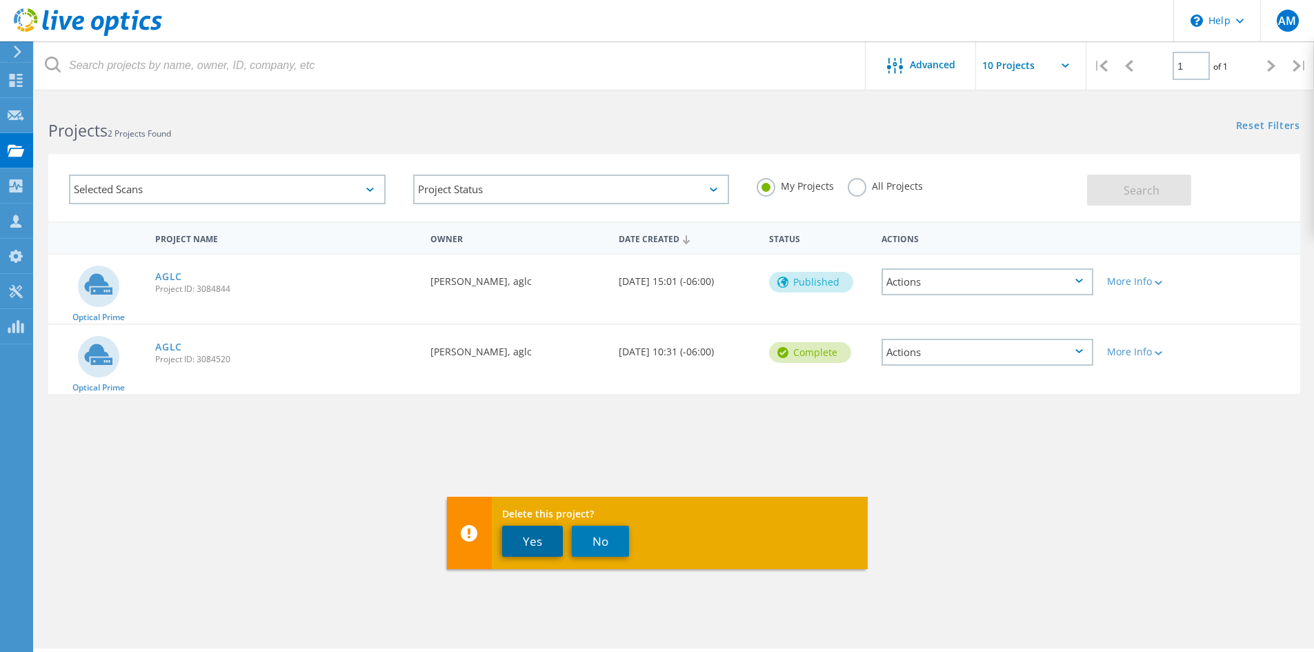
click at [543, 533] on button "Yes" at bounding box center [532, 540] width 61 height 31
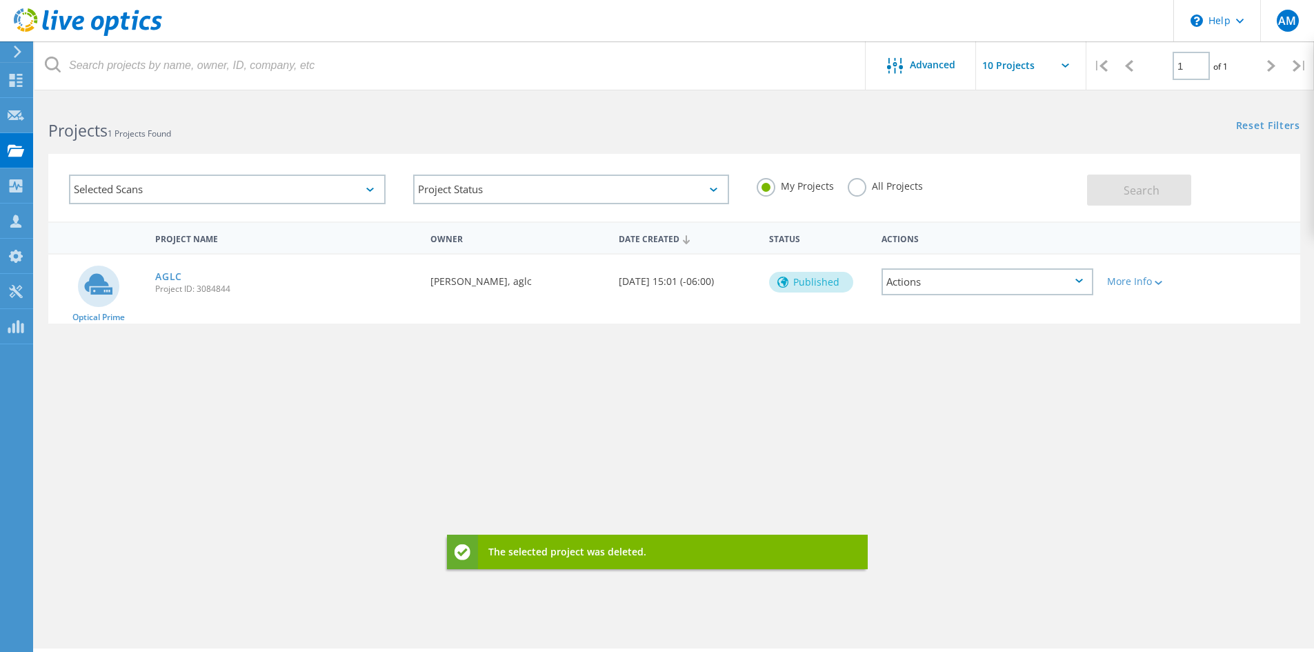
click at [857, 182] on label "All Projects" at bounding box center [885, 184] width 75 height 13
click at [0, 0] on input "All Projects" at bounding box center [0, 0] width 0 height 0
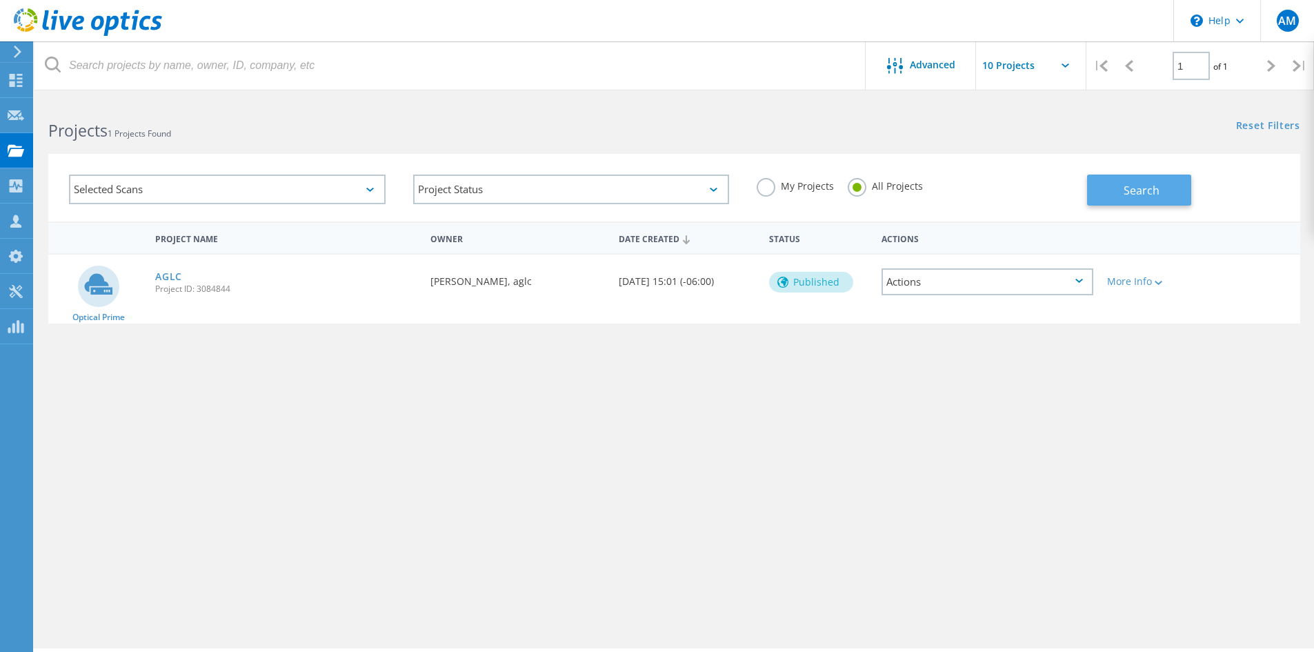
click at [1159, 192] on button "Search" at bounding box center [1139, 189] width 104 height 31
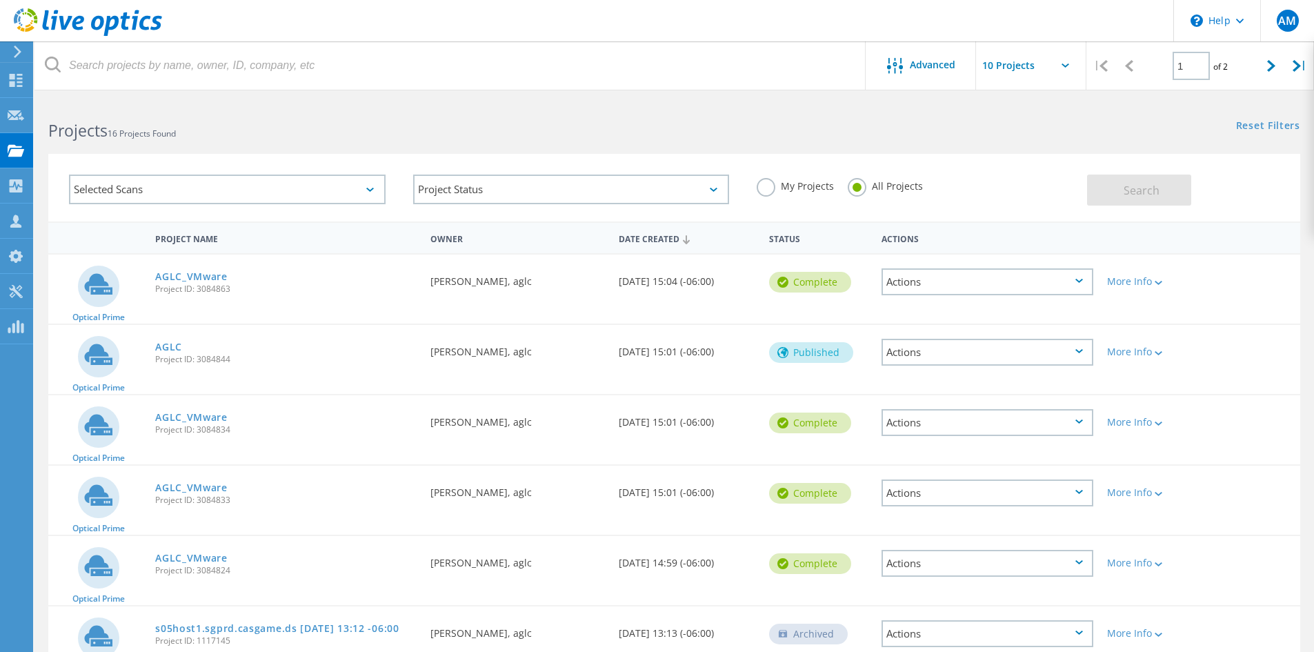
scroll to position [69, 0]
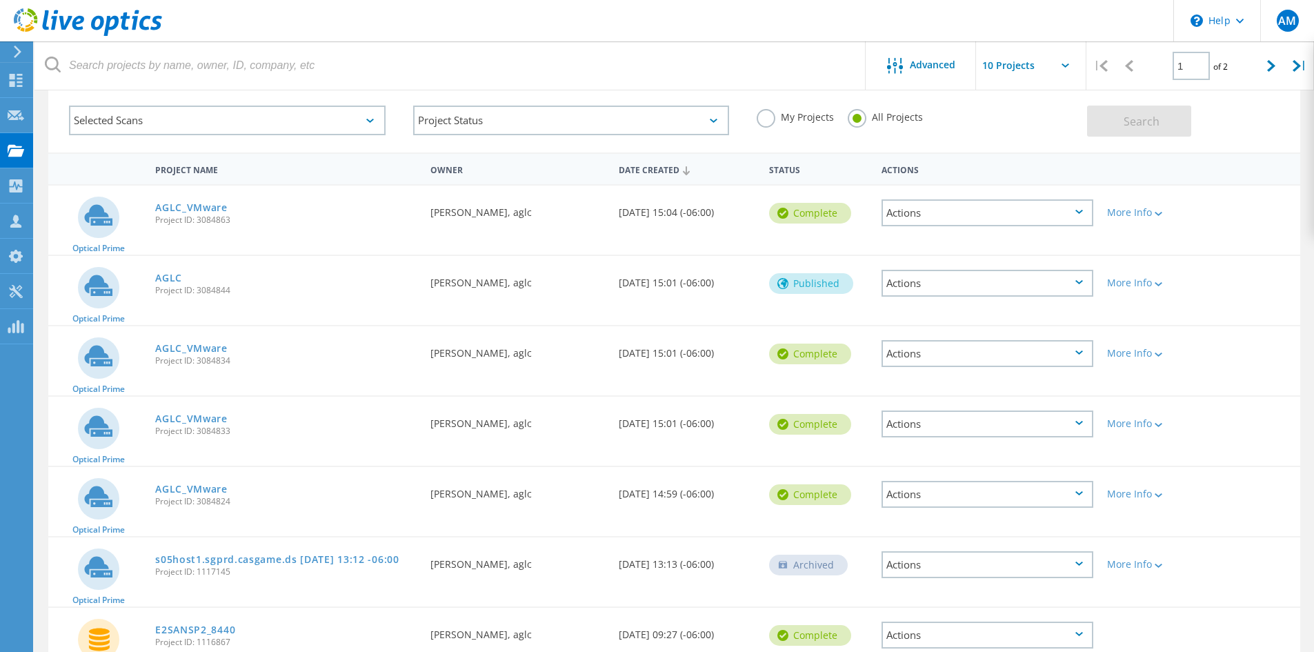
click at [1084, 210] on div "Actions" at bounding box center [987, 212] width 212 height 27
click at [977, 243] on div "Delete" at bounding box center [987, 244] width 209 height 21
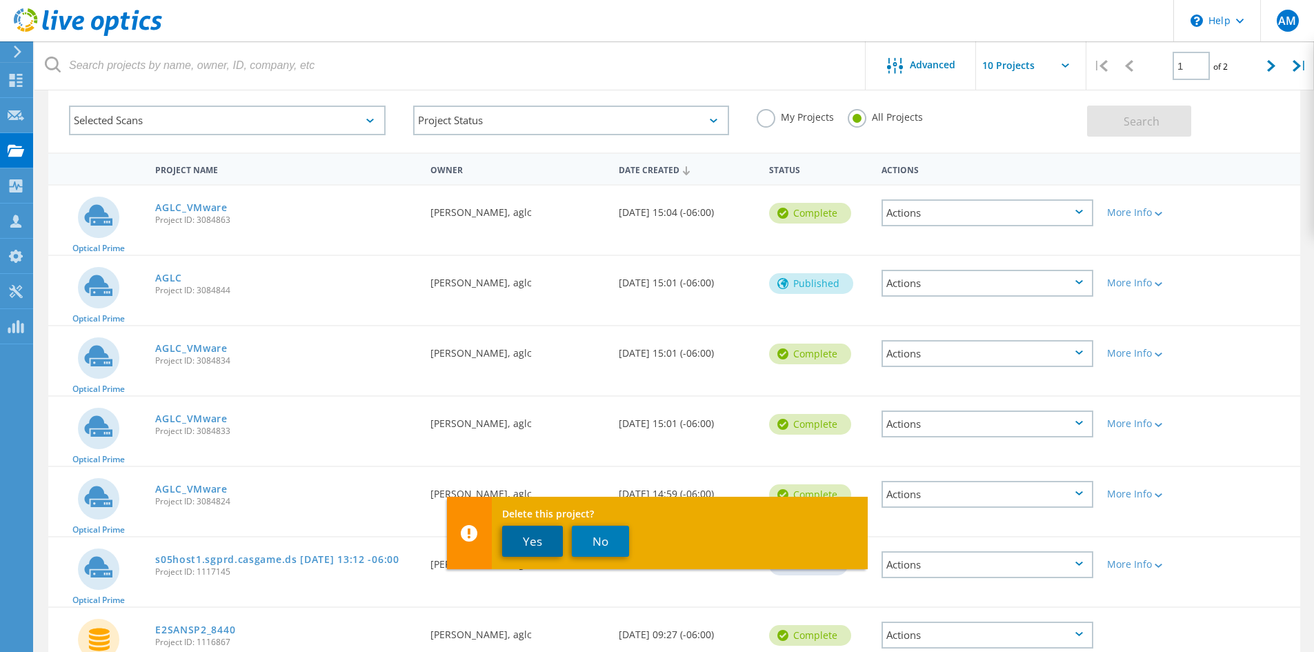
click at [534, 548] on button "Yes" at bounding box center [532, 540] width 61 height 31
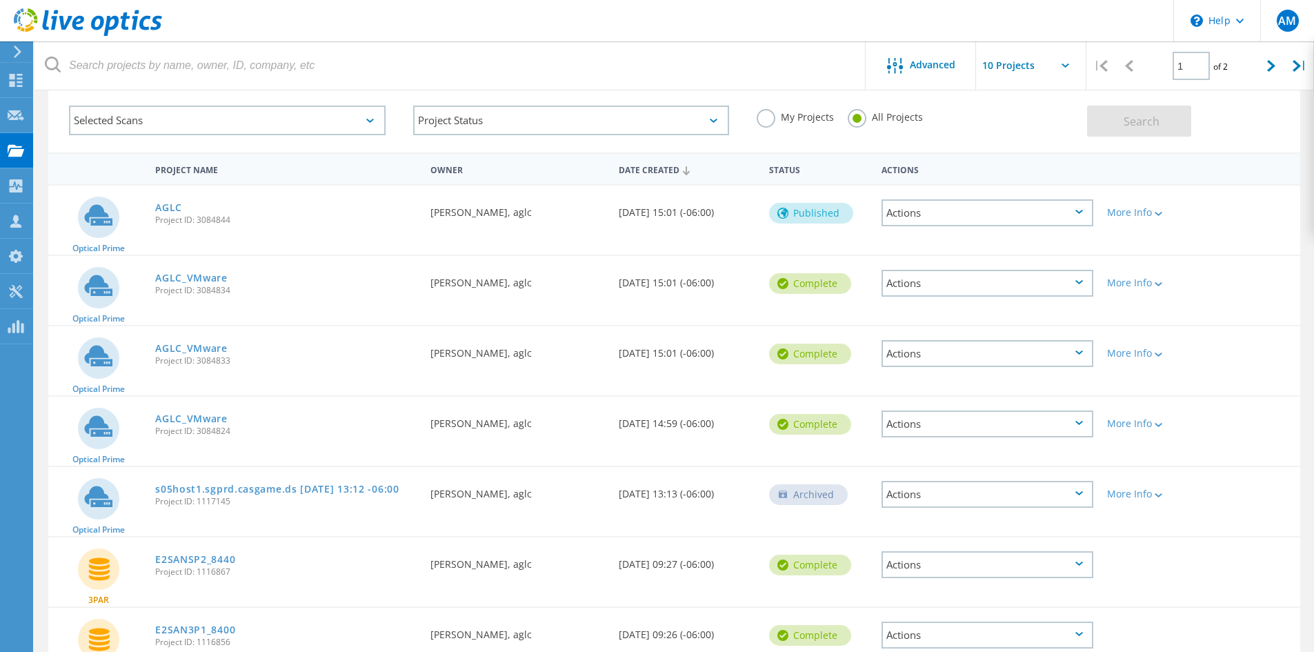
click at [1084, 278] on div "Actions" at bounding box center [987, 283] width 212 height 27
click at [923, 317] on div "Delete" at bounding box center [987, 315] width 209 height 21
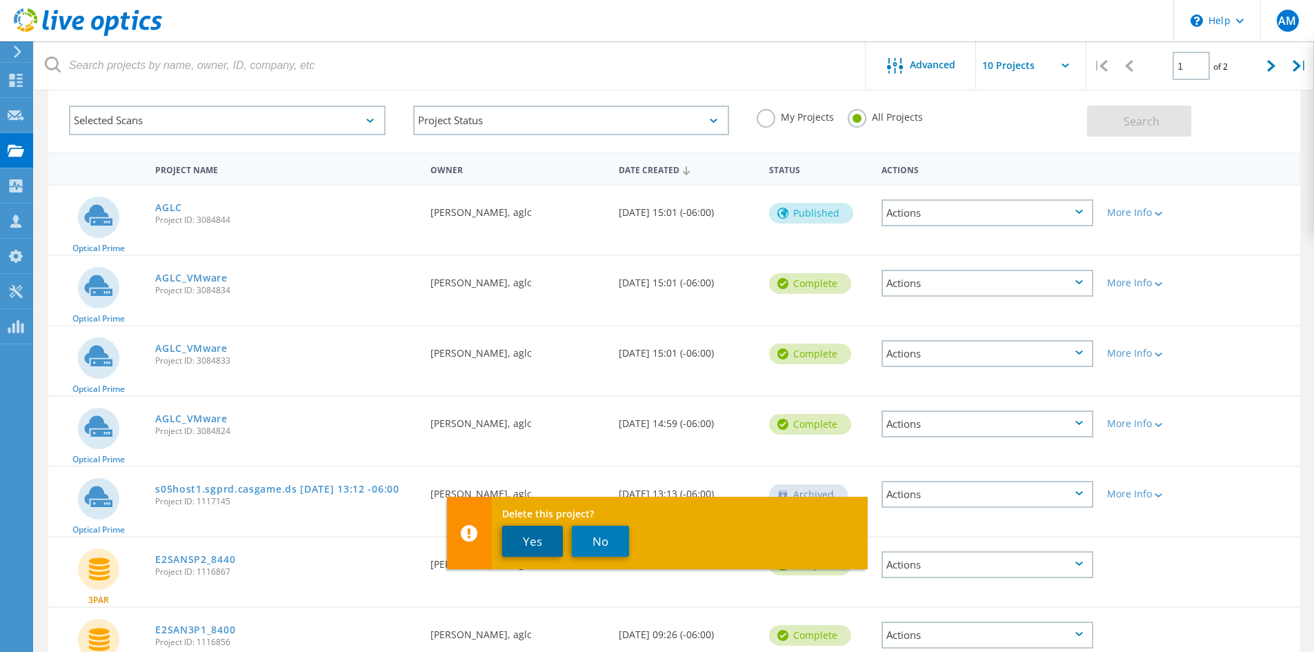
click at [539, 537] on button "Yes" at bounding box center [532, 540] width 61 height 31
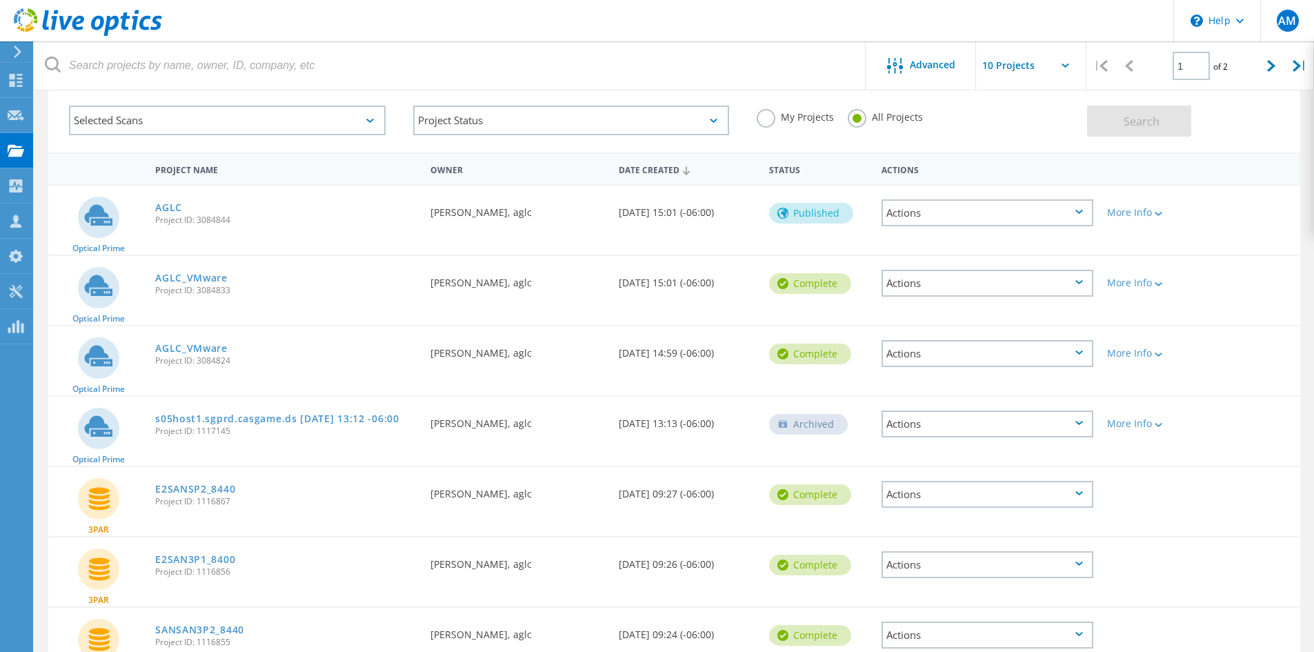
click at [1032, 283] on div "Actions" at bounding box center [987, 283] width 212 height 27
click at [956, 314] on div "Delete" at bounding box center [987, 315] width 209 height 21
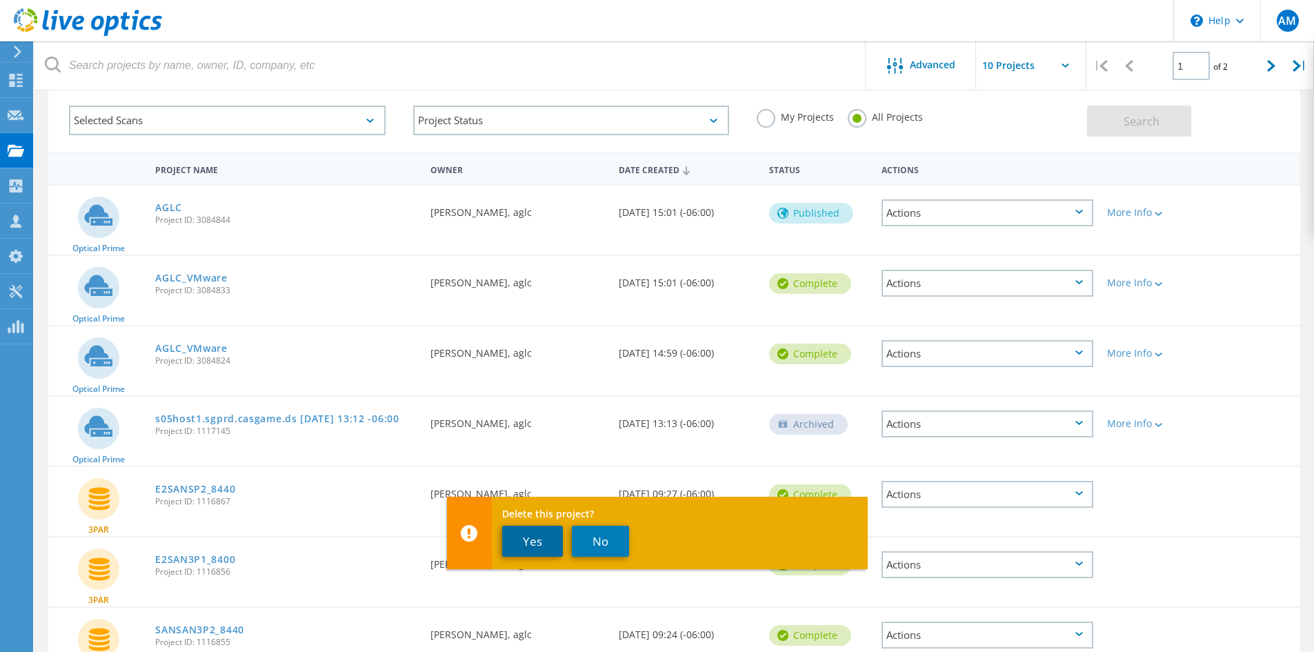
click at [534, 534] on button "Yes" at bounding box center [532, 540] width 61 height 31
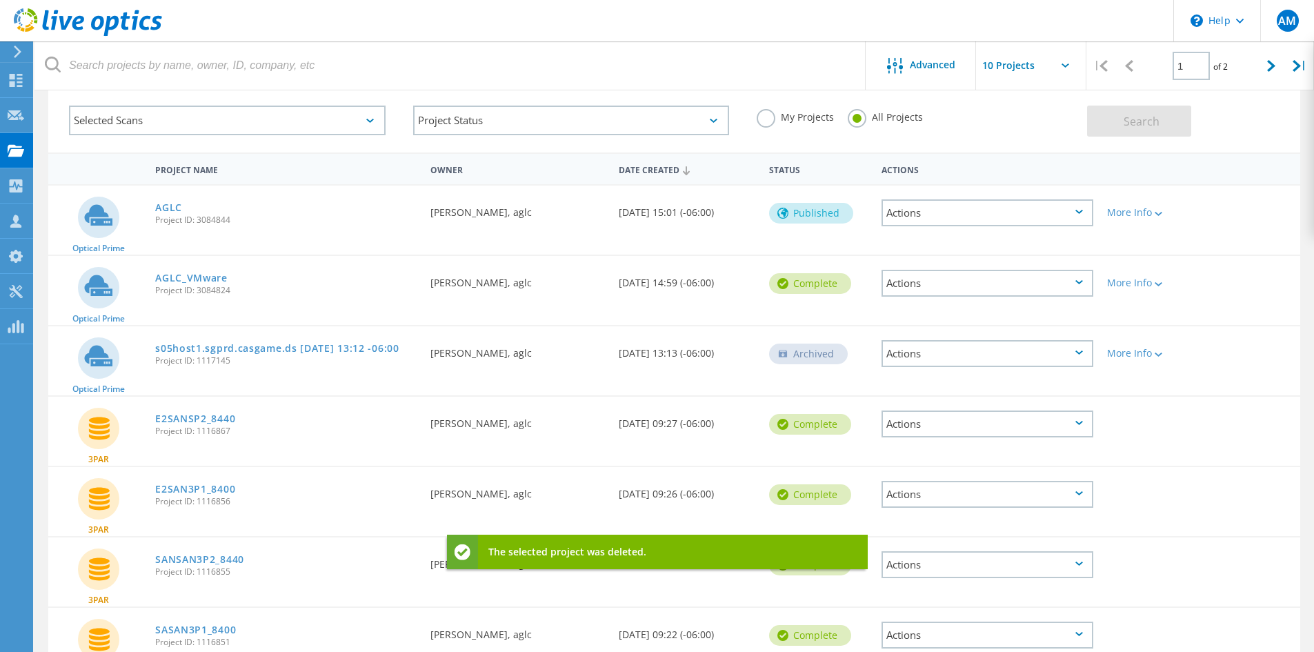
click at [993, 285] on div "Actions" at bounding box center [987, 283] width 212 height 27
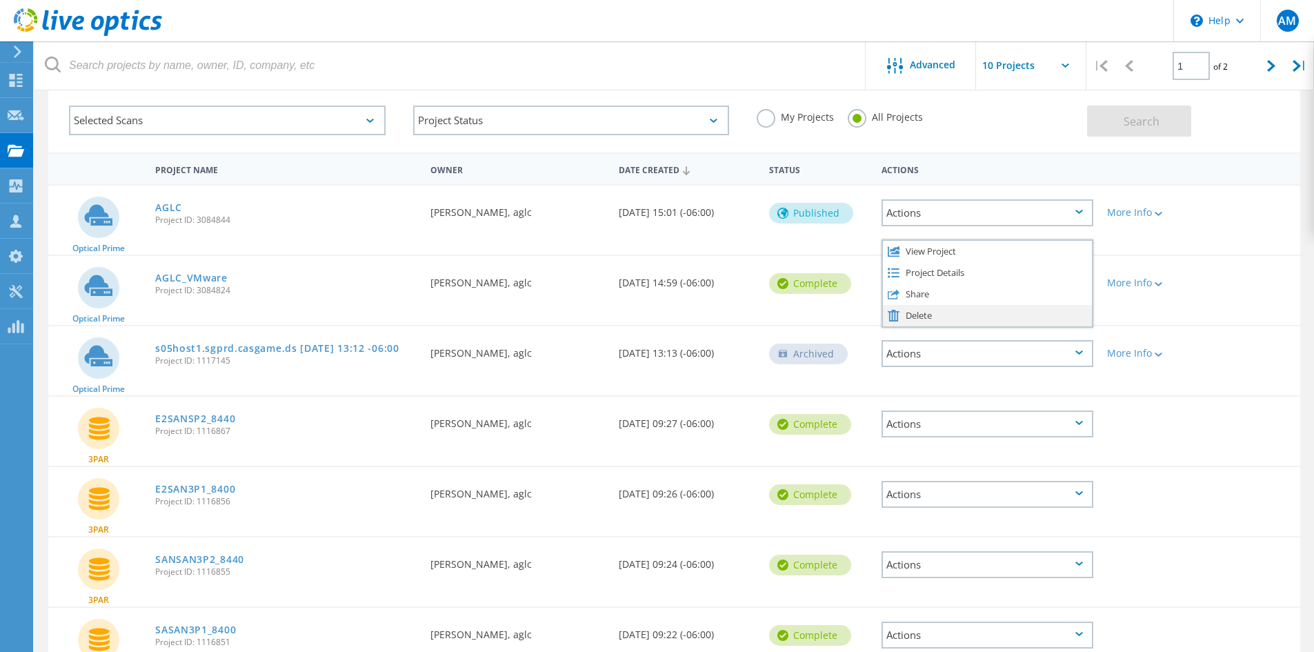
click at [914, 321] on div "Delete" at bounding box center [987, 315] width 209 height 21
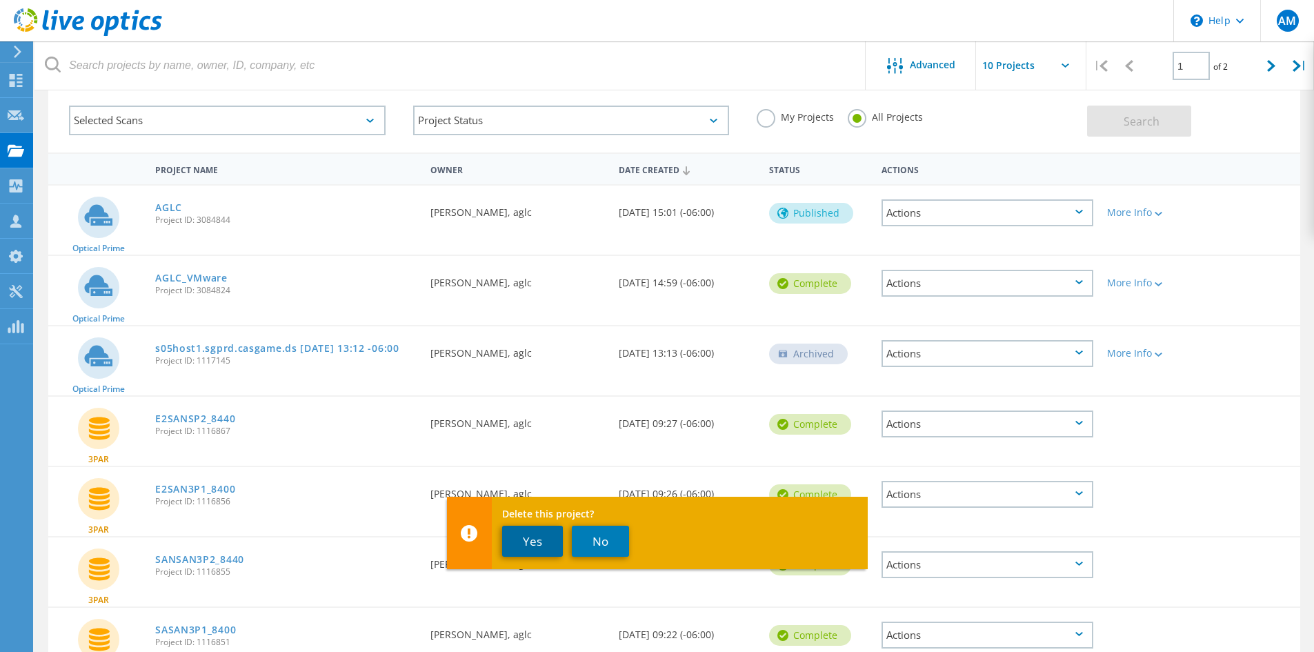
click at [557, 541] on button "Yes" at bounding box center [532, 540] width 61 height 31
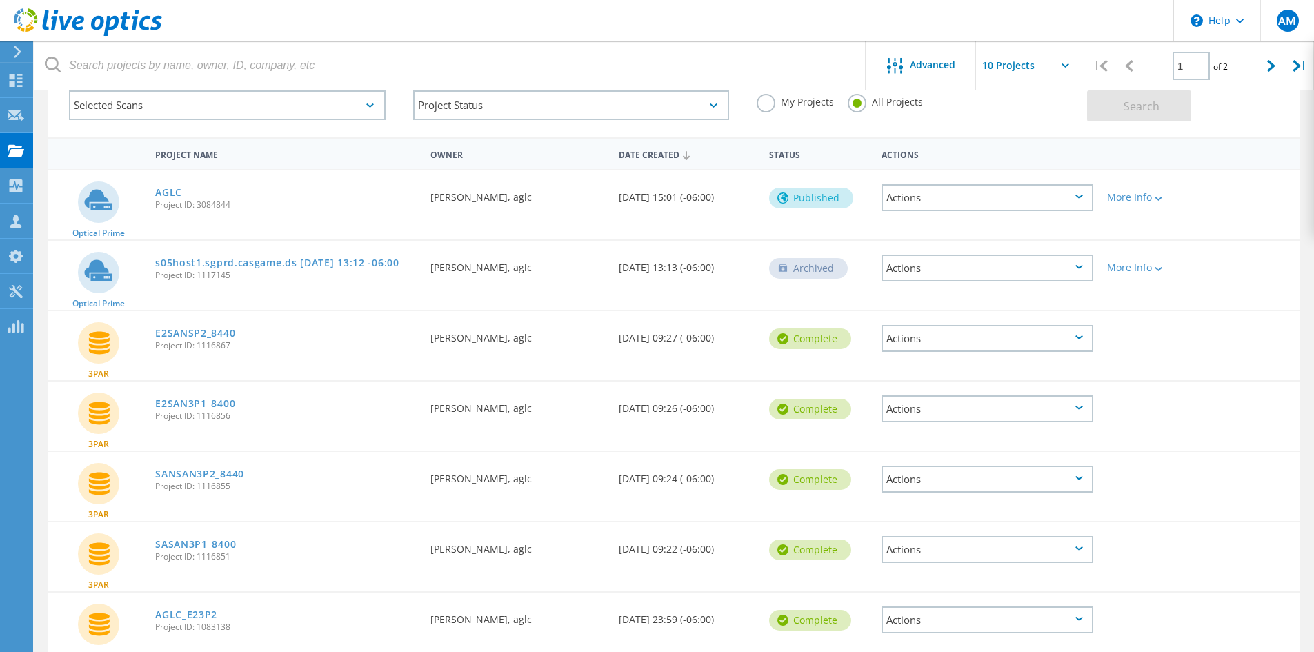
scroll to position [0, 0]
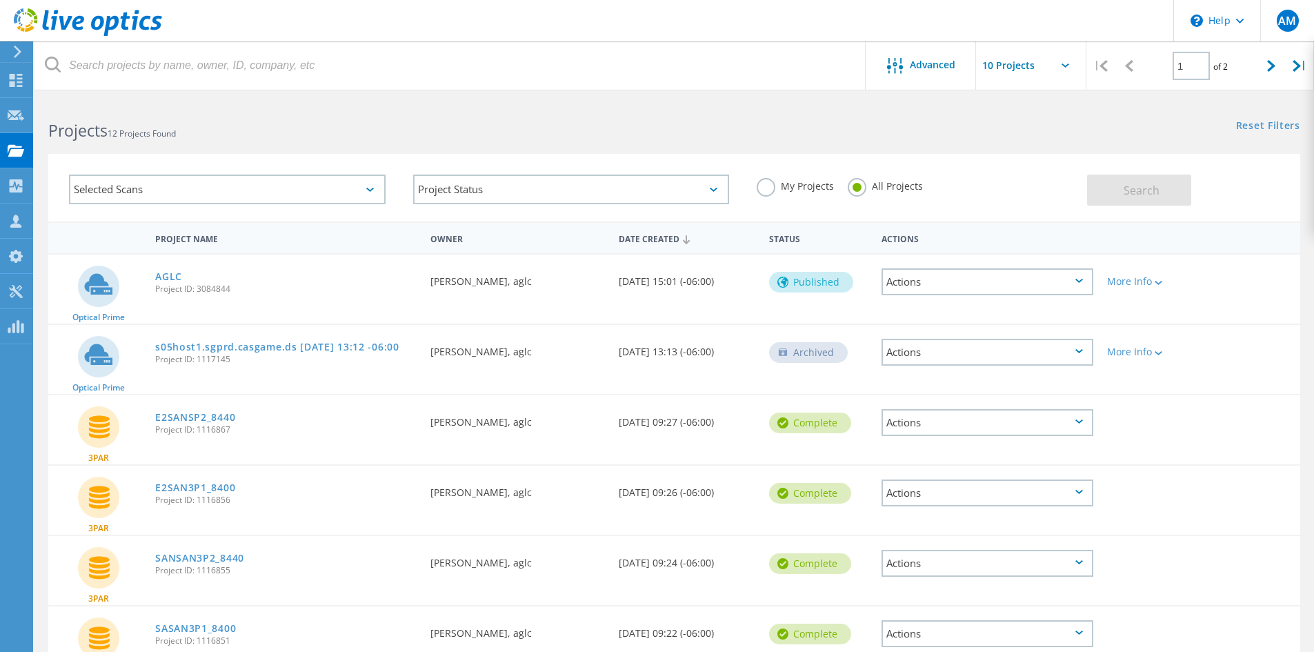
click at [921, 277] on div "Actions" at bounding box center [987, 281] width 212 height 27
click at [923, 261] on div "View Project" at bounding box center [987, 260] width 209 height 21
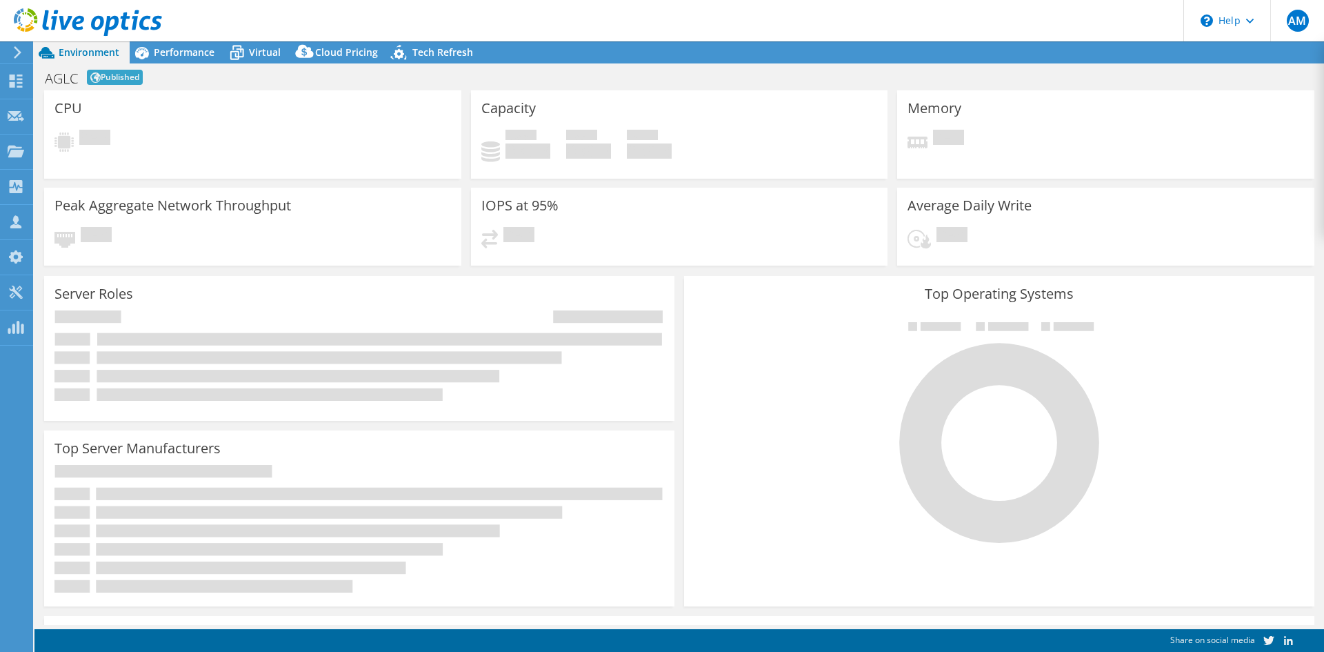
select select "USD"
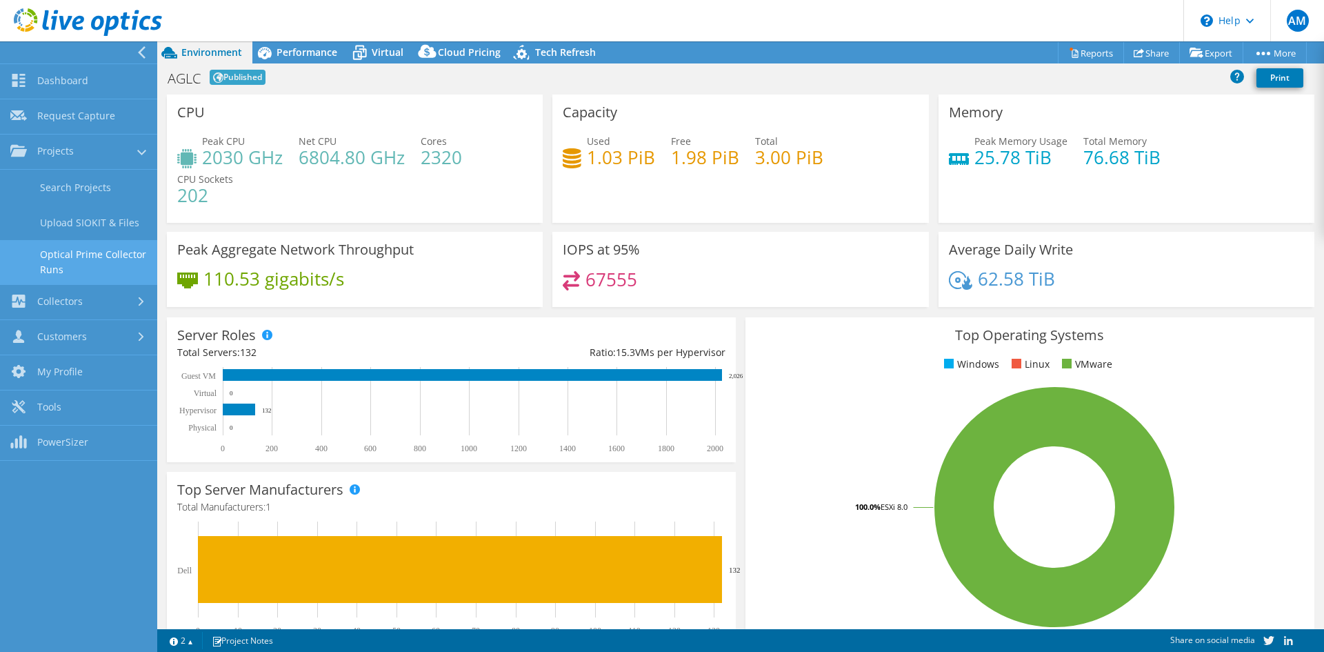
click at [67, 254] on link "Optical Prime Collector Runs" at bounding box center [78, 262] width 157 height 44
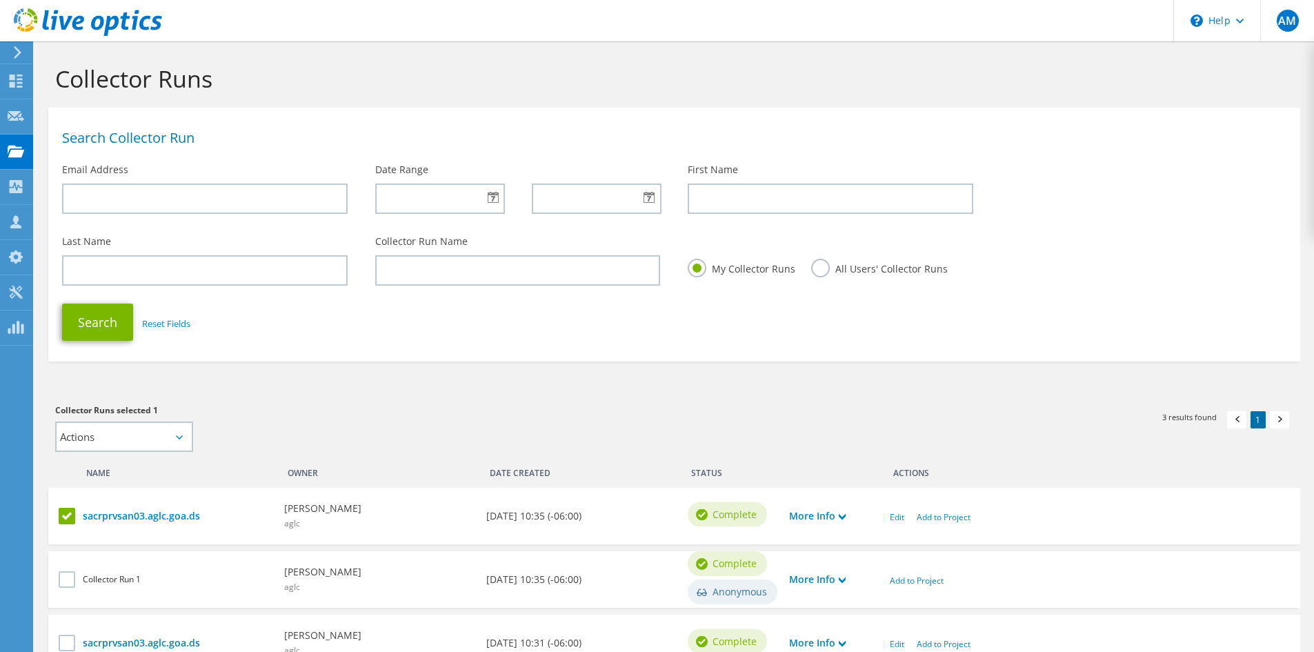
scroll to position [123, 0]
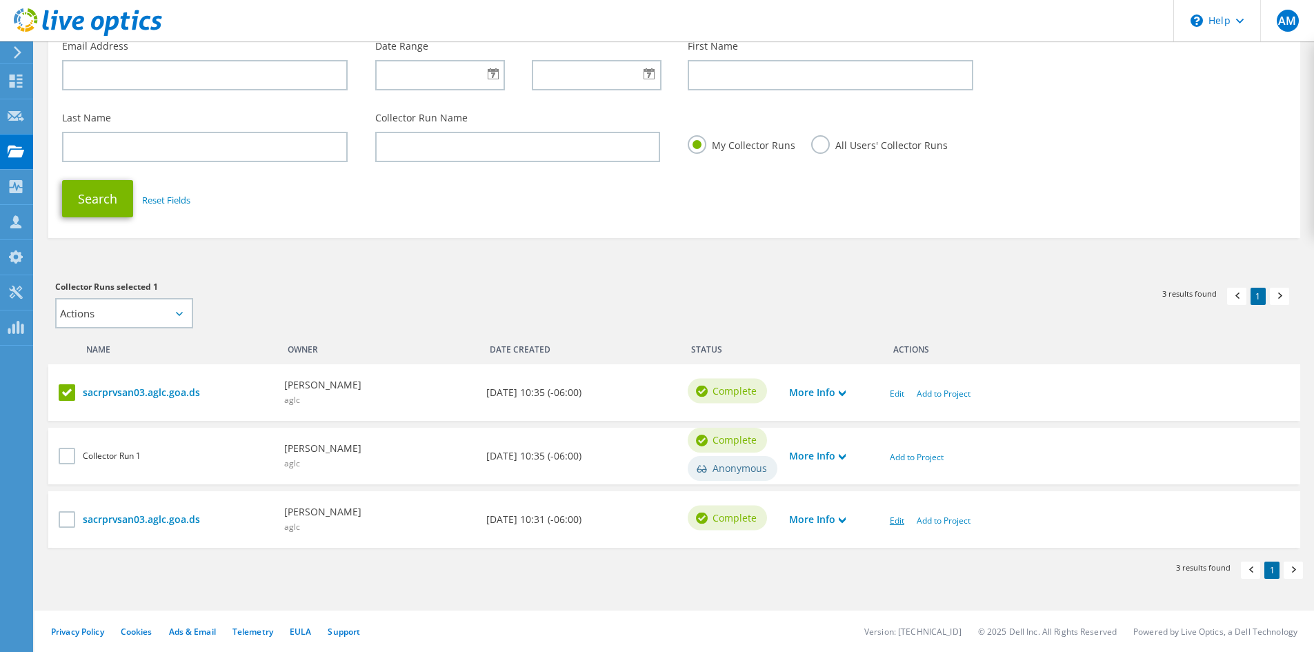
click at [901, 518] on link "Edit" at bounding box center [897, 520] width 14 height 12
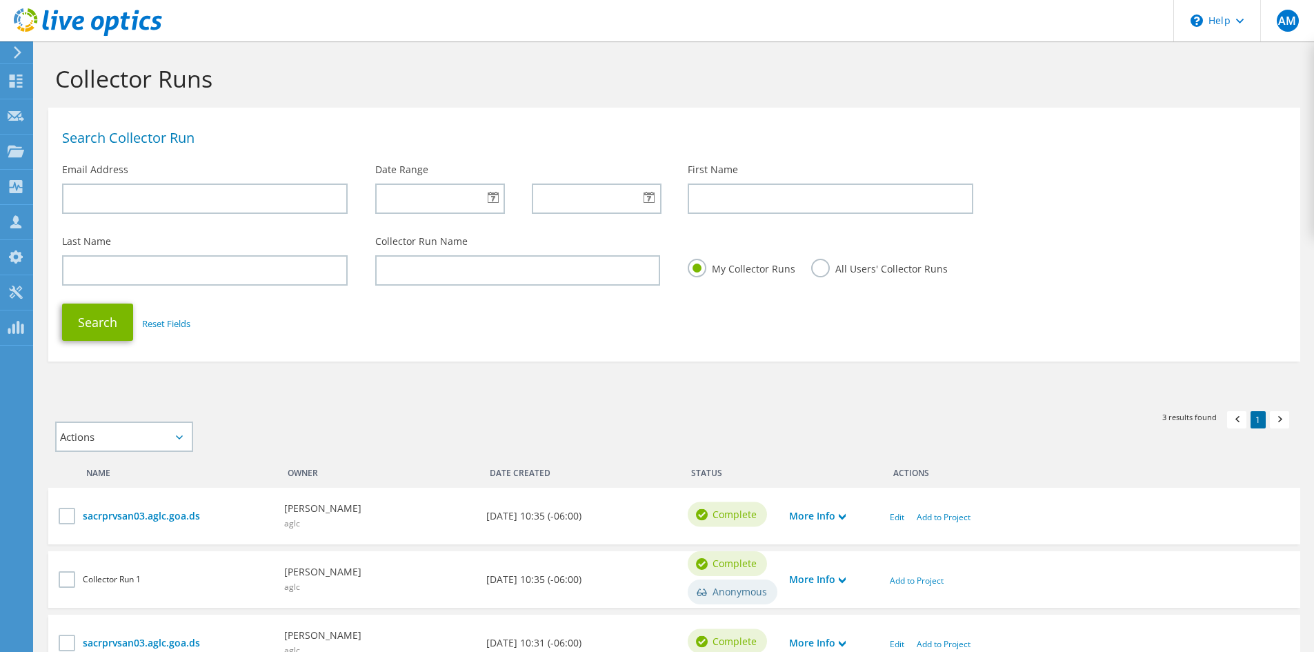
scroll to position [123, 0]
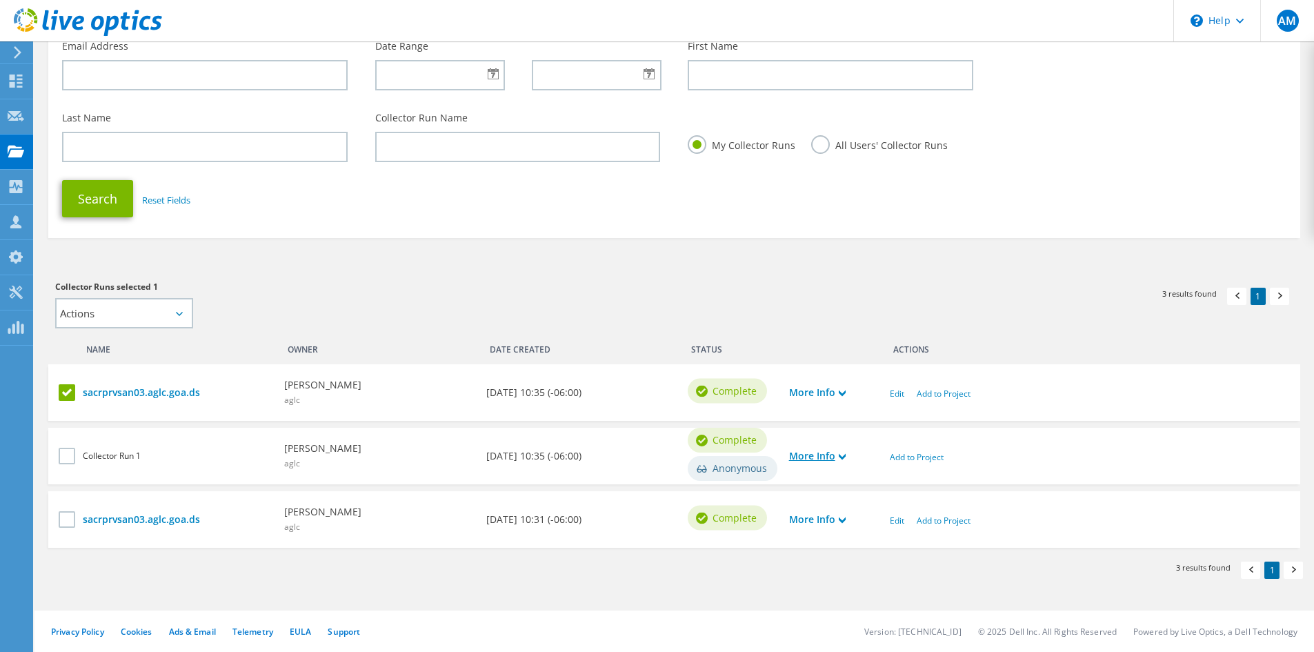
click at [840, 456] on icon at bounding box center [842, 456] width 7 height 7
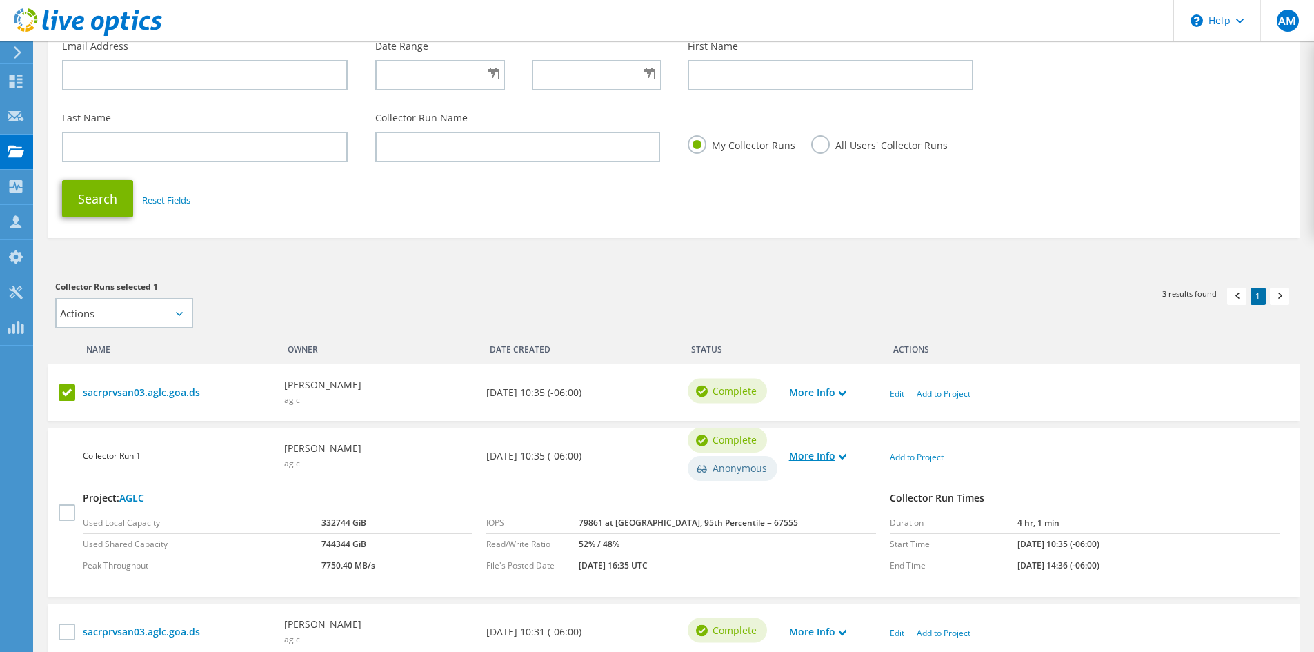
click at [840, 456] on icon at bounding box center [842, 456] width 7 height 7
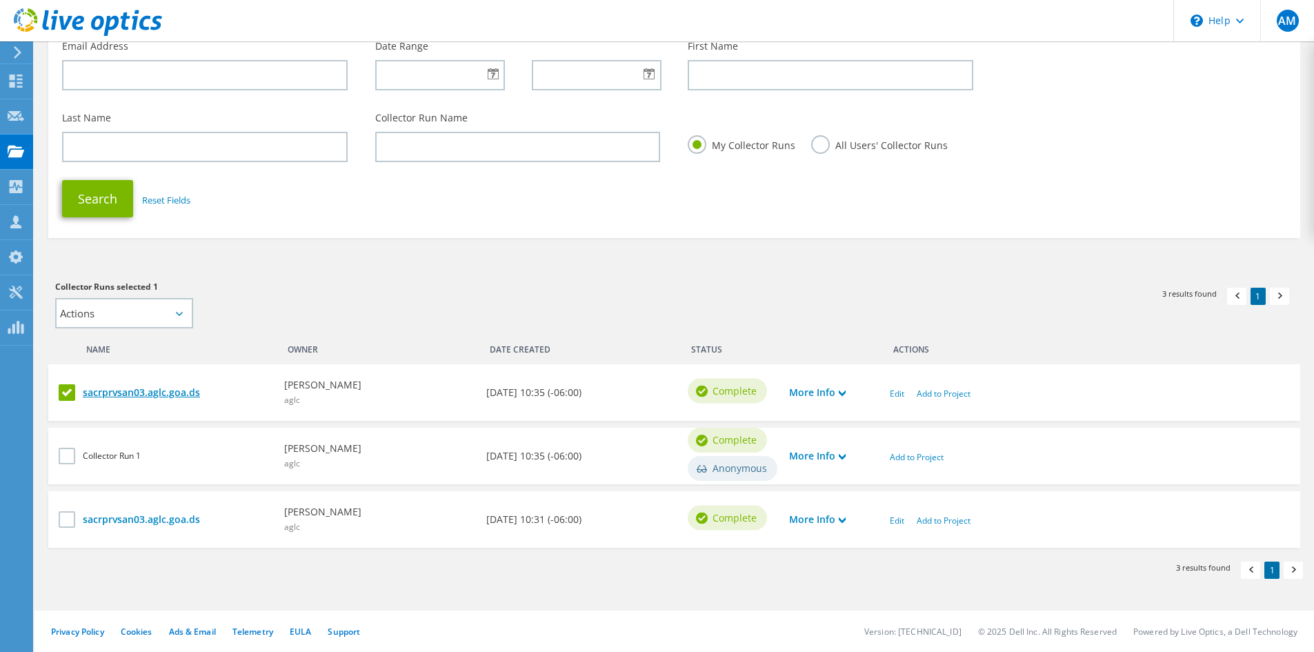
click at [193, 392] on link "sacrprvsan03.aglc.goa.ds" at bounding box center [177, 392] width 188 height 15
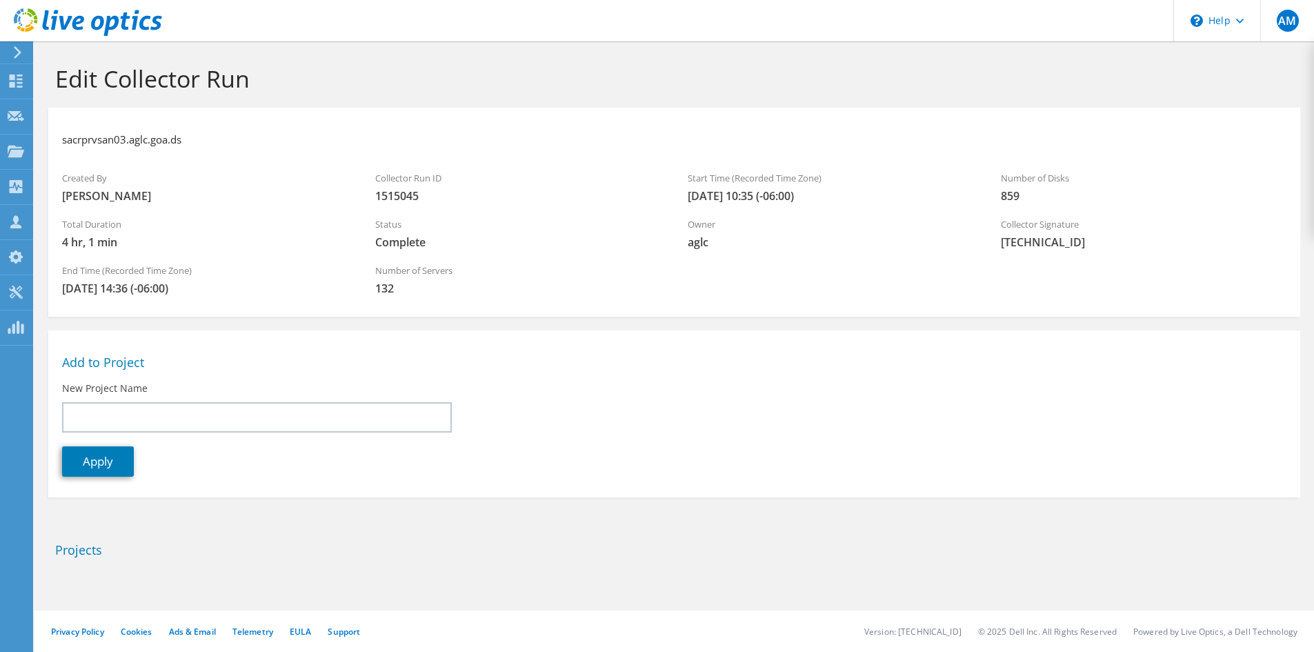
click at [16, 55] on icon at bounding box center [17, 52] width 10 height 12
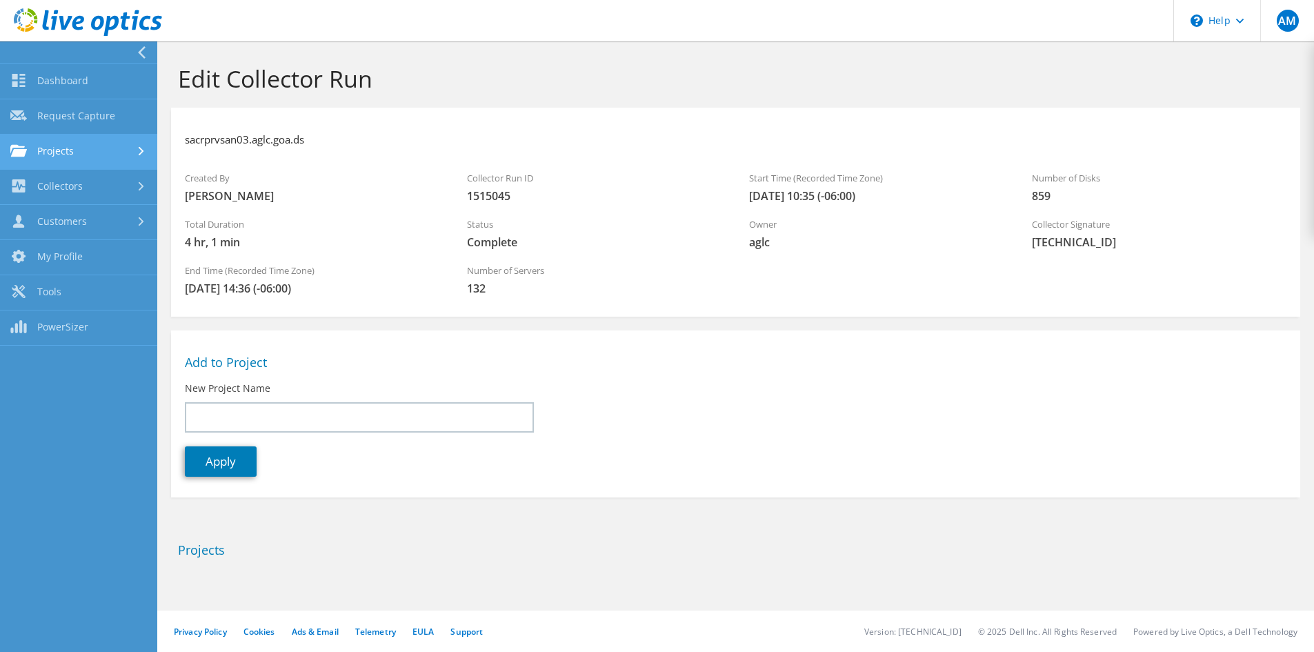
click at [70, 146] on link "Projects" at bounding box center [78, 151] width 157 height 35
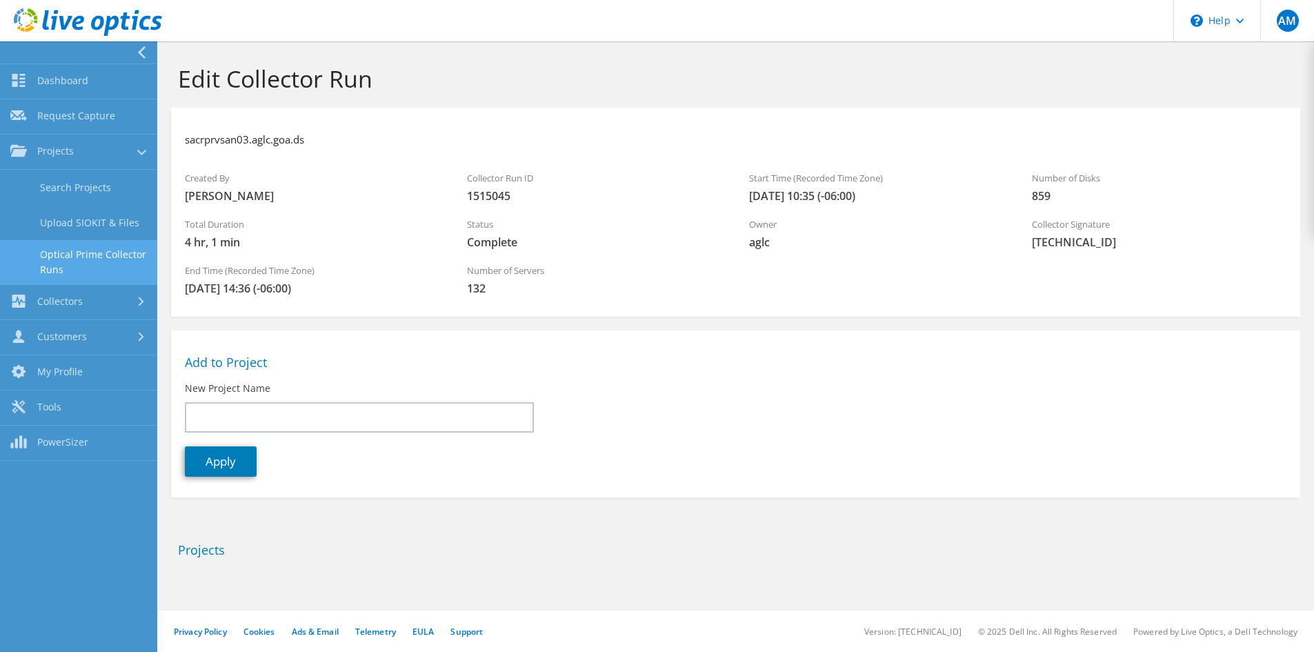
click at [75, 246] on link "Optical Prime Collector Runs" at bounding box center [78, 262] width 157 height 44
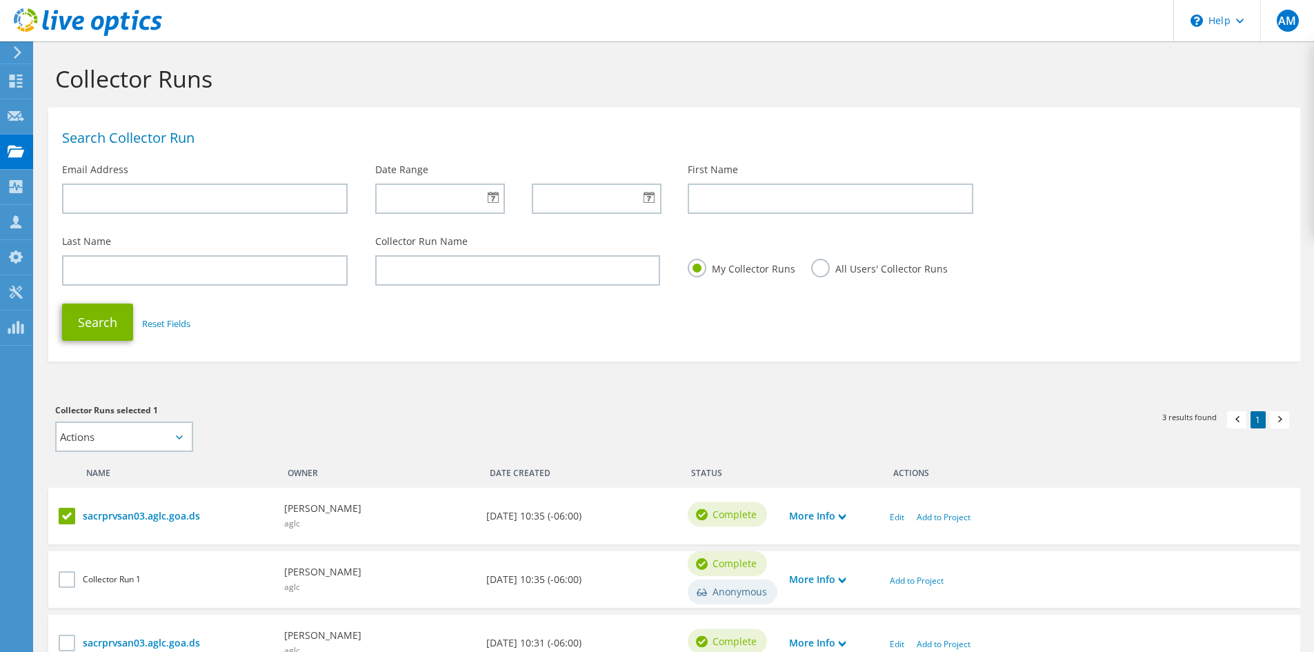
scroll to position [123, 0]
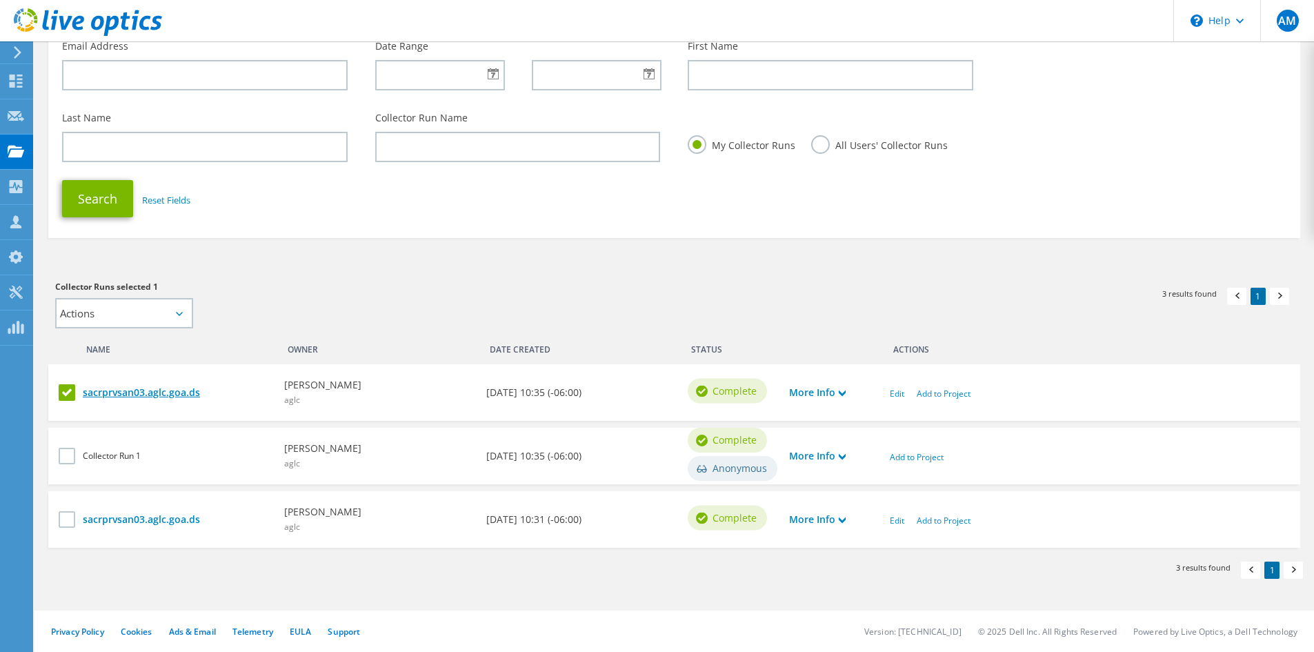
click at [184, 389] on link "sacrprvsan03.aglc.goa.ds" at bounding box center [177, 392] width 188 height 15
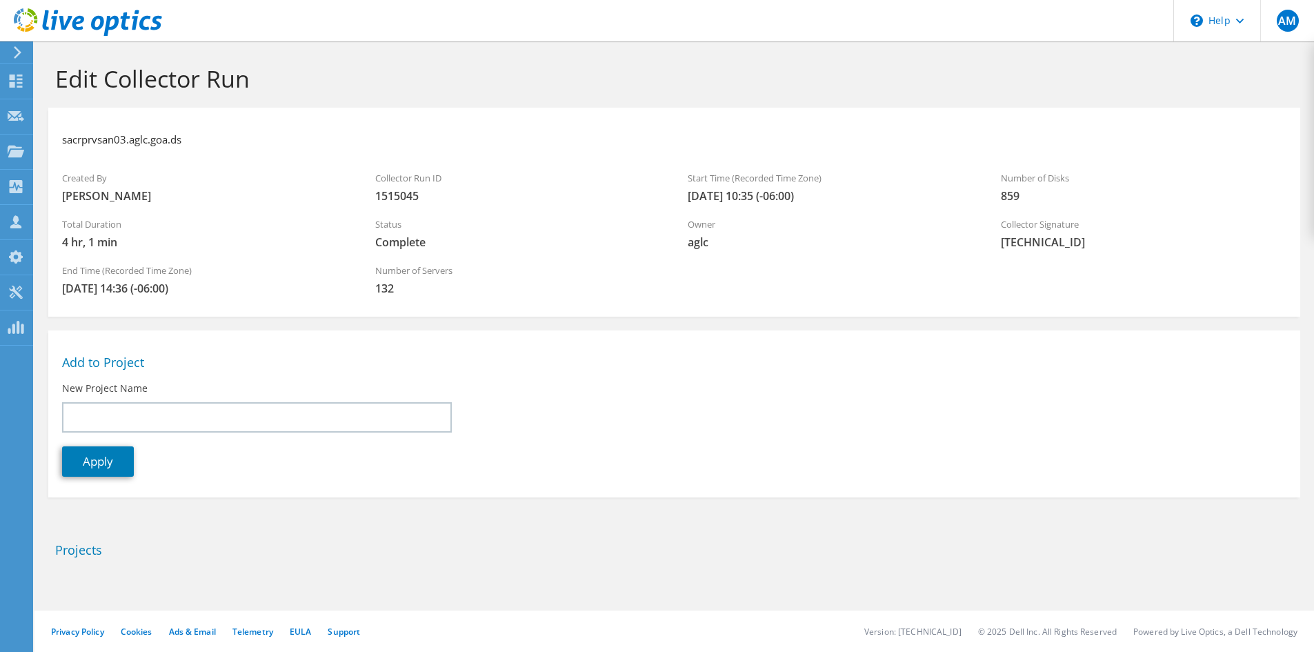
click at [88, 549] on h2 "Projects" at bounding box center [674, 549] width 1238 height 15
click at [22, 52] on icon at bounding box center [17, 52] width 10 height 12
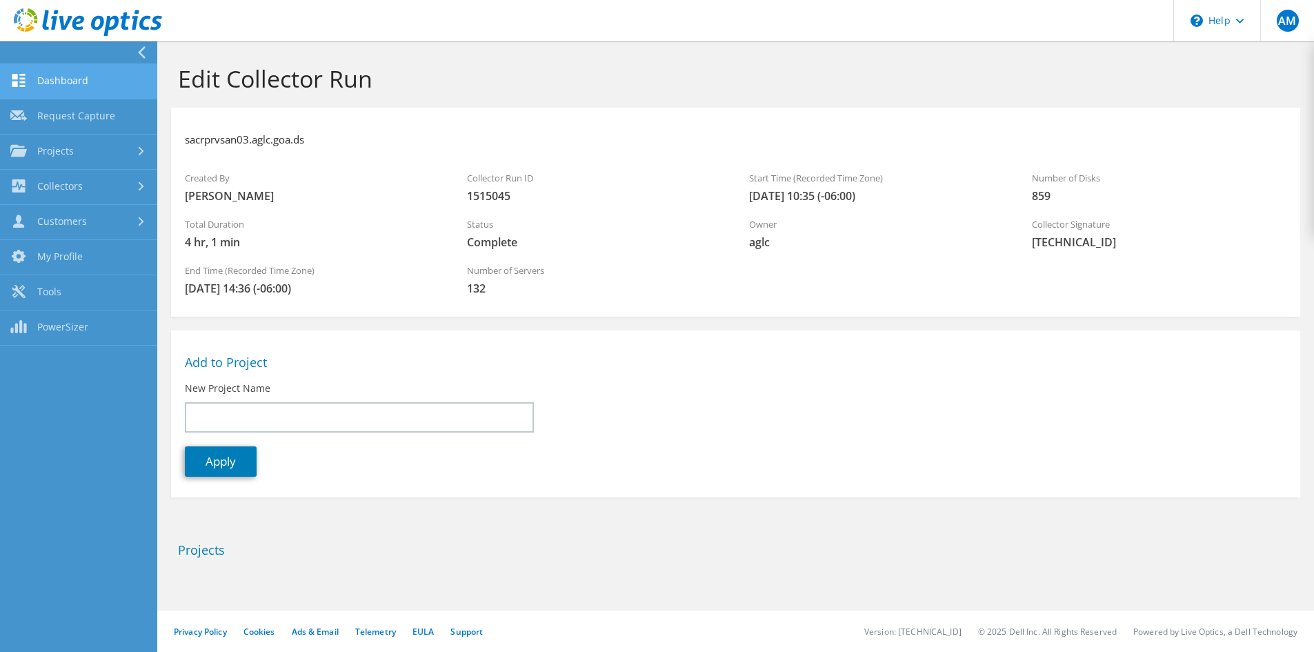
click at [59, 81] on link "Dashboard" at bounding box center [78, 81] width 157 height 35
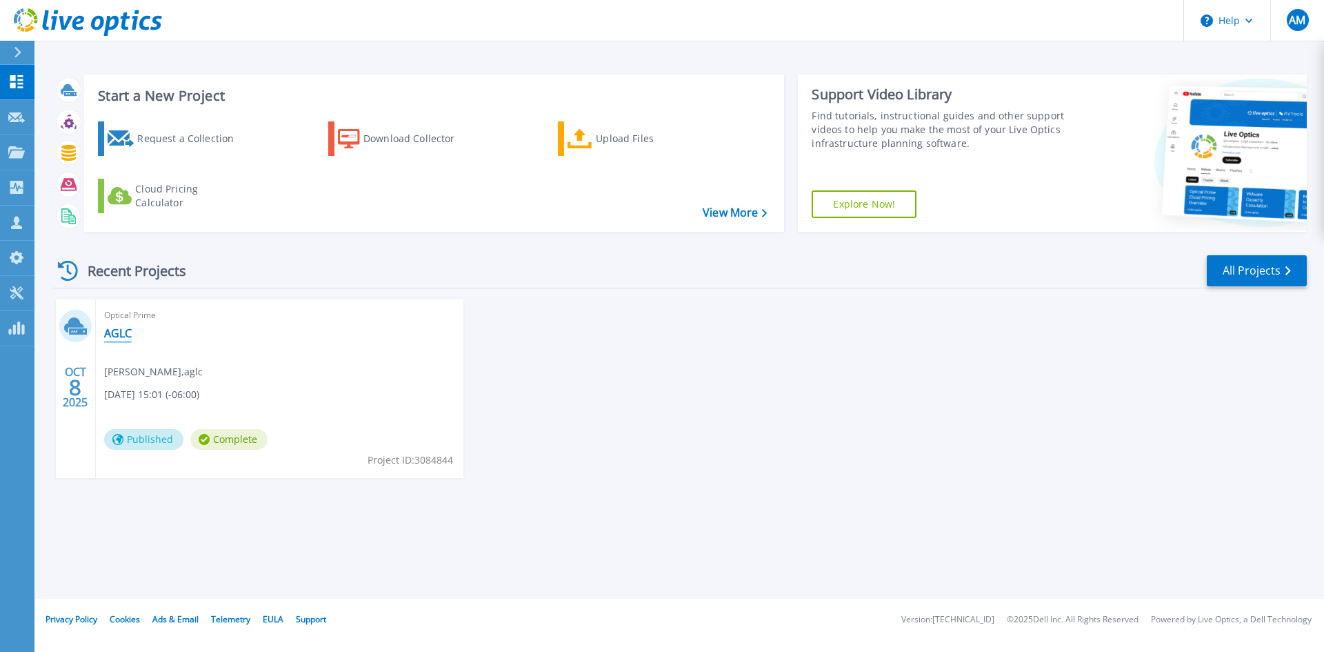
click at [117, 331] on link "AGLC" at bounding box center [118, 333] width 28 height 14
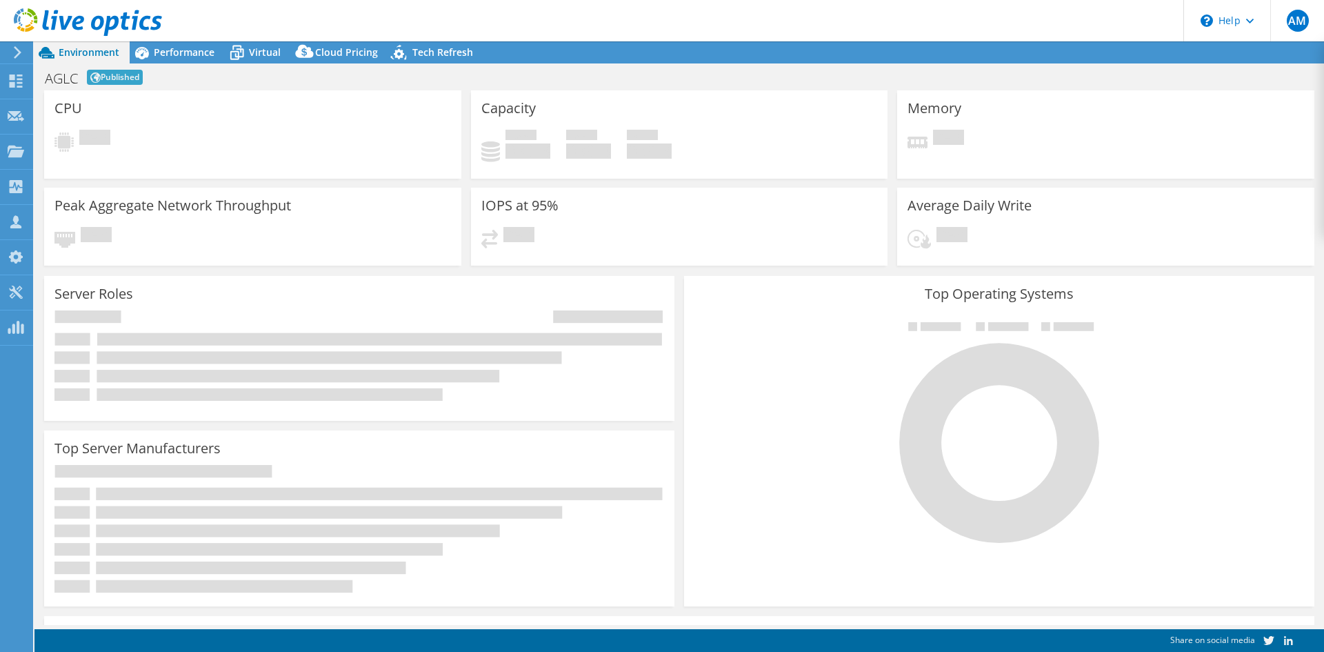
select select "USD"
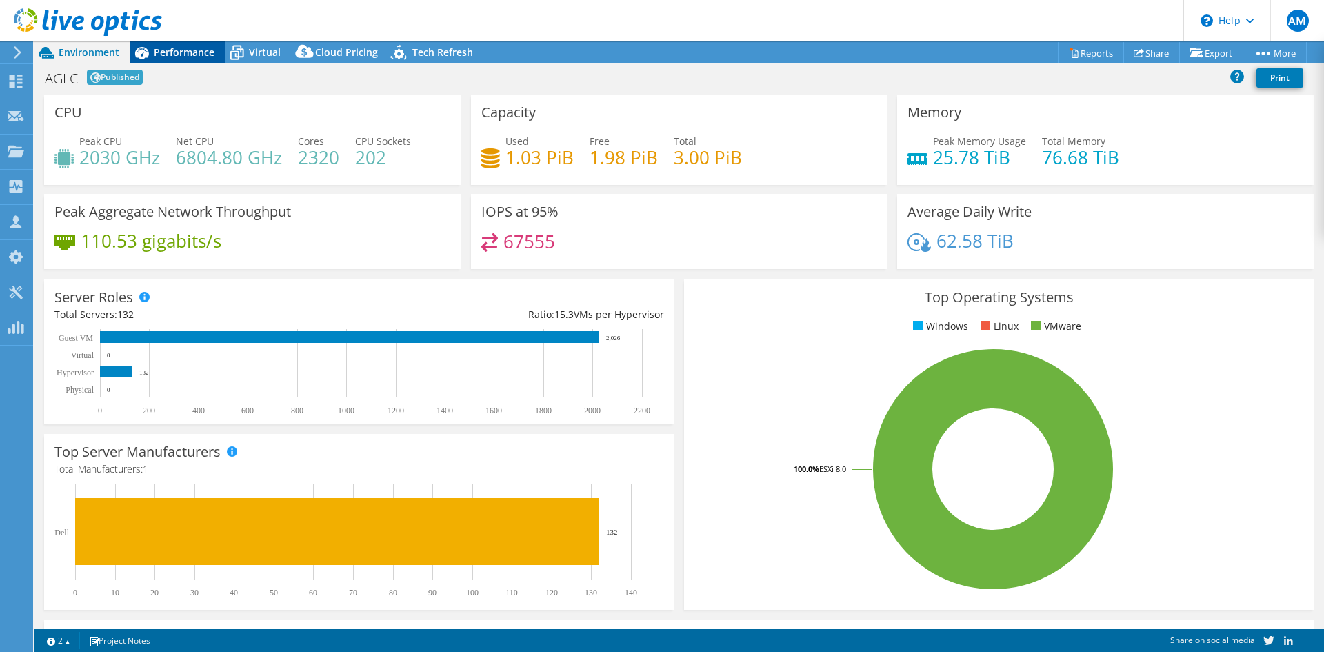
click at [169, 56] on span "Performance" at bounding box center [184, 52] width 61 height 13
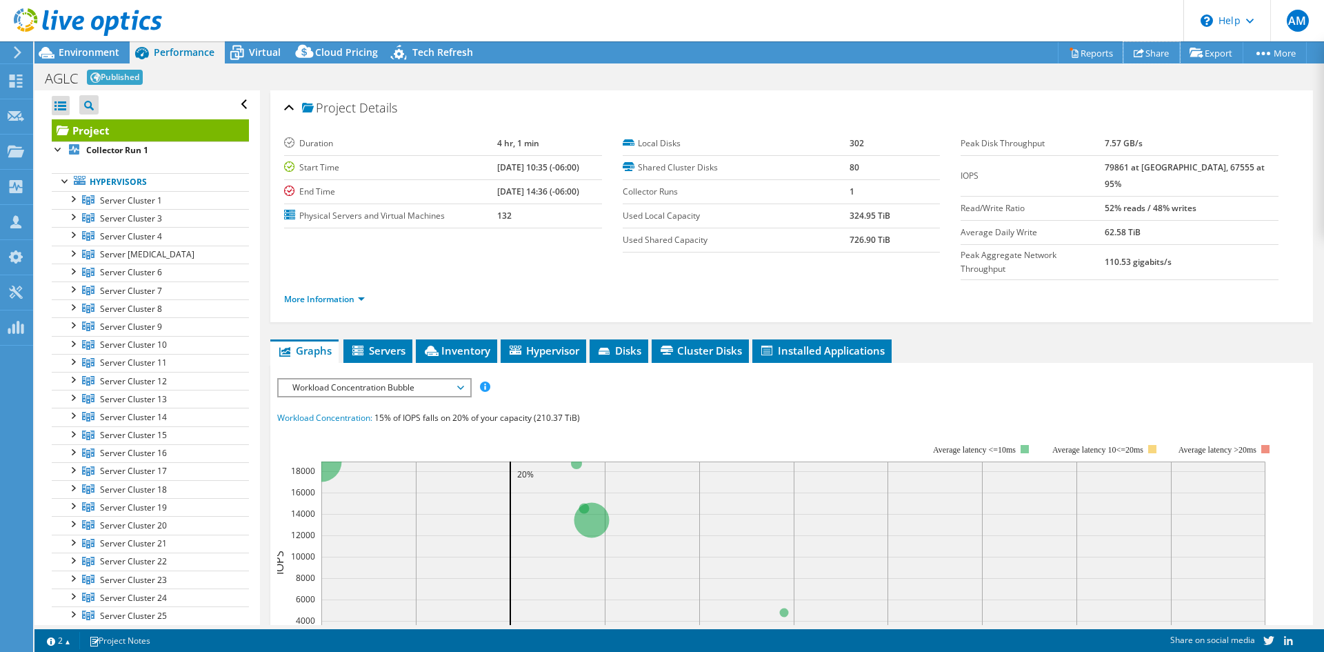
click at [1135, 50] on icon at bounding box center [1139, 53] width 10 height 10
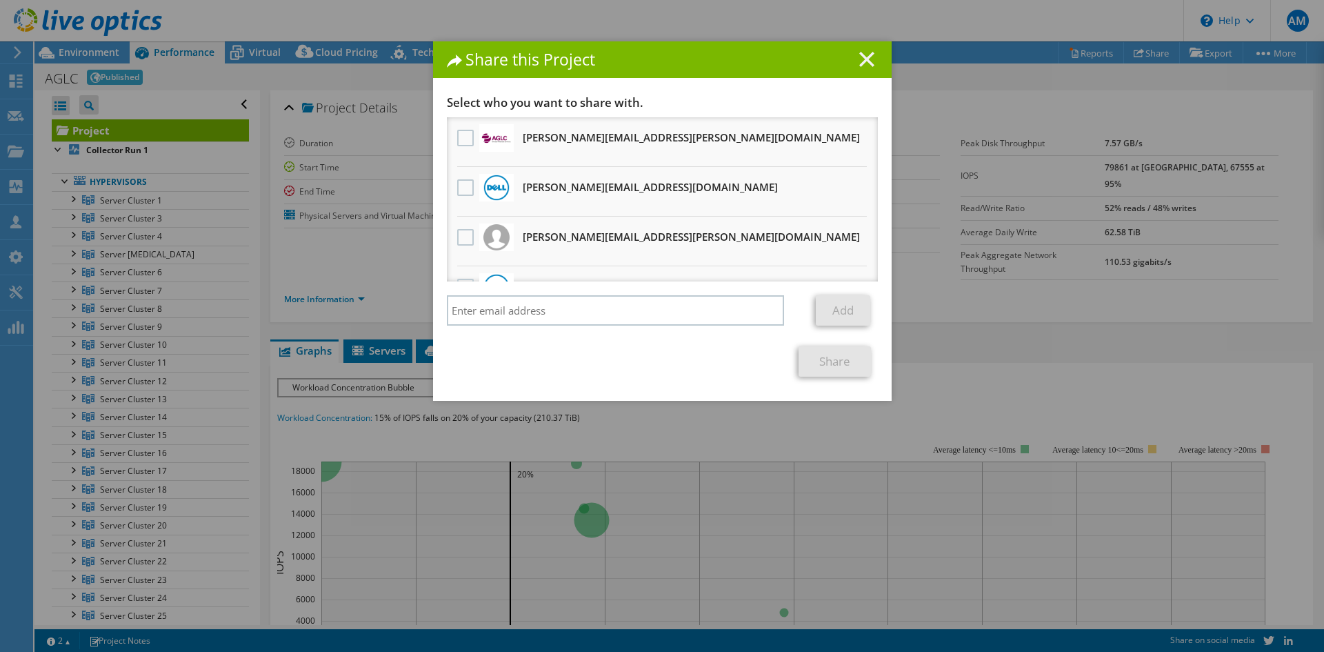
click at [860, 64] on line at bounding box center [867, 59] width 14 height 14
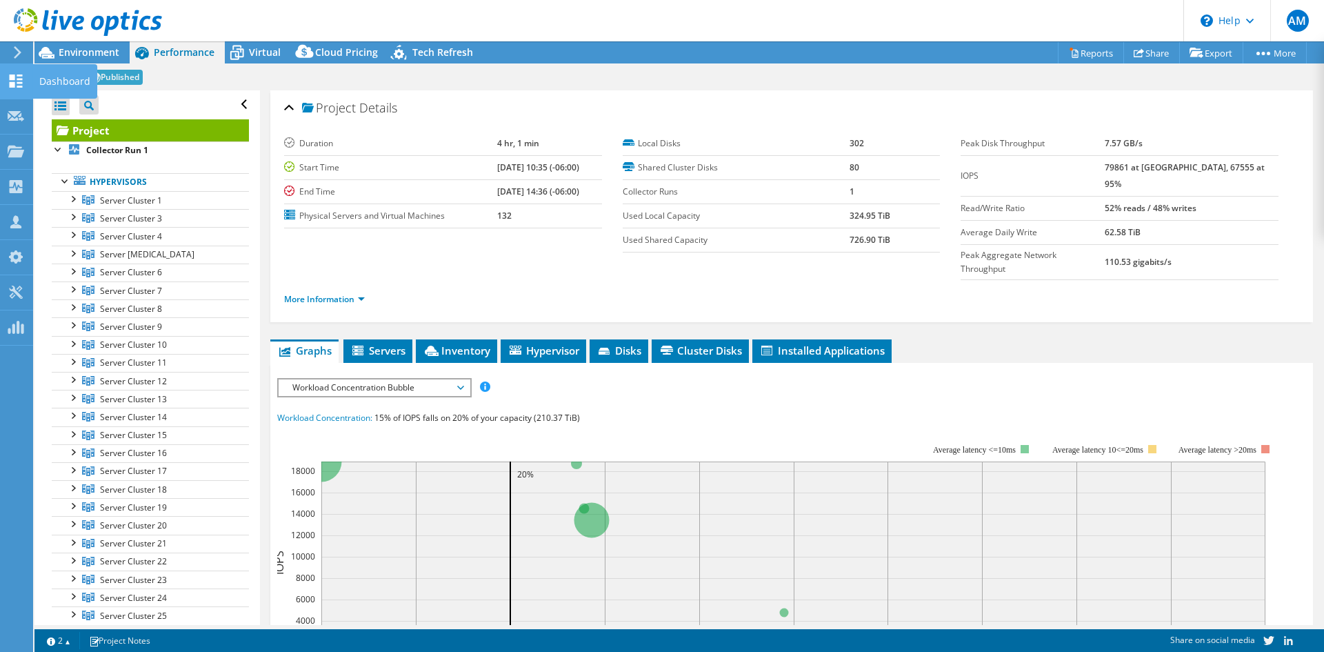
click at [17, 85] on icon at bounding box center [16, 80] width 17 height 13
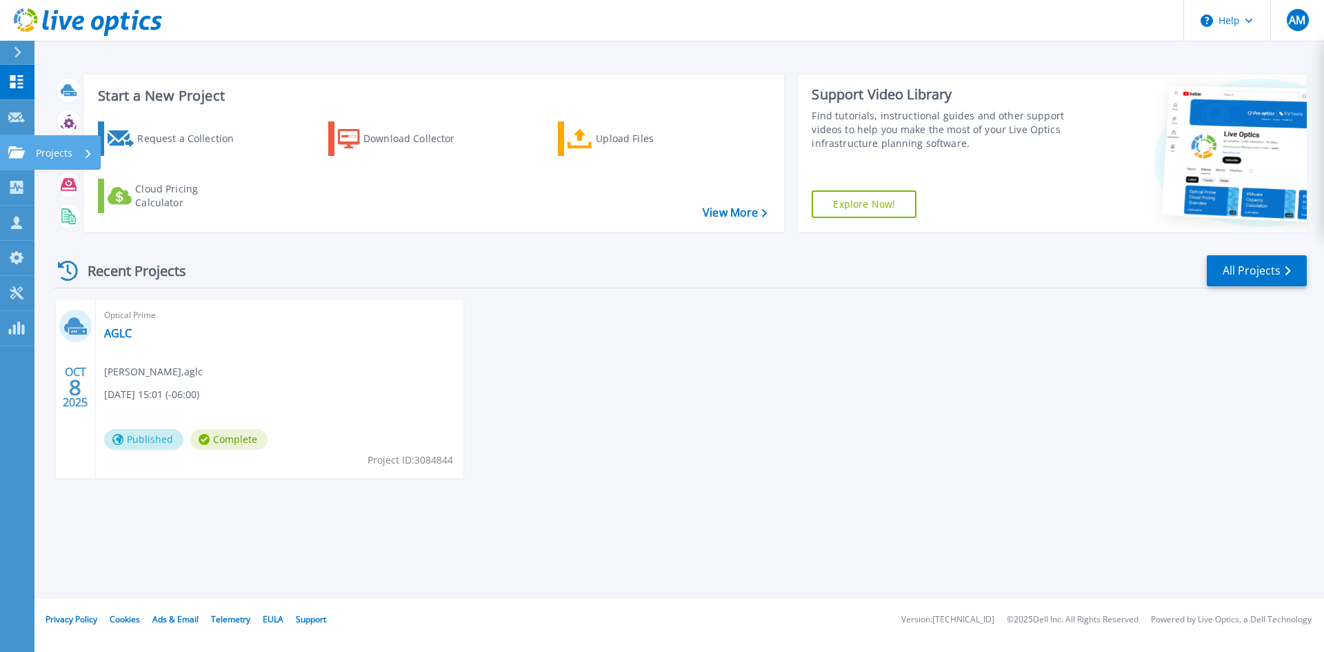
click at [6, 146] on link "Projects Projects" at bounding box center [17, 152] width 34 height 35
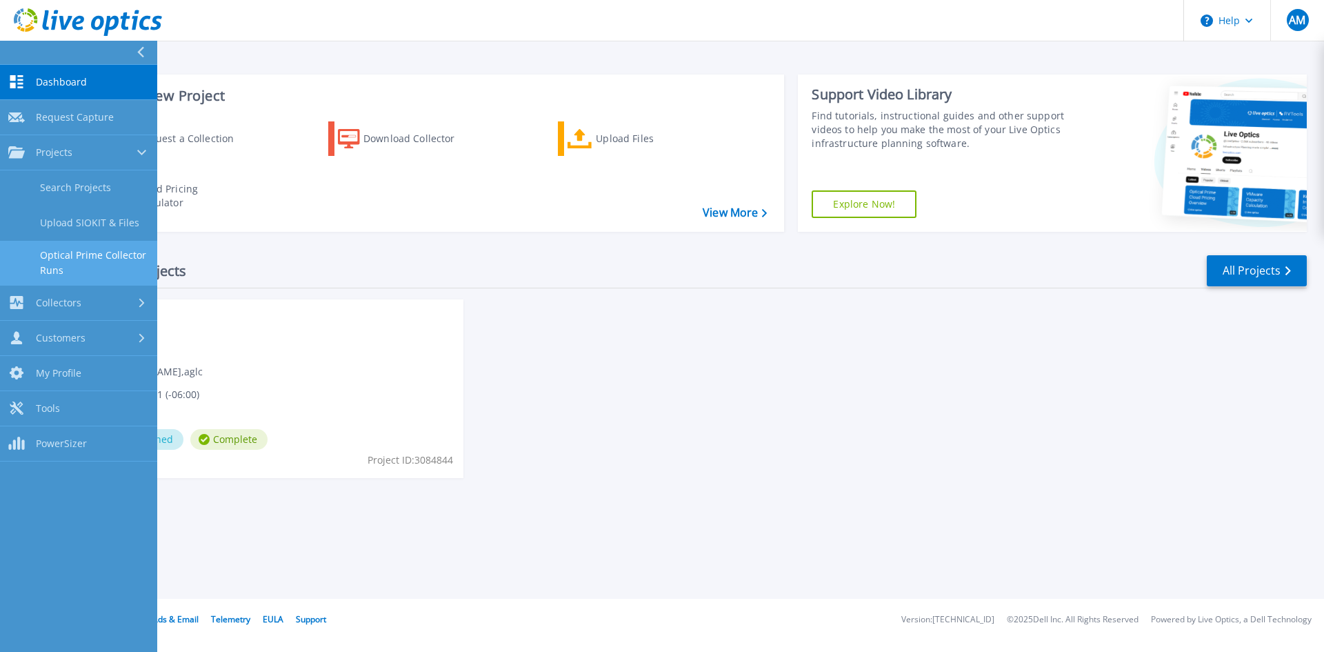
click at [66, 247] on link "Optical Prime Collector Runs" at bounding box center [78, 263] width 157 height 44
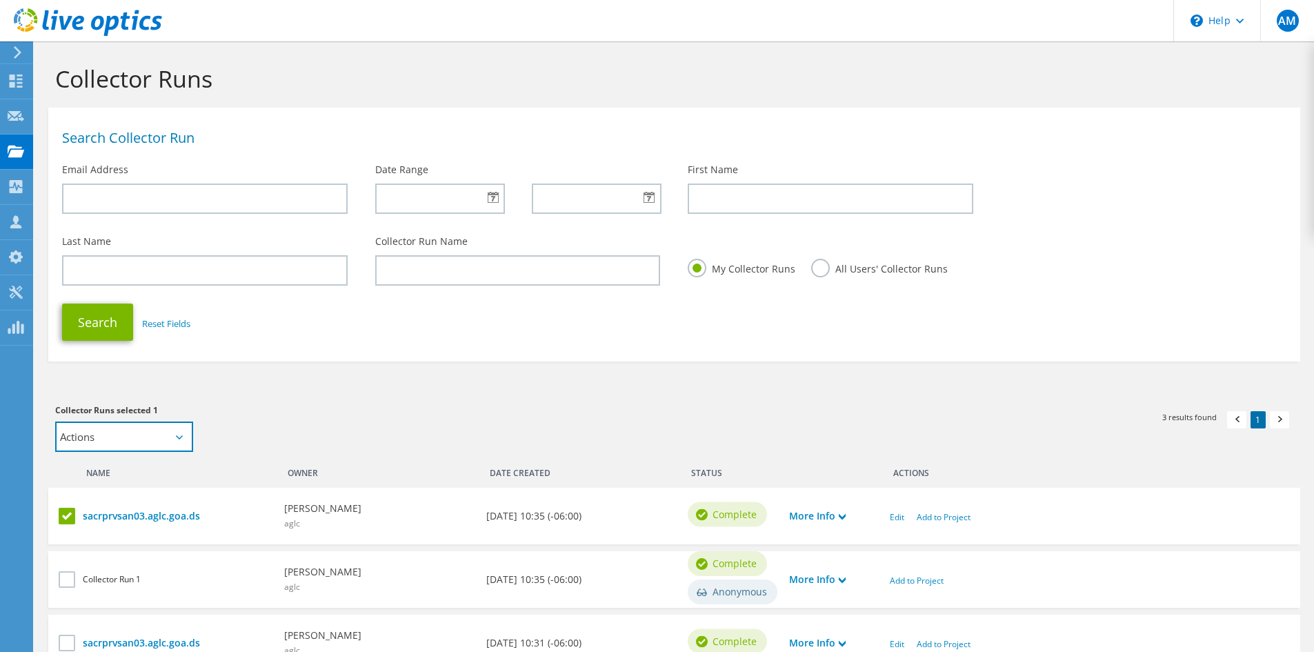
click at [168, 431] on select "Actions Add to new project" at bounding box center [124, 436] width 138 height 30
click at [348, 430] on div "Collector Runs selected 1 Actions Add to new project Apply Deselect All" at bounding box center [357, 427] width 605 height 49
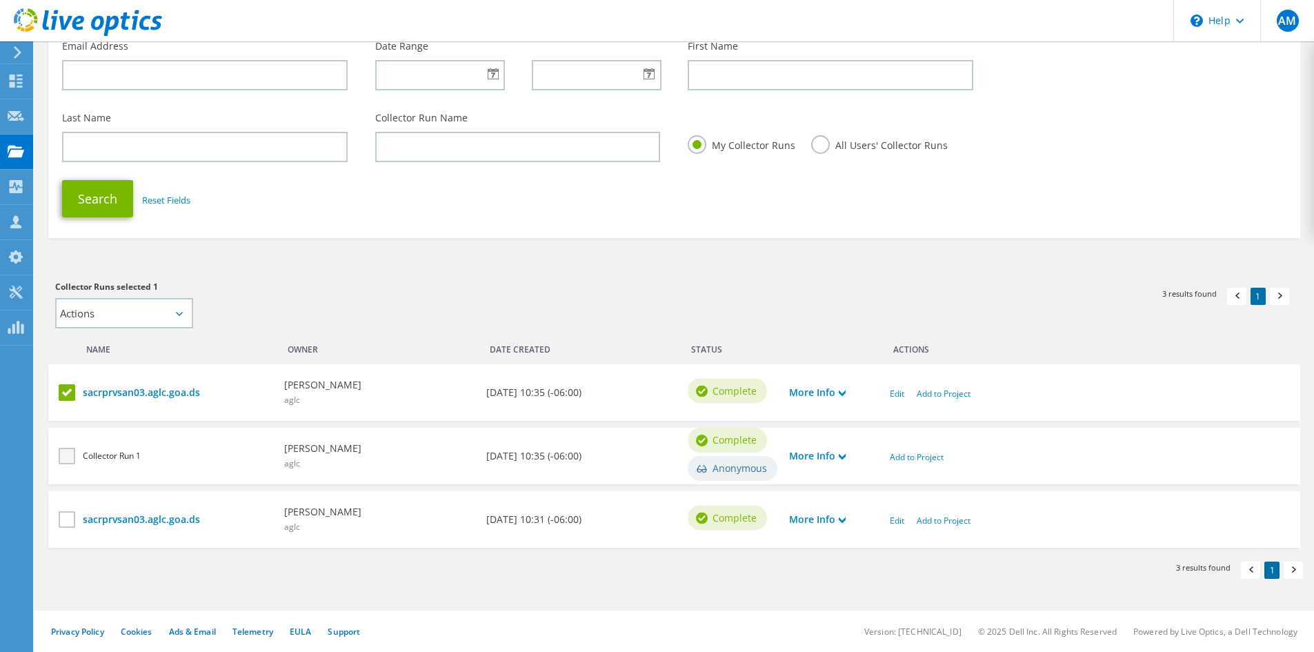
click at [63, 451] on label at bounding box center [69, 456] width 20 height 17
click at [0, 0] on input "checkbox" at bounding box center [0, 0] width 0 height 0
click at [821, 454] on link "More Info" at bounding box center [817, 455] width 57 height 15
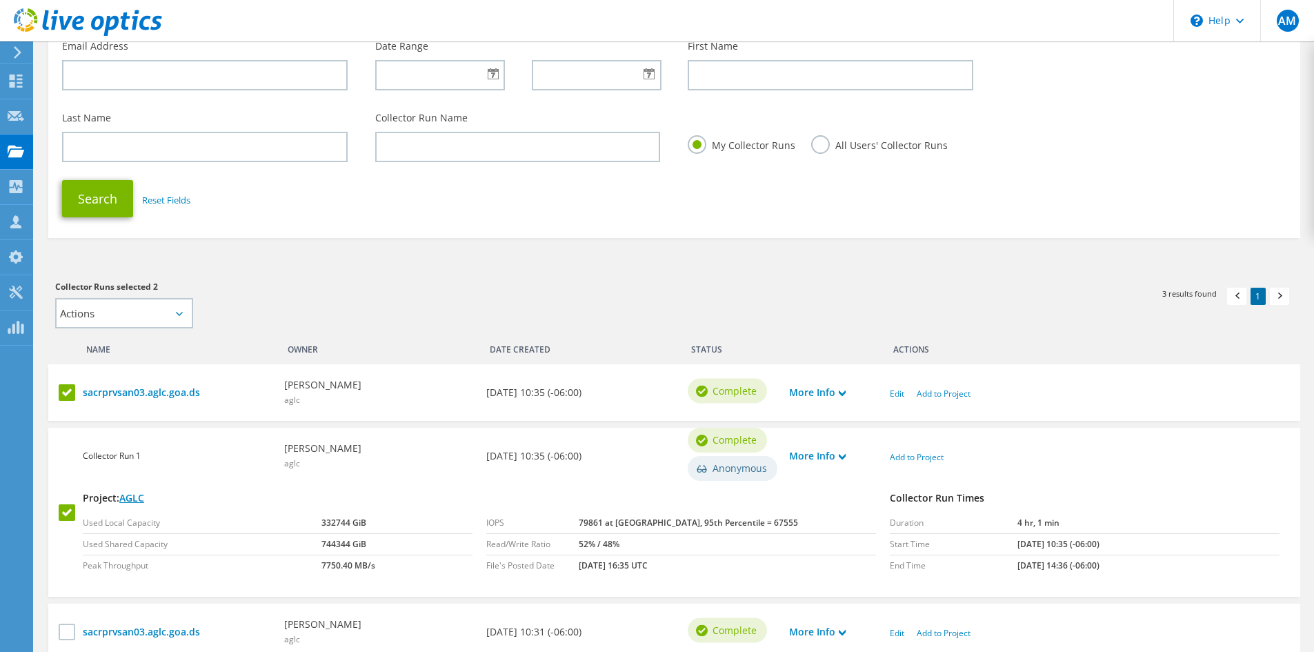
click at [132, 496] on link "AGLC" at bounding box center [131, 497] width 25 height 13
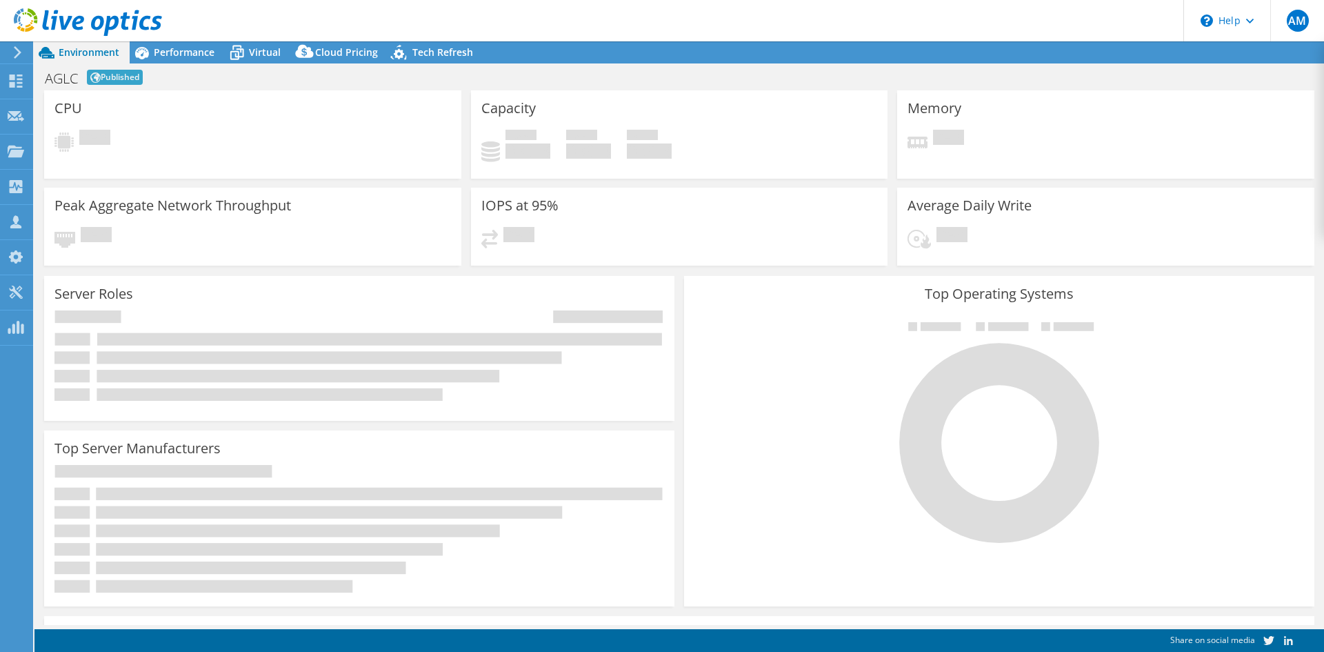
select select "USD"
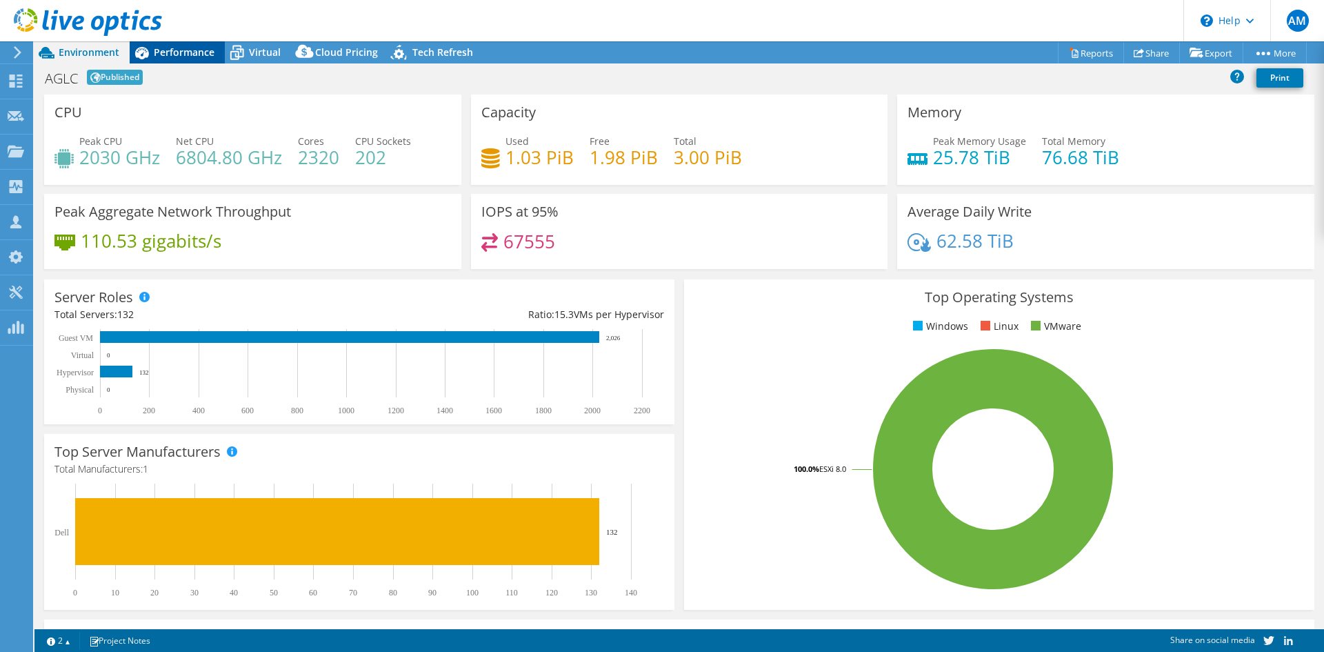
click at [172, 52] on span "Performance" at bounding box center [184, 52] width 61 height 13
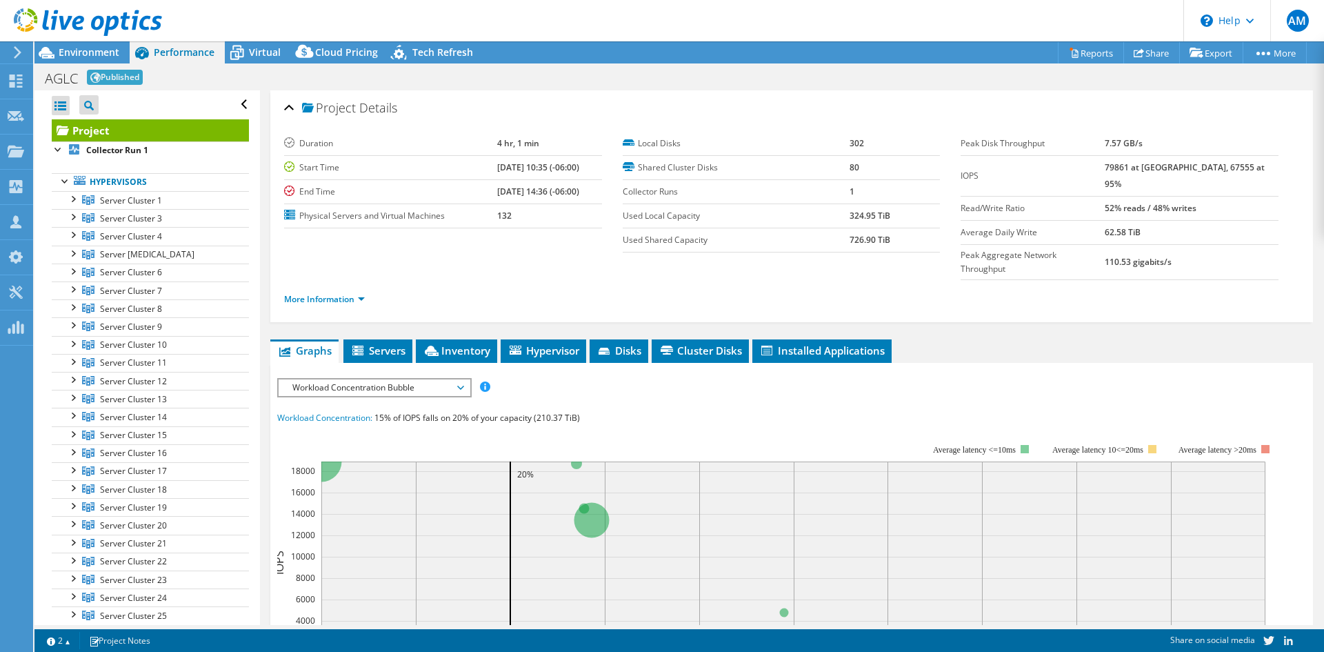
click at [13, 57] on icon at bounding box center [17, 52] width 10 height 12
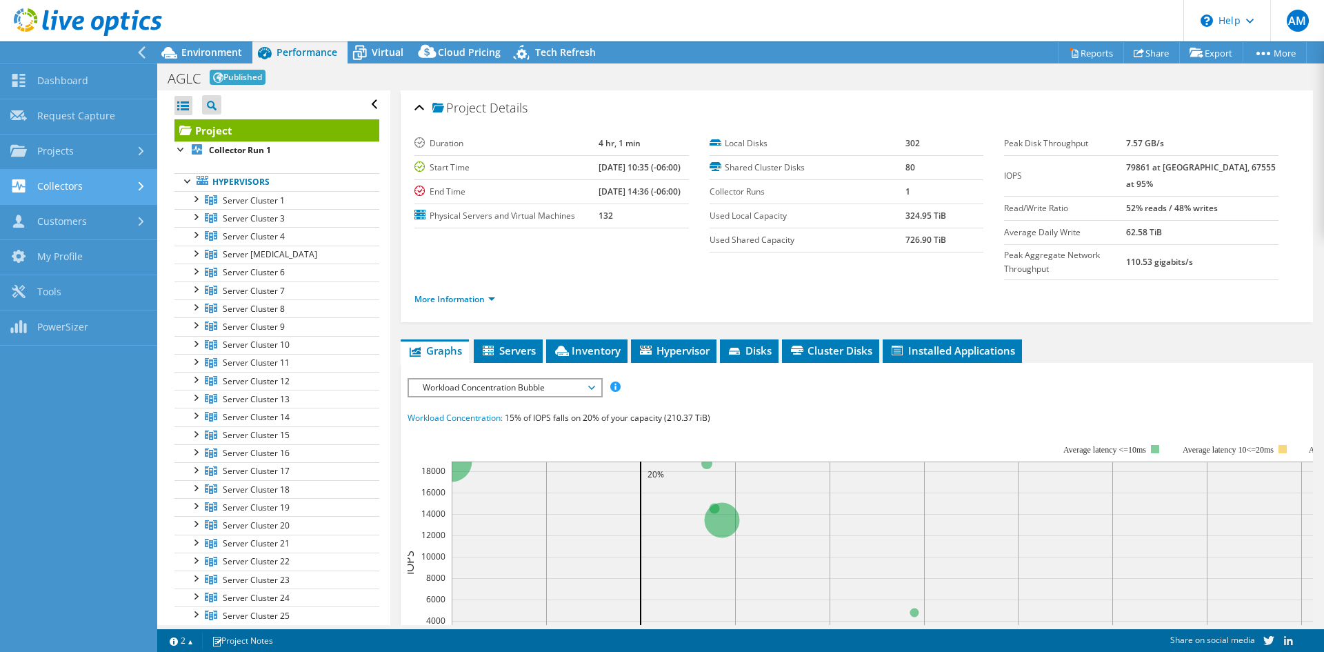
click at [94, 186] on link "Collectors" at bounding box center [78, 187] width 157 height 35
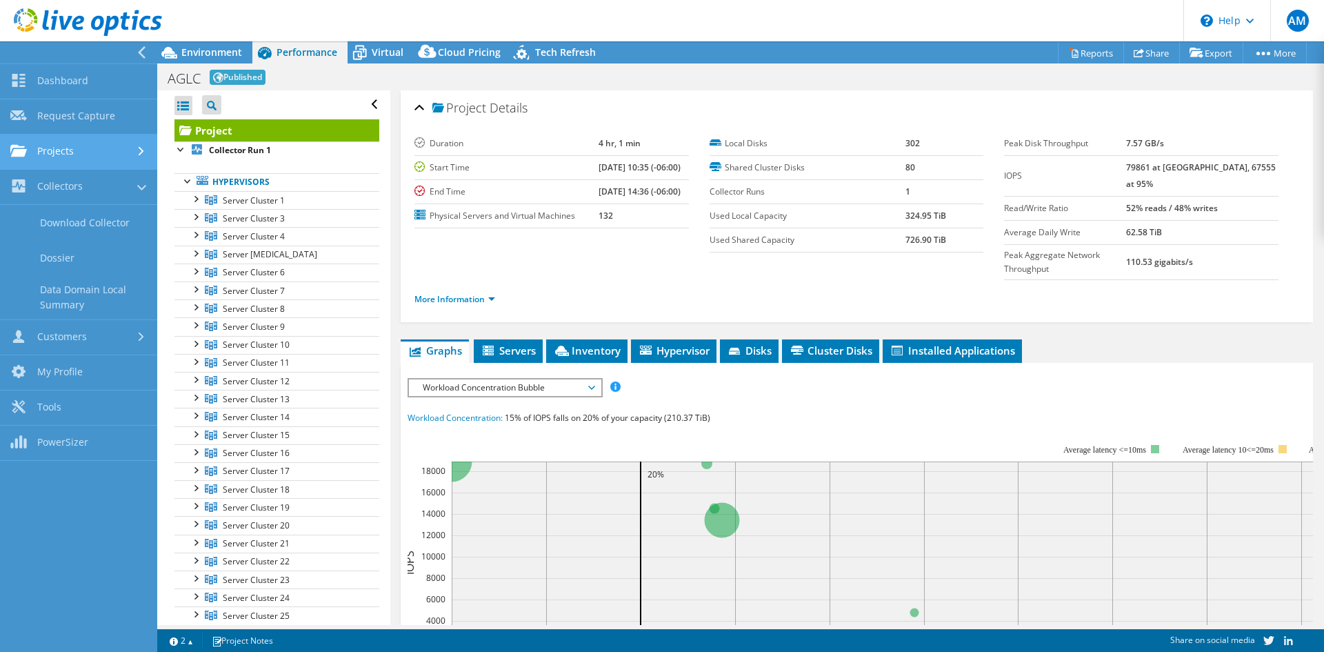
click at [74, 154] on link "Projects" at bounding box center [78, 151] width 157 height 35
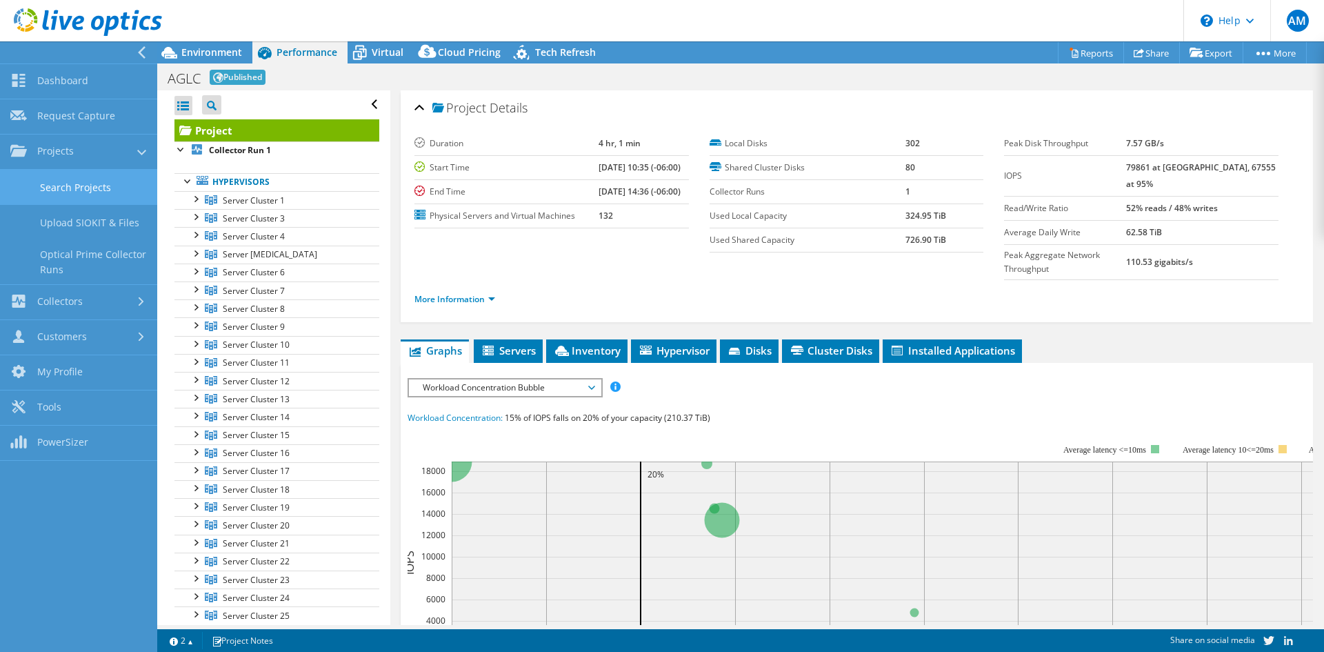
click at [79, 189] on link "Search Projects" at bounding box center [78, 187] width 157 height 35
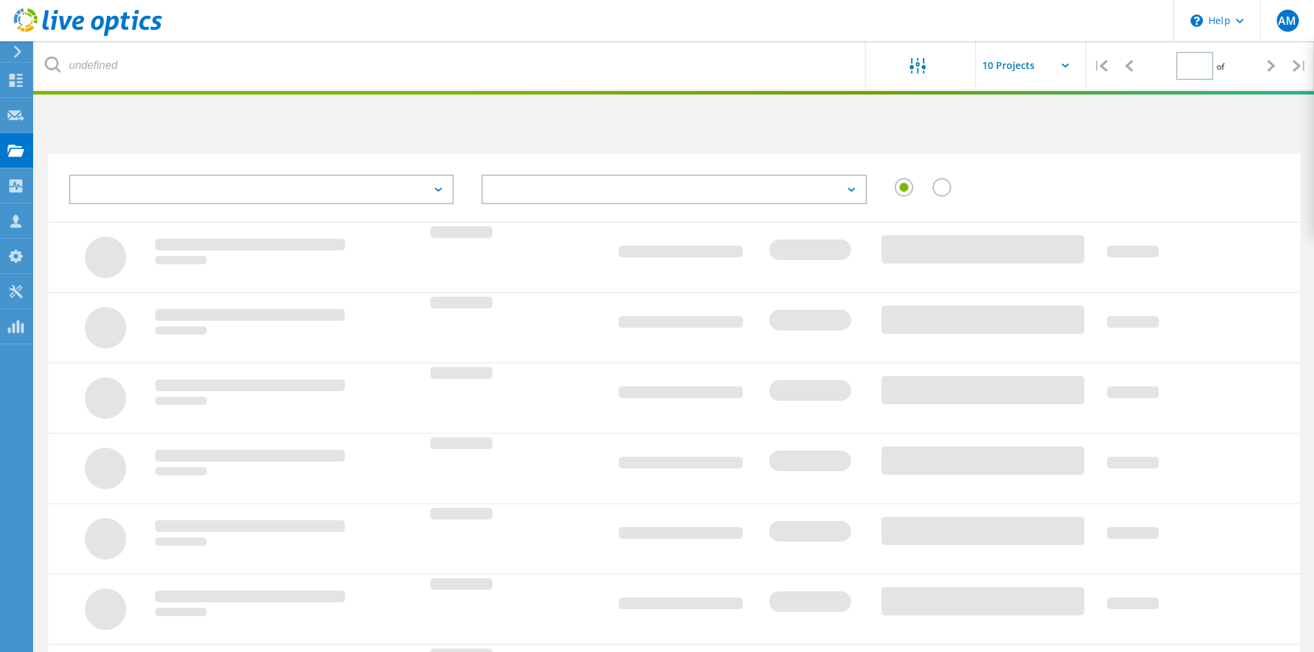
type input "1"
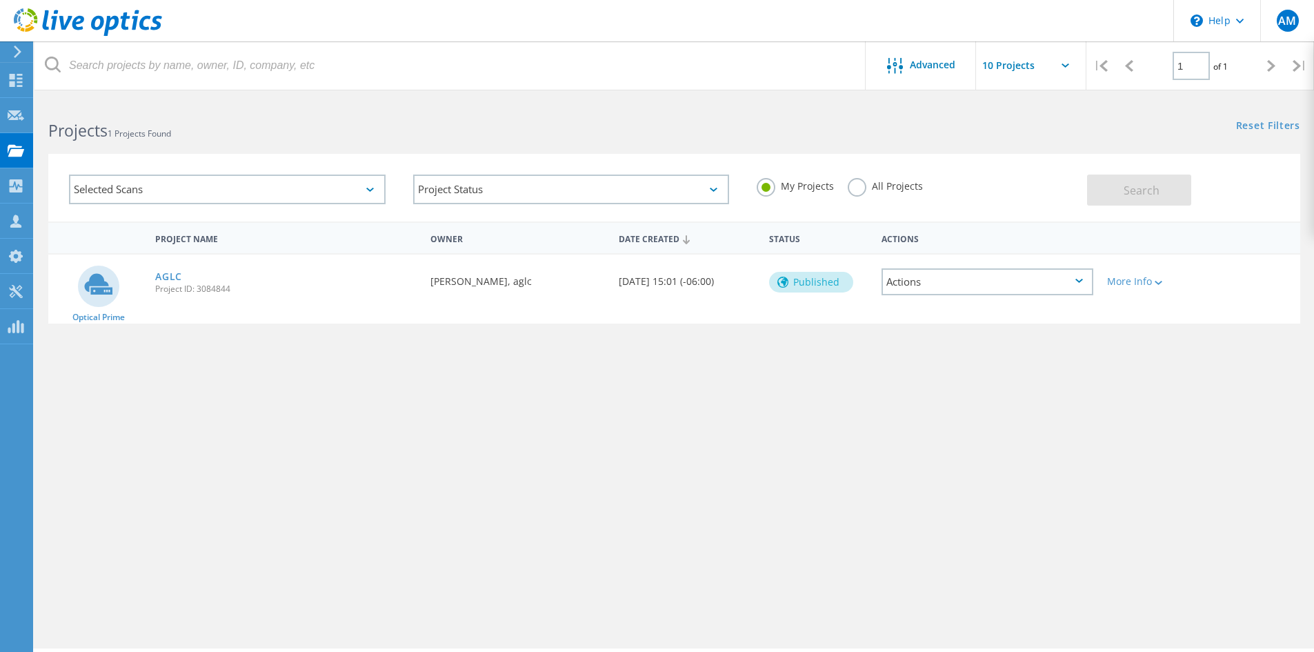
click at [980, 277] on div "Actions" at bounding box center [987, 281] width 212 height 27
click at [962, 281] on div "Project Details" at bounding box center [987, 281] width 209 height 21
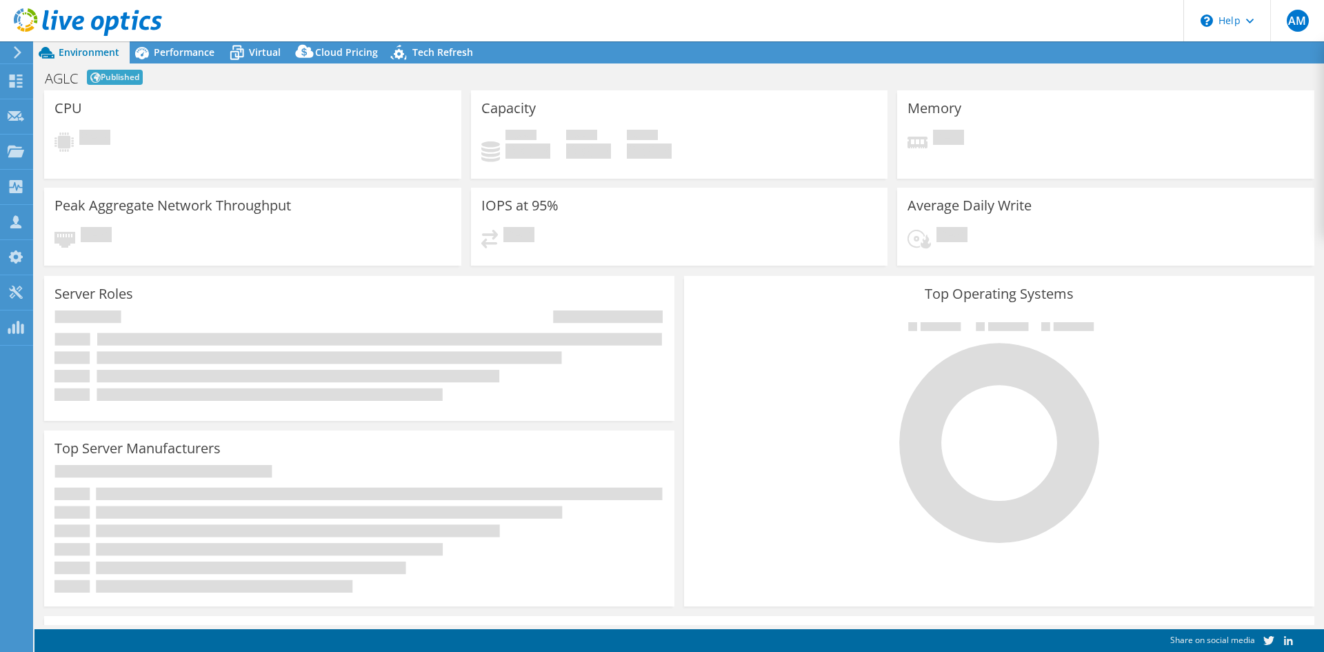
select select "USD"
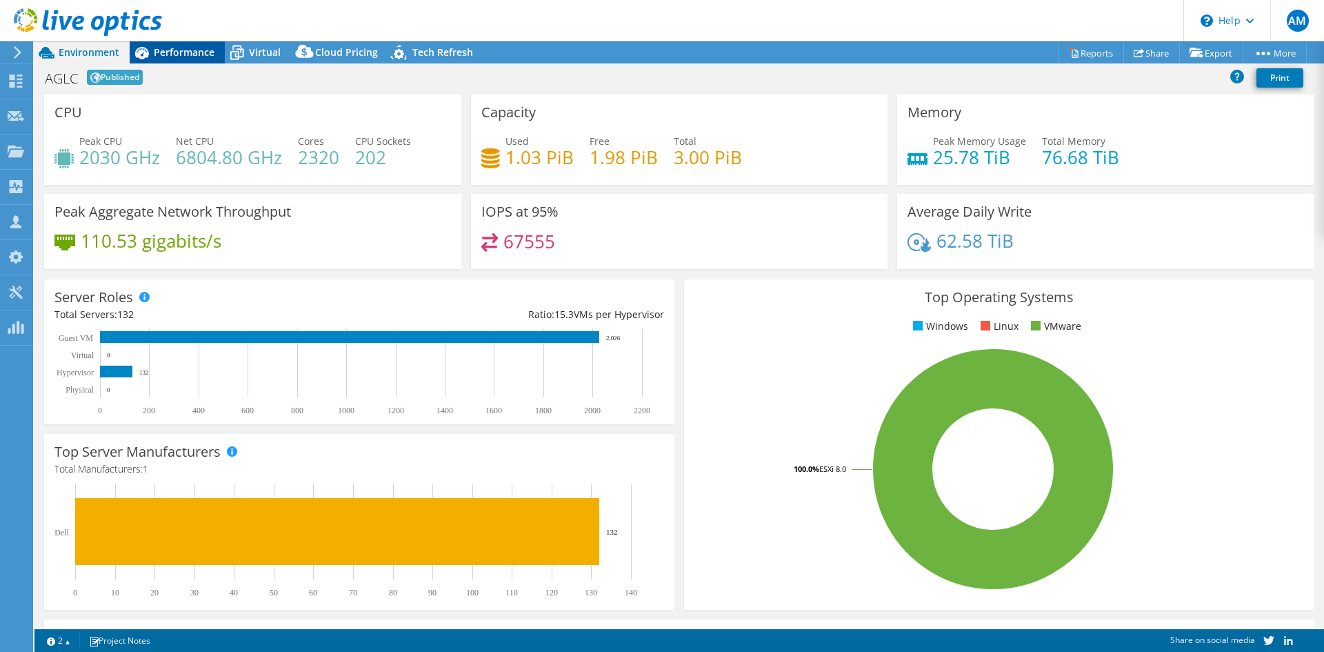
click at [161, 57] on span "Performance" at bounding box center [184, 52] width 61 height 13
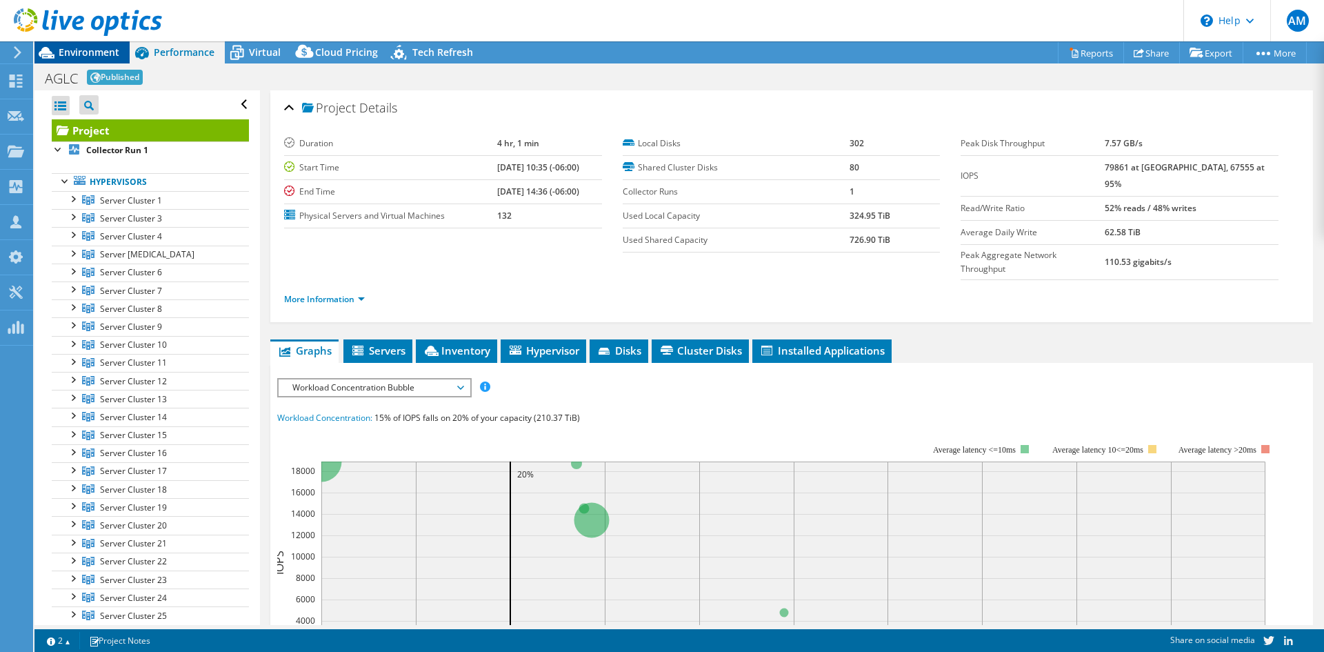
click at [100, 46] on span "Environment" at bounding box center [89, 52] width 61 height 13
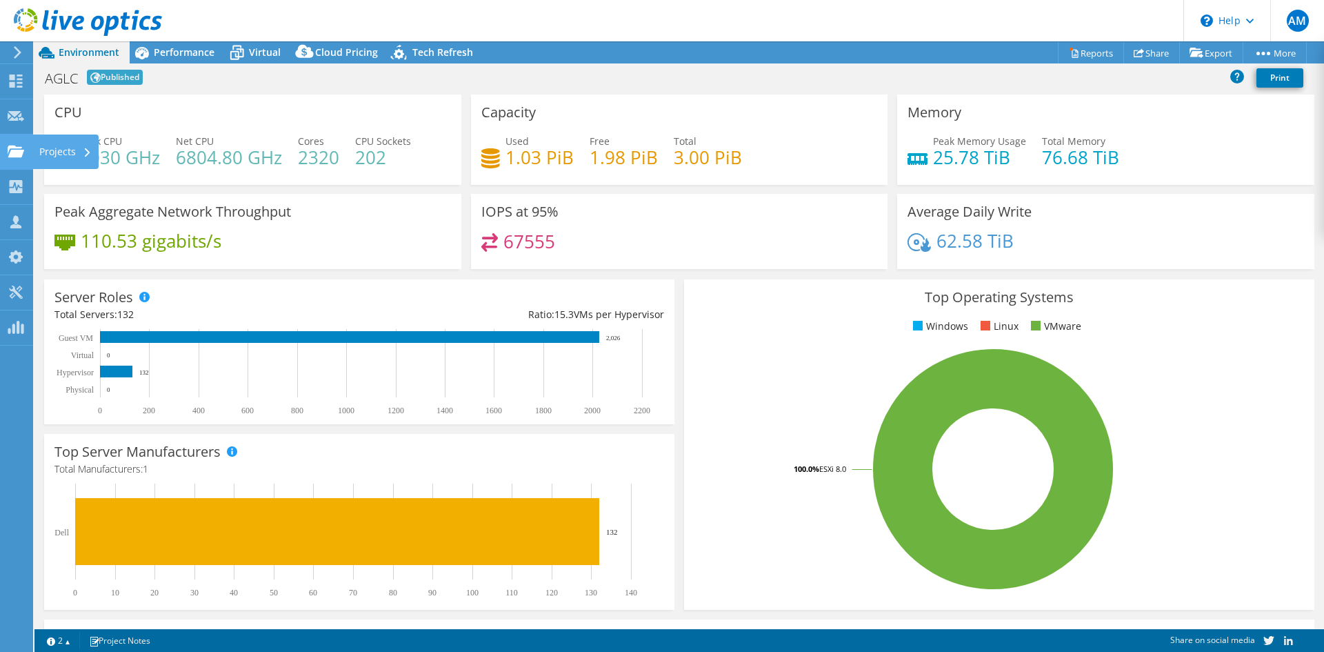
click at [62, 150] on div "Projects" at bounding box center [65, 151] width 66 height 34
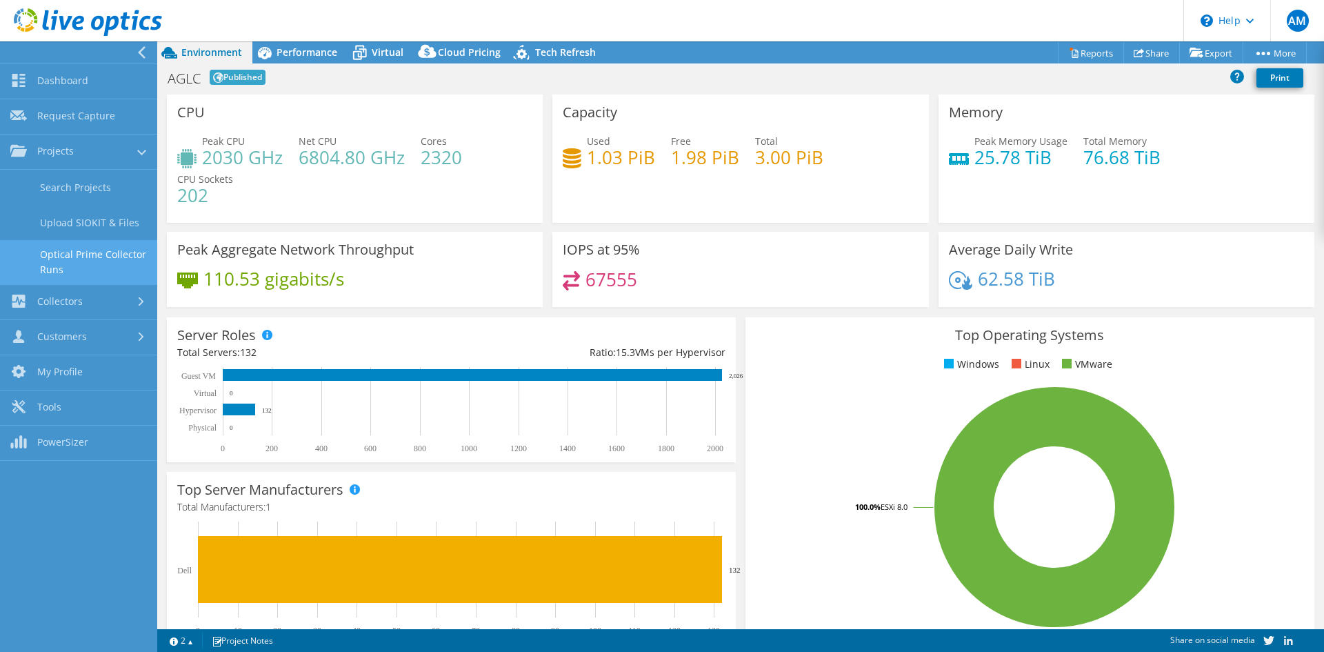
click at [103, 246] on link "Optical Prime Collector Runs" at bounding box center [78, 262] width 157 height 44
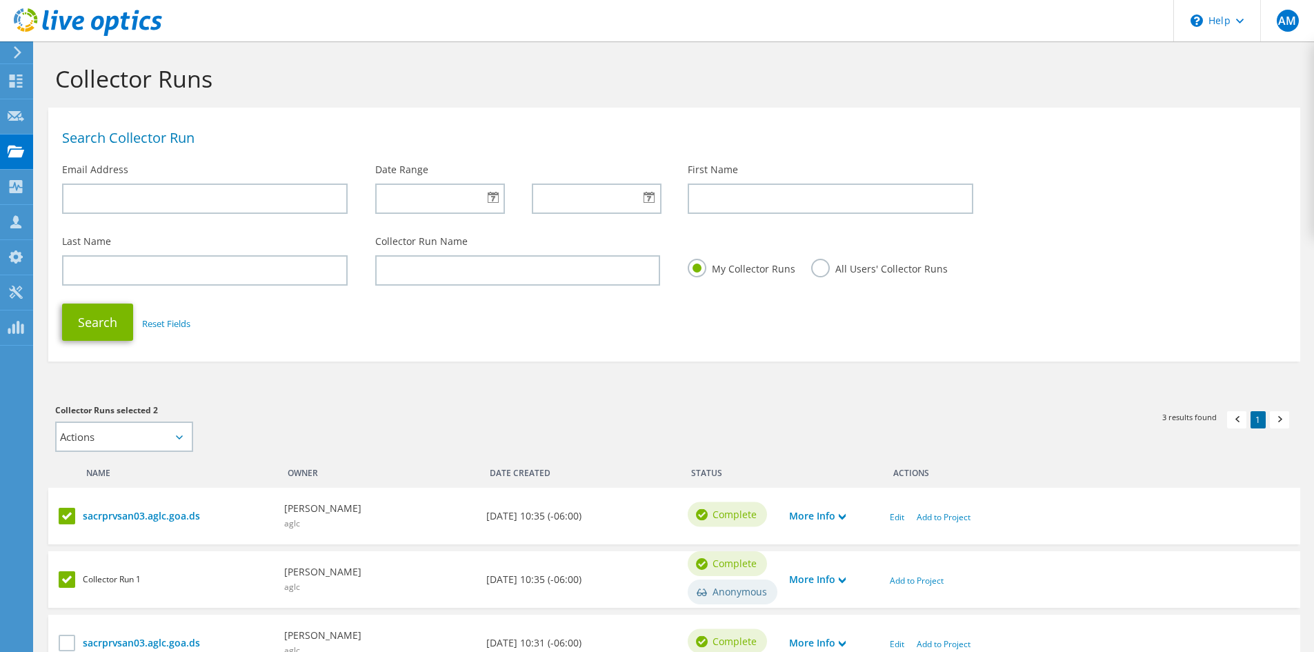
scroll to position [123, 0]
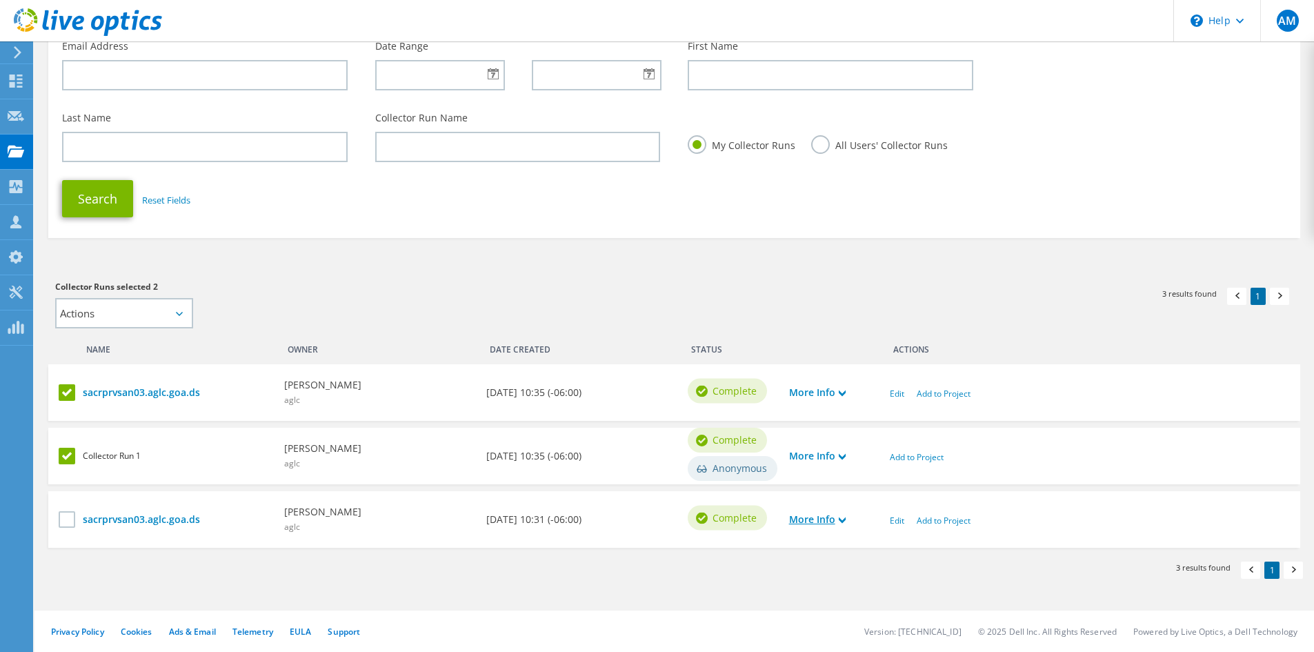
click at [814, 514] on link "More Info" at bounding box center [817, 519] width 57 height 15
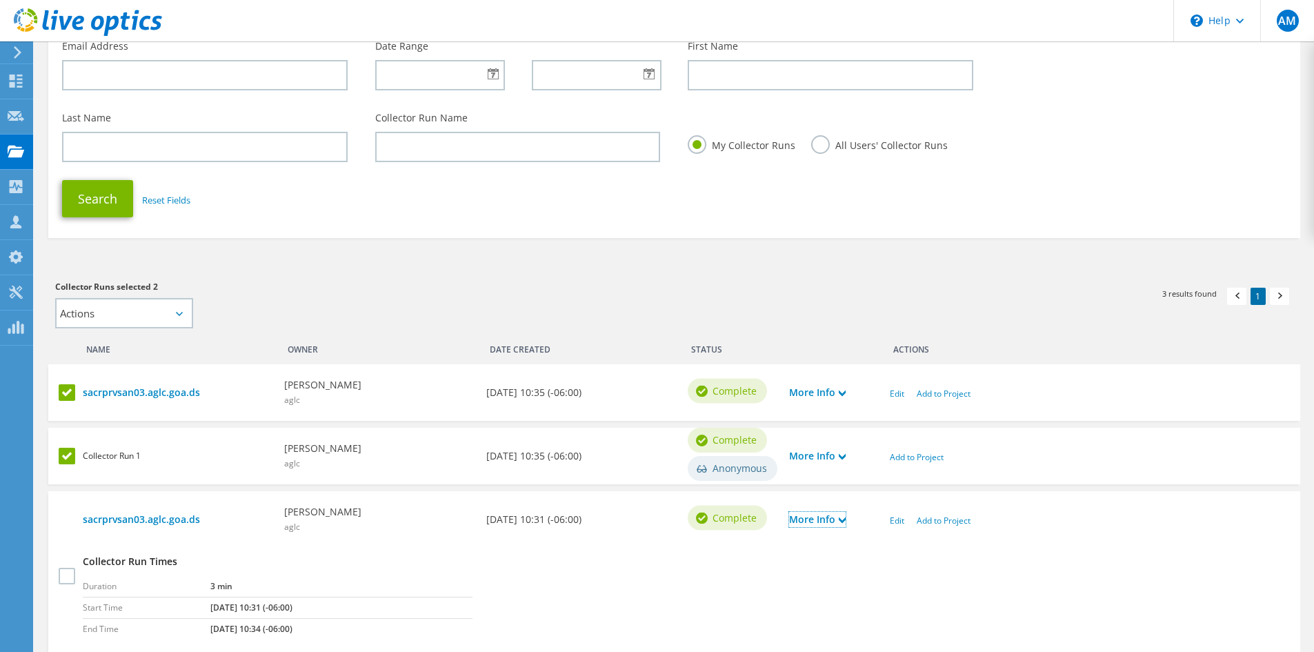
scroll to position [236, 0]
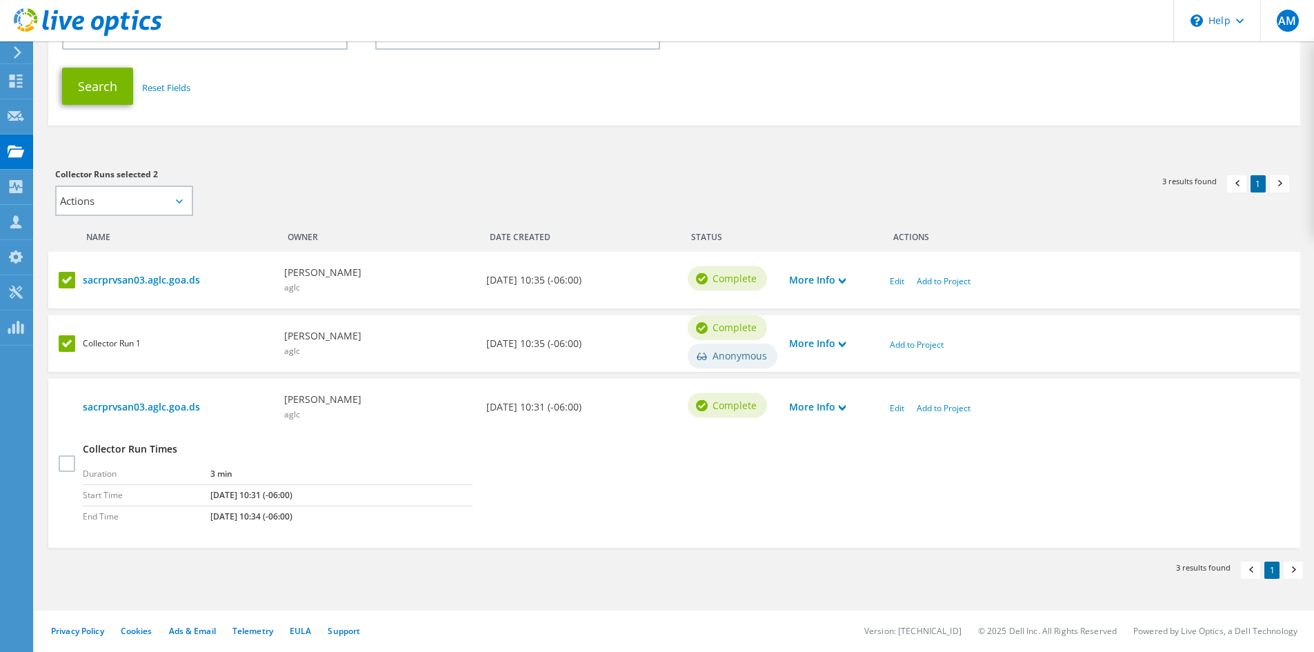
click at [72, 340] on label at bounding box center [69, 343] width 20 height 17
click at [0, 0] on input "checkbox" at bounding box center [0, 0] width 0 height 0
click at [72, 461] on label at bounding box center [69, 462] width 20 height 17
click at [0, 0] on input "checkbox" at bounding box center [0, 0] width 0 height 0
click at [72, 461] on label at bounding box center [69, 462] width 20 height 17
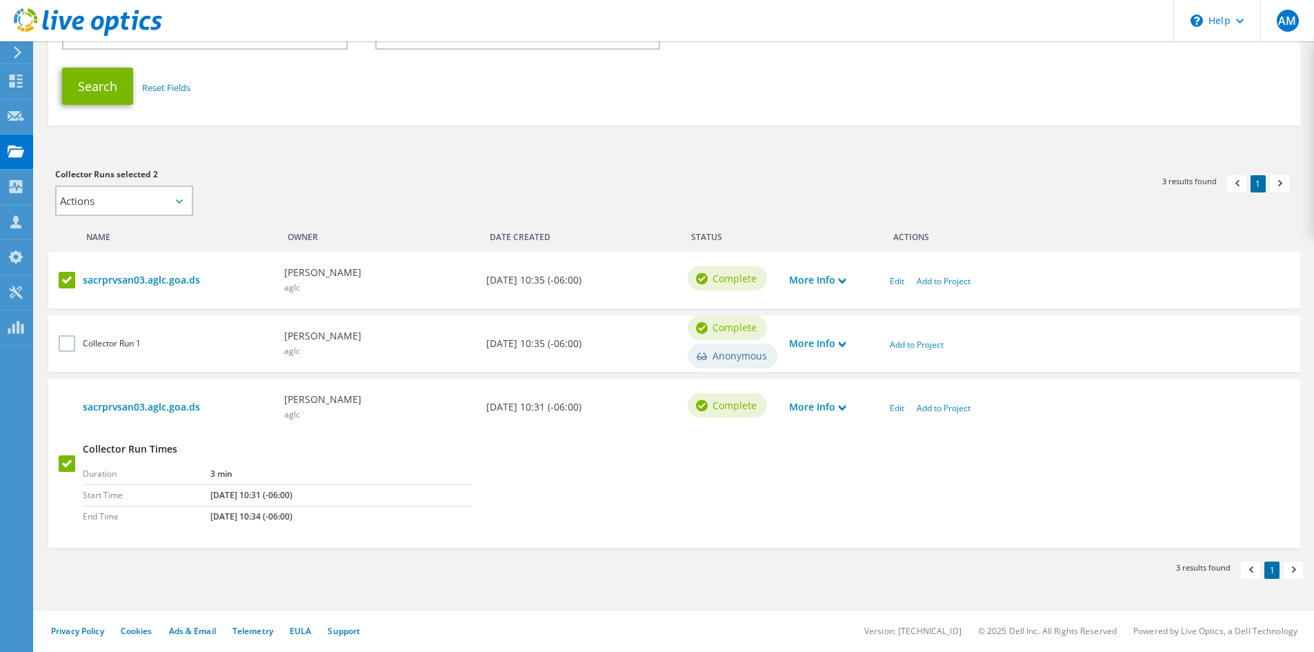
click at [0, 0] on input "checkbox" at bounding box center [0, 0] width 0 height 0
click at [845, 277] on link "More Info" at bounding box center [817, 279] width 57 height 15
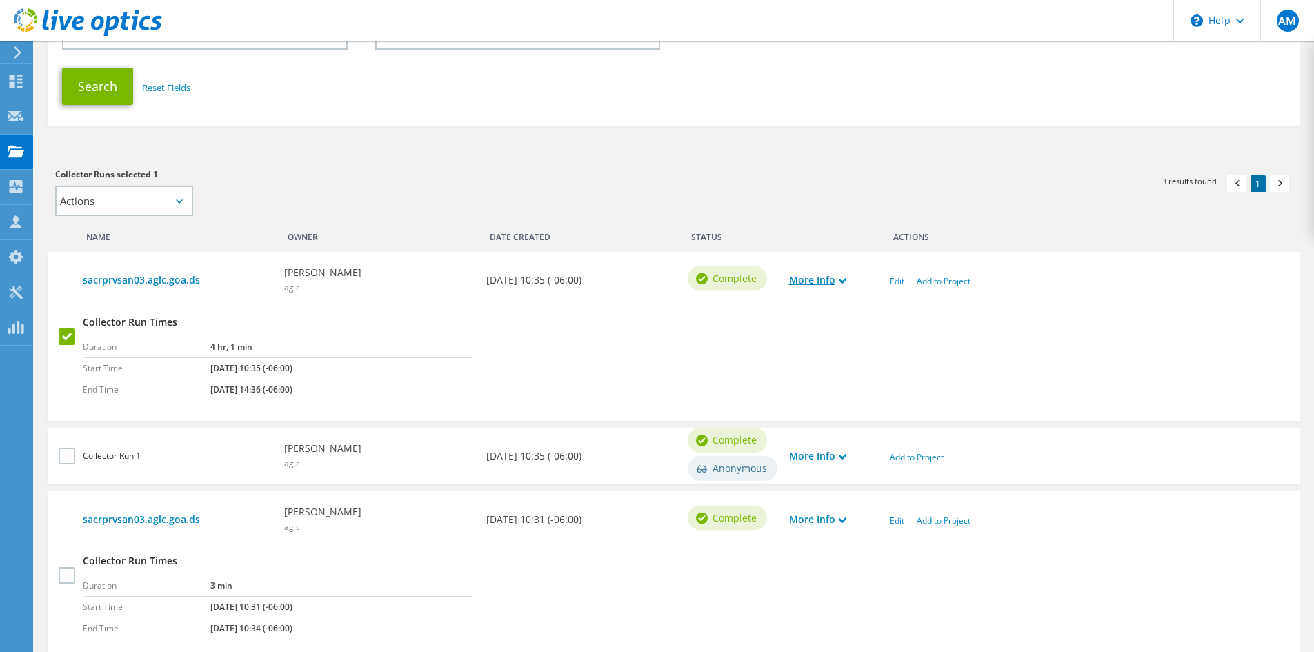
click at [821, 279] on link "More Info" at bounding box center [817, 279] width 57 height 15
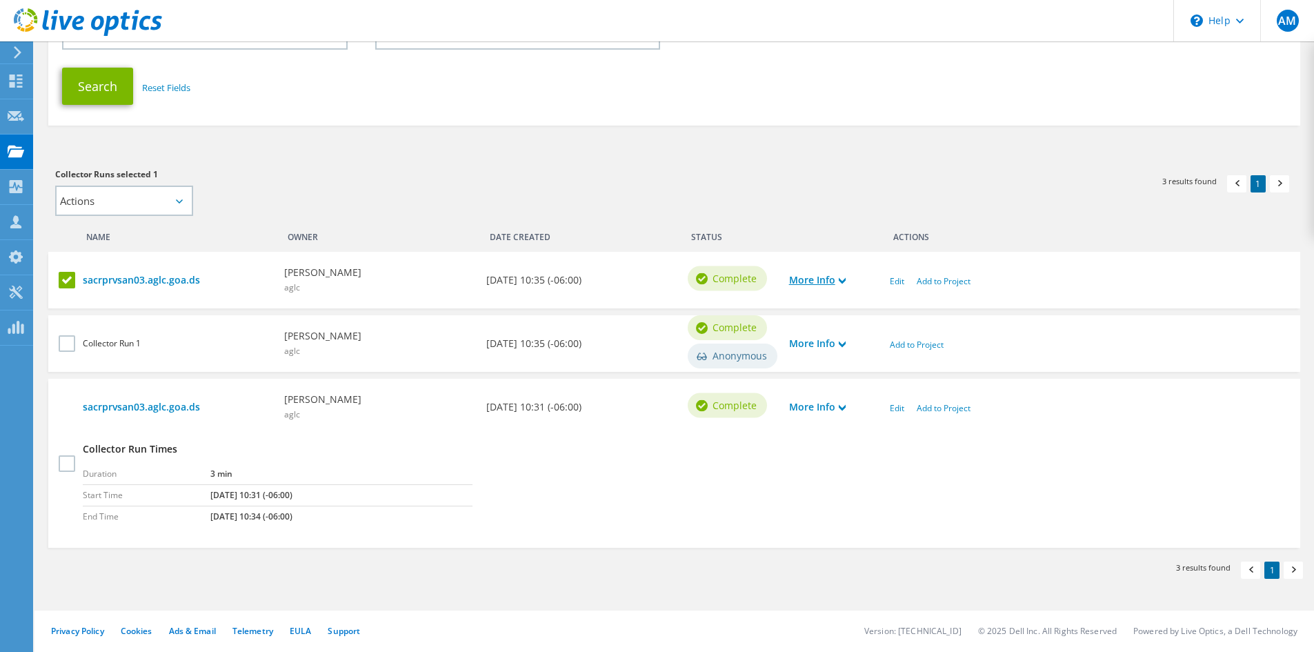
click at [821, 279] on link "More Info" at bounding box center [817, 279] width 57 height 15
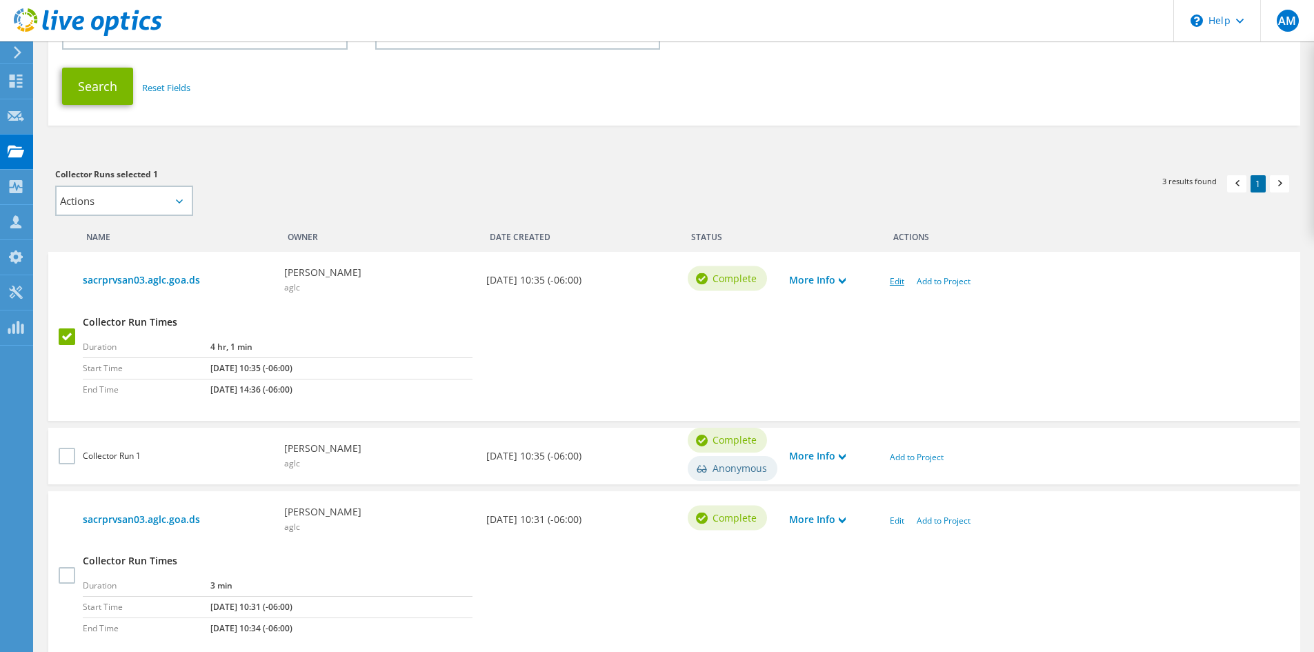
click at [903, 281] on link "Edit" at bounding box center [897, 281] width 14 height 12
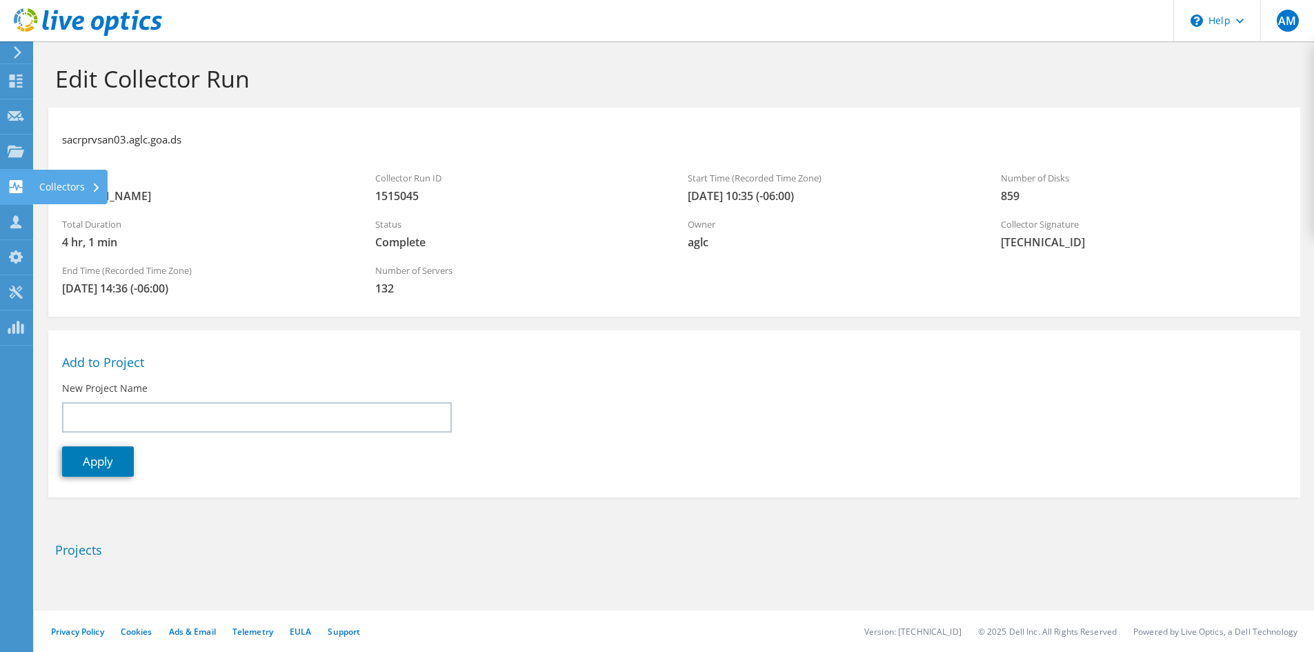
click at [19, 190] on use at bounding box center [16, 186] width 13 height 13
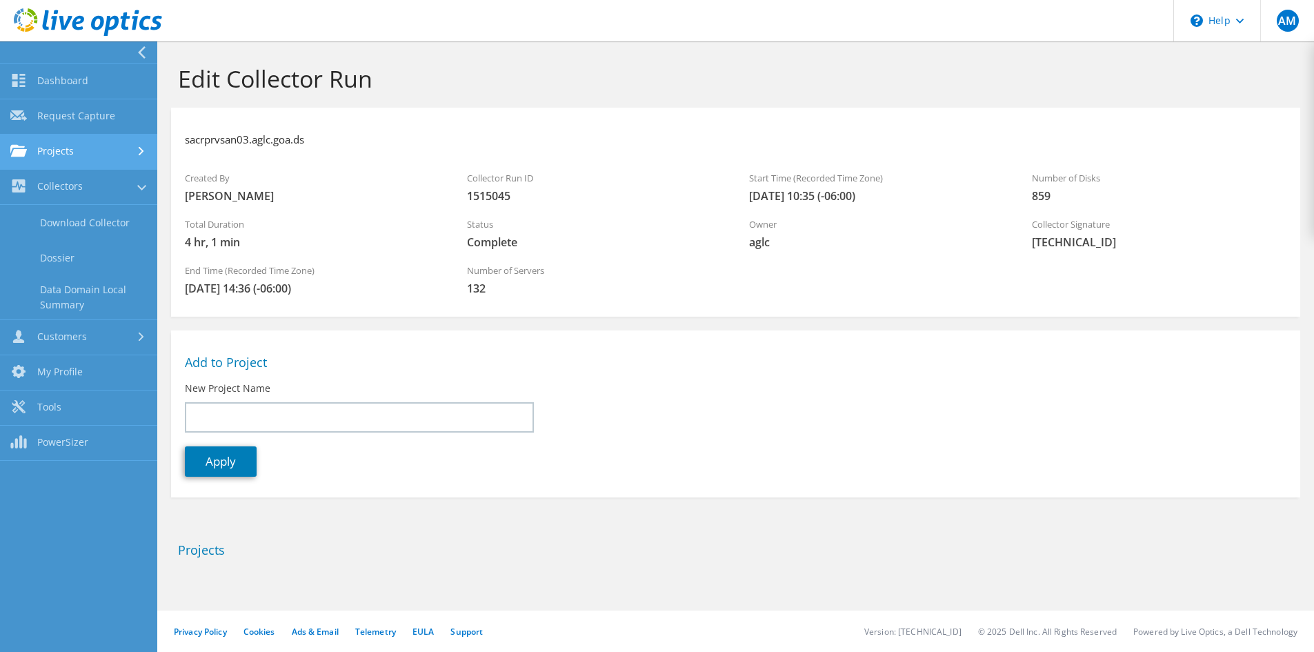
click at [72, 154] on link "Projects" at bounding box center [78, 151] width 157 height 35
click at [76, 183] on link "Search Projects" at bounding box center [78, 187] width 157 height 35
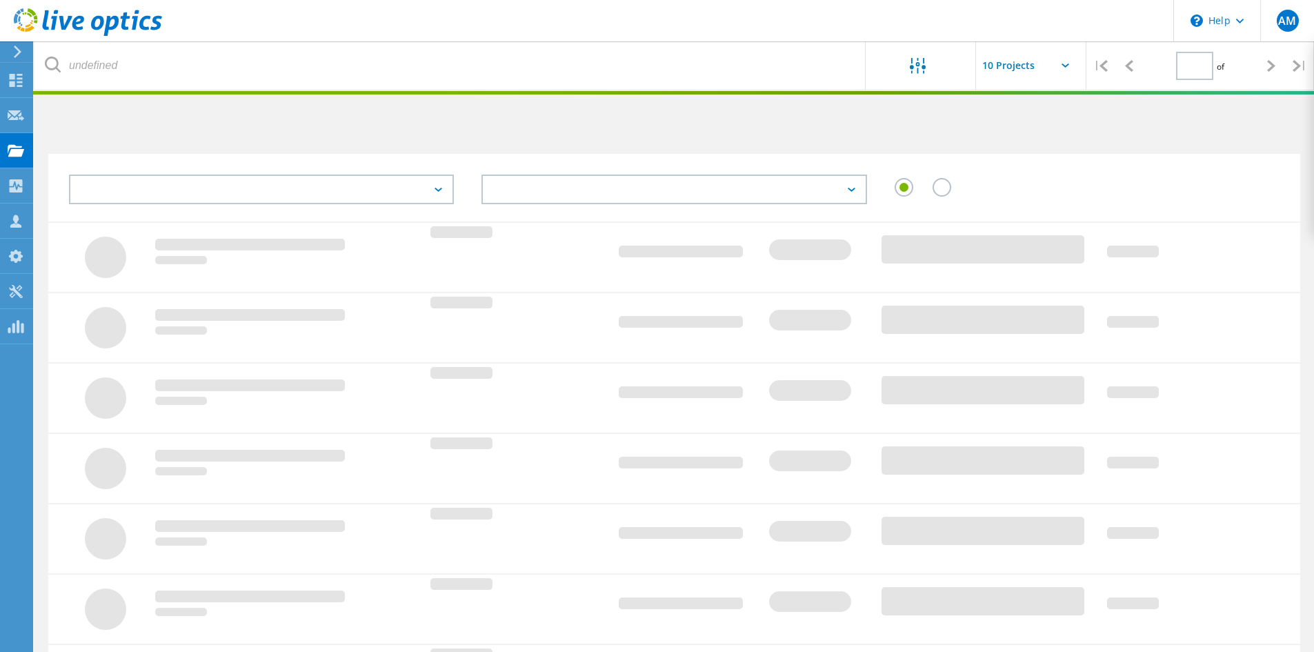
type input "1"
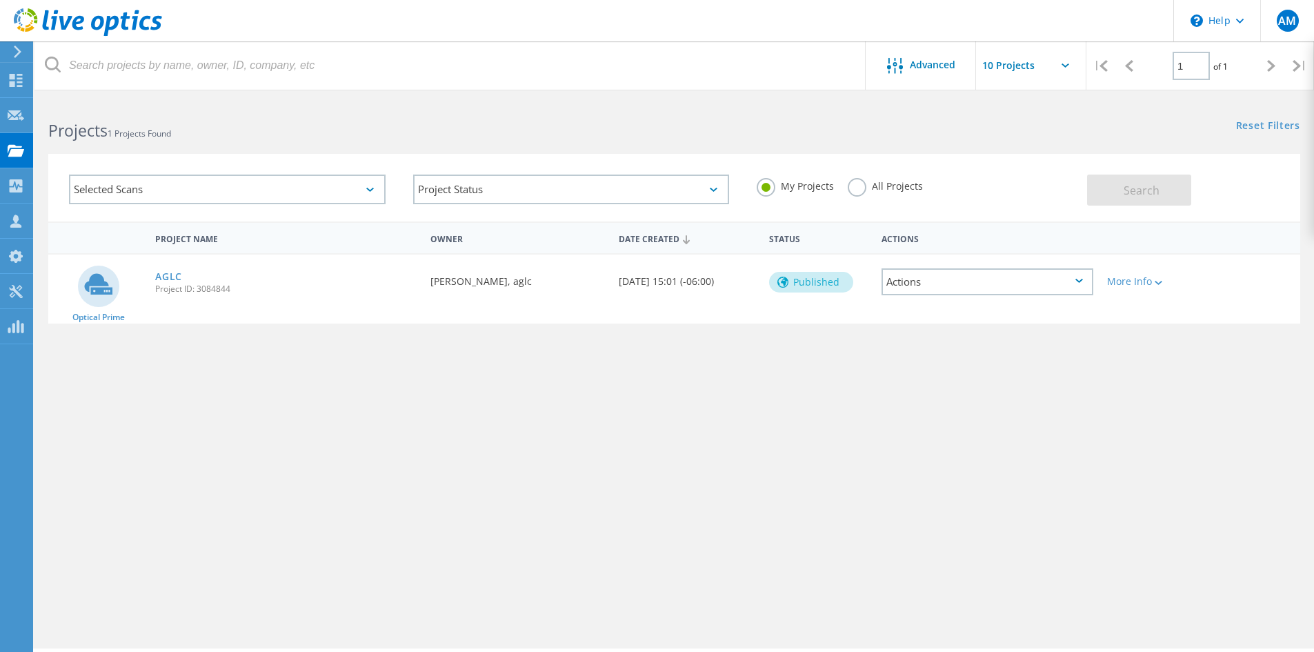
click at [866, 183] on label "All Projects" at bounding box center [885, 184] width 75 height 13
click at [0, 0] on input "All Projects" at bounding box center [0, 0] width 0 height 0
drag, startPoint x: 1079, startPoint y: 182, endPoint x: 1124, endPoint y: 186, distance: 45.6
click at [1079, 183] on div "My Projects All Projects" at bounding box center [915, 186] width 344 height 51
click at [1125, 186] on span "Search" at bounding box center [1141, 190] width 36 height 15
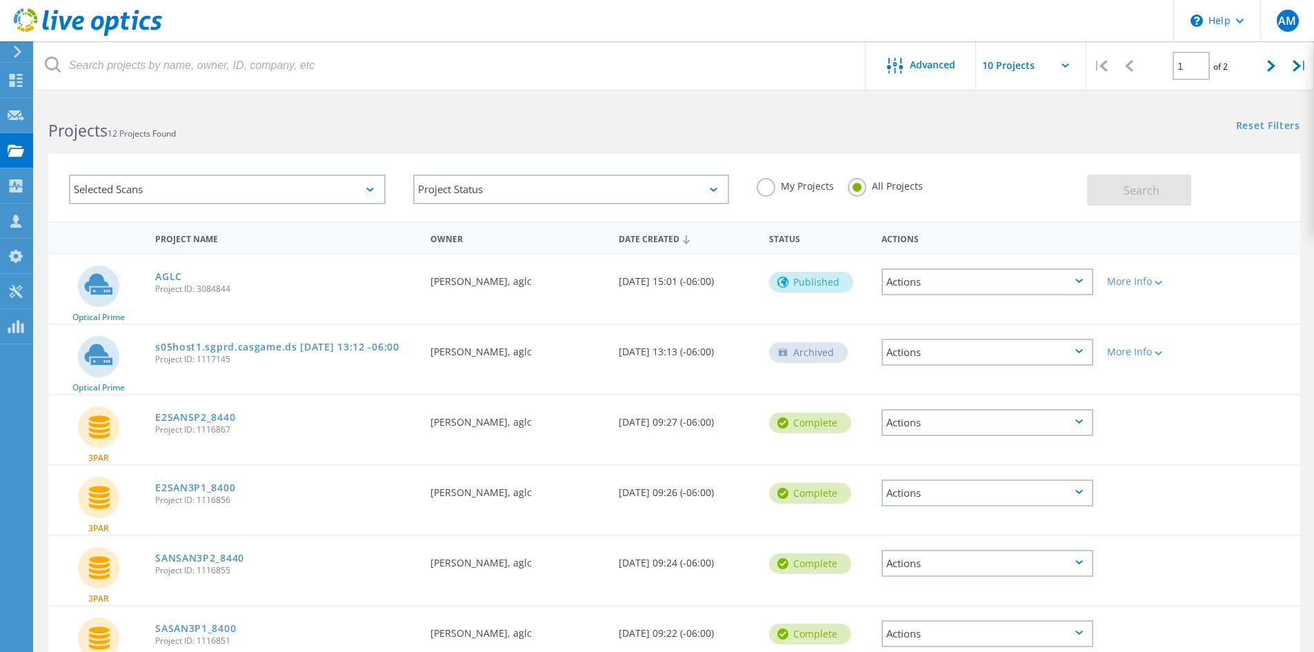
scroll to position [138, 0]
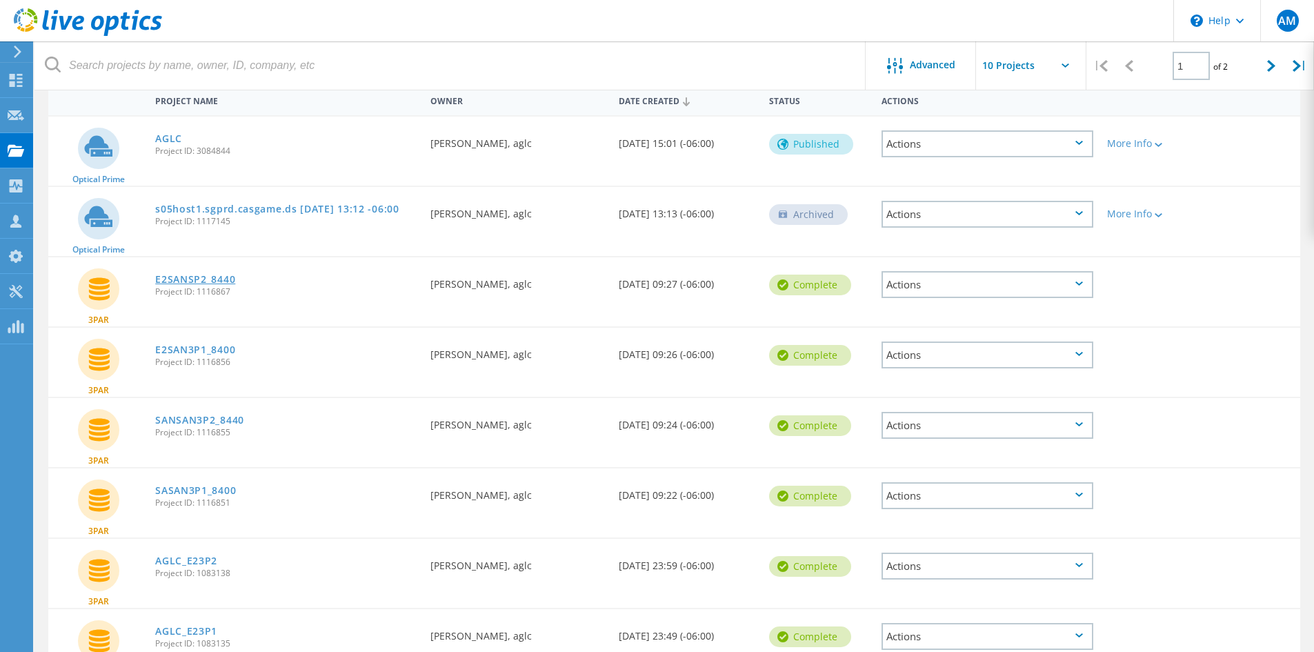
click at [216, 280] on link "E2SANSP2_8440" at bounding box center [195, 279] width 80 height 10
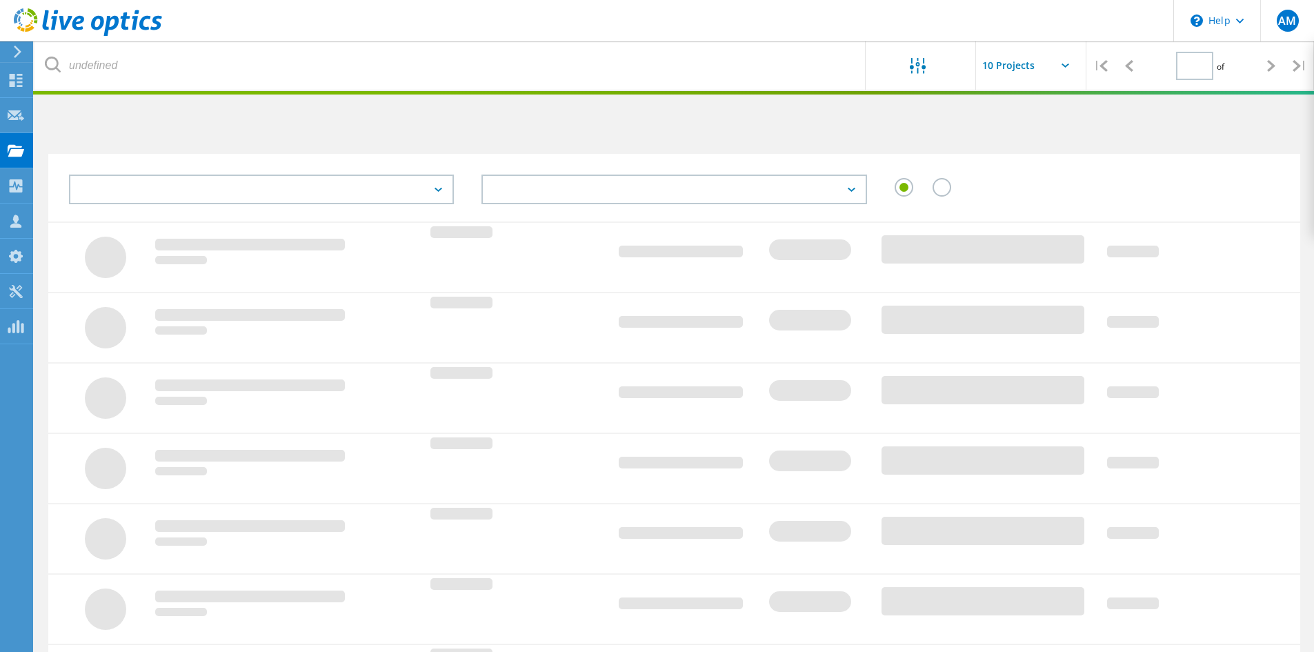
type input "1"
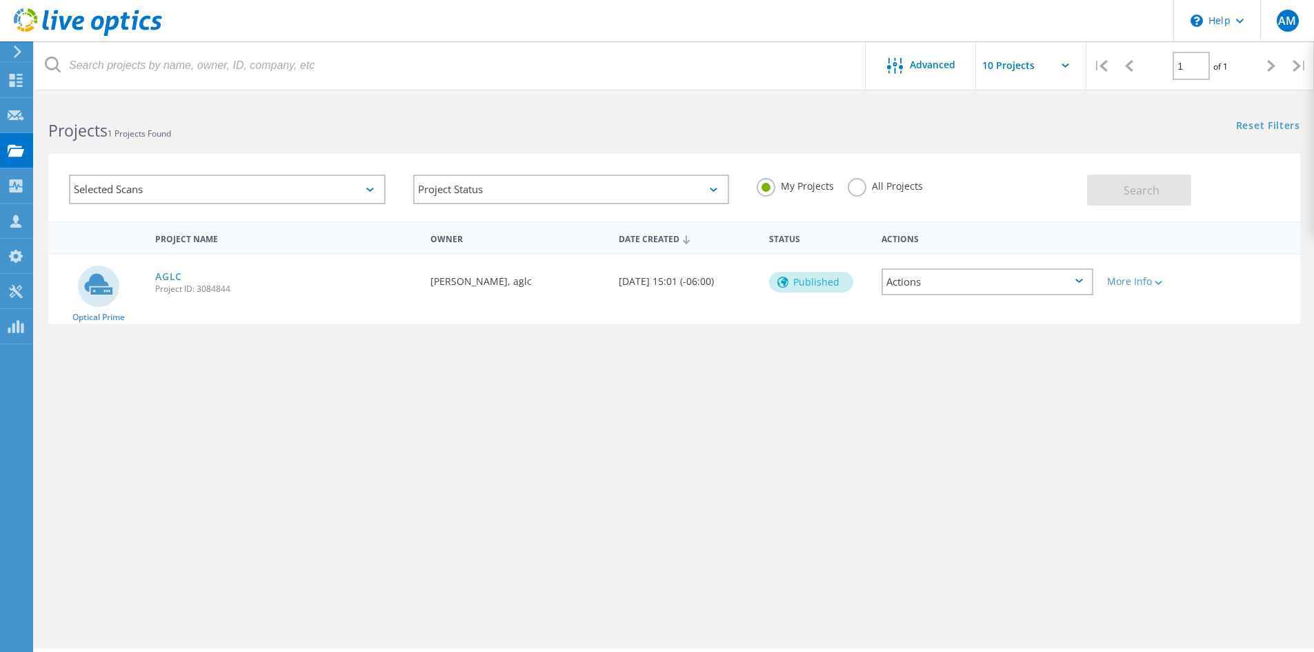
click at [1076, 277] on div "Actions" at bounding box center [987, 281] width 212 height 27
click at [952, 263] on div "View Project" at bounding box center [987, 260] width 209 height 21
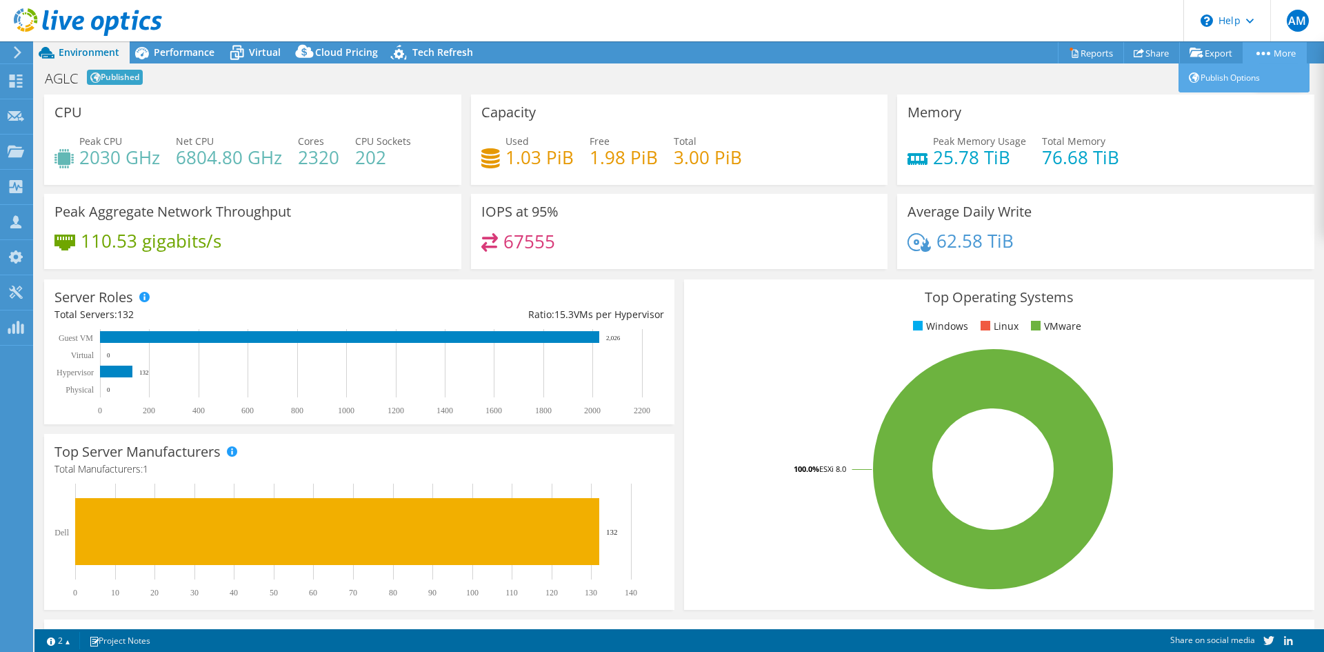
click at [1261, 52] on icon at bounding box center [1263, 53] width 14 height 3
click at [189, 49] on span "Performance" at bounding box center [184, 52] width 61 height 13
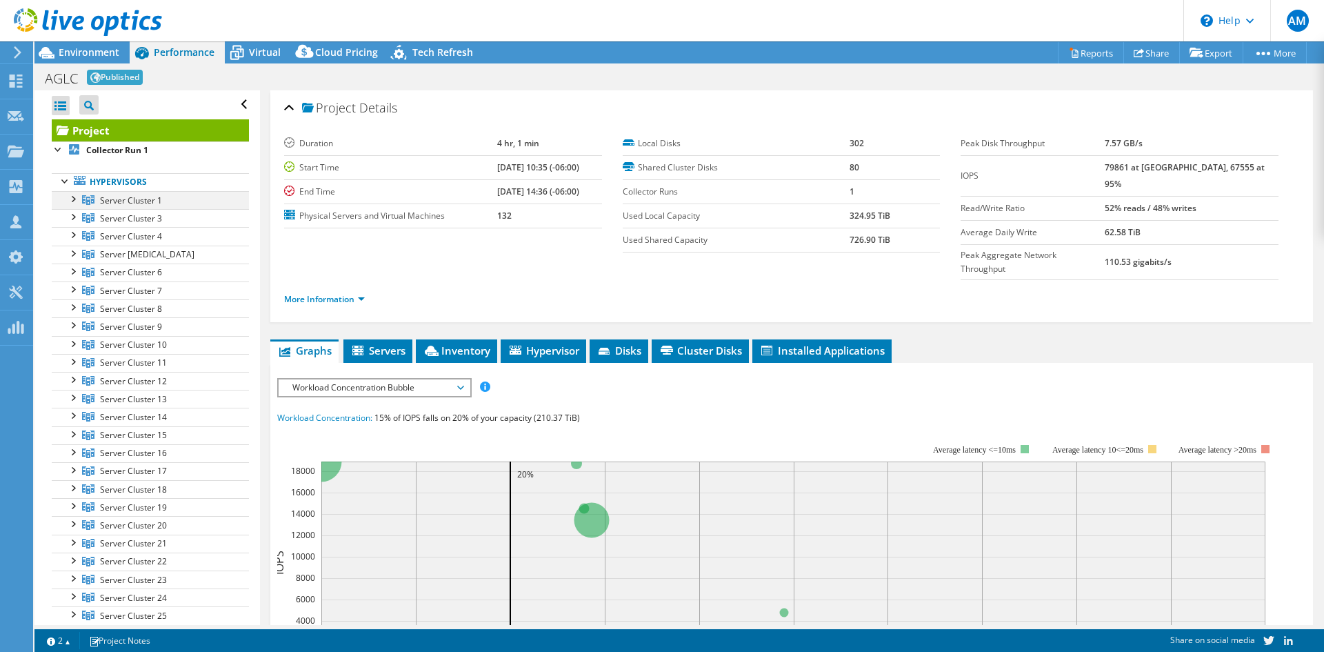
click at [74, 201] on div at bounding box center [73, 198] width 14 height 14
click at [72, 254] on div at bounding box center [73, 253] width 14 height 14
click at [68, 201] on div at bounding box center [73, 198] width 14 height 14
click at [63, 183] on div at bounding box center [66, 180] width 14 height 14
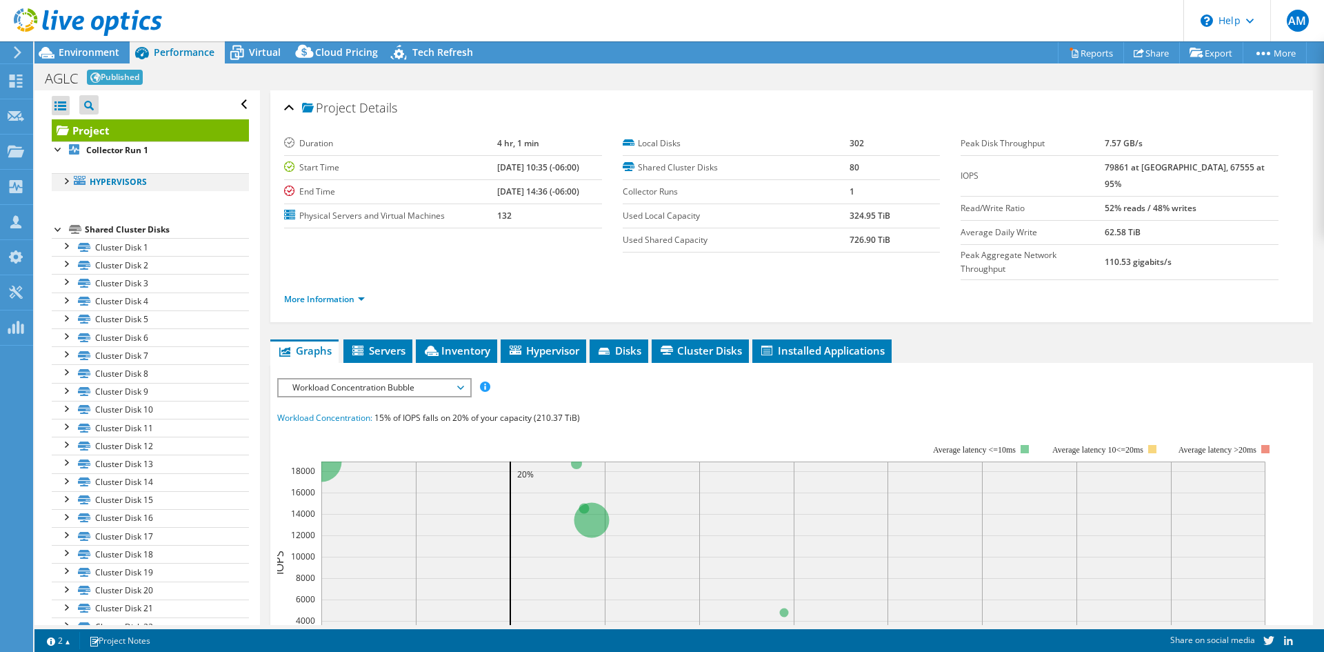
click at [66, 180] on div at bounding box center [66, 180] width 14 height 14
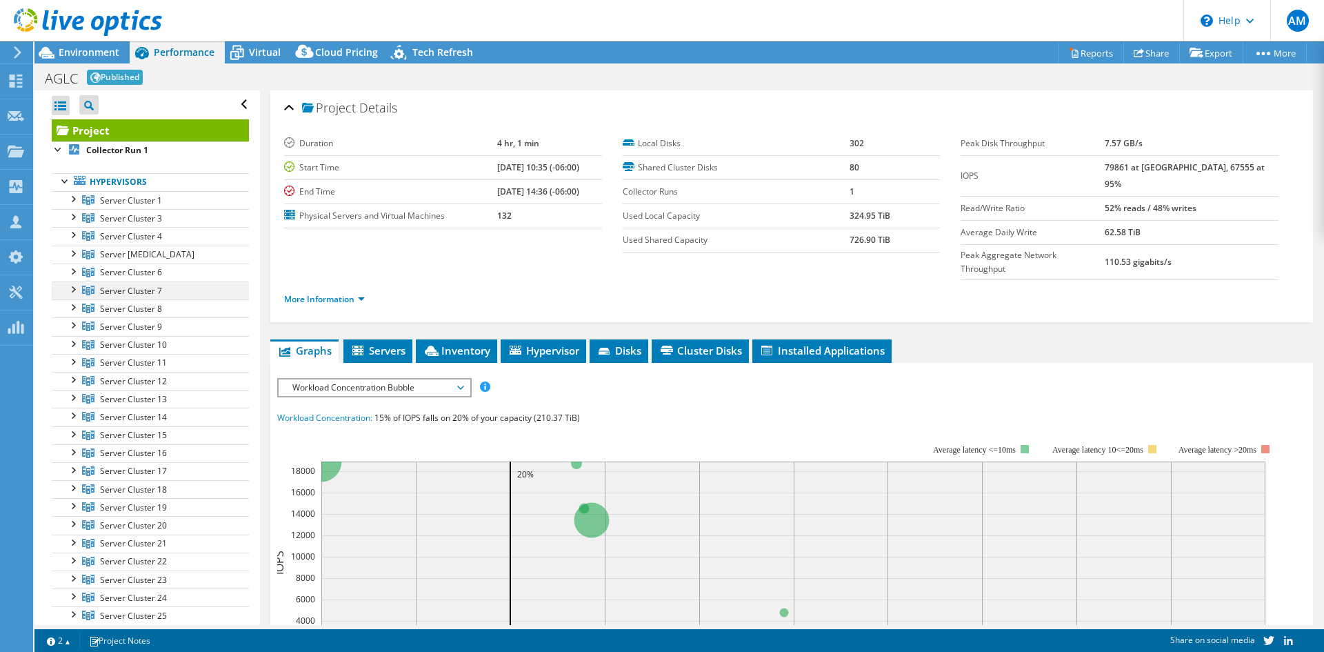
click at [74, 292] on div at bounding box center [73, 288] width 14 height 14
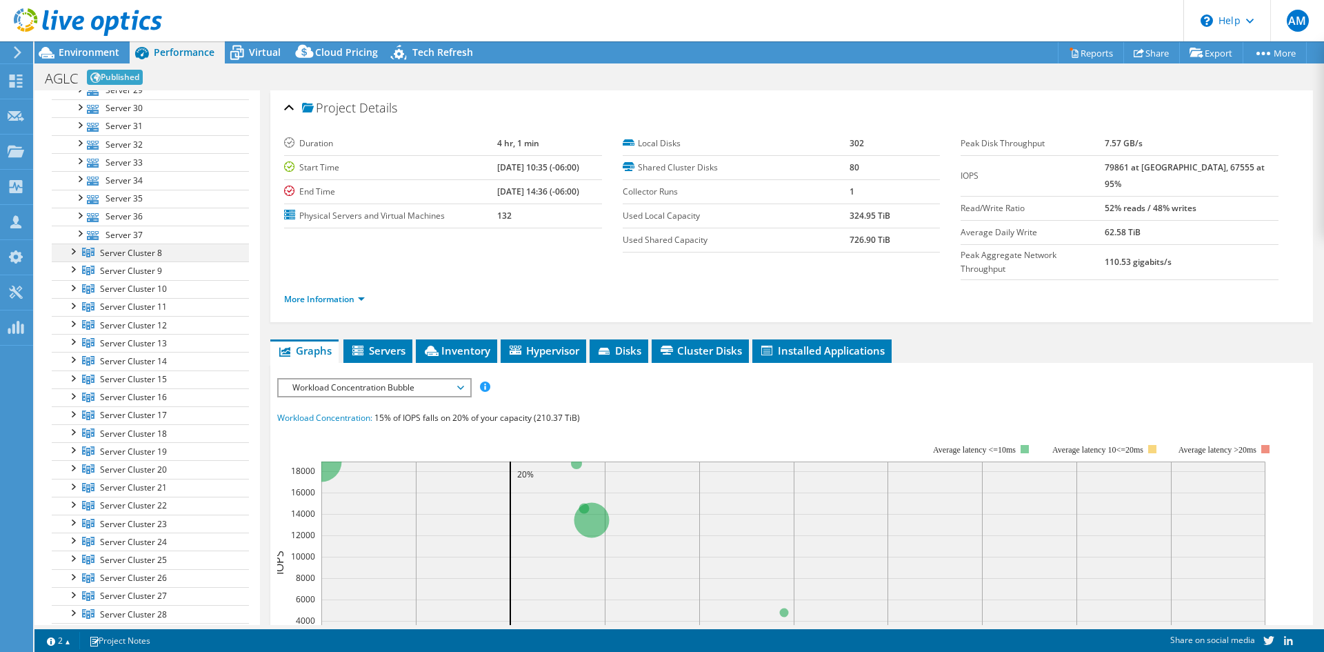
click at [73, 255] on div at bounding box center [73, 250] width 14 height 14
click at [75, 303] on div at bounding box center [73, 305] width 14 height 14
click at [72, 548] on link "Server Cluster 40" at bounding box center [150, 540] width 197 height 18
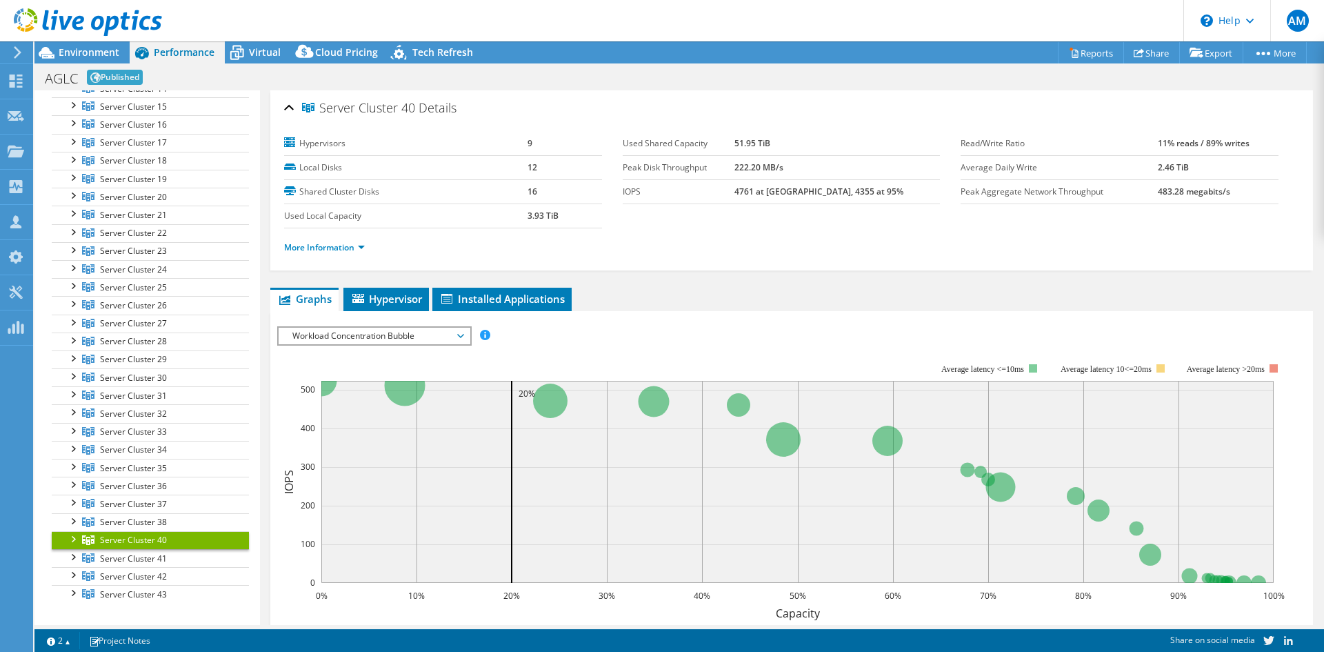
click at [71, 539] on div at bounding box center [73, 538] width 14 height 14
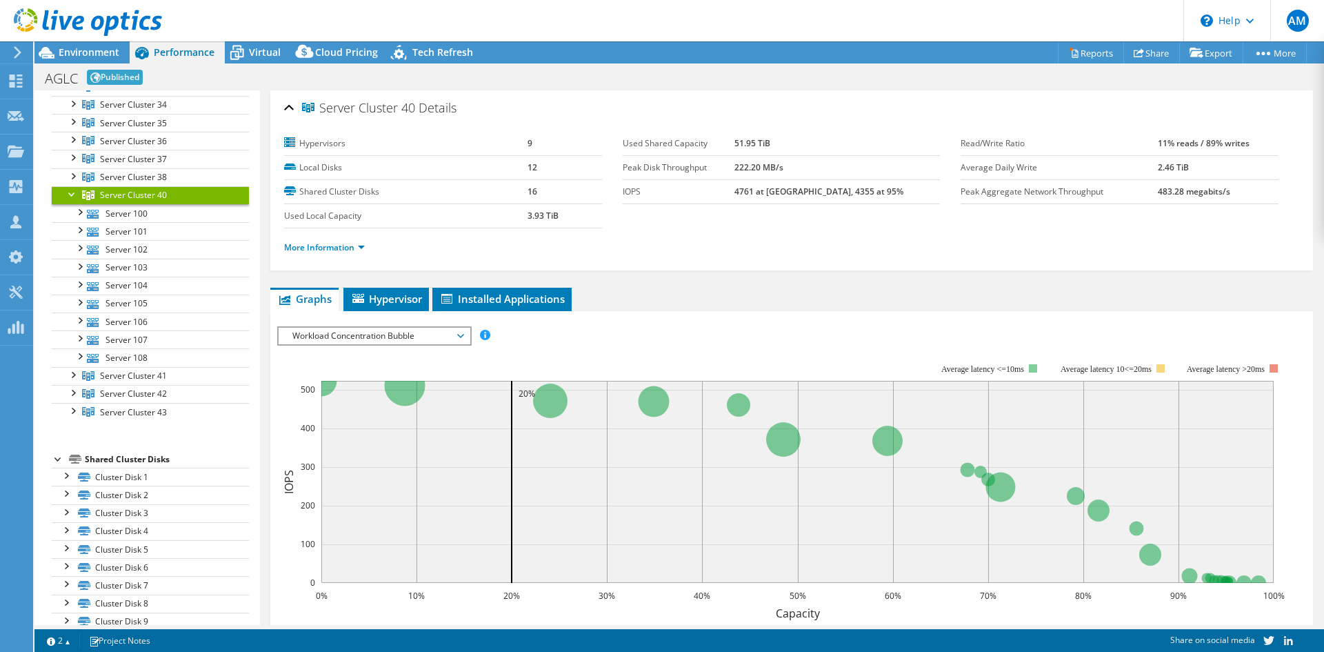
scroll to position [1103, 0]
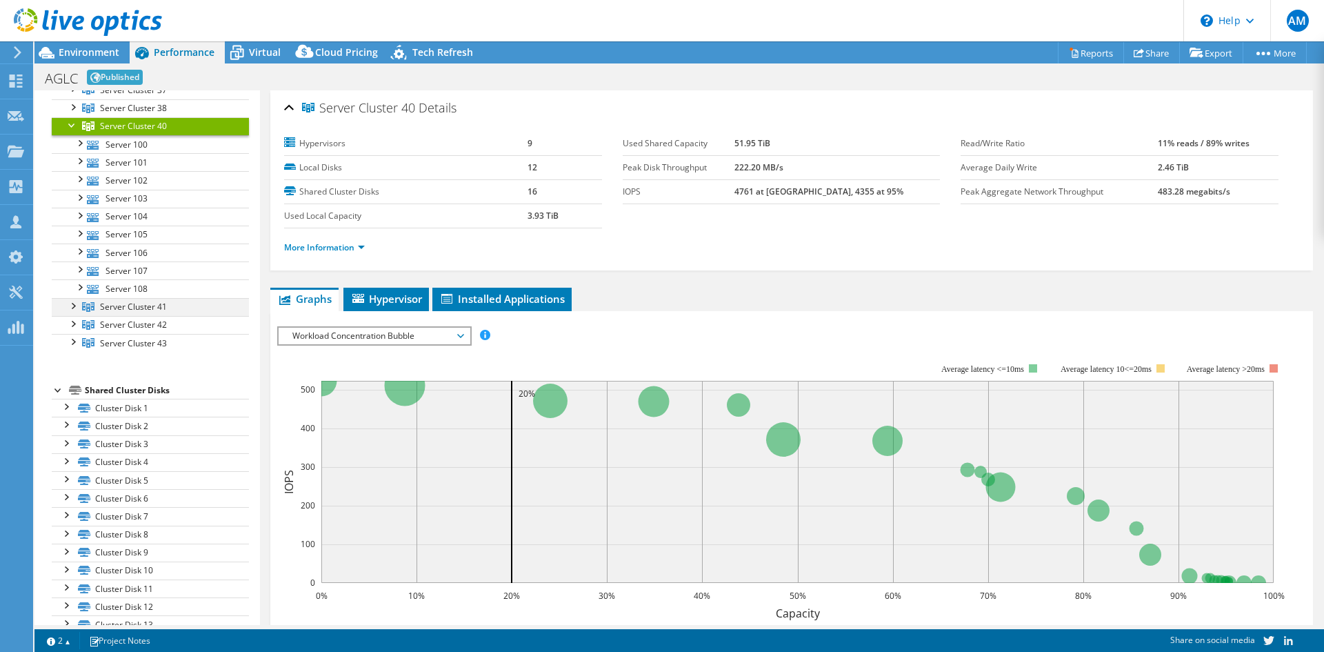
click at [76, 305] on div at bounding box center [73, 305] width 14 height 14
click at [72, 398] on div at bounding box center [73, 395] width 14 height 14
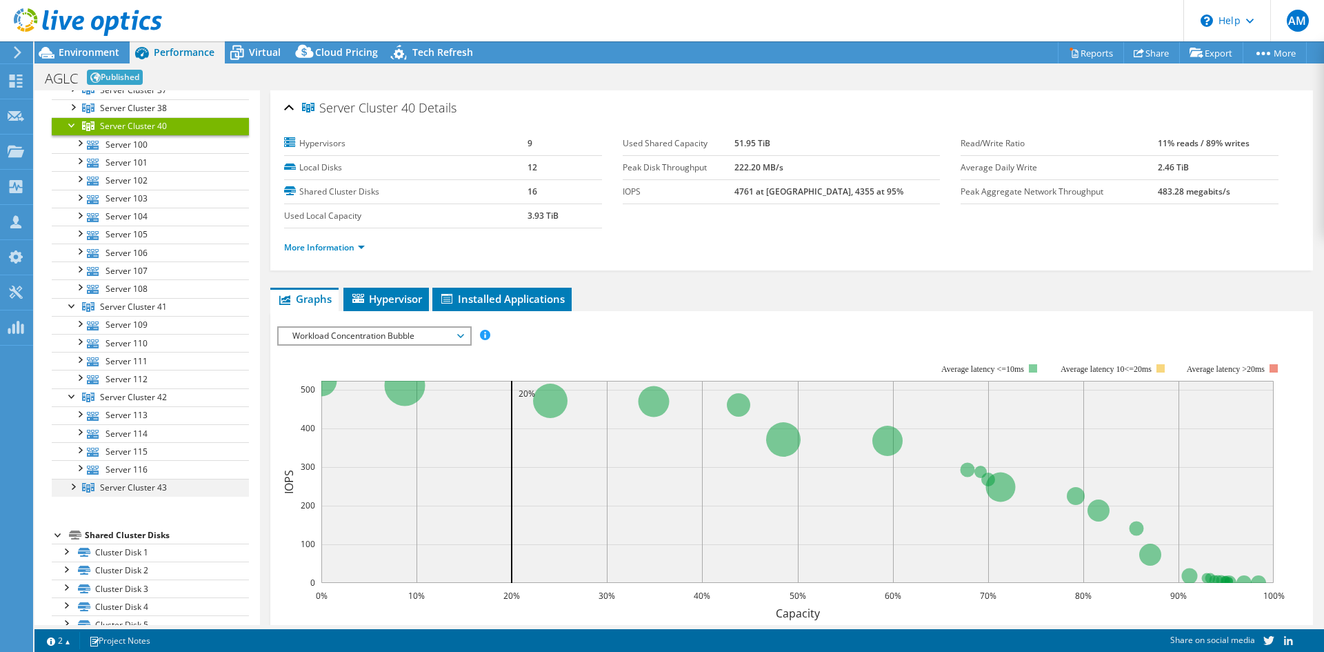
click at [77, 485] on div at bounding box center [73, 486] width 14 height 14
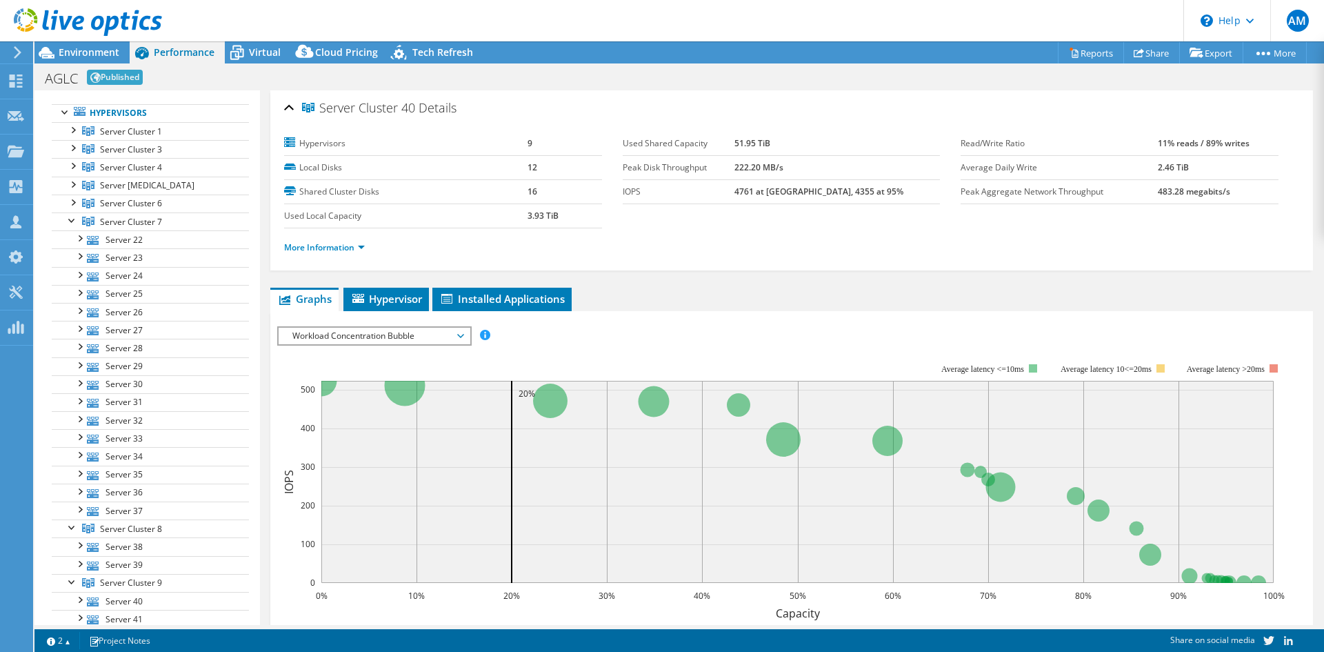
scroll to position [0, 0]
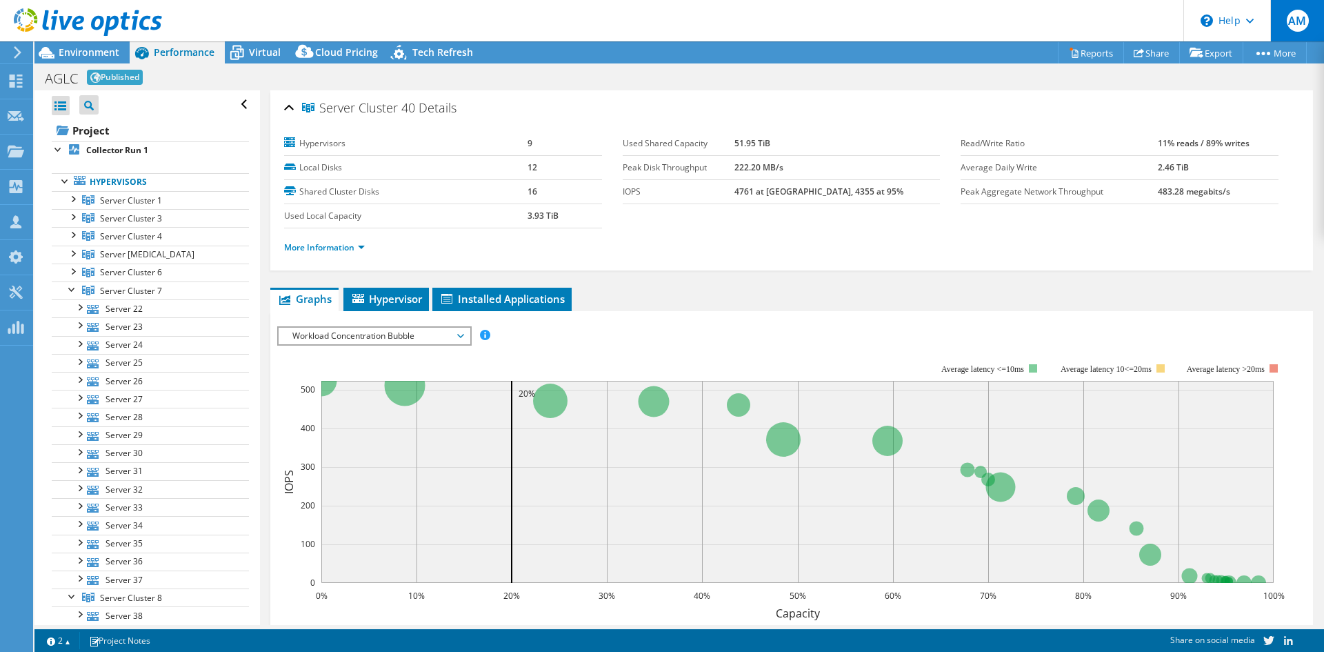
click at [1303, 24] on span "AM" at bounding box center [1298, 21] width 22 height 22
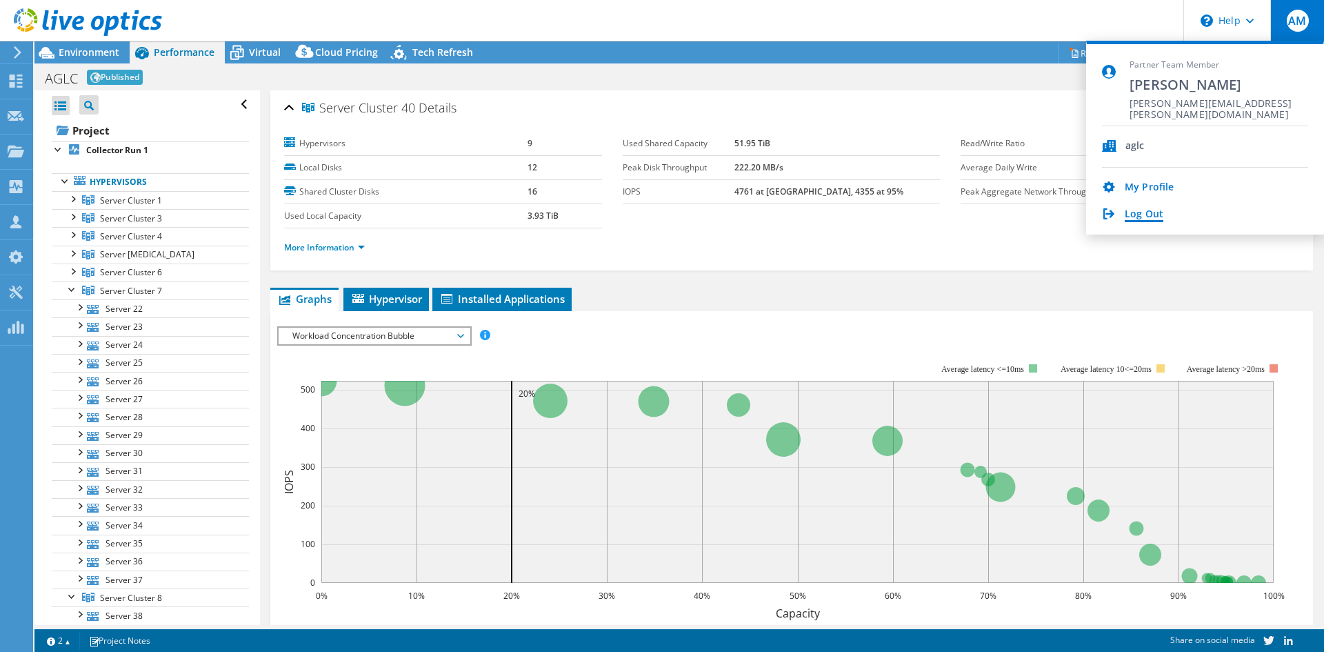
click at [1140, 214] on link "Log Out" at bounding box center [1144, 214] width 39 height 13
